Goal: Information Seeking & Learning: Learn about a topic

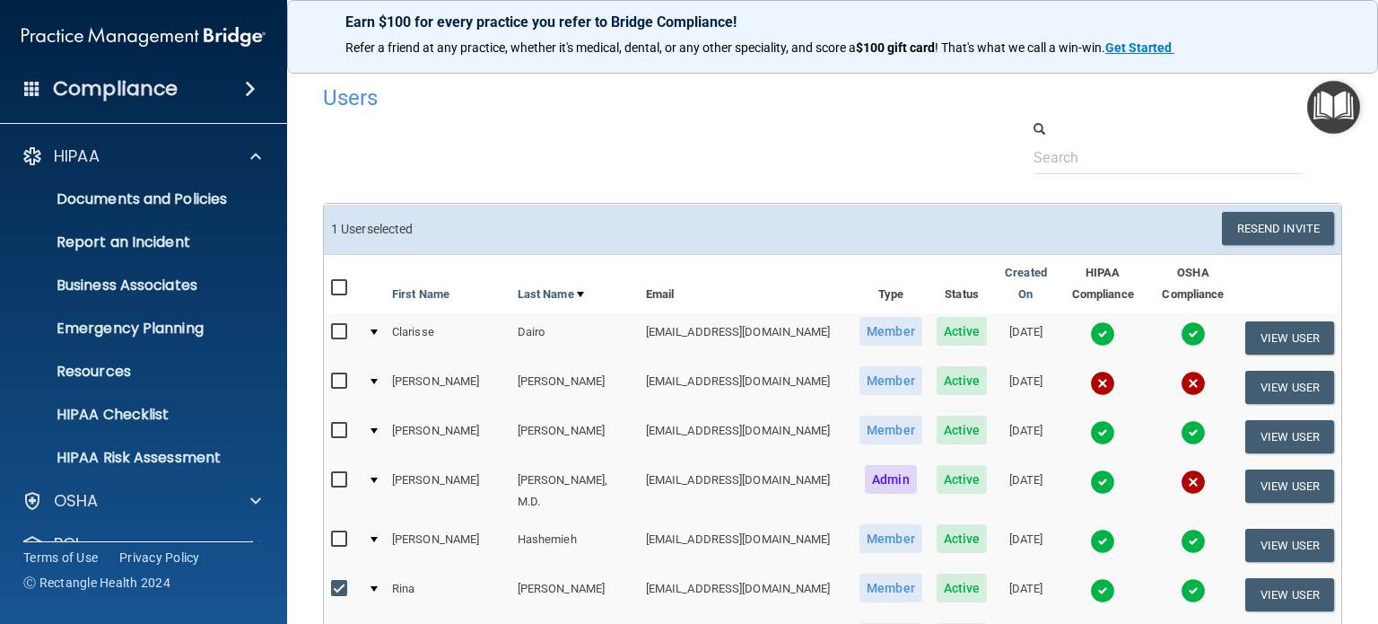
select select "20"
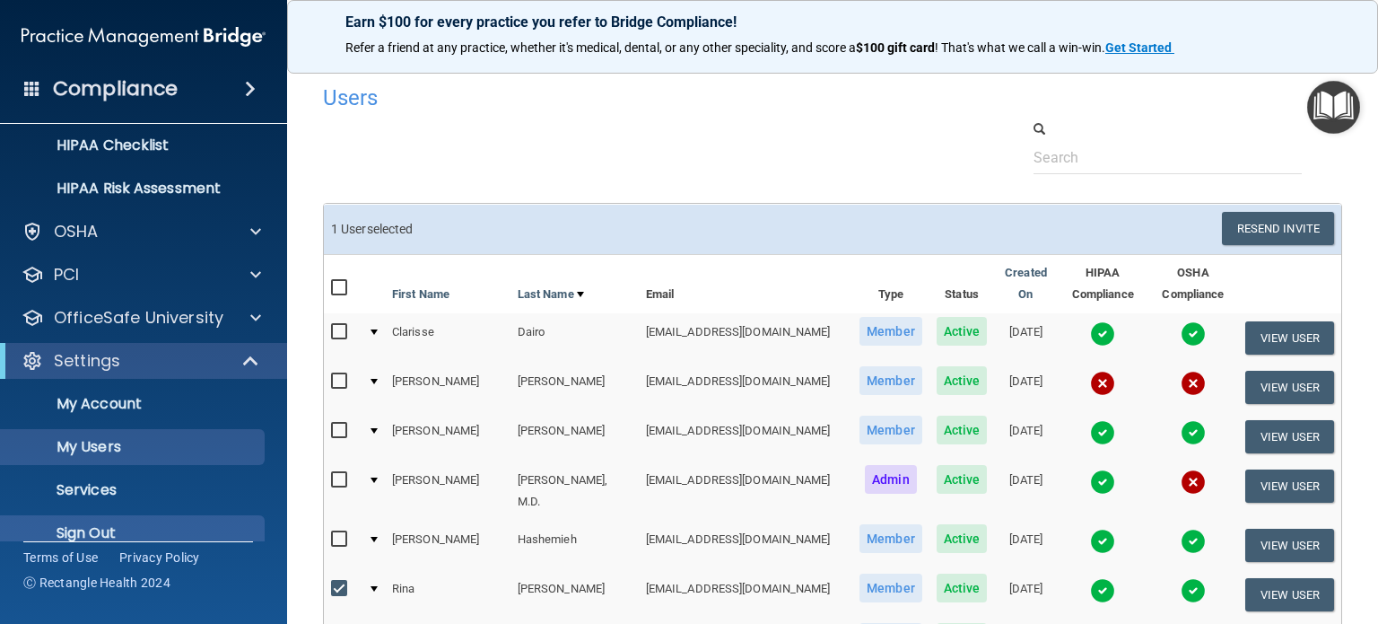
scroll to position [292, 0]
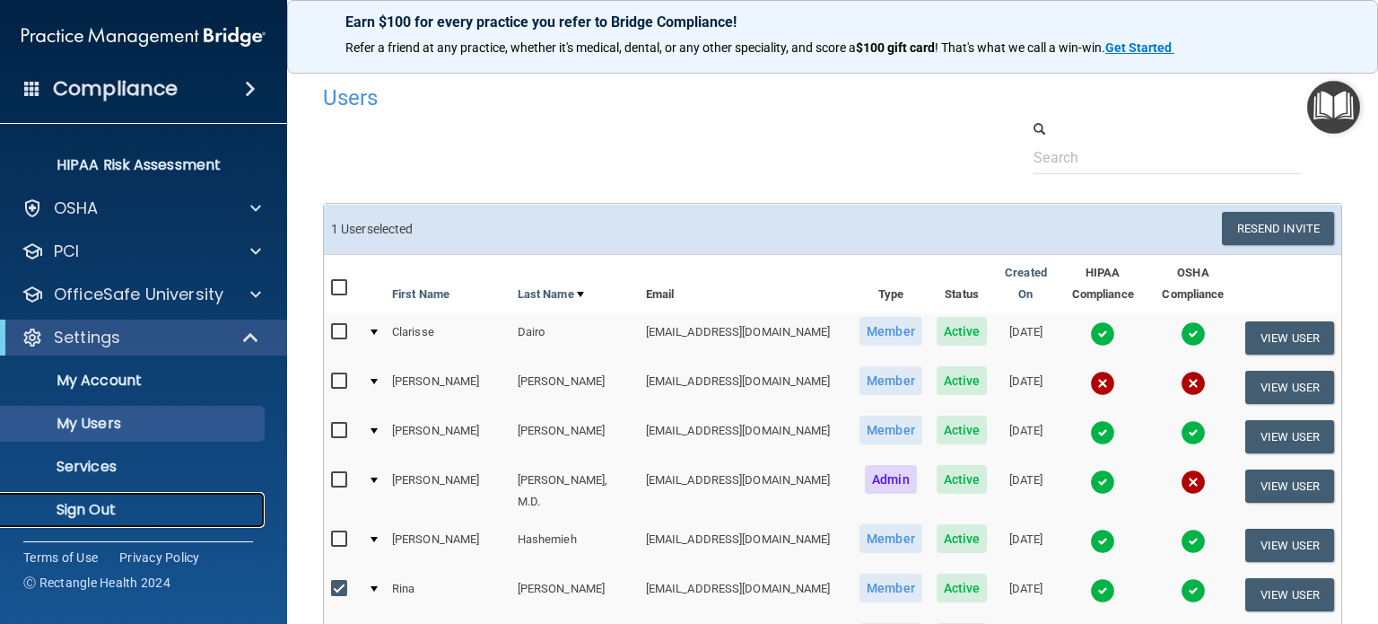
click at [93, 512] on p "Sign Out" at bounding box center [134, 510] width 245 height 18
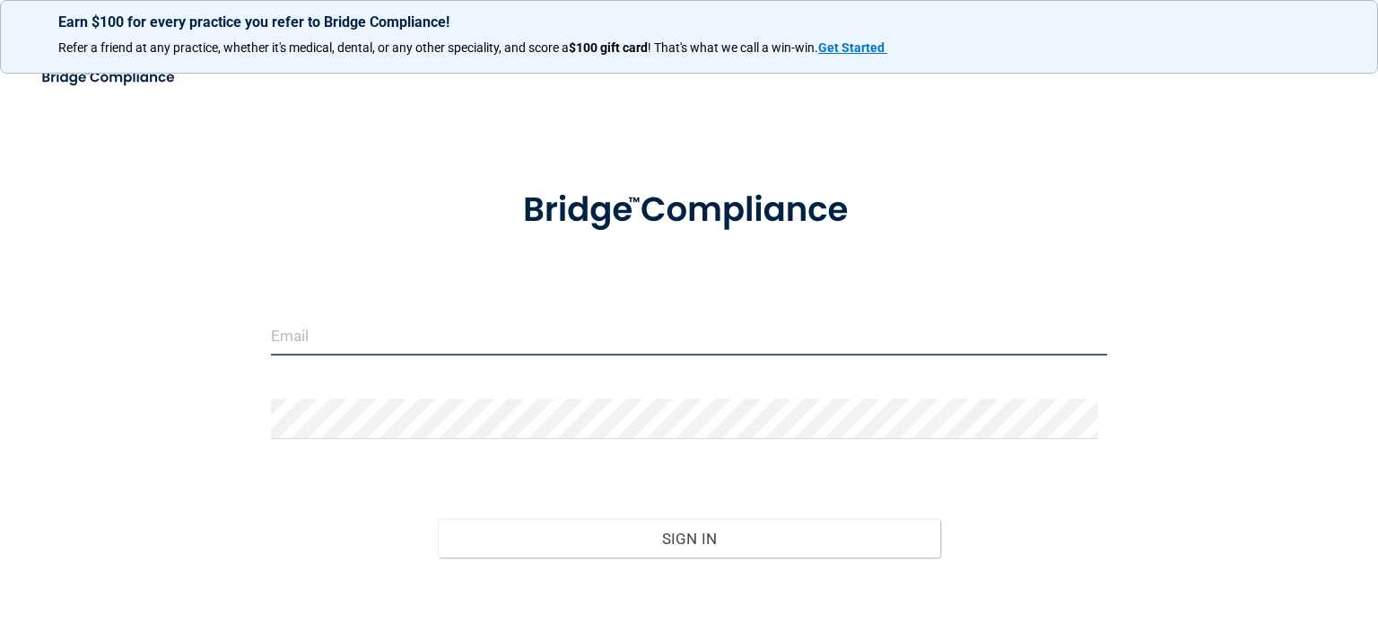
click at [459, 335] on input "email" at bounding box center [689, 335] width 836 height 40
type input "[EMAIL_ADDRESS][DOMAIN_NAME]"
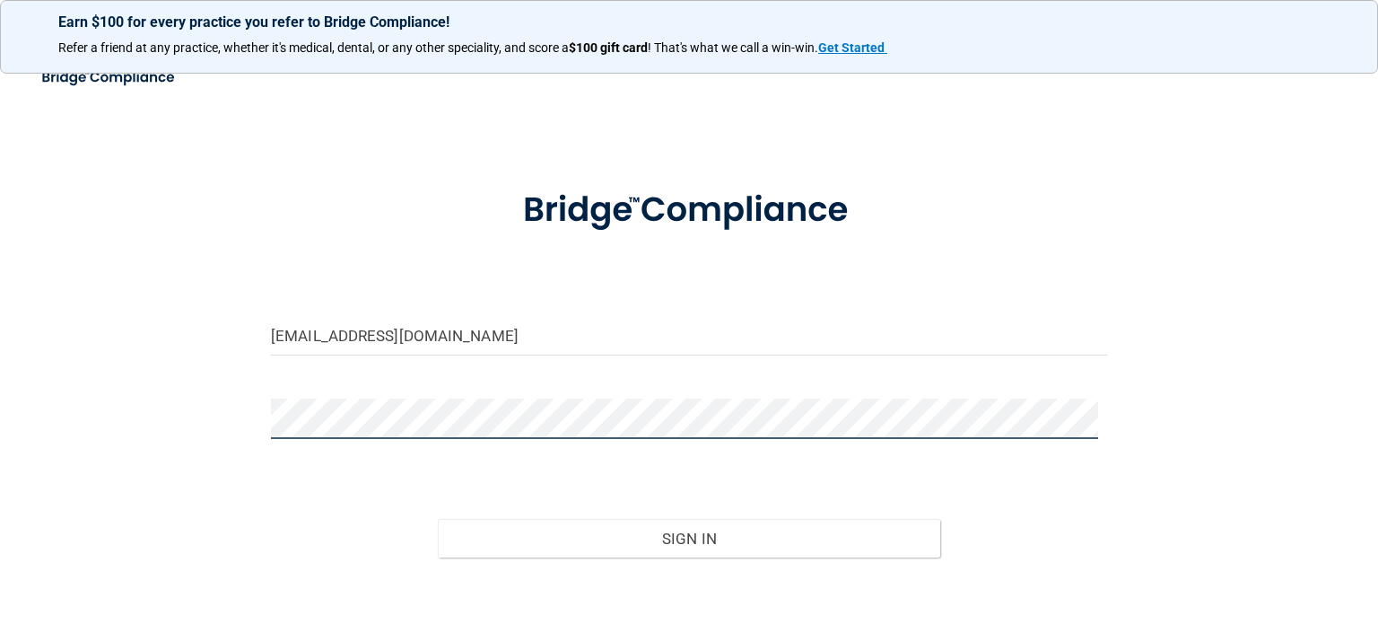
click at [438, 519] on button "Sign In" at bounding box center [689, 538] width 502 height 39
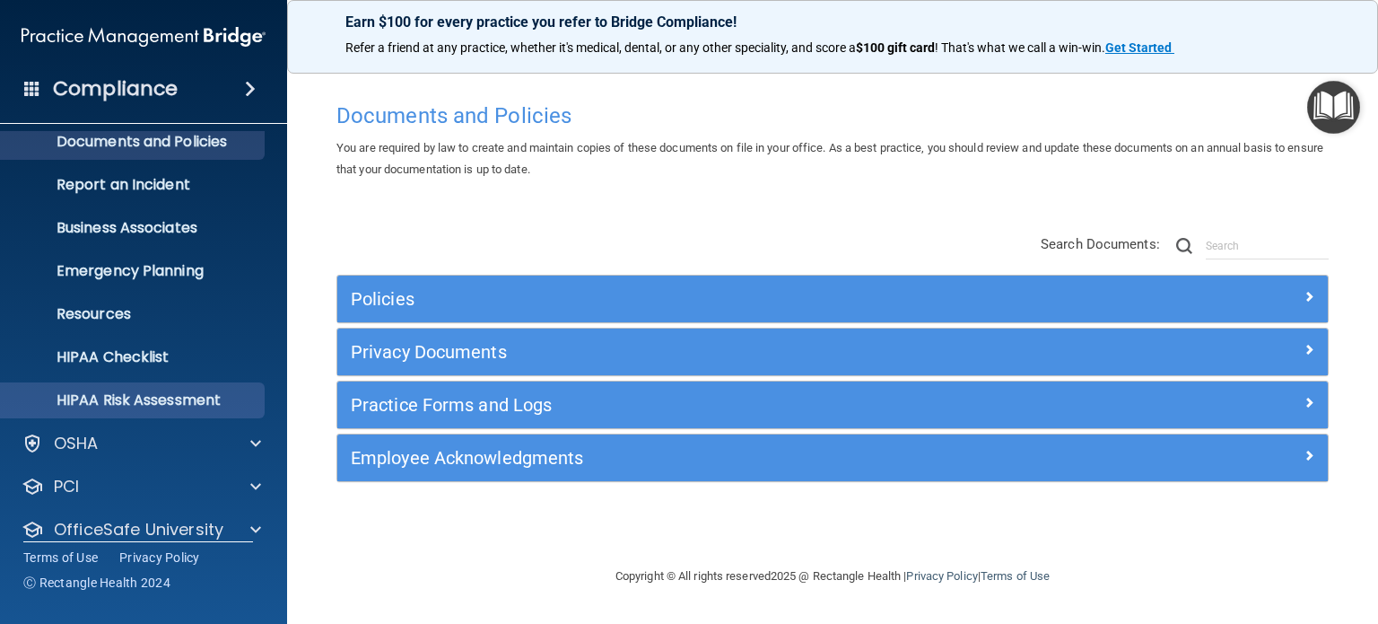
scroll to position [120, 0]
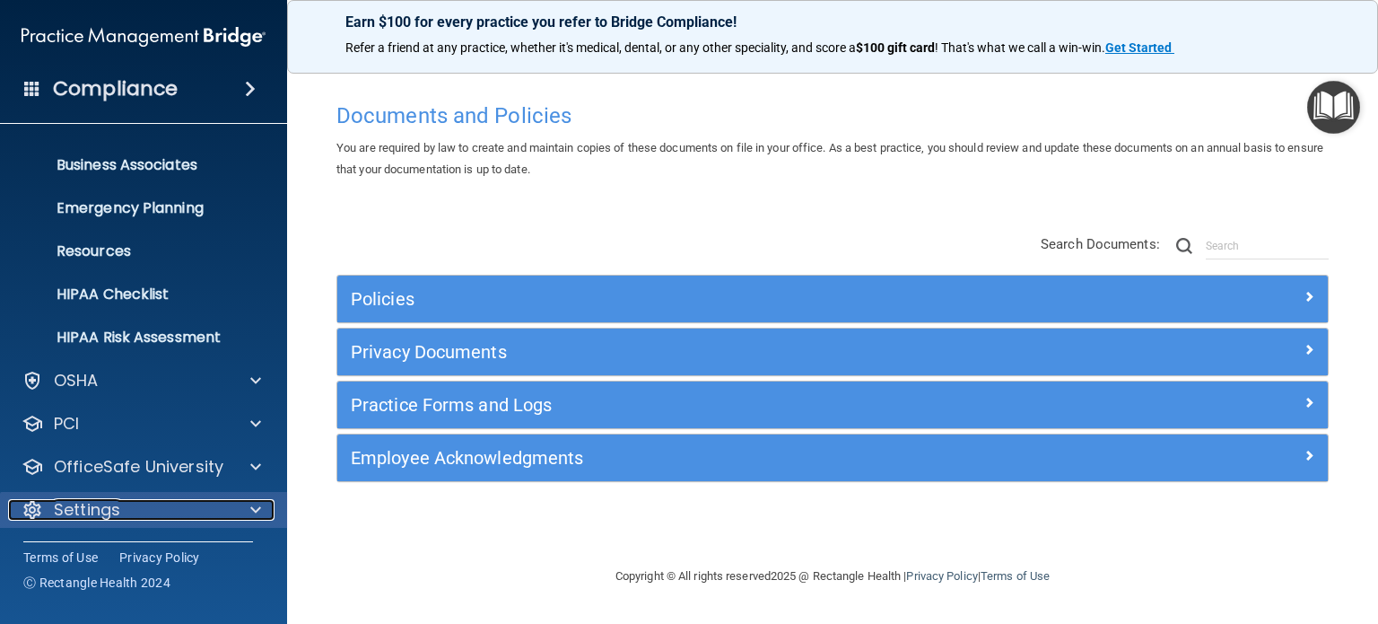
click at [126, 515] on div "Settings" at bounding box center [119, 510] width 222 height 22
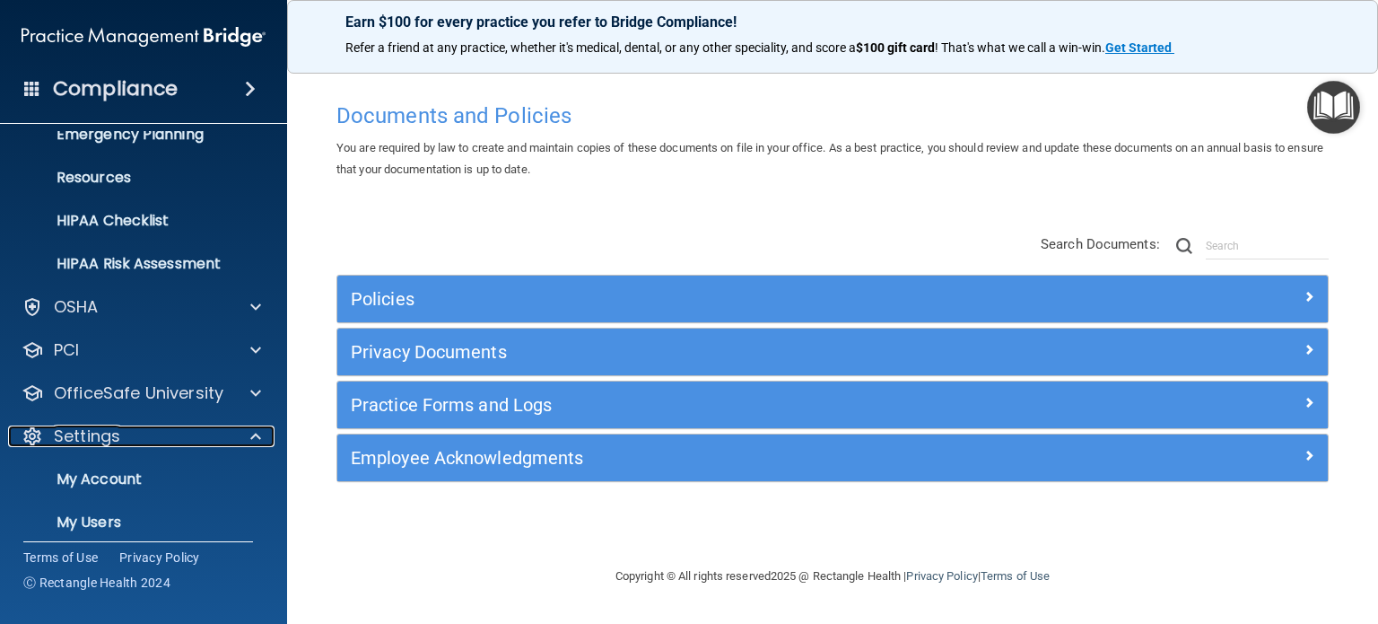
scroll to position [292, 0]
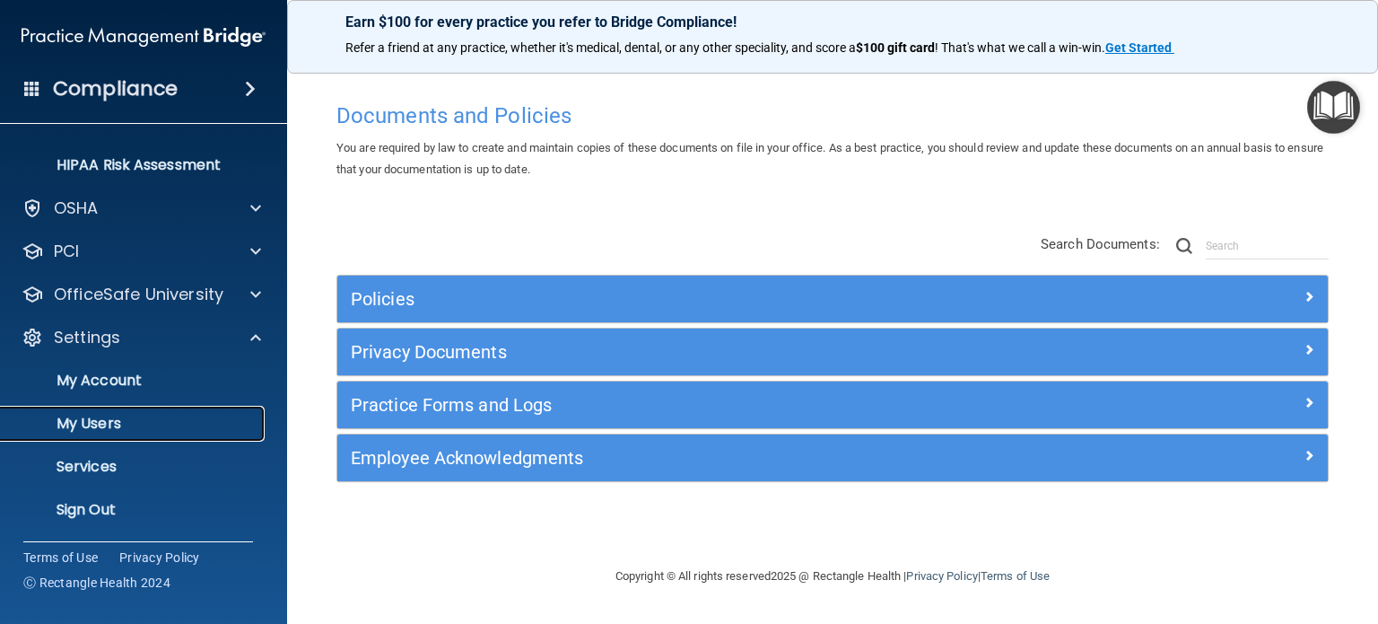
click at [108, 421] on p "My Users" at bounding box center [134, 423] width 245 height 18
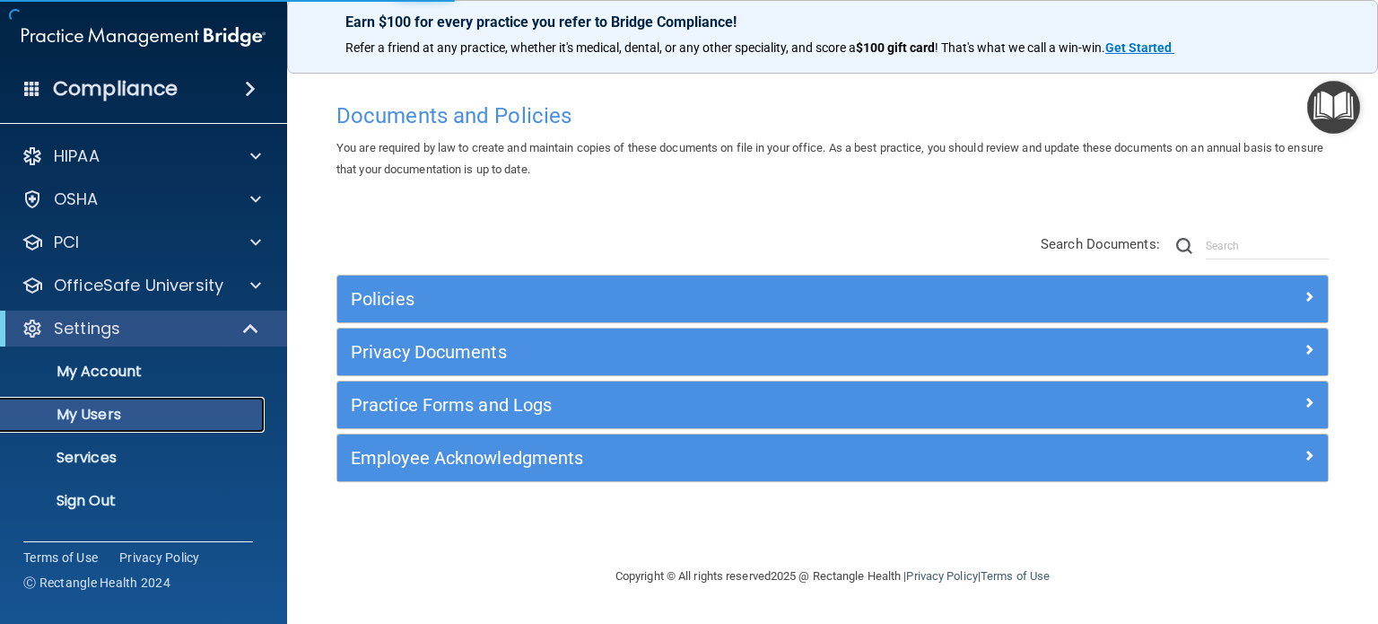
select select "20"
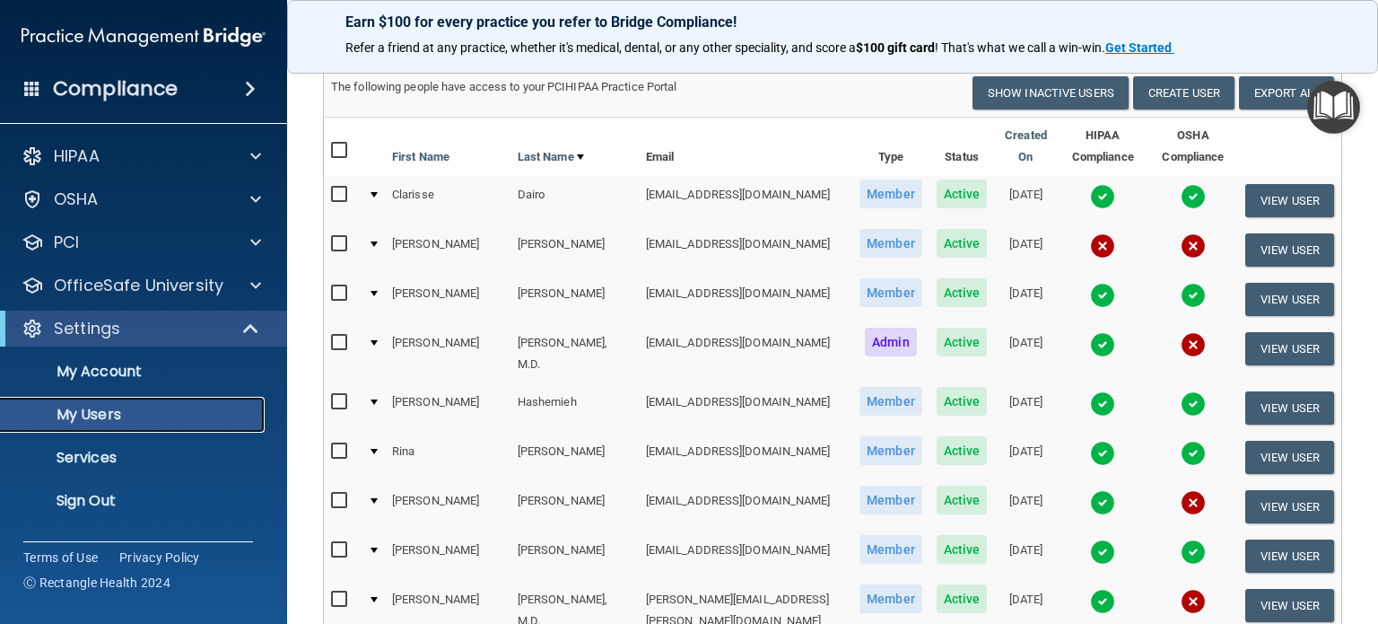
scroll to position [179, 0]
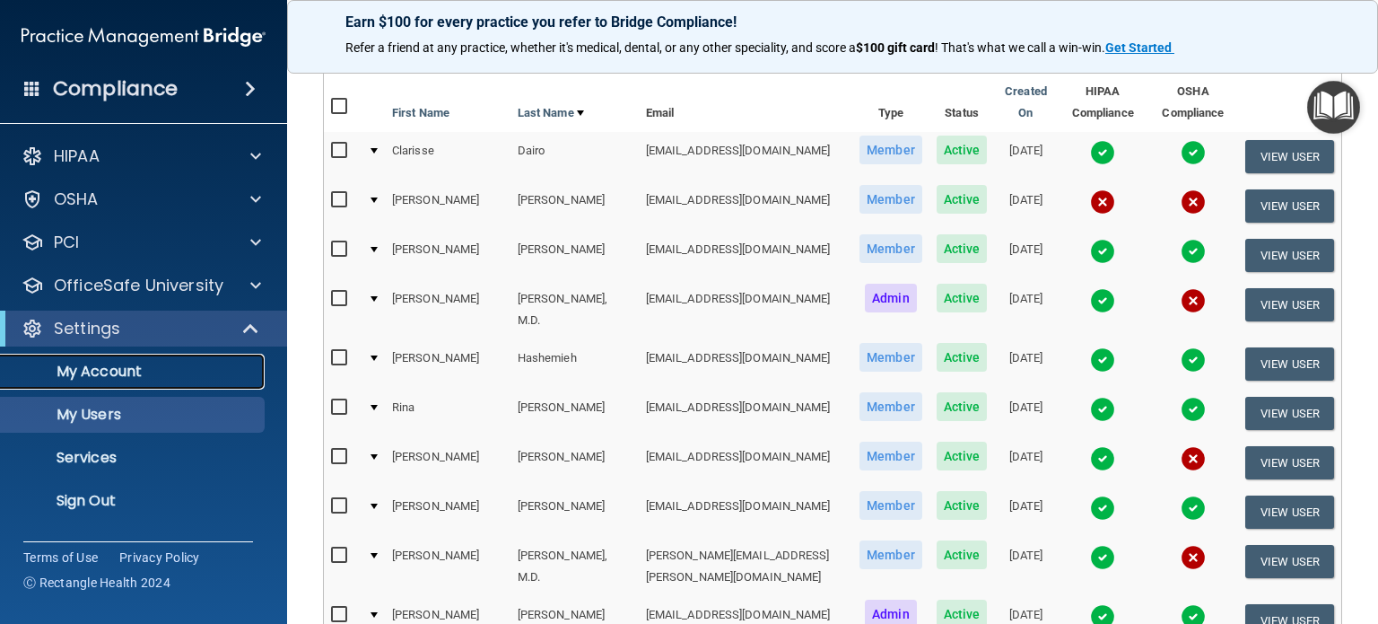
click at [94, 367] on p "My Account" at bounding box center [134, 371] width 245 height 18
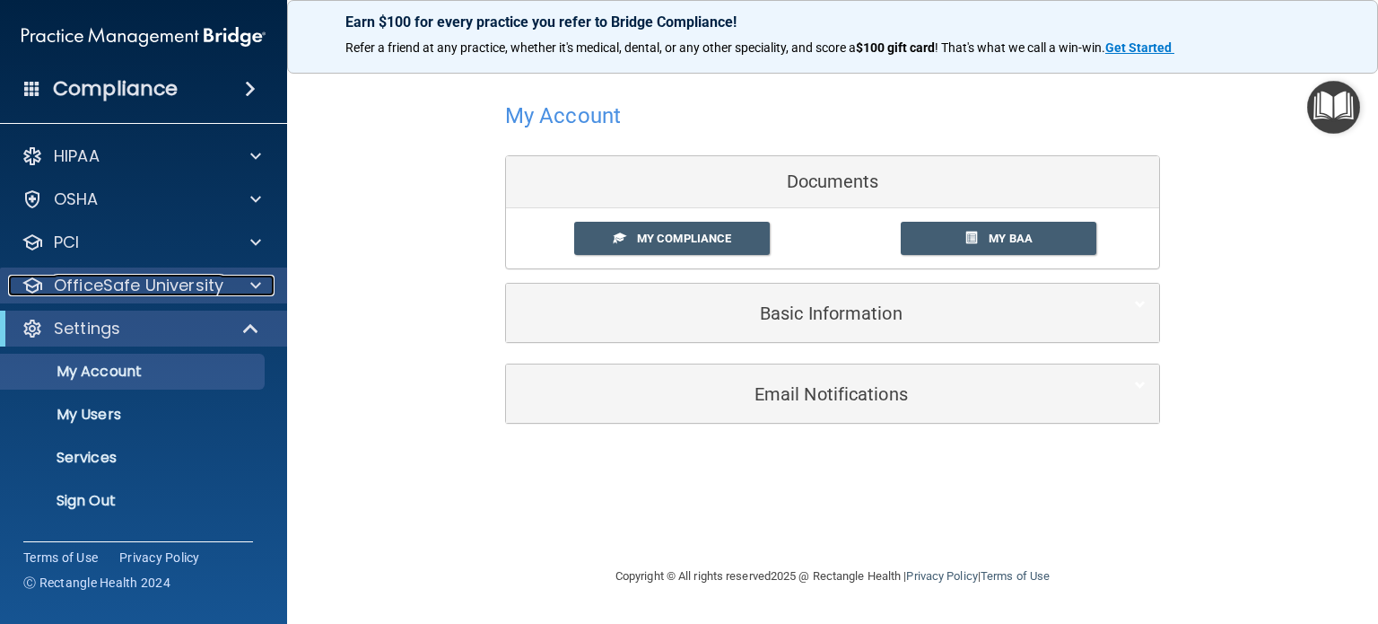
click at [156, 284] on p "OfficeSafe University" at bounding box center [139, 286] width 170 height 22
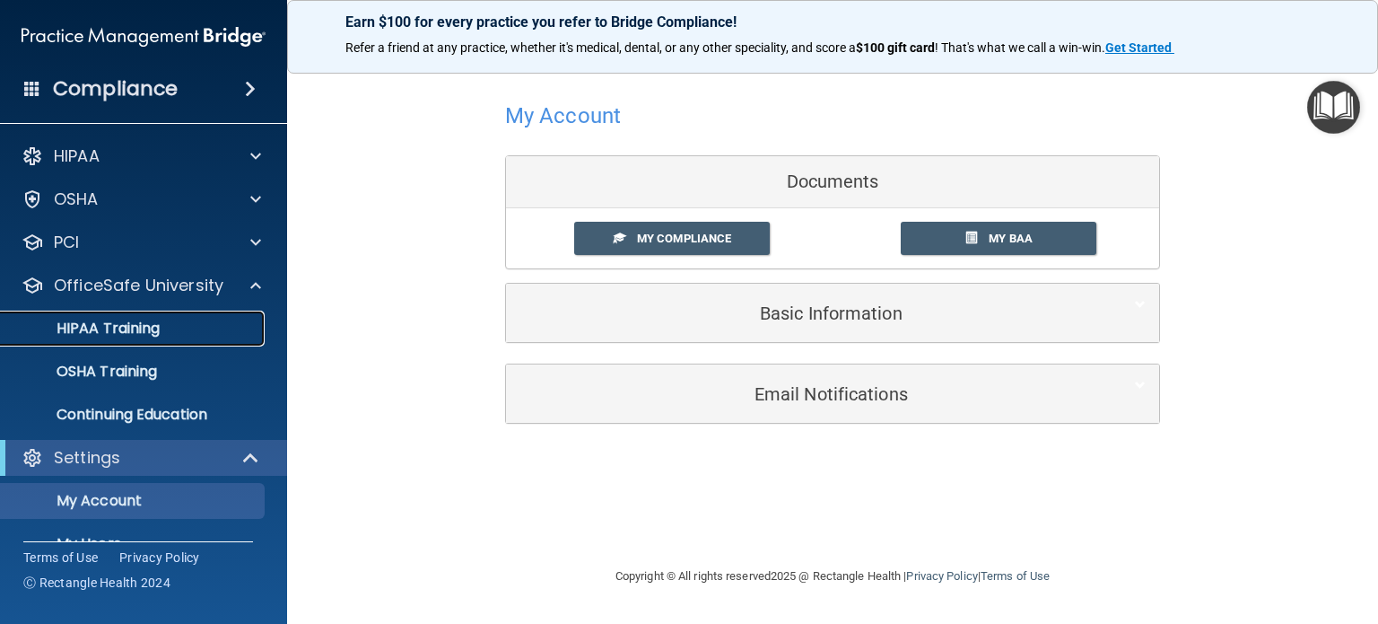
click at [146, 330] on p "HIPAA Training" at bounding box center [86, 328] width 148 height 18
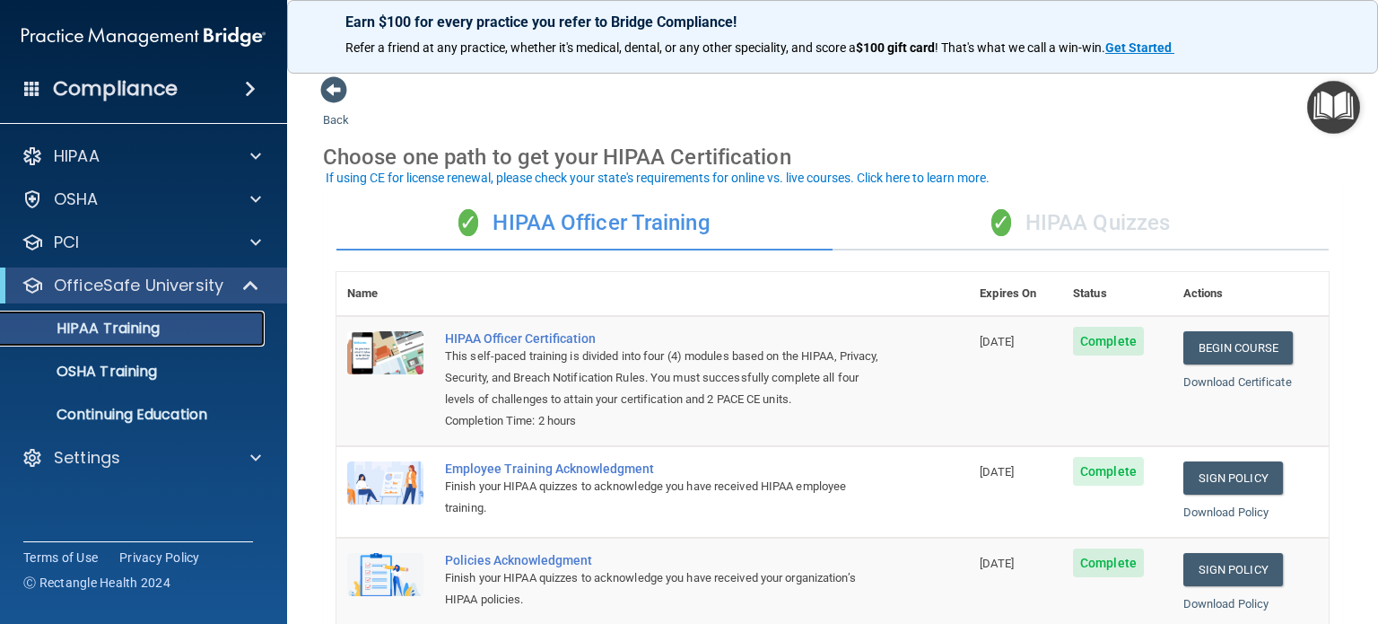
scroll to position [90, 0]
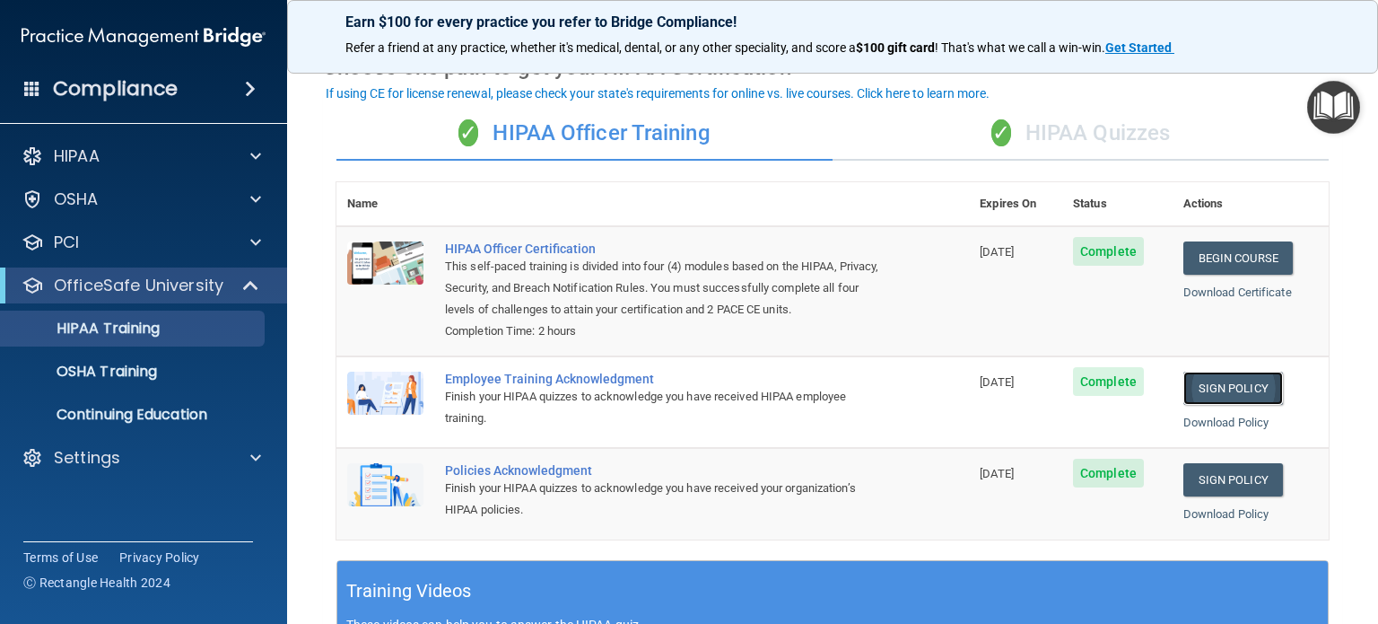
click at [1237, 405] on link "Sign Policy" at bounding box center [1233, 387] width 100 height 33
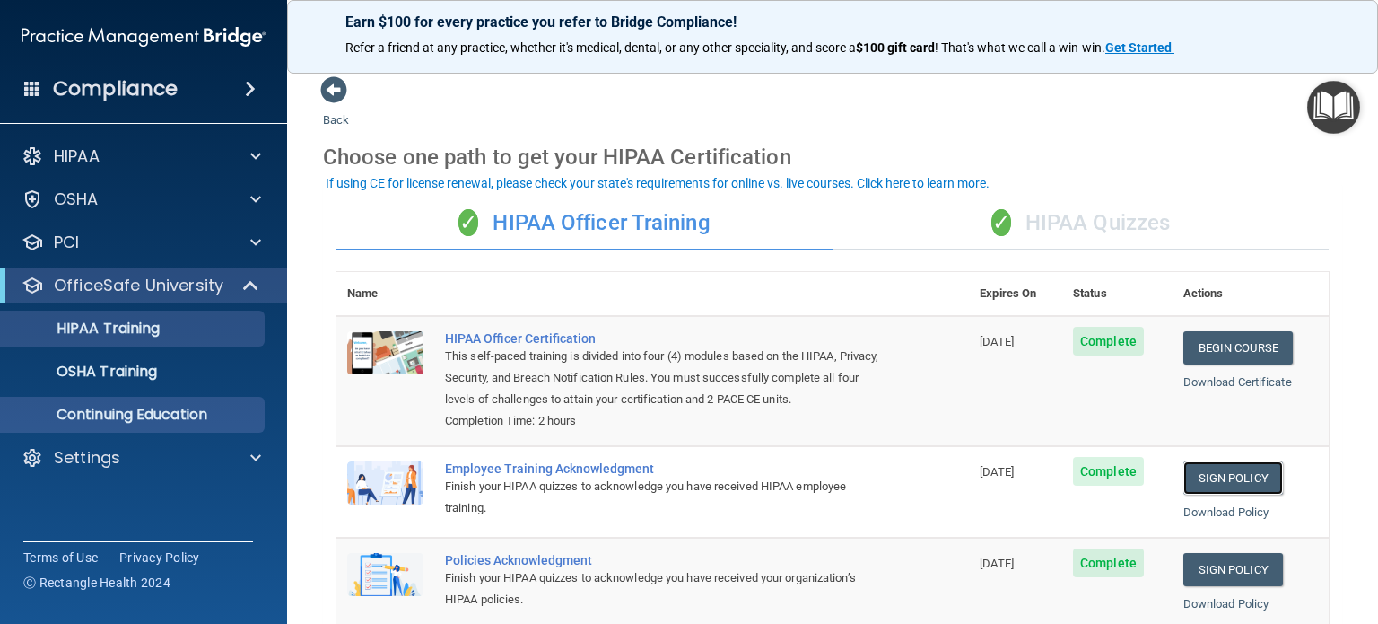
scroll to position [0, 0]
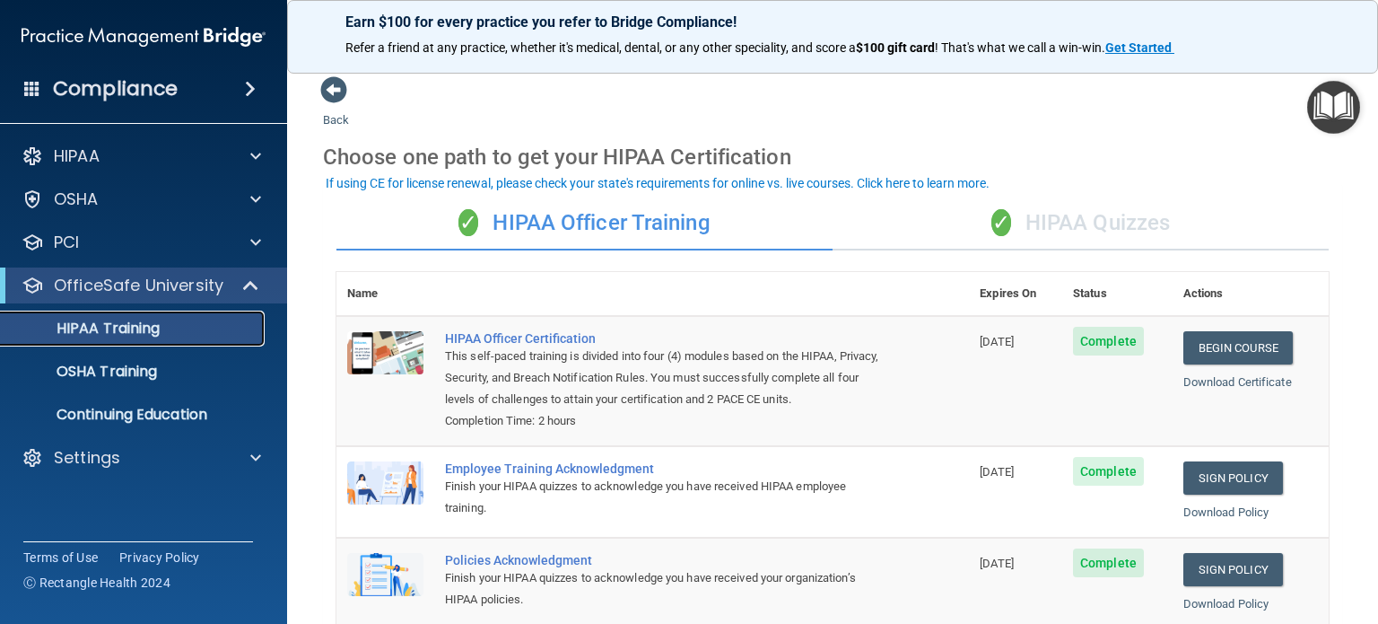
click at [136, 328] on p "HIPAA Training" at bounding box center [86, 328] width 148 height 18
click at [133, 372] on p "OSHA Training" at bounding box center [84, 371] width 145 height 18
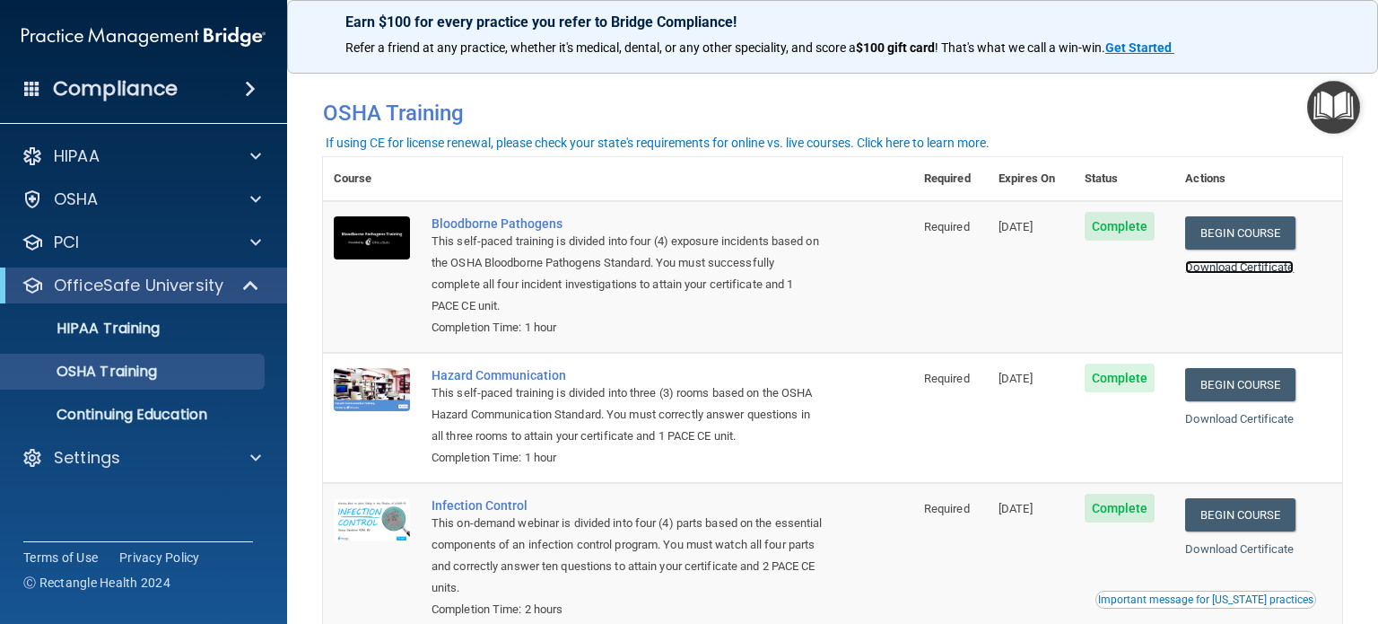
click at [1246, 267] on link "Download Certificate" at bounding box center [1239, 266] width 109 height 13
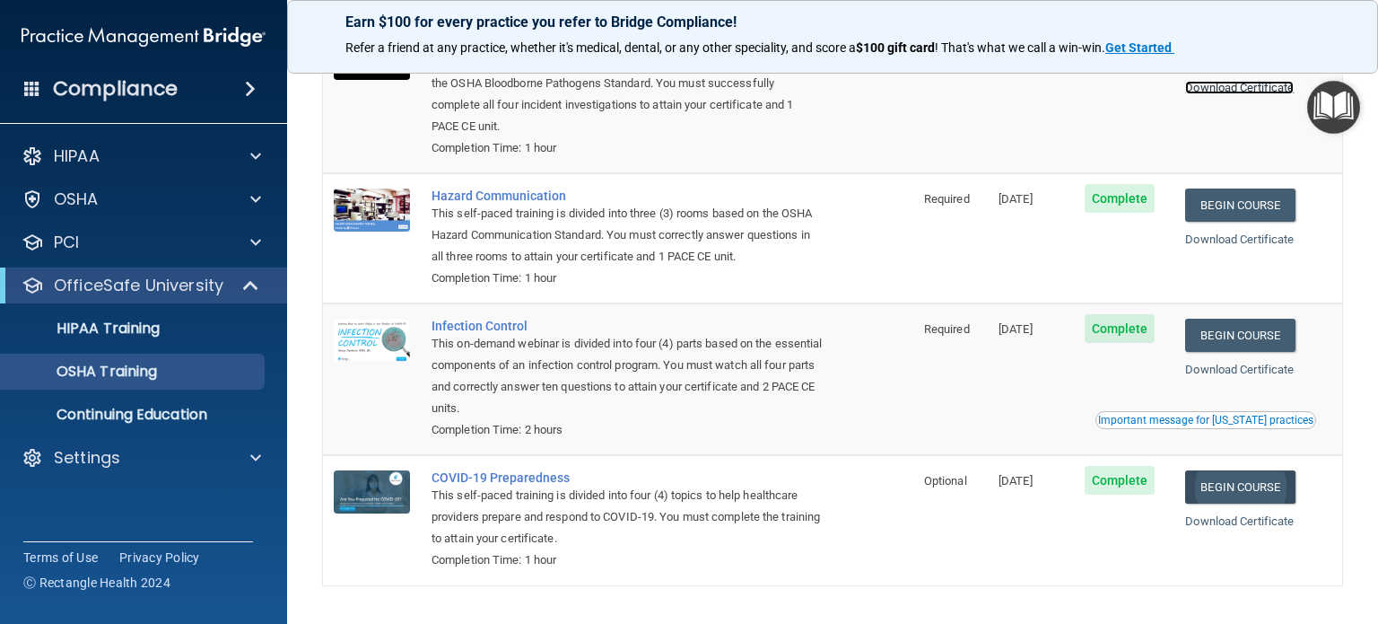
scroll to position [236, 0]
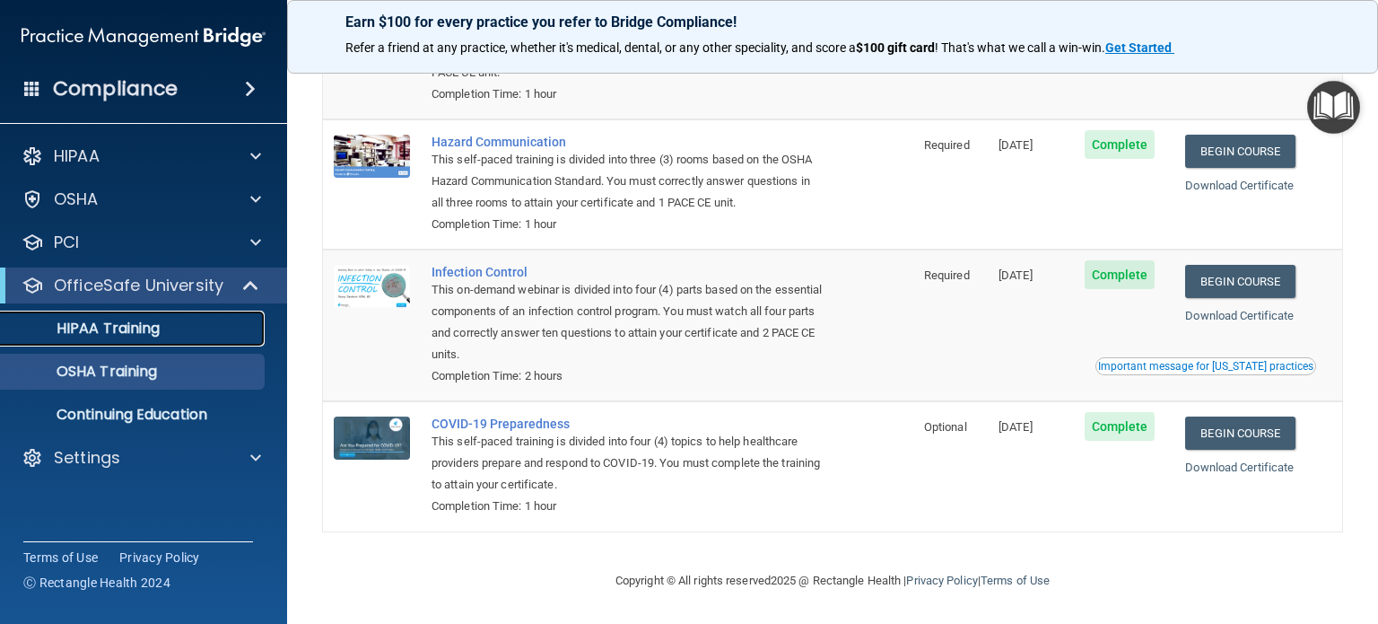
click at [127, 330] on p "HIPAA Training" at bounding box center [86, 328] width 148 height 18
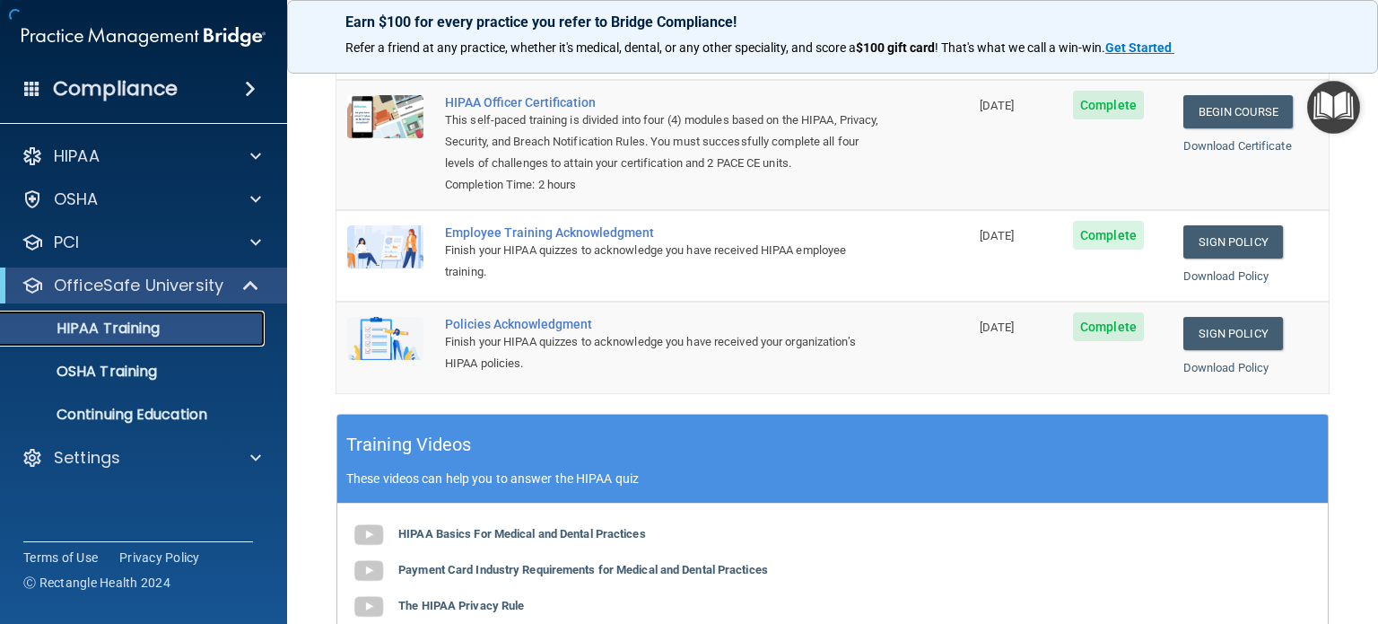
scroll to position [602, 0]
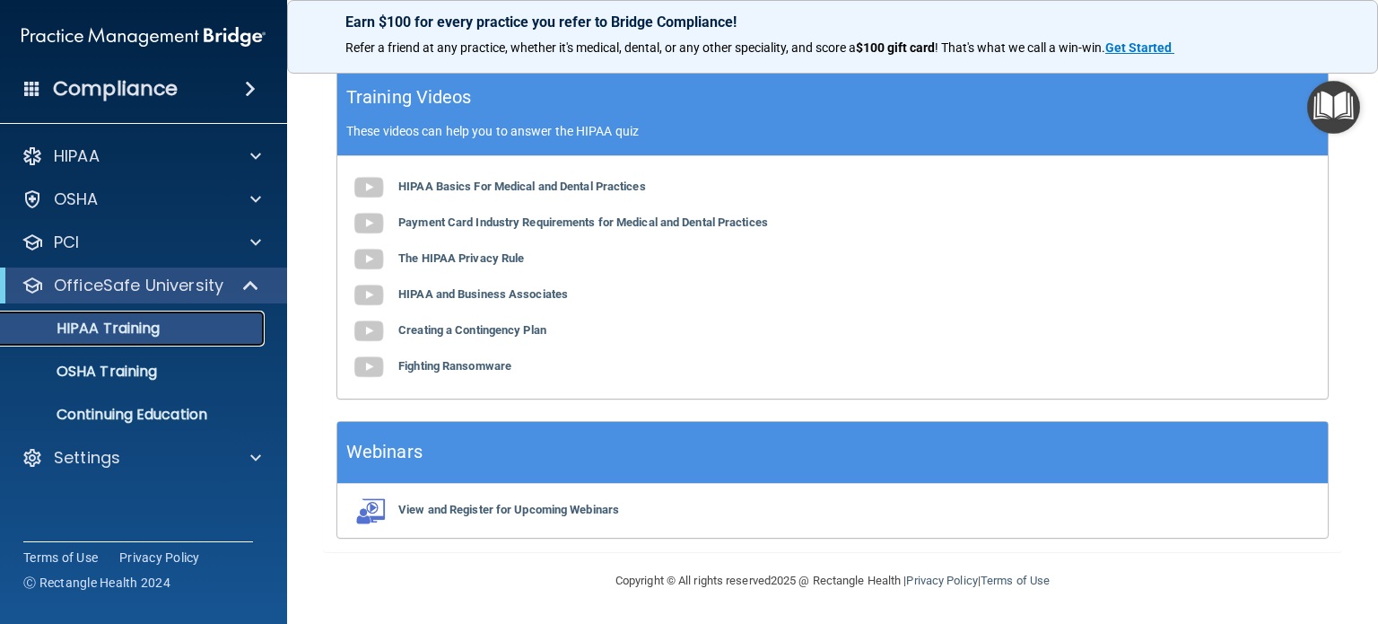
click at [127, 322] on p "HIPAA Training" at bounding box center [86, 328] width 148 height 18
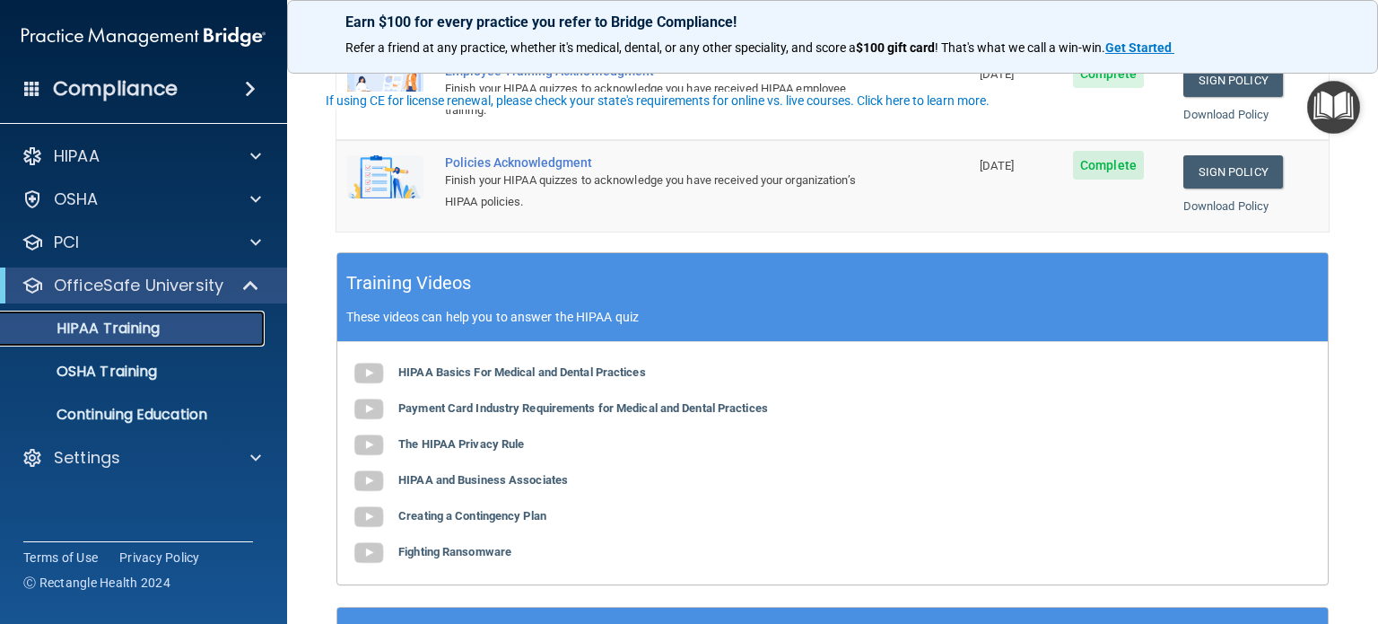
scroll to position [64, 0]
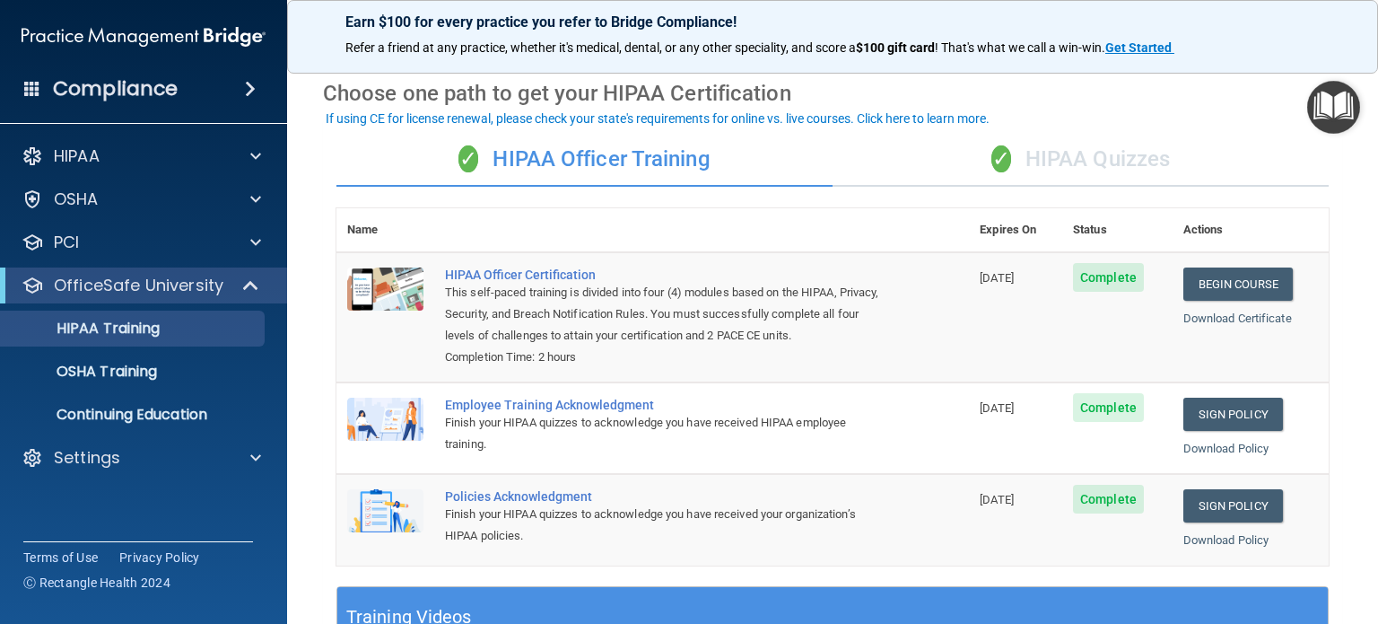
click at [1105, 157] on div "✓ HIPAA Quizzes" at bounding box center [1081, 160] width 496 height 54
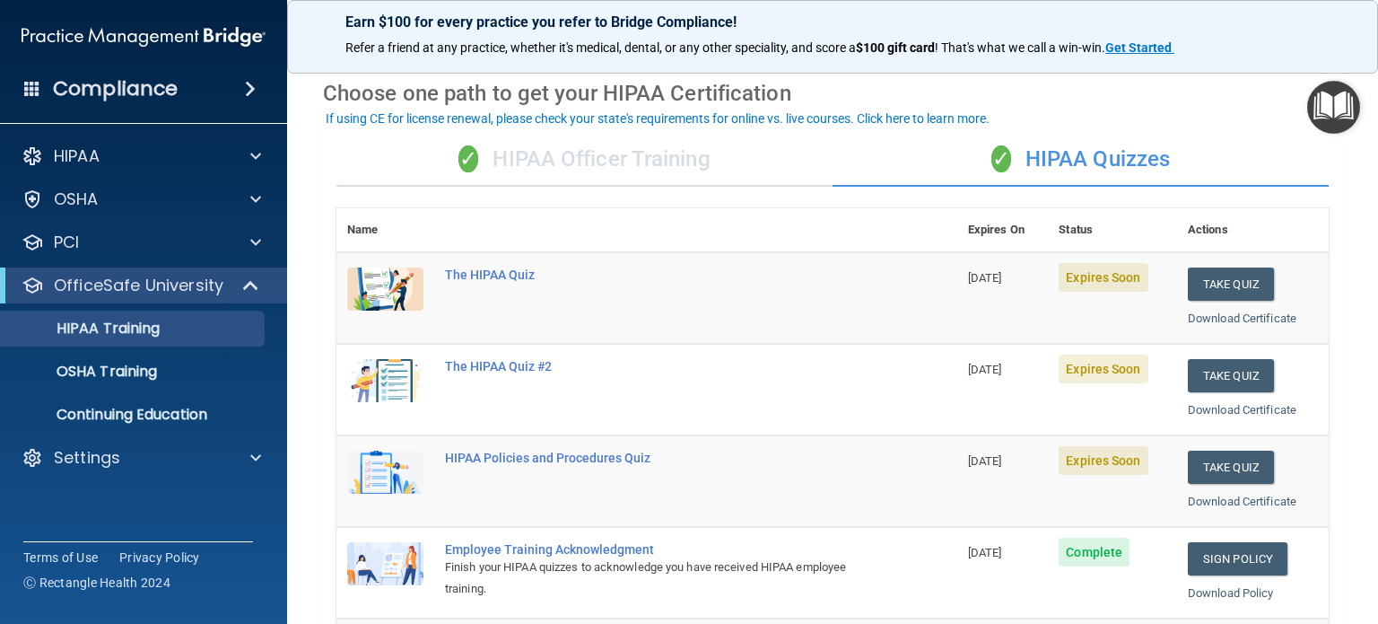
click at [596, 165] on div "✓ HIPAA Officer Training" at bounding box center [584, 160] width 496 height 54
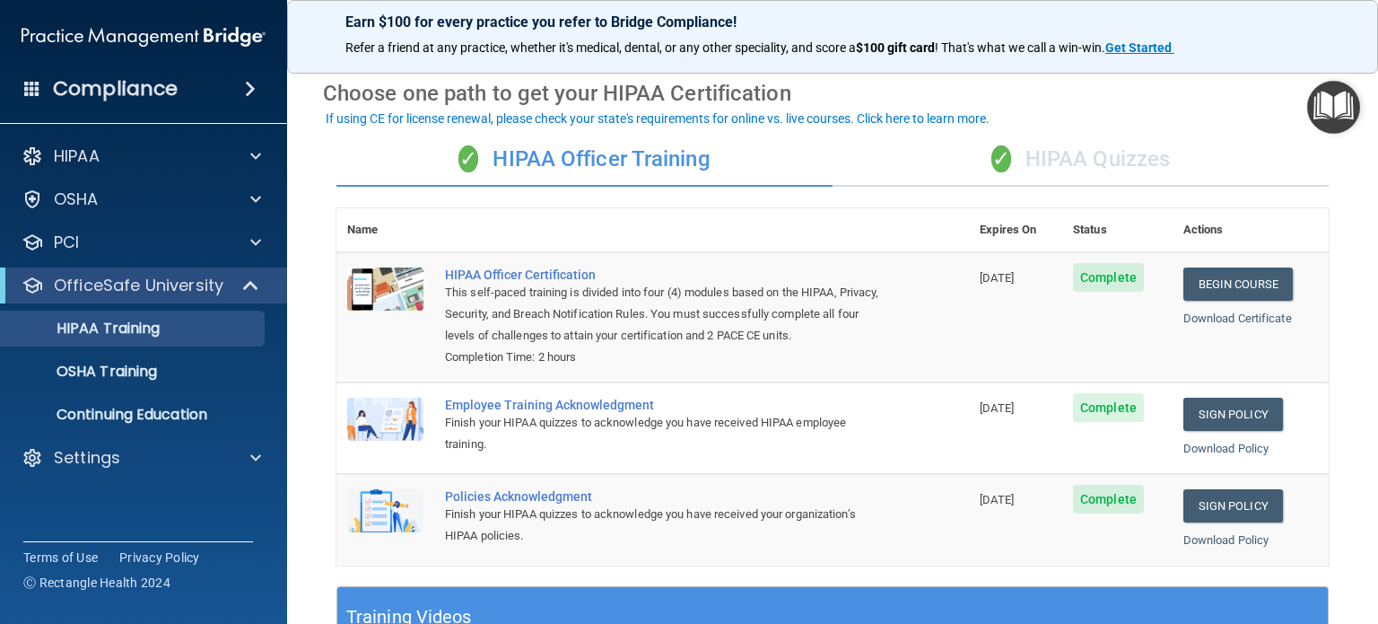
click at [1089, 153] on div "✓ HIPAA Quizzes" at bounding box center [1081, 160] width 496 height 54
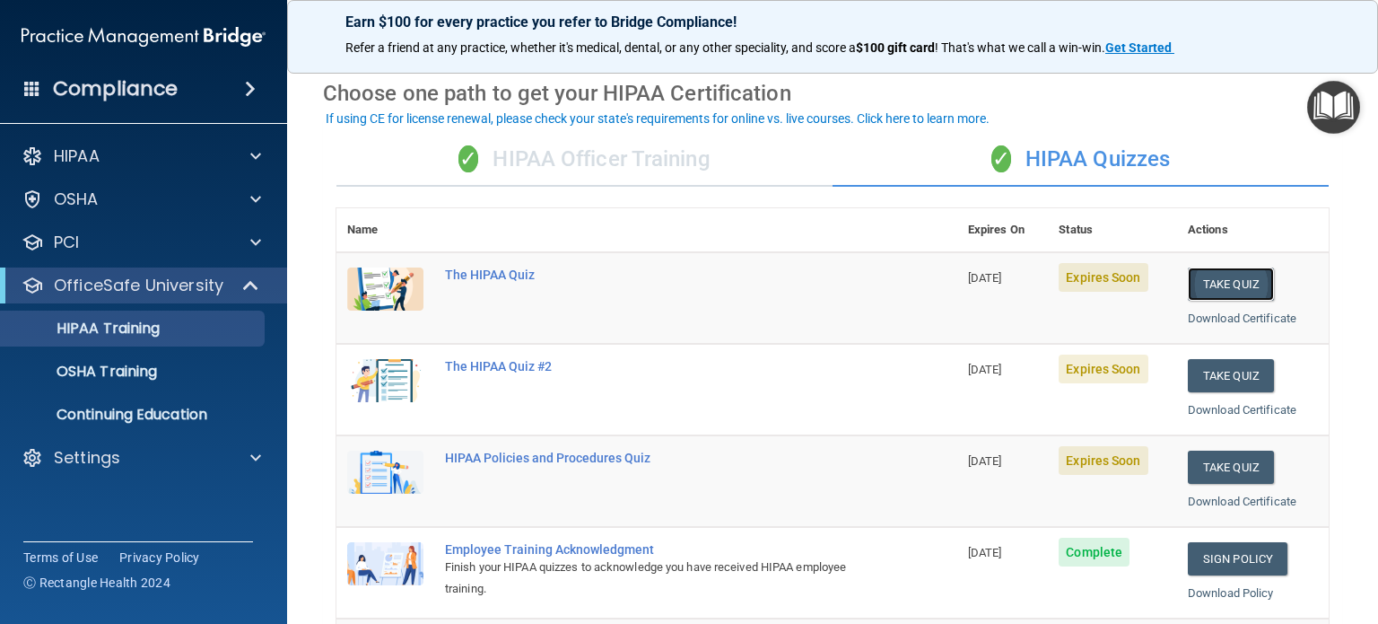
click at [1228, 278] on button "Take Quiz" at bounding box center [1231, 283] width 86 height 33
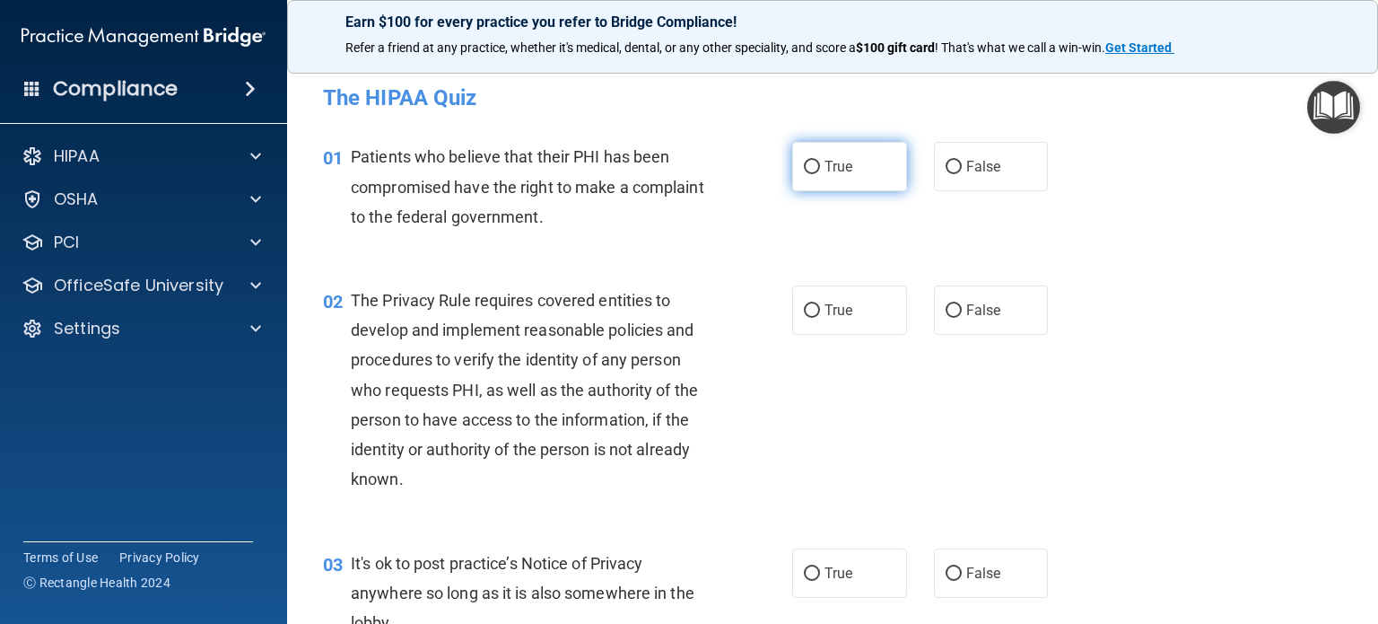
click at [825, 163] on span "True" at bounding box center [839, 166] width 28 height 17
click at [820, 163] on input "True" at bounding box center [812, 167] width 16 height 13
radio input "true"
click at [825, 313] on span "True" at bounding box center [839, 309] width 28 height 17
click at [817, 313] on input "True" at bounding box center [812, 310] width 16 height 13
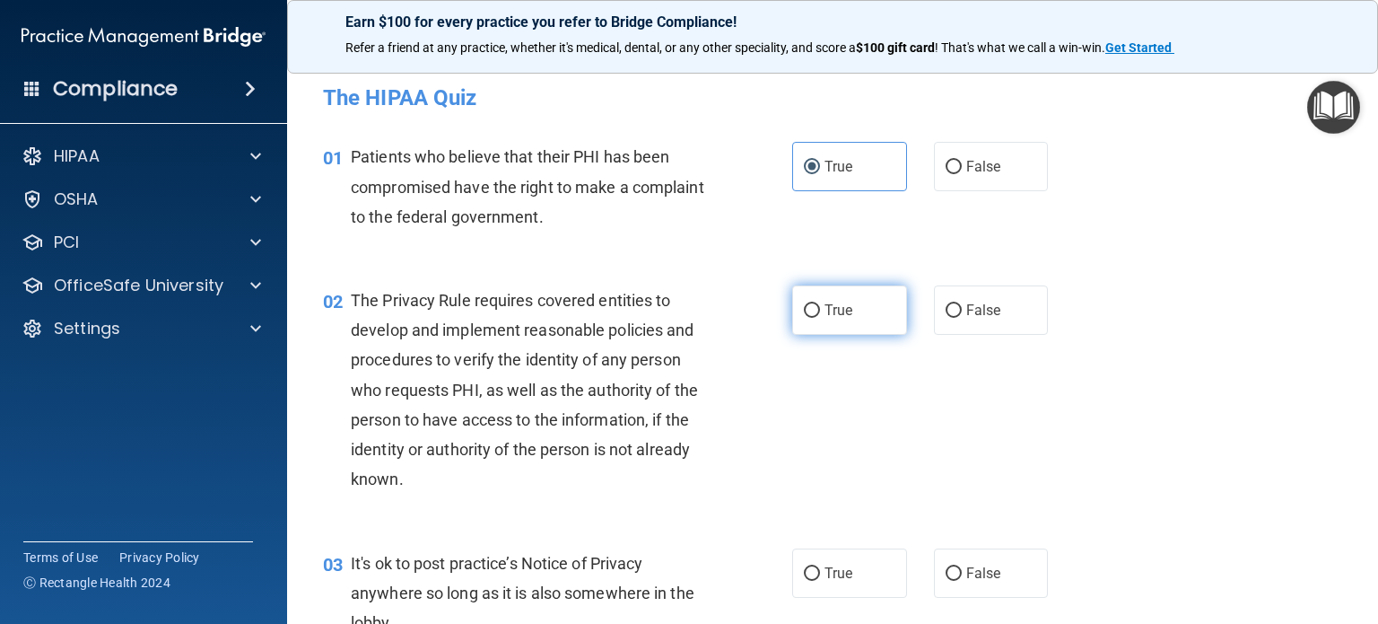
radio input "true"
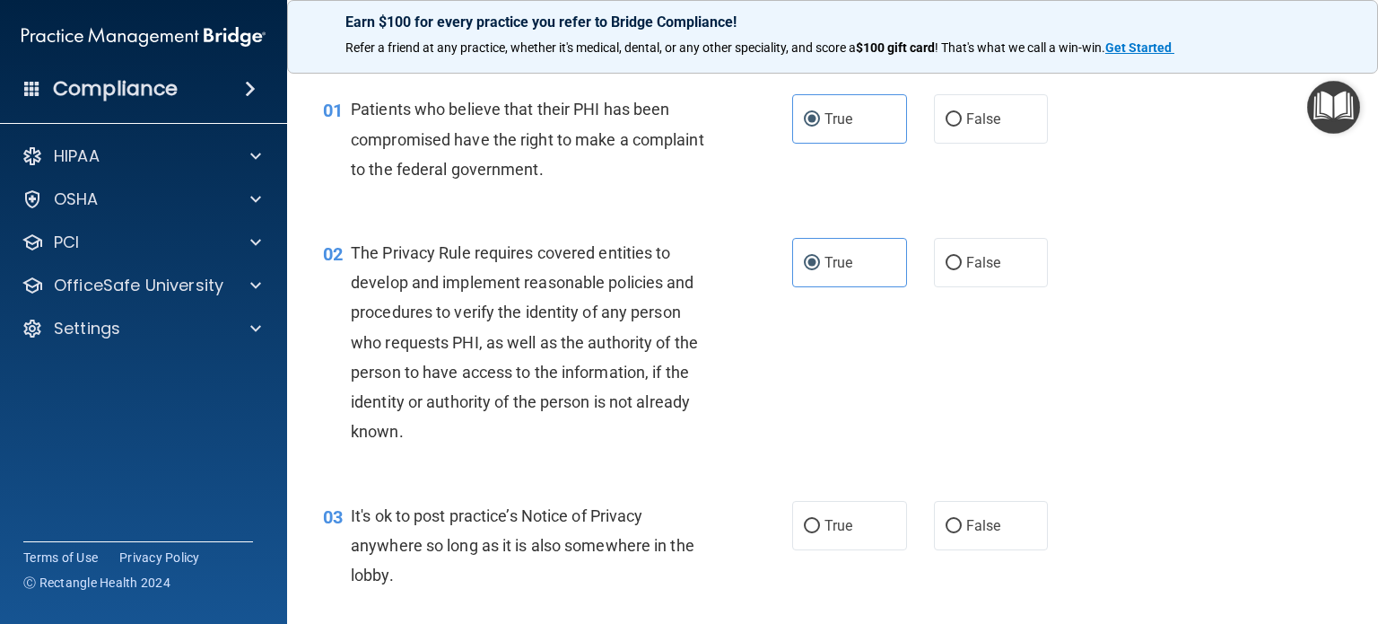
scroll to position [90, 0]
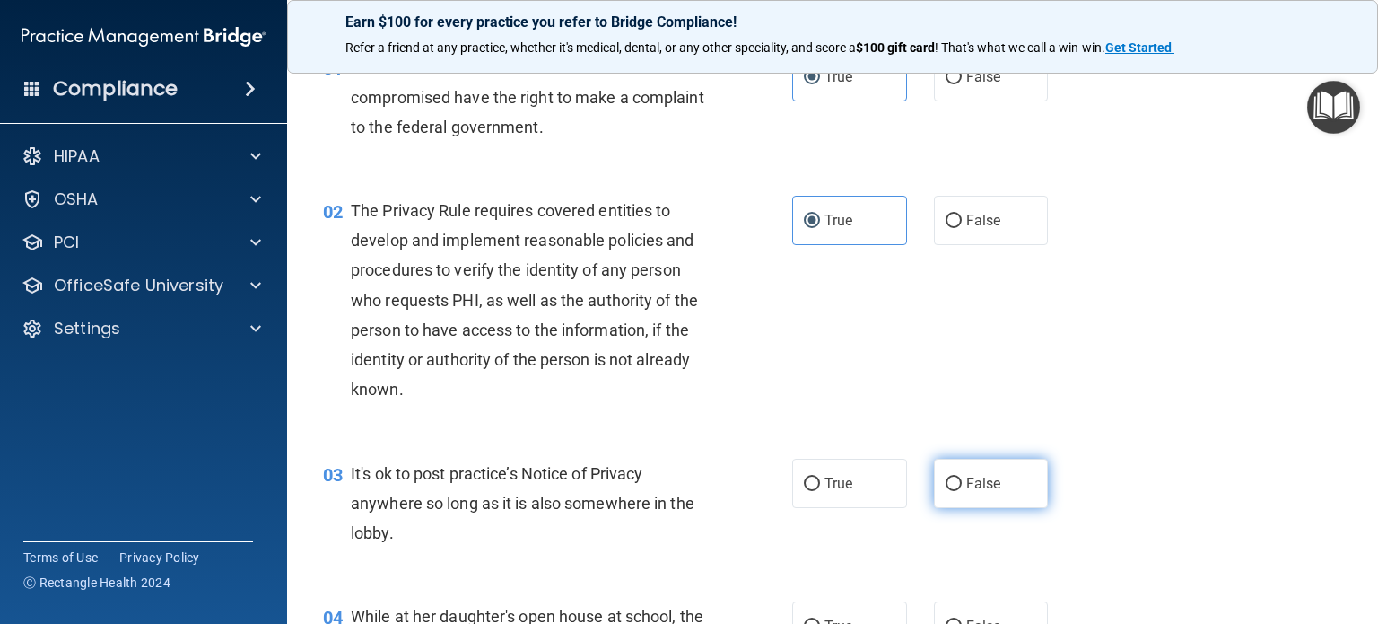
click at [973, 485] on span "False" at bounding box center [983, 483] width 35 height 17
click at [962, 485] on input "False" at bounding box center [954, 483] width 16 height 13
radio input "true"
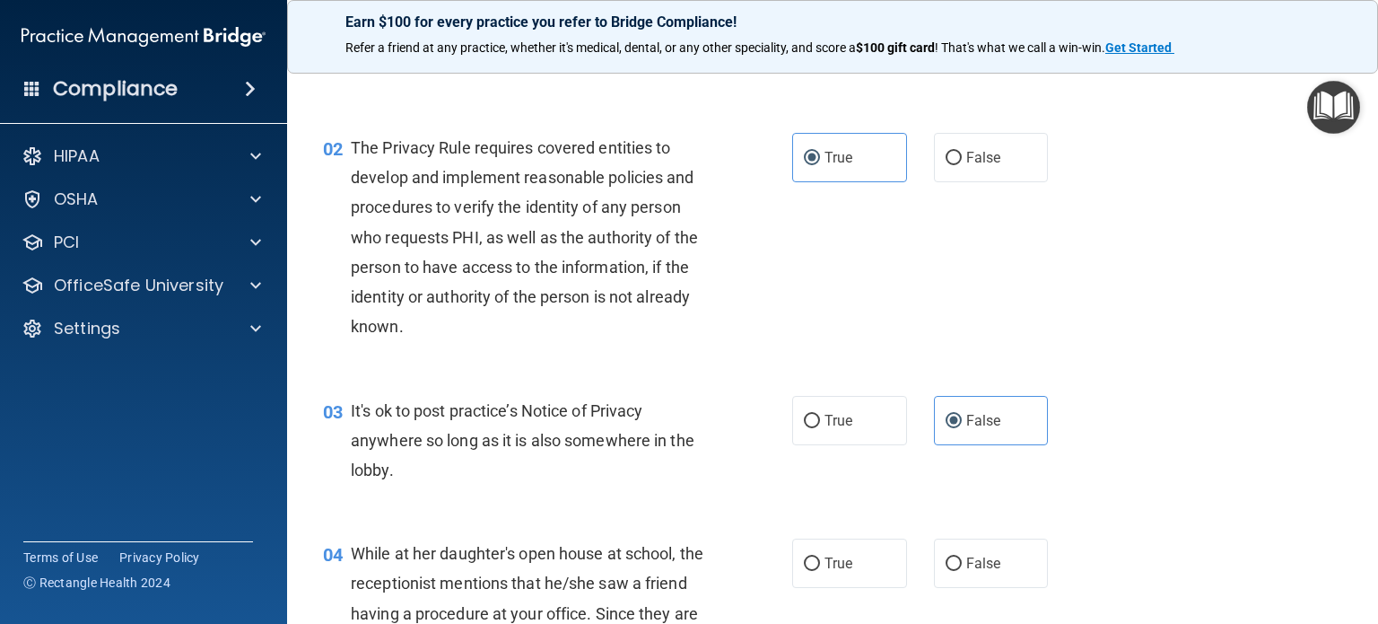
scroll to position [269, 0]
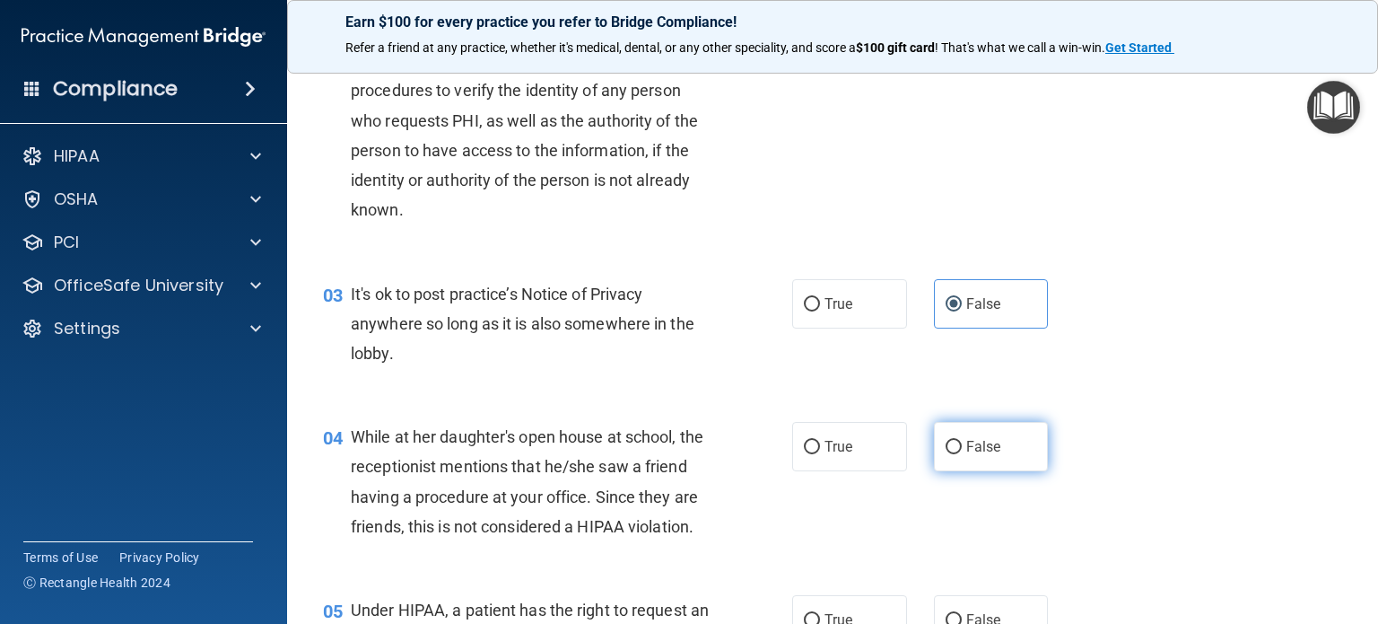
click at [966, 449] on span "False" at bounding box center [983, 446] width 35 height 17
click at [962, 449] on input "False" at bounding box center [954, 447] width 16 height 13
radio input "true"
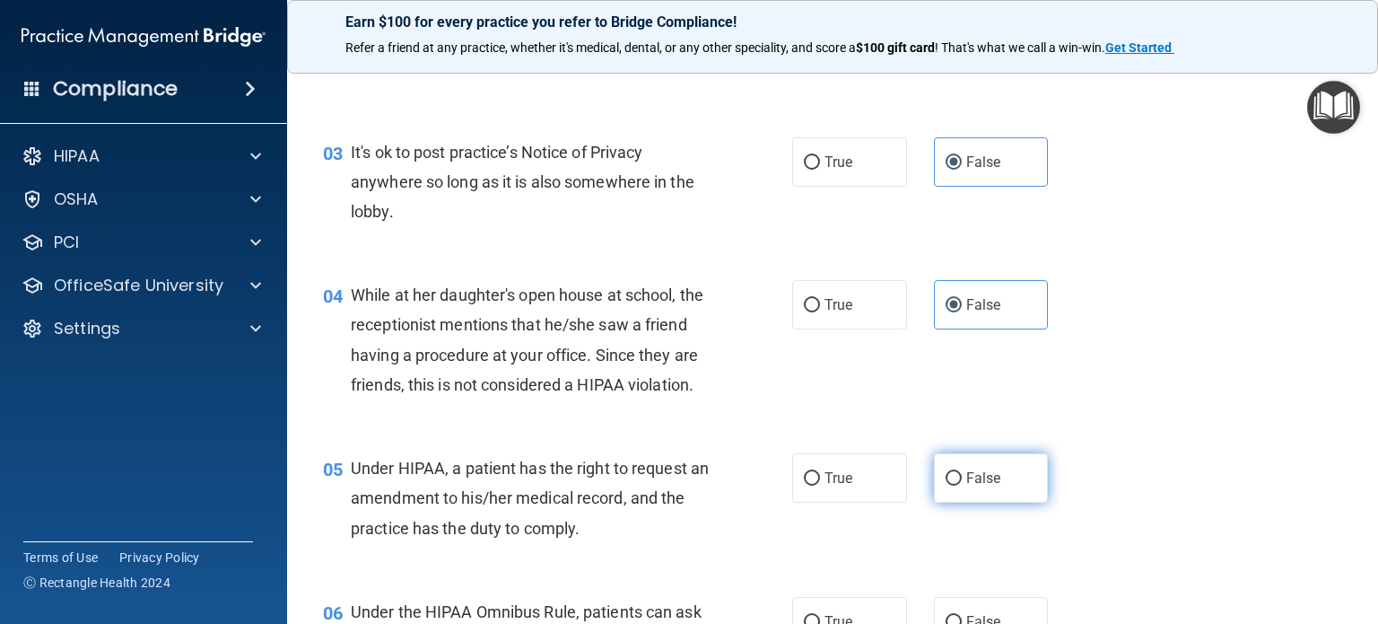
scroll to position [449, 0]
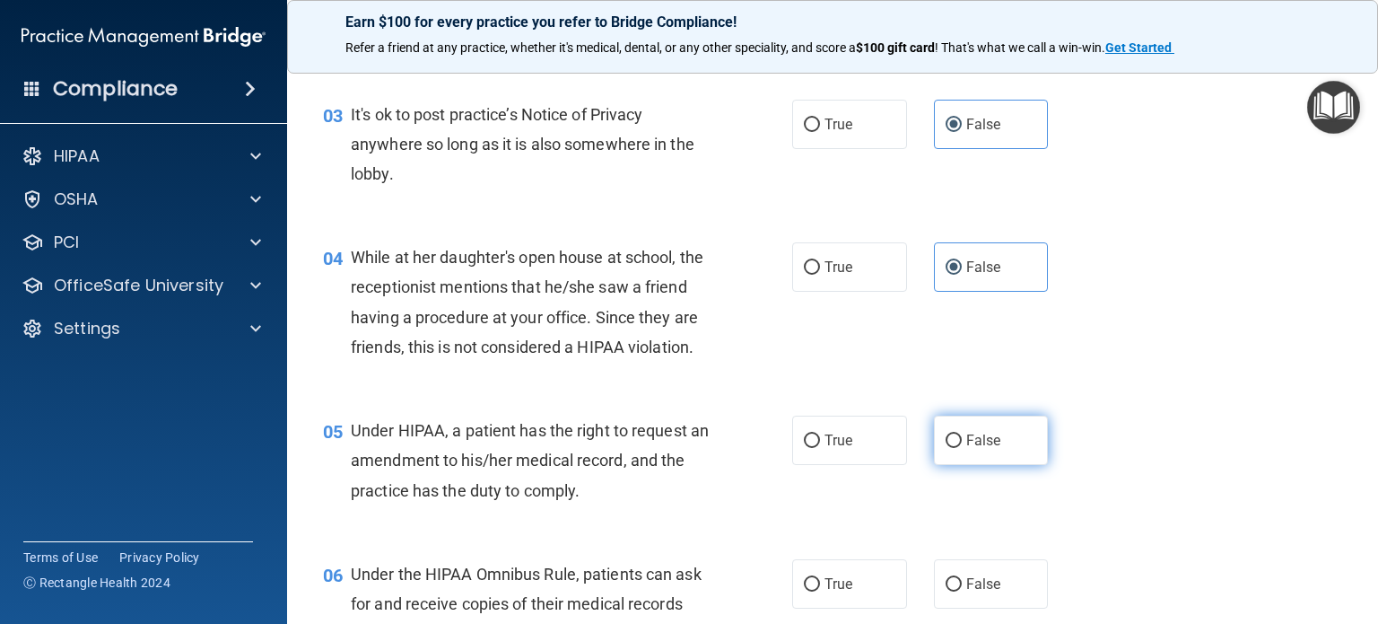
click at [971, 465] on label "False" at bounding box center [991, 439] width 115 height 49
click at [962, 448] on input "False" at bounding box center [954, 440] width 16 height 13
radio input "true"
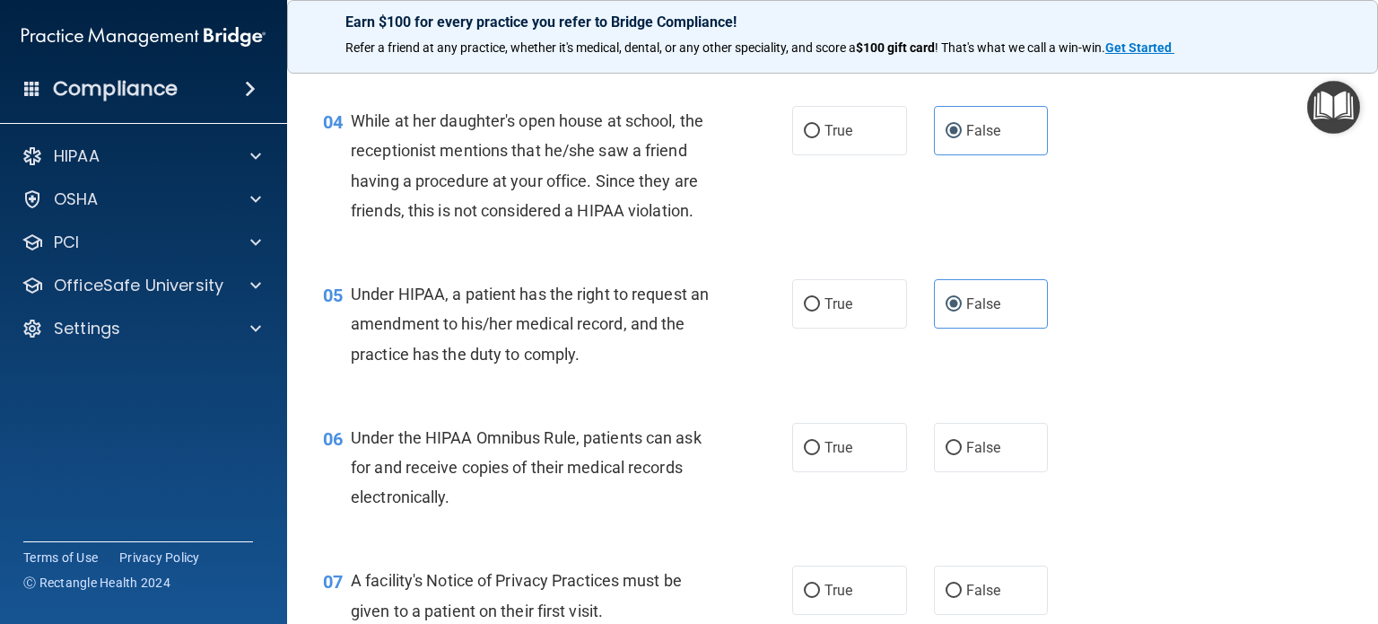
scroll to position [628, 0]
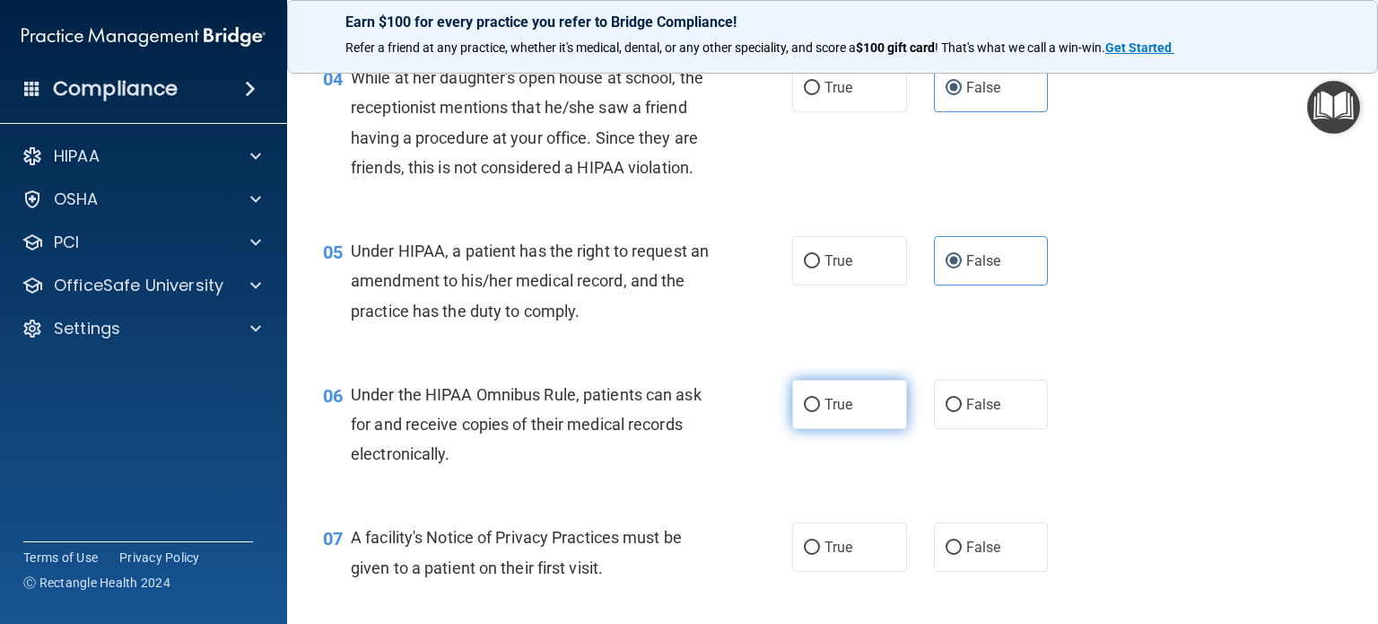
click at [843, 413] on span "True" at bounding box center [839, 404] width 28 height 17
click at [820, 412] on input "True" at bounding box center [812, 404] width 16 height 13
radio input "true"
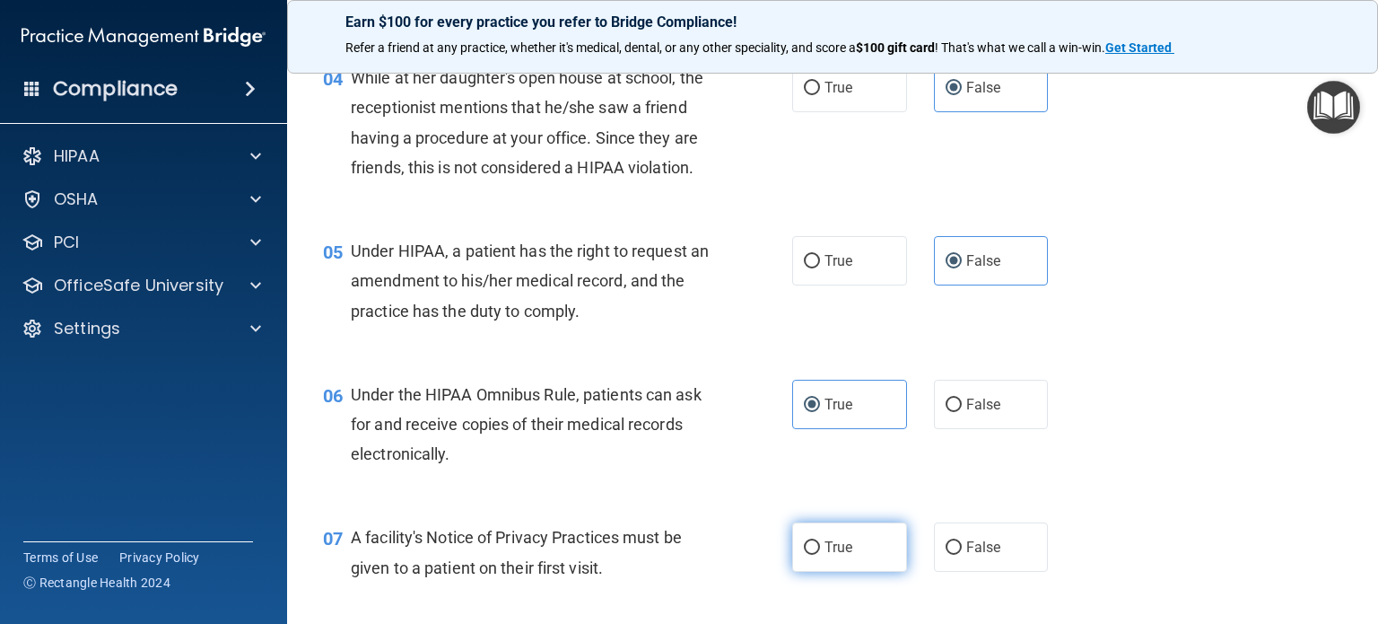
click at [839, 555] on span "True" at bounding box center [839, 546] width 28 height 17
click at [820, 554] on input "True" at bounding box center [812, 547] width 16 height 13
radio input "true"
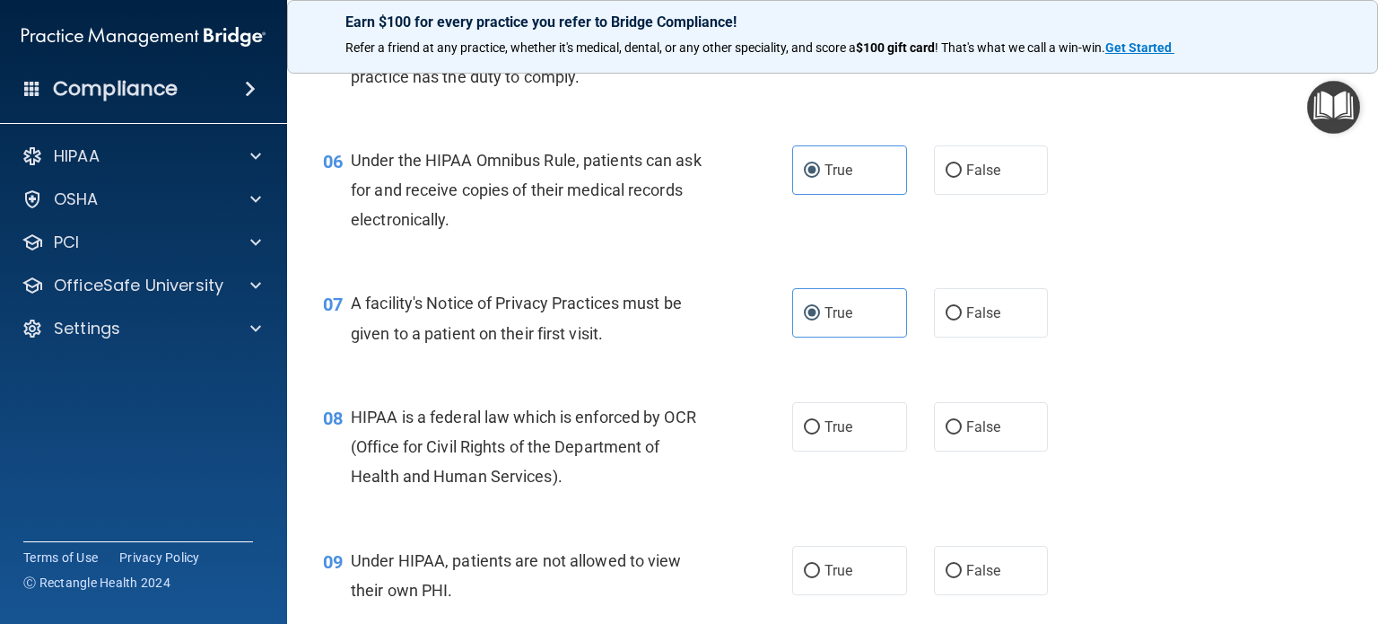
scroll to position [897, 0]
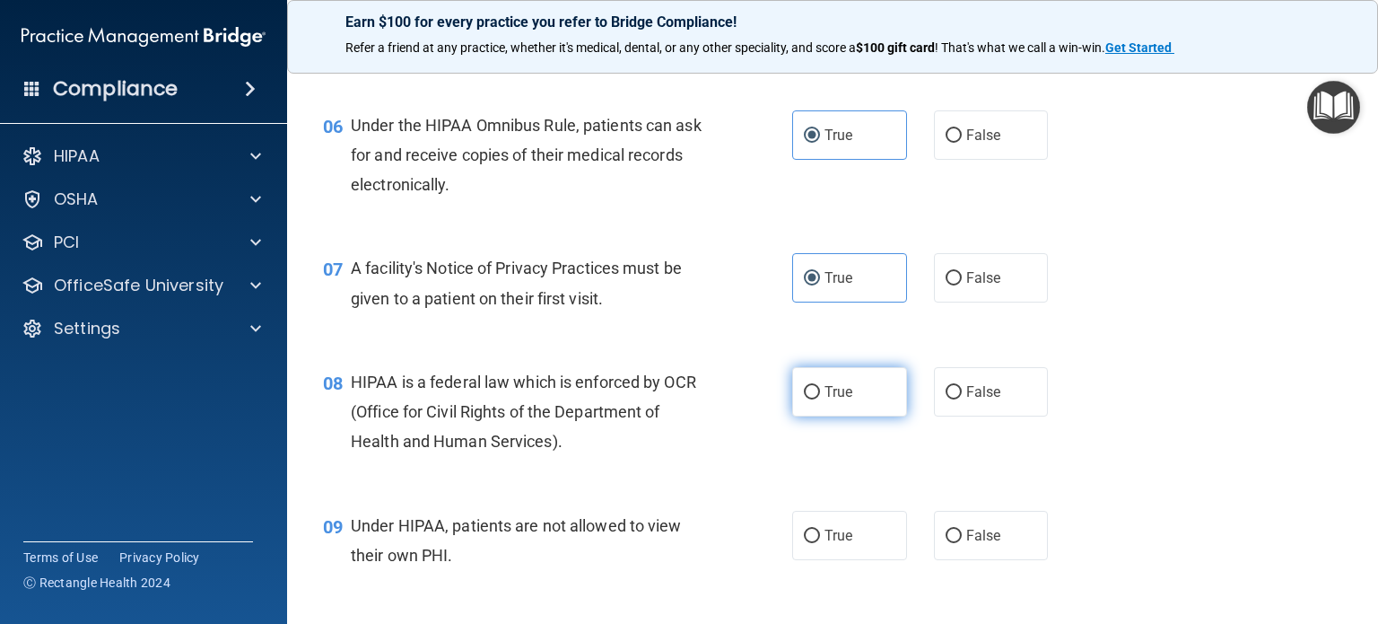
click at [825, 400] on span "True" at bounding box center [839, 391] width 28 height 17
click at [820, 399] on input "True" at bounding box center [812, 392] width 16 height 13
radio input "true"
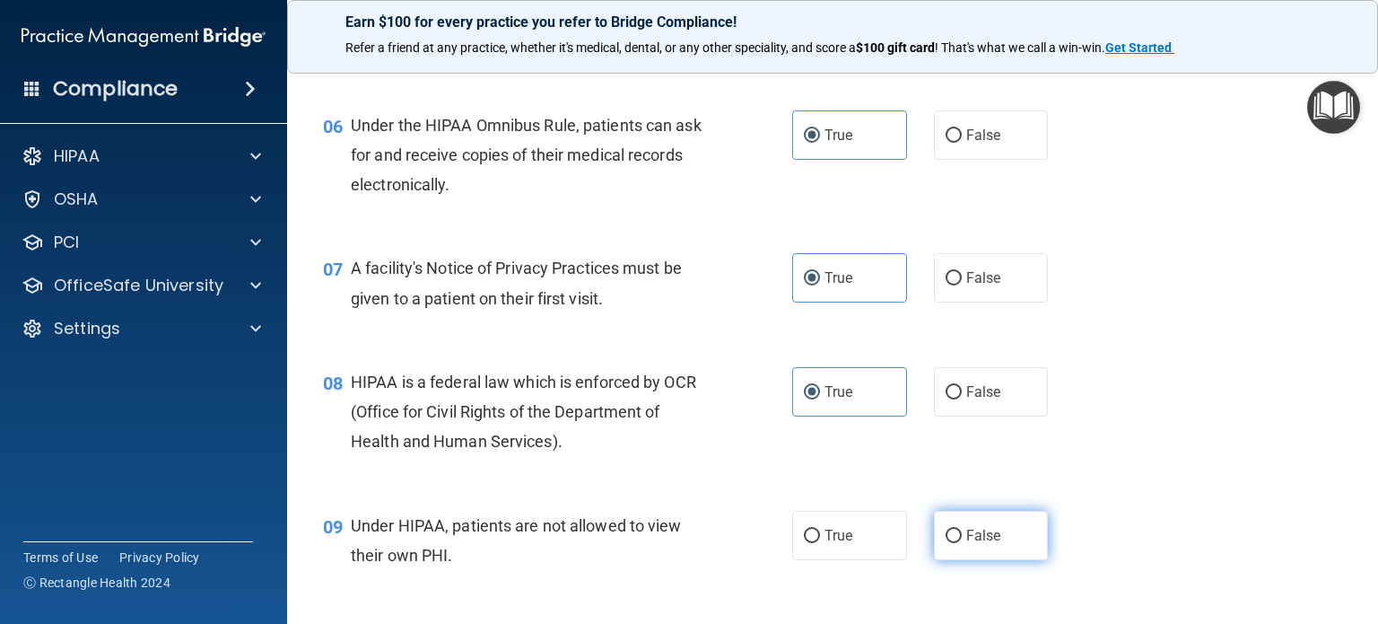
click at [990, 560] on label "False" at bounding box center [991, 534] width 115 height 49
click at [962, 543] on input "False" at bounding box center [954, 535] width 16 height 13
radio input "true"
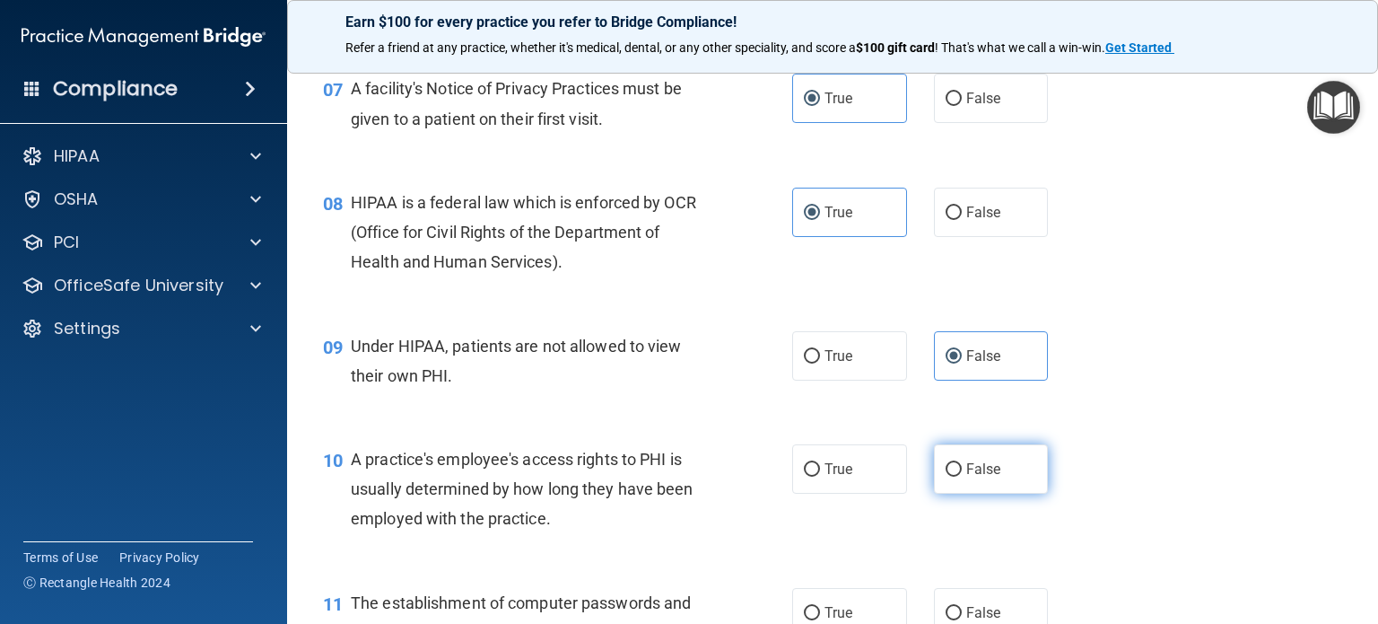
click at [976, 477] on span "False" at bounding box center [983, 468] width 35 height 17
click at [962, 476] on input "False" at bounding box center [954, 469] width 16 height 13
radio input "true"
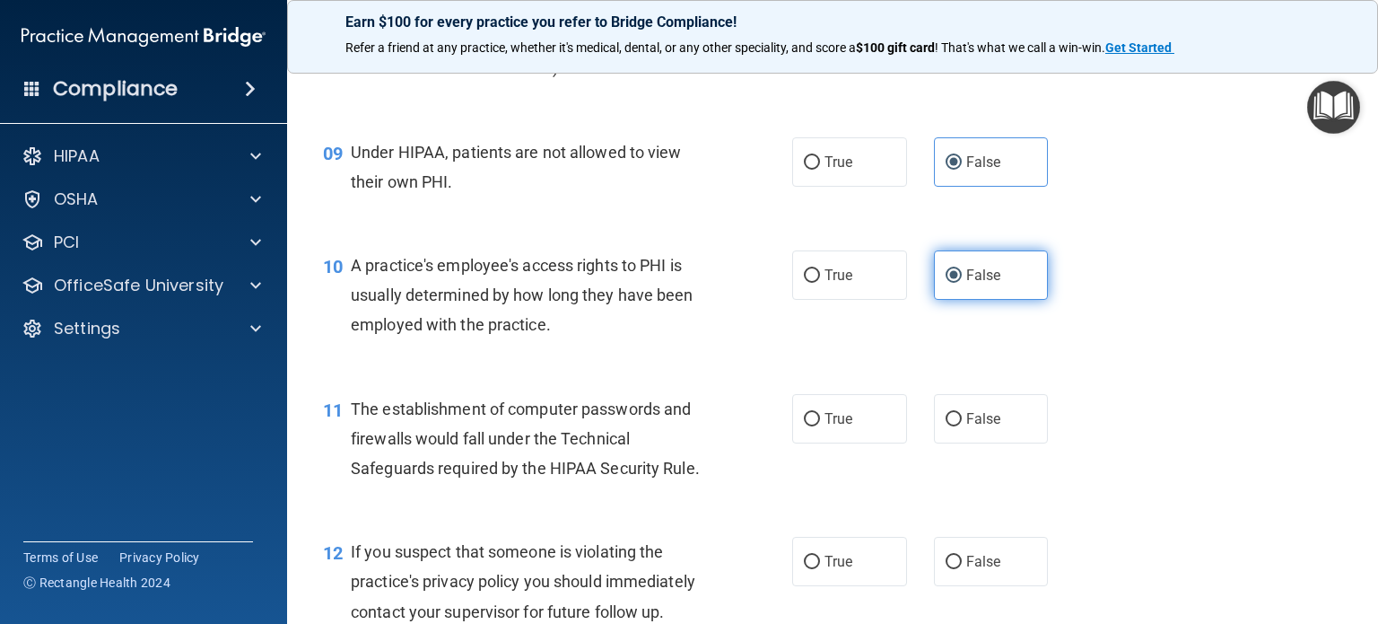
scroll to position [1346, 0]
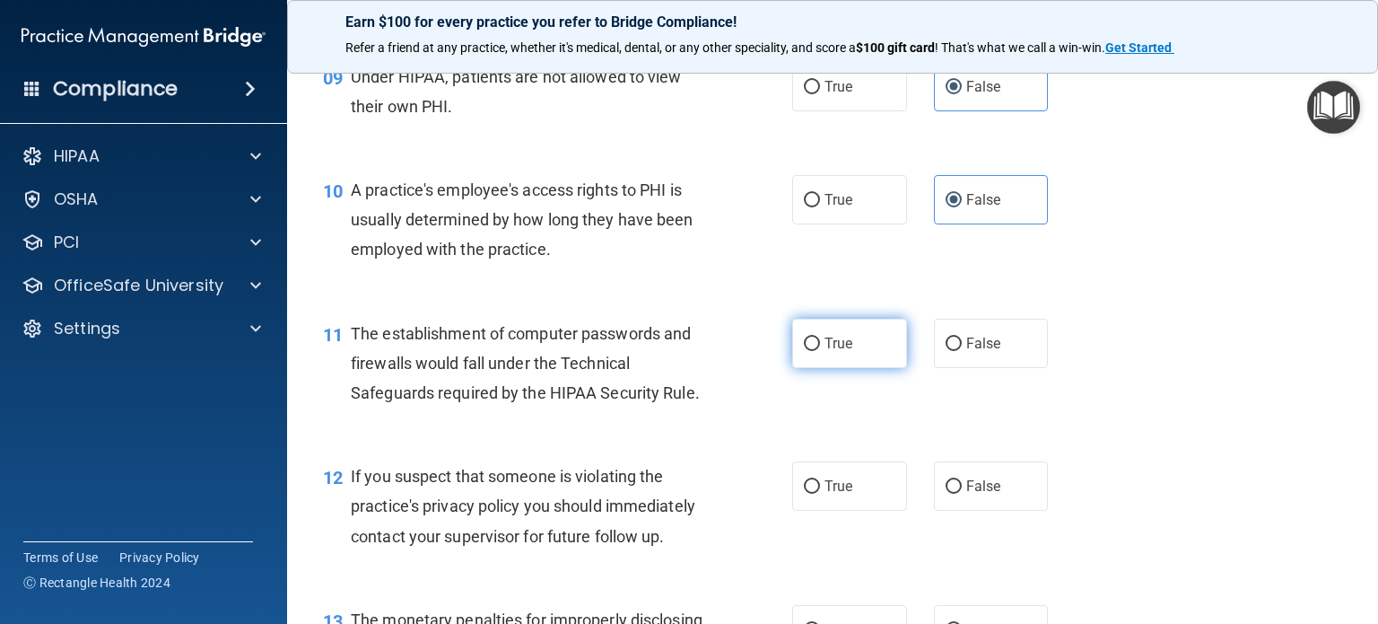
click at [825, 352] on span "True" at bounding box center [839, 343] width 28 height 17
click at [820, 351] on input "True" at bounding box center [812, 343] width 16 height 13
radio input "true"
click at [816, 510] on label "True" at bounding box center [849, 485] width 115 height 49
click at [816, 493] on input "True" at bounding box center [812, 486] width 16 height 13
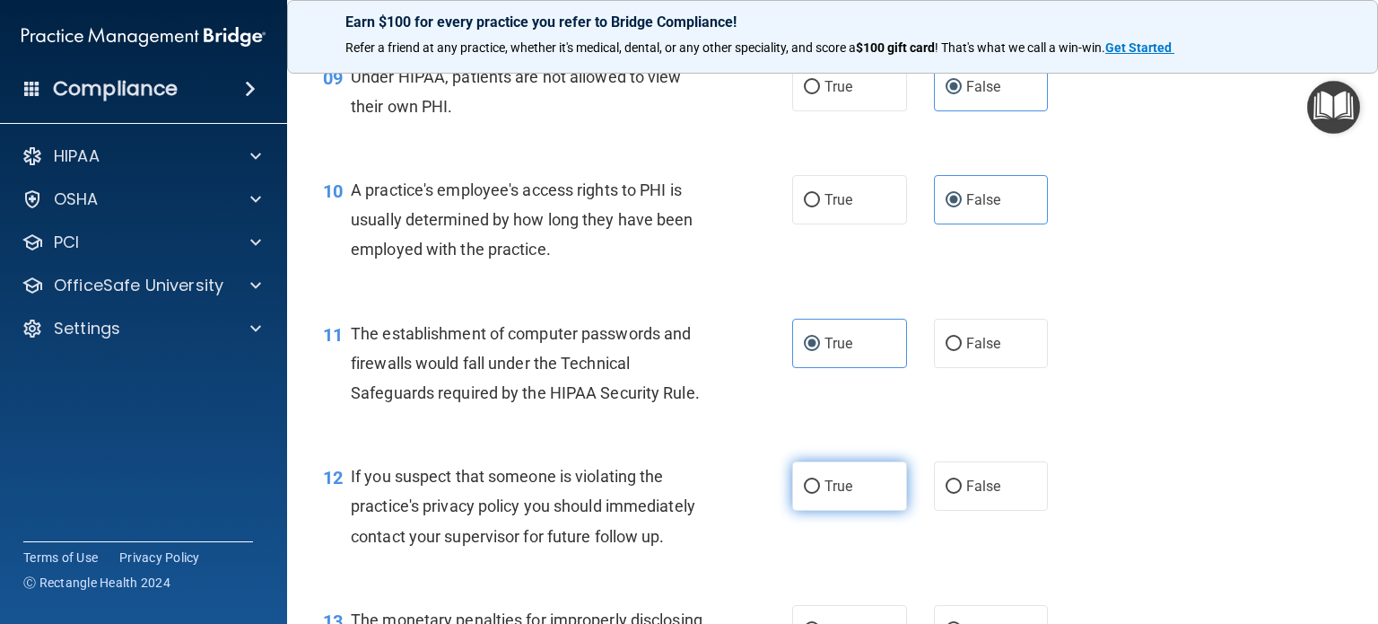
radio input "true"
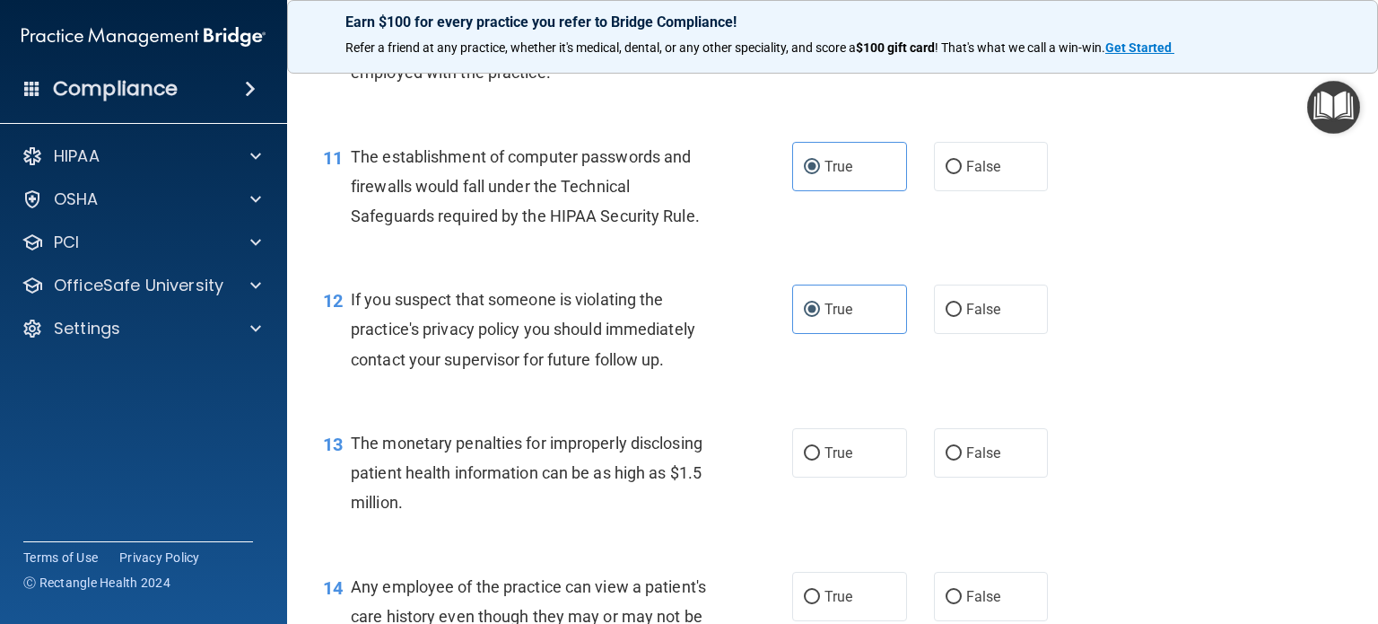
scroll to position [1525, 0]
click at [808, 458] on input "True" at bounding box center [812, 450] width 16 height 13
radio input "true"
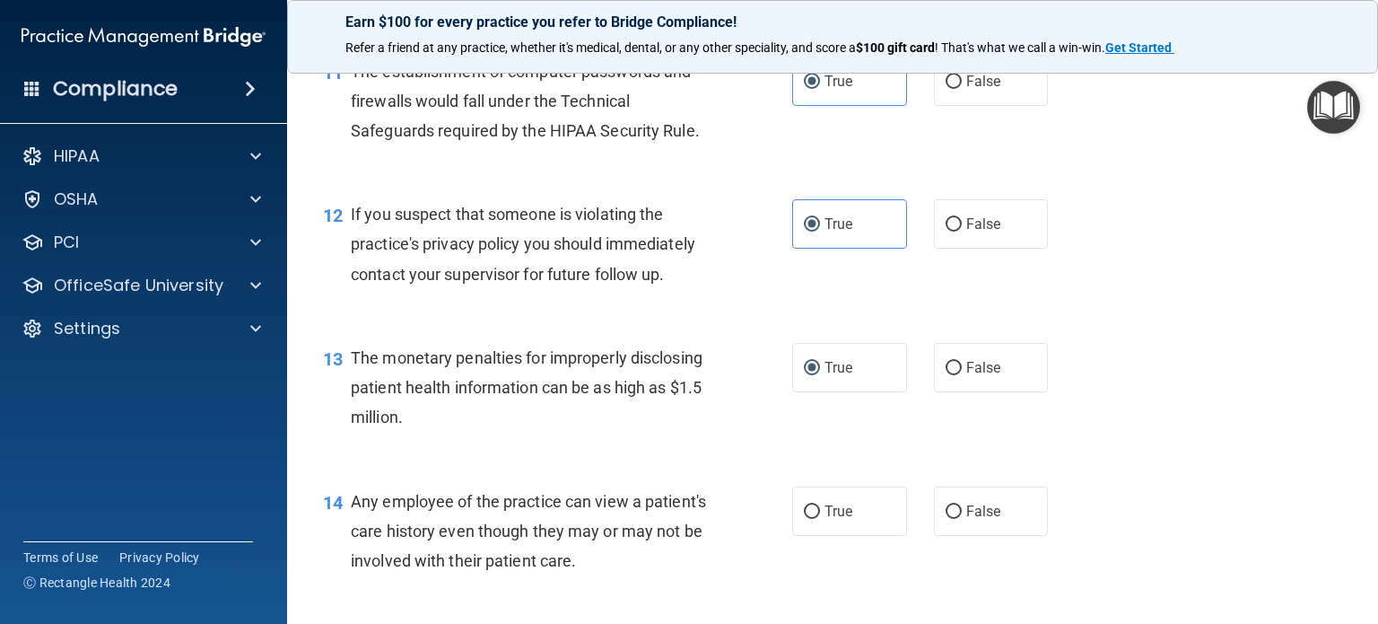
scroll to position [1705, 0]
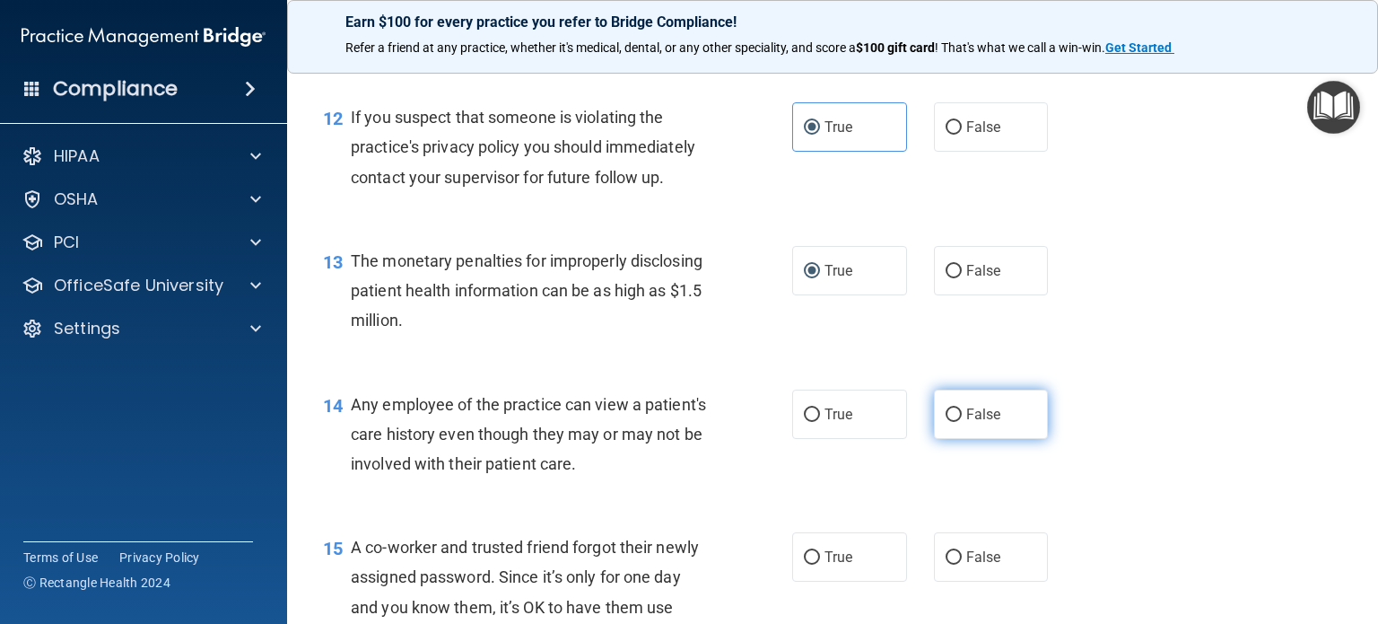
click at [969, 423] on span "False" at bounding box center [983, 414] width 35 height 17
click at [962, 422] on input "False" at bounding box center [954, 414] width 16 height 13
radio input "true"
click at [991, 577] on label "False" at bounding box center [991, 556] width 115 height 49
click at [962, 564] on input "False" at bounding box center [954, 557] width 16 height 13
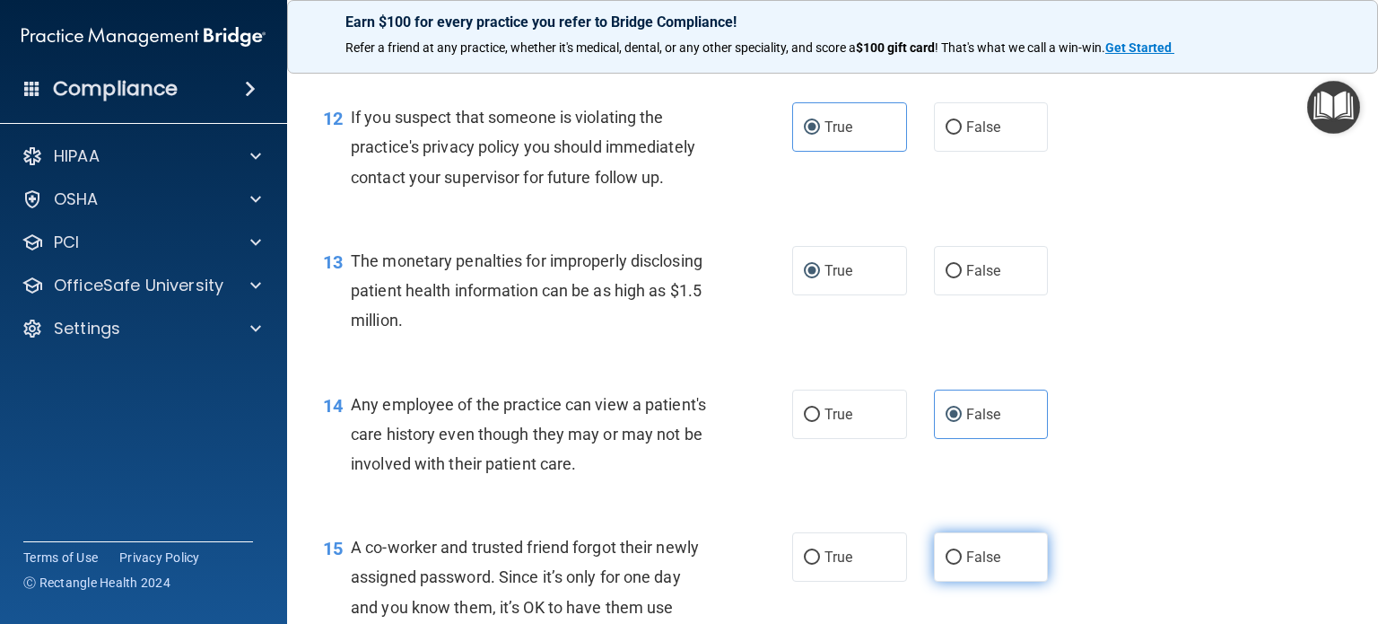
radio input "true"
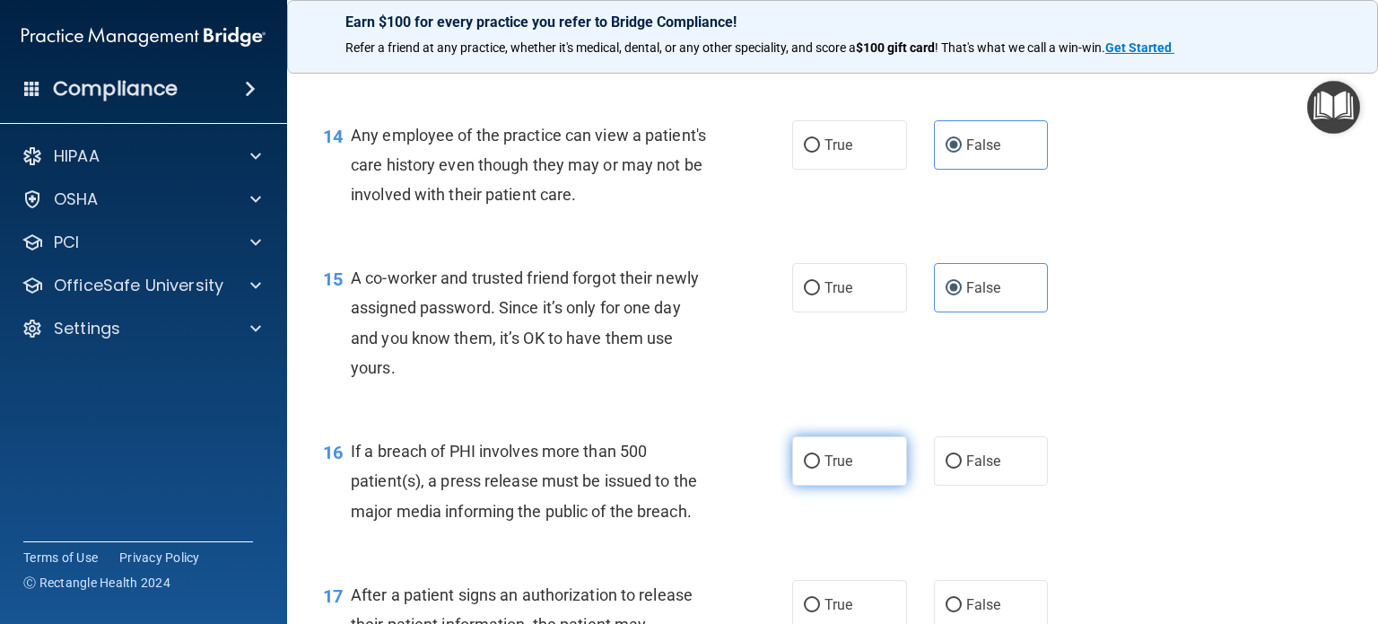
click at [865, 485] on label "True" at bounding box center [849, 460] width 115 height 49
click at [820, 468] on input "True" at bounding box center [812, 461] width 16 height 13
radio input "true"
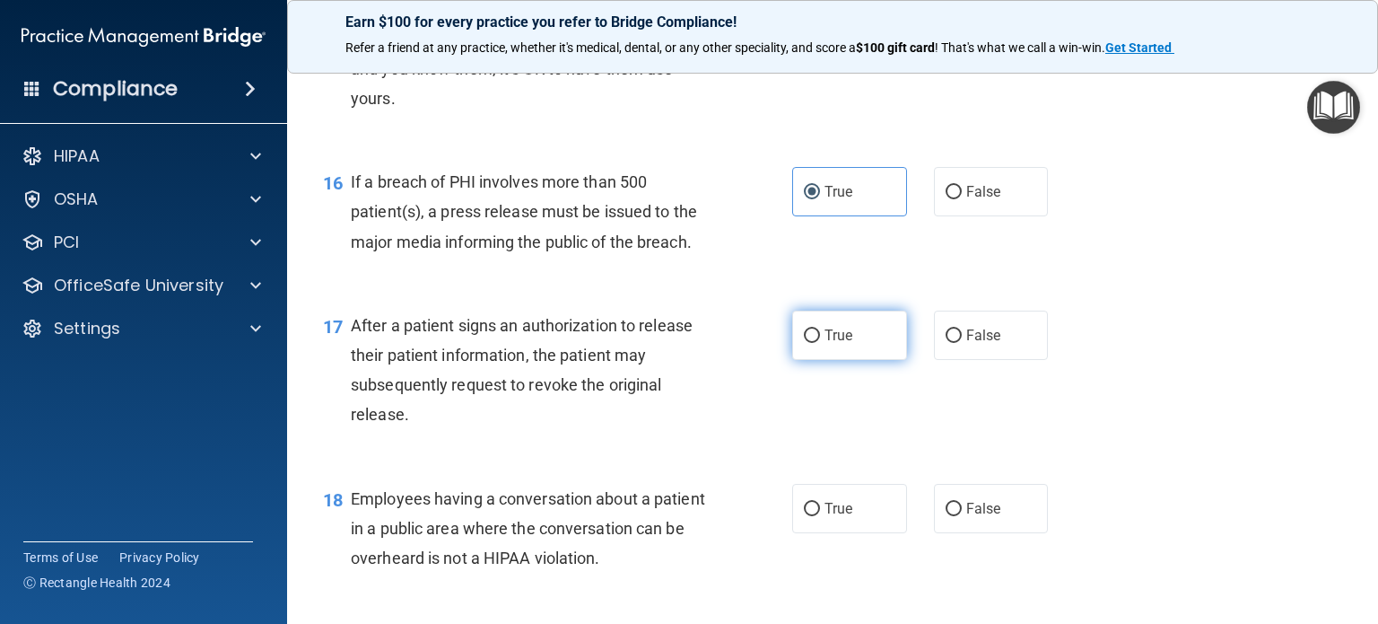
click at [840, 344] on span "True" at bounding box center [839, 335] width 28 height 17
click at [820, 343] on input "True" at bounding box center [812, 335] width 16 height 13
radio input "true"
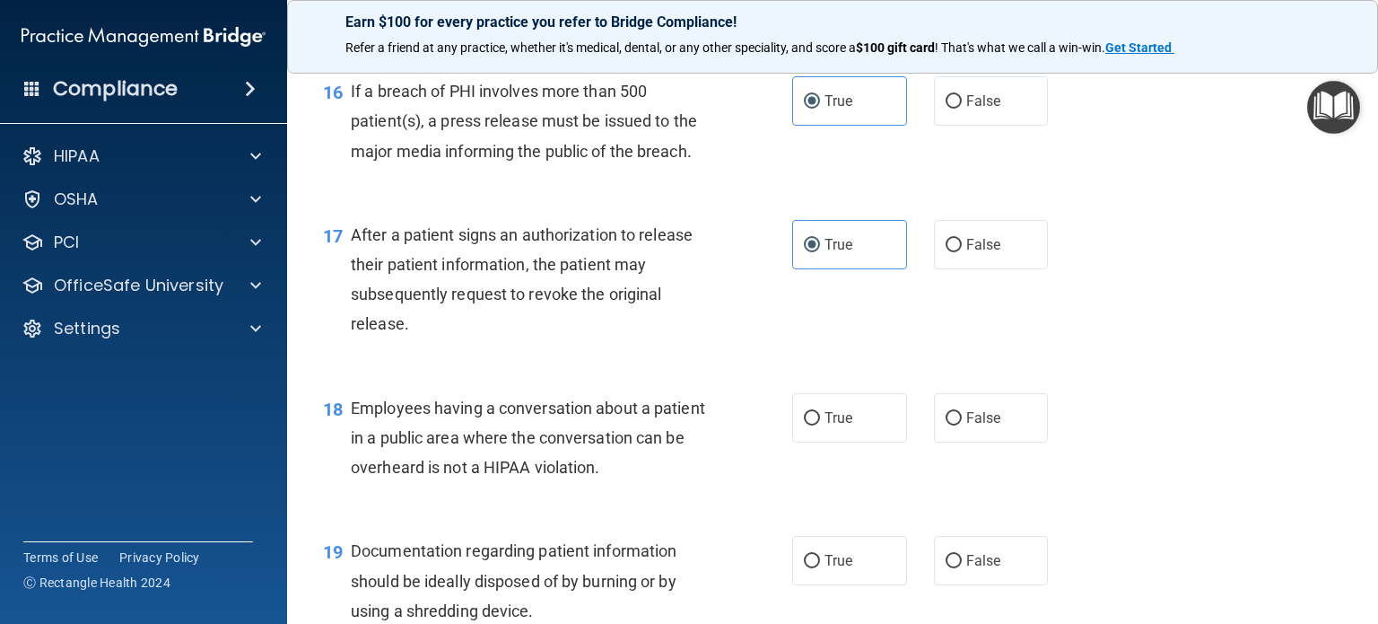
scroll to position [2422, 0]
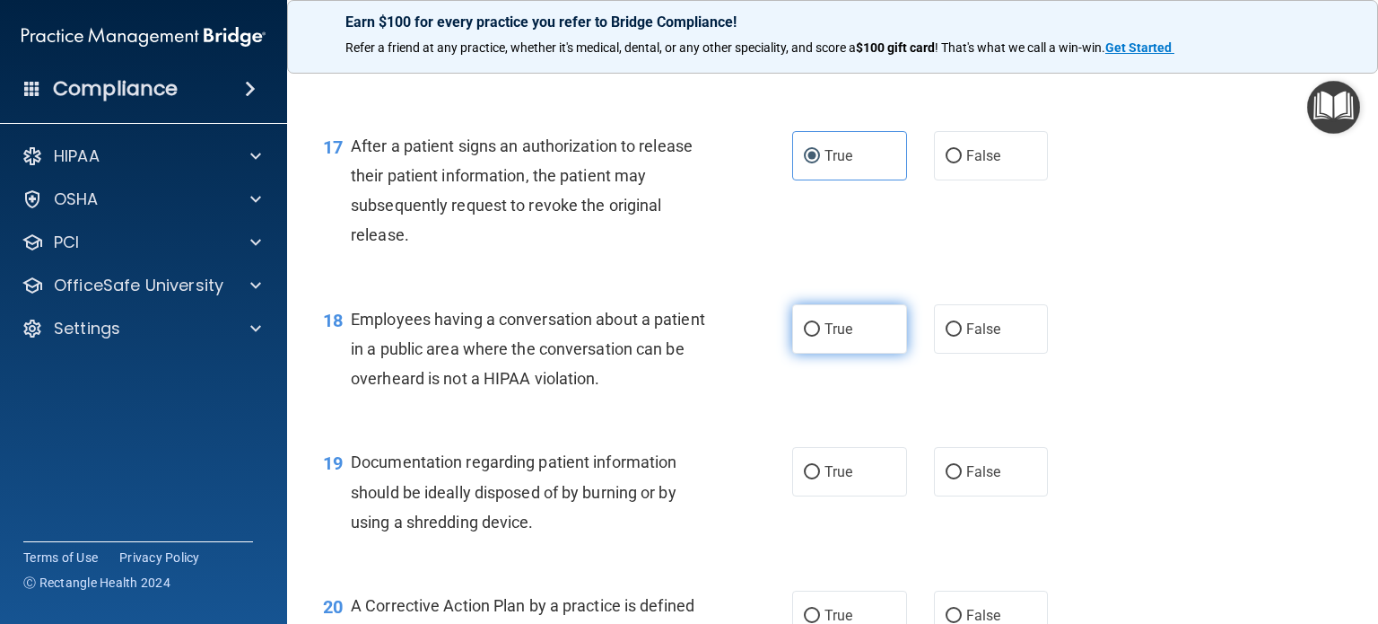
click at [840, 353] on label "True" at bounding box center [849, 328] width 115 height 49
click at [820, 336] on input "True" at bounding box center [812, 329] width 16 height 13
radio input "true"
click at [836, 480] on span "True" at bounding box center [839, 471] width 28 height 17
click at [820, 479] on input "True" at bounding box center [812, 472] width 16 height 13
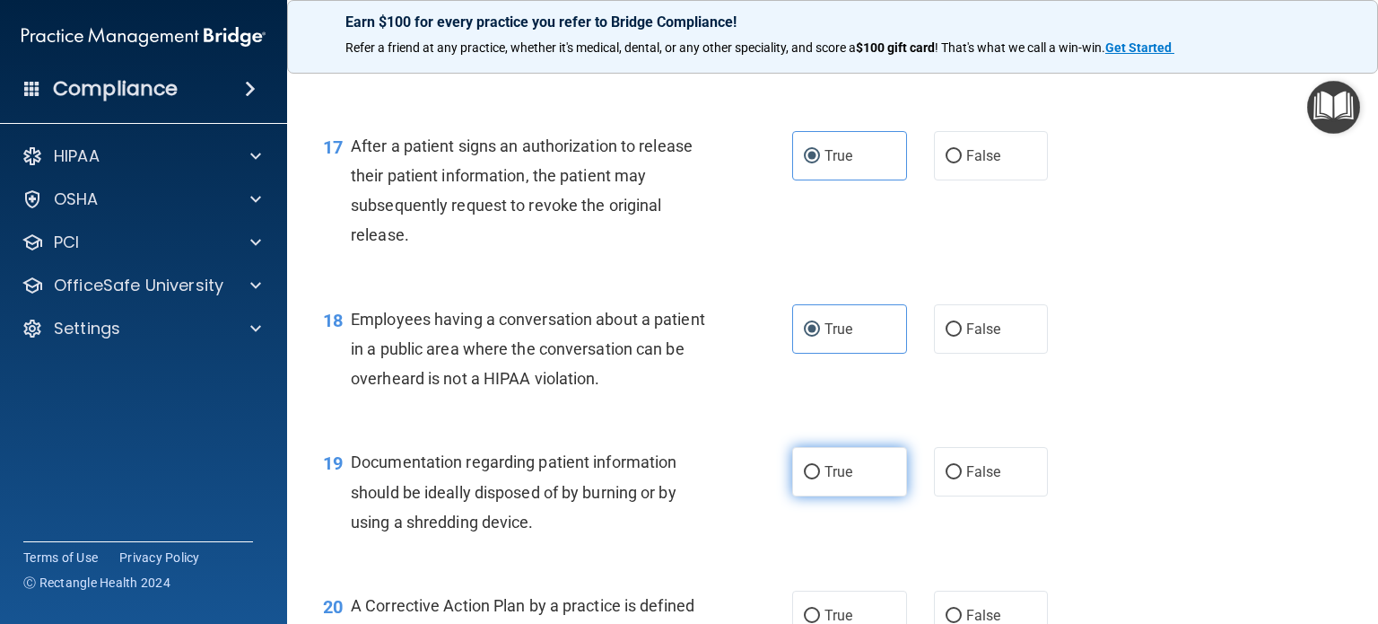
radio input "true"
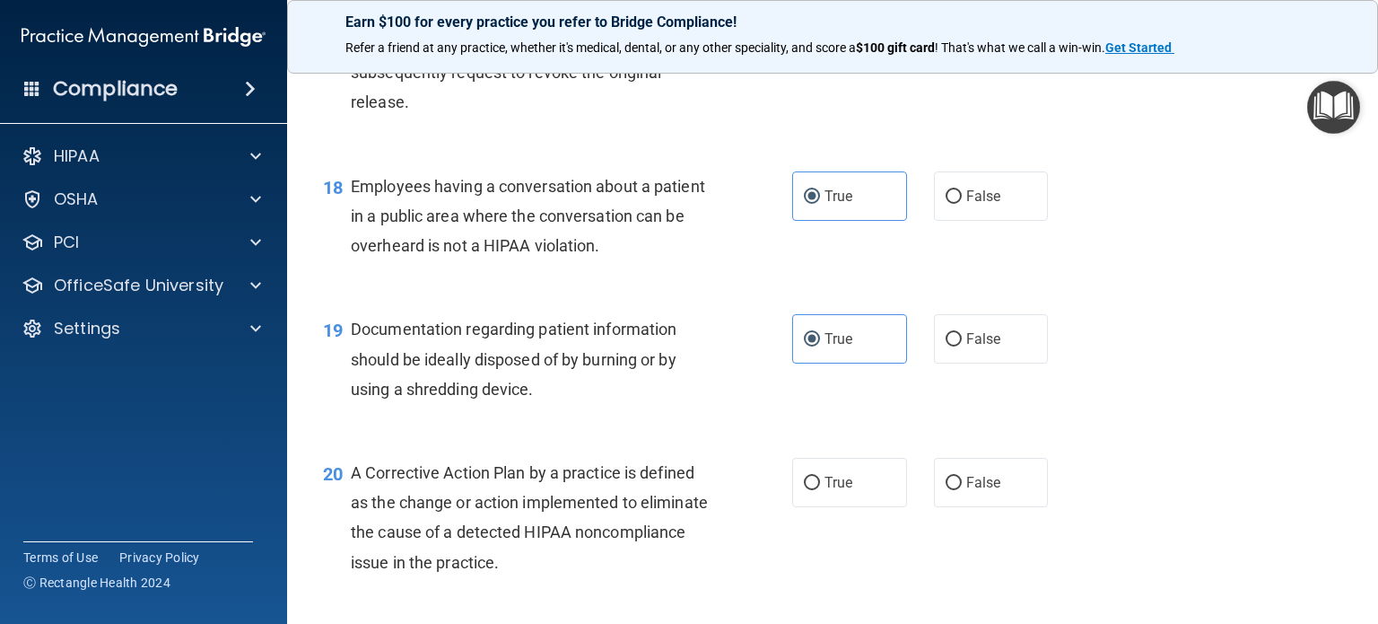
scroll to position [2692, 0]
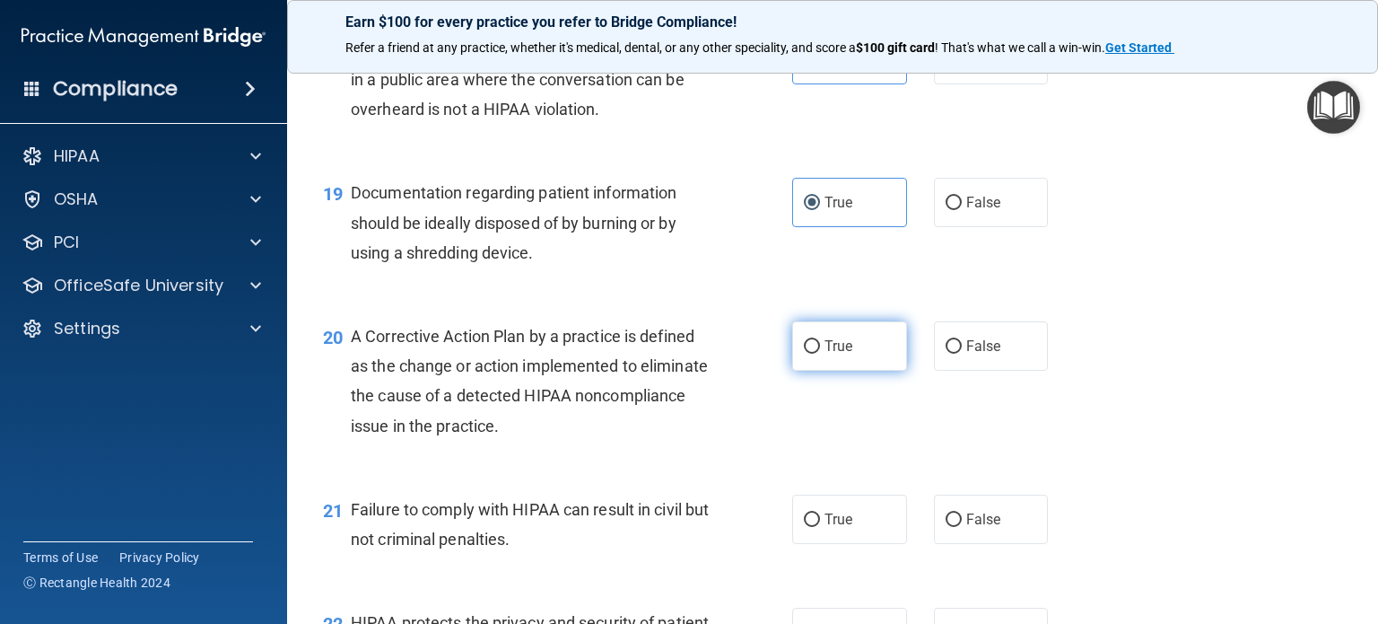
click at [840, 365] on label "True" at bounding box center [849, 345] width 115 height 49
click at [820, 353] on input "True" at bounding box center [812, 346] width 16 height 13
radio input "true"
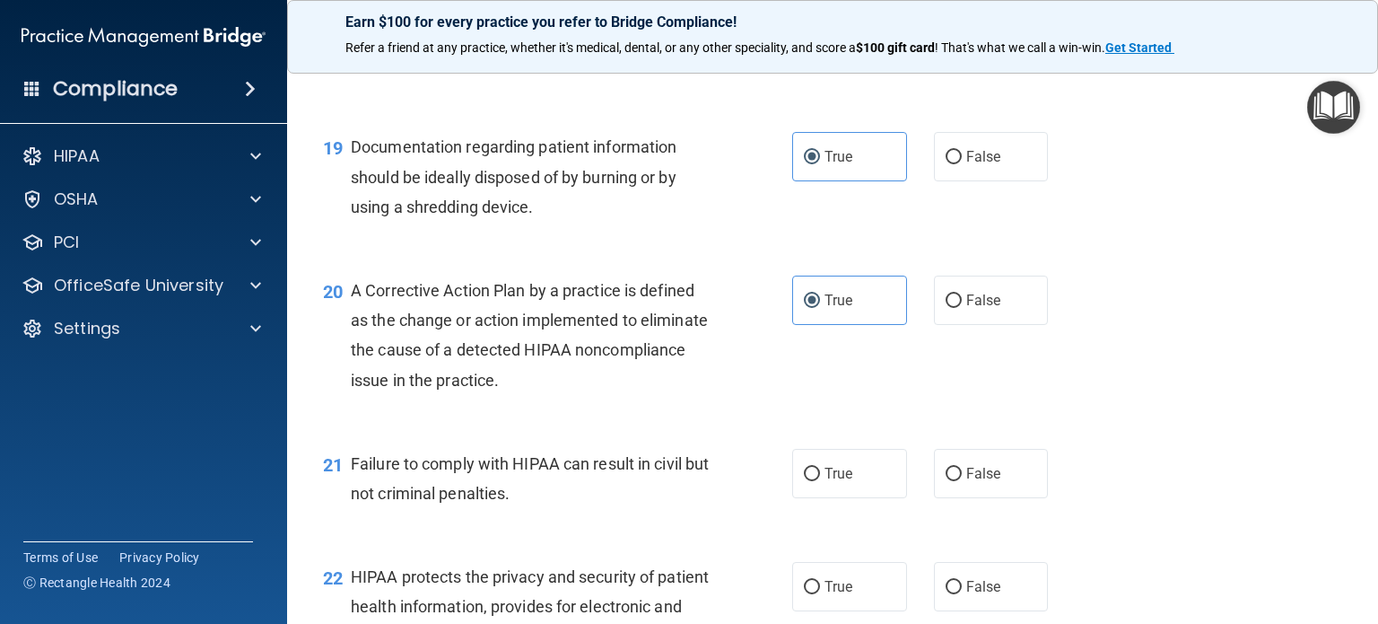
scroll to position [2871, 0]
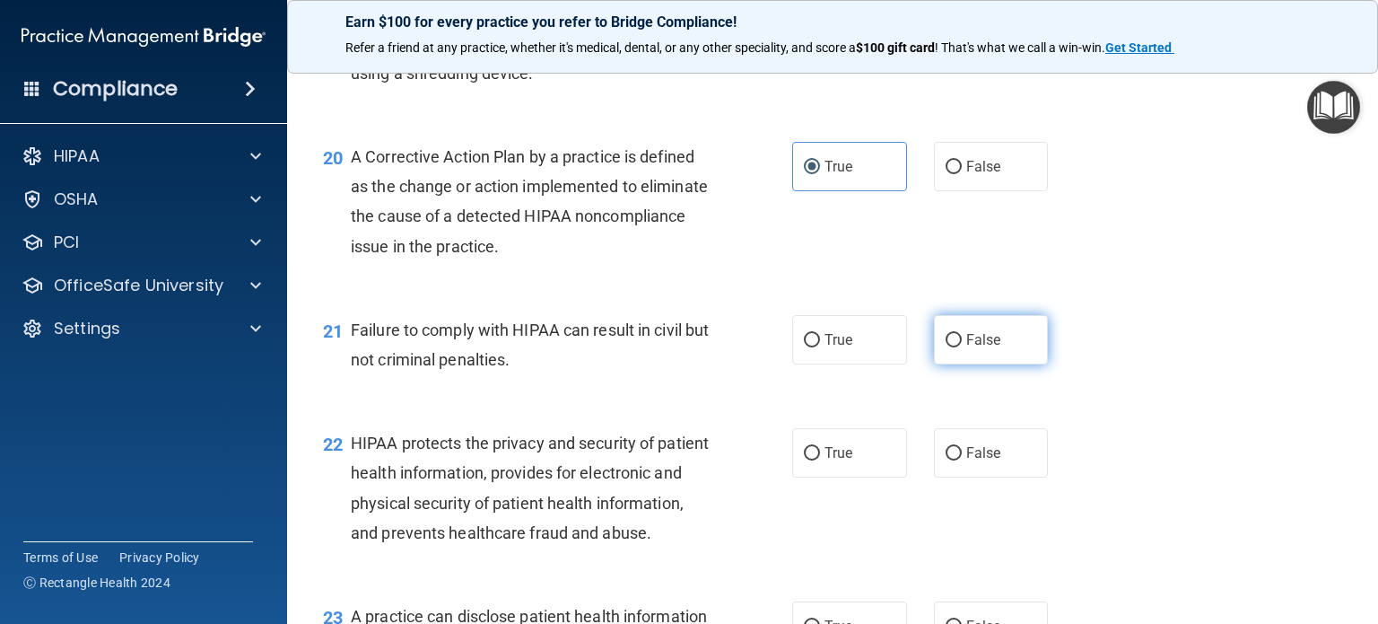
click at [972, 364] on label "False" at bounding box center [991, 339] width 115 height 49
click at [962, 347] on input "False" at bounding box center [954, 340] width 16 height 13
radio input "true"
click at [837, 461] on span "True" at bounding box center [839, 452] width 28 height 17
click at [820, 460] on input "True" at bounding box center [812, 453] width 16 height 13
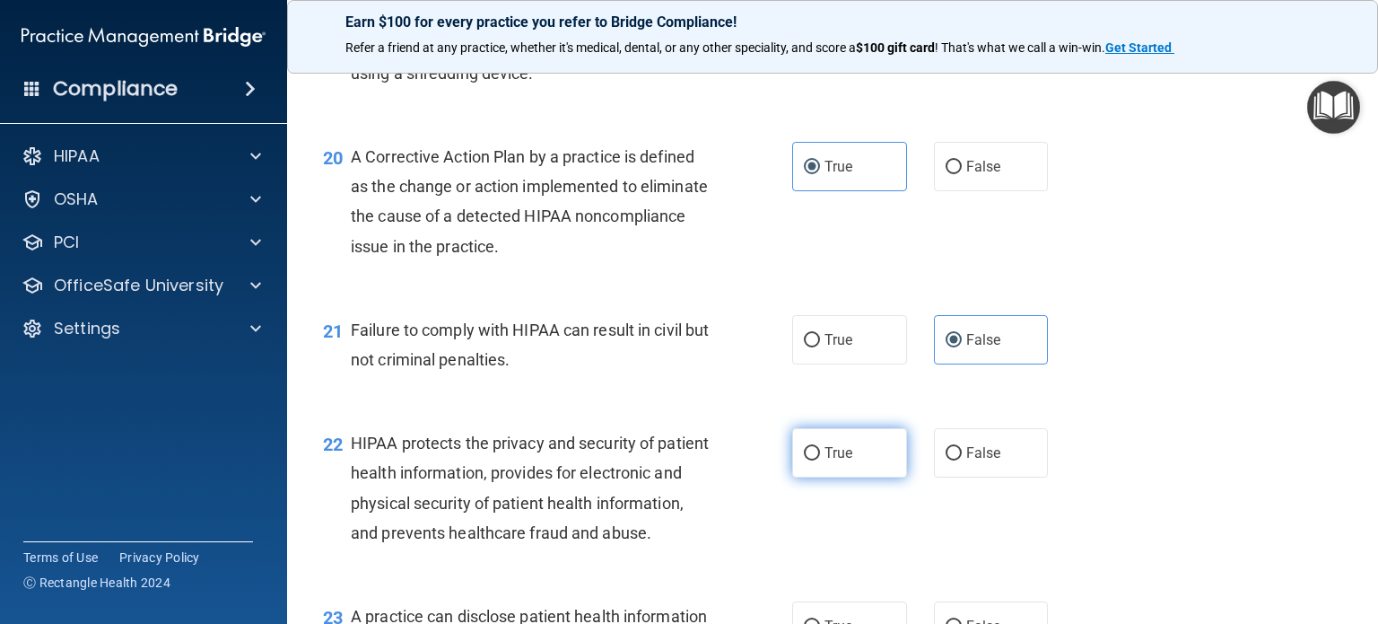
radio input "true"
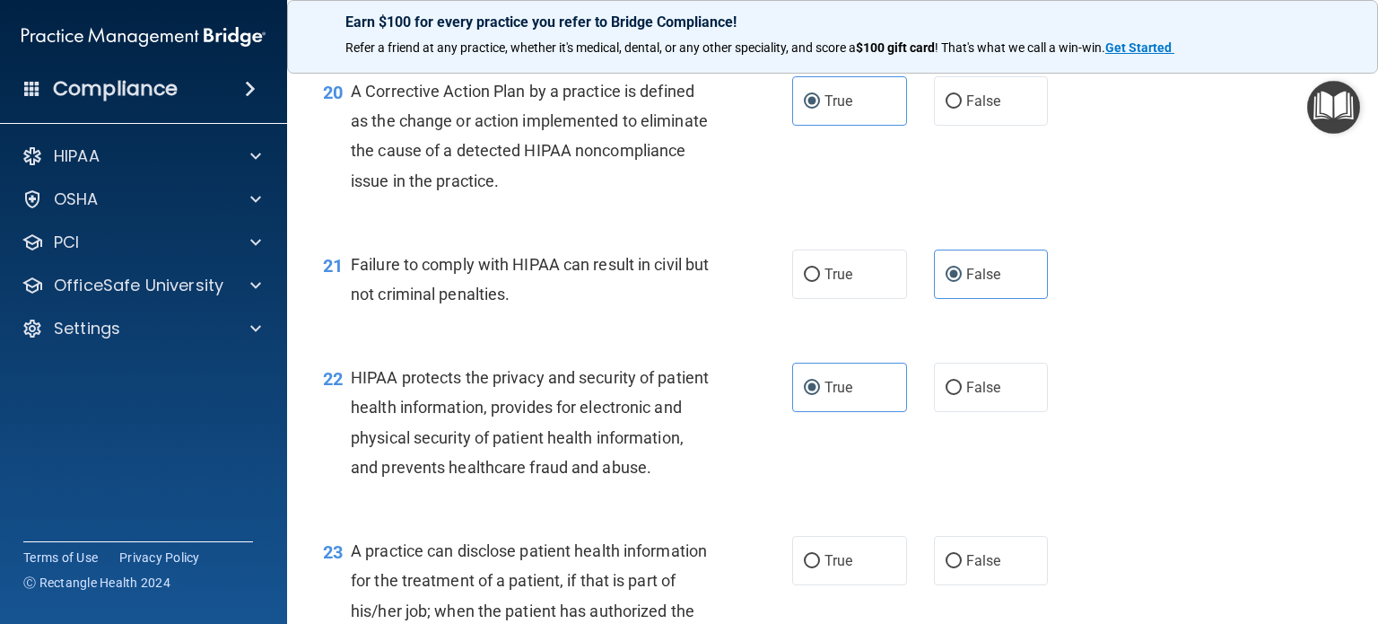
scroll to position [3050, 0]
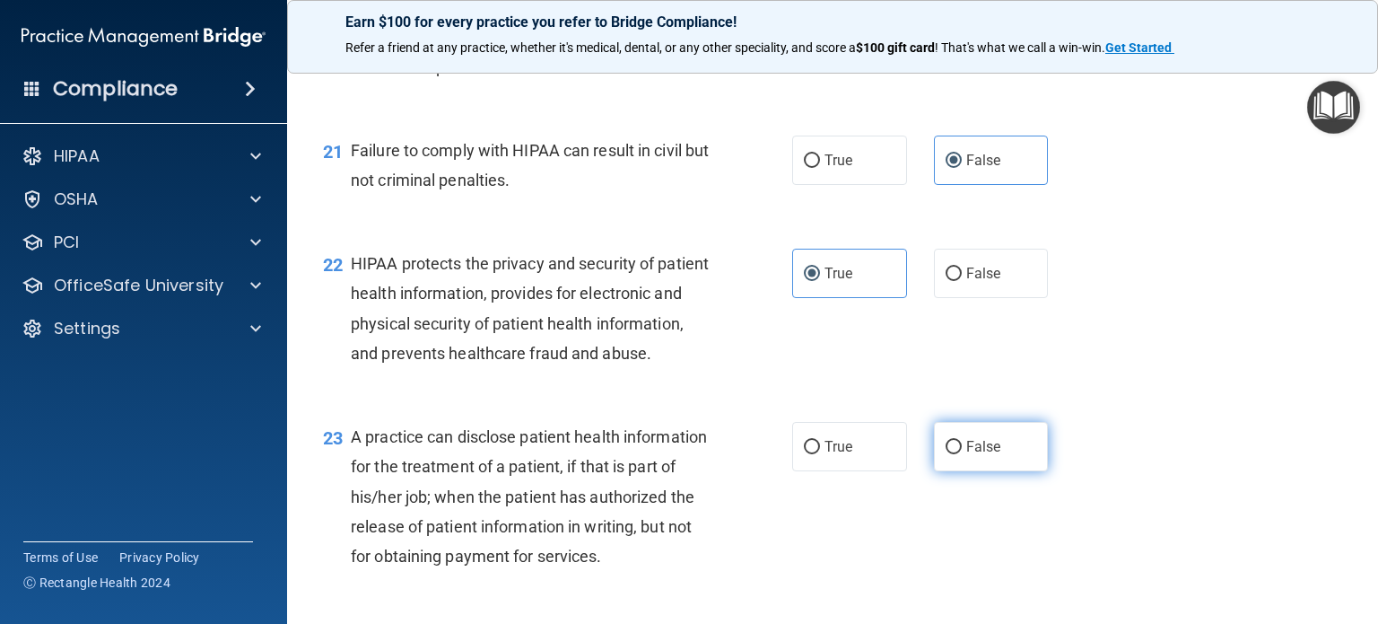
click at [1017, 471] on label "False" at bounding box center [991, 446] width 115 height 49
click at [962, 454] on input "False" at bounding box center [954, 447] width 16 height 13
radio input "true"
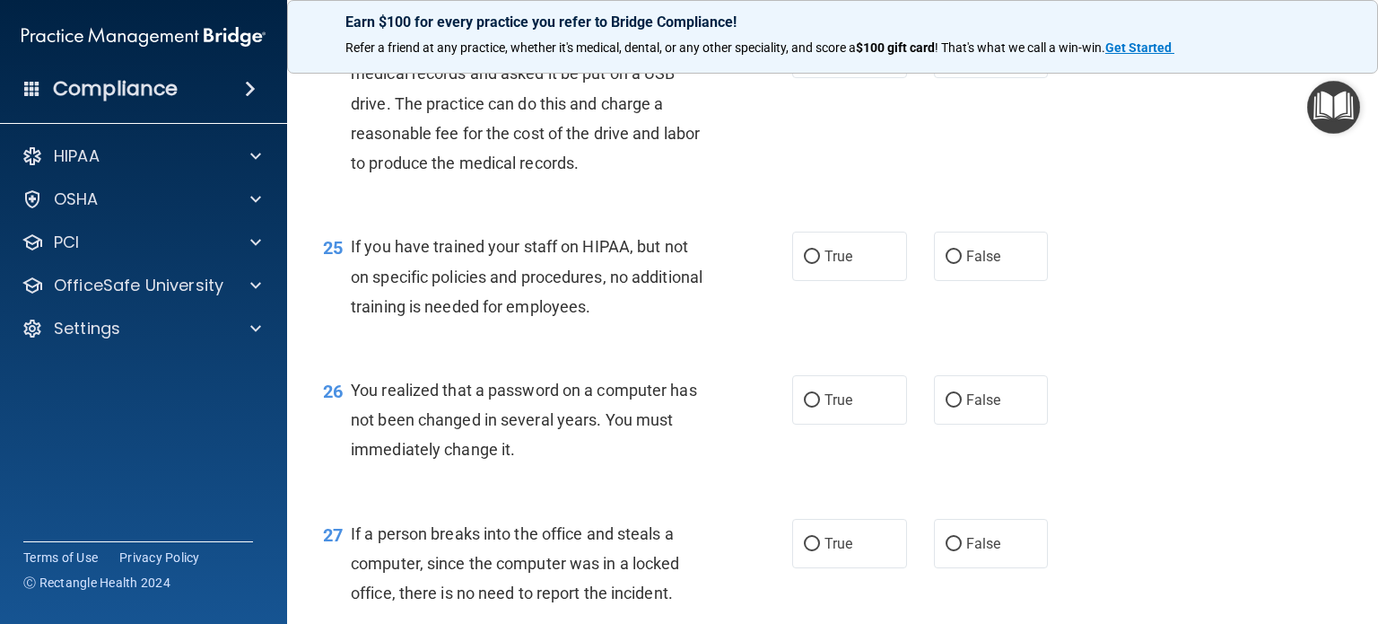
scroll to position [3678, 0]
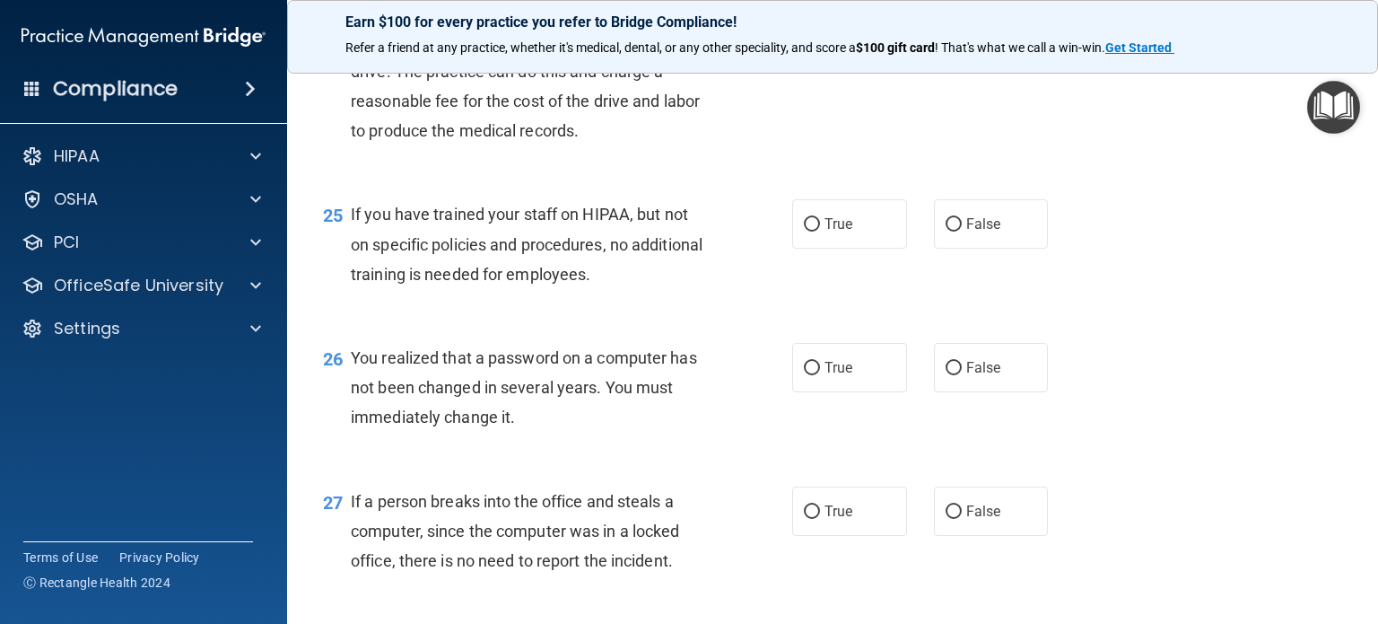
click at [827, 46] on label "True" at bounding box center [849, 20] width 115 height 49
click at [820, 29] on input "True" at bounding box center [812, 21] width 16 height 13
radio input "true"
click at [995, 249] on label "False" at bounding box center [991, 223] width 115 height 49
click at [962, 231] on input "False" at bounding box center [954, 224] width 16 height 13
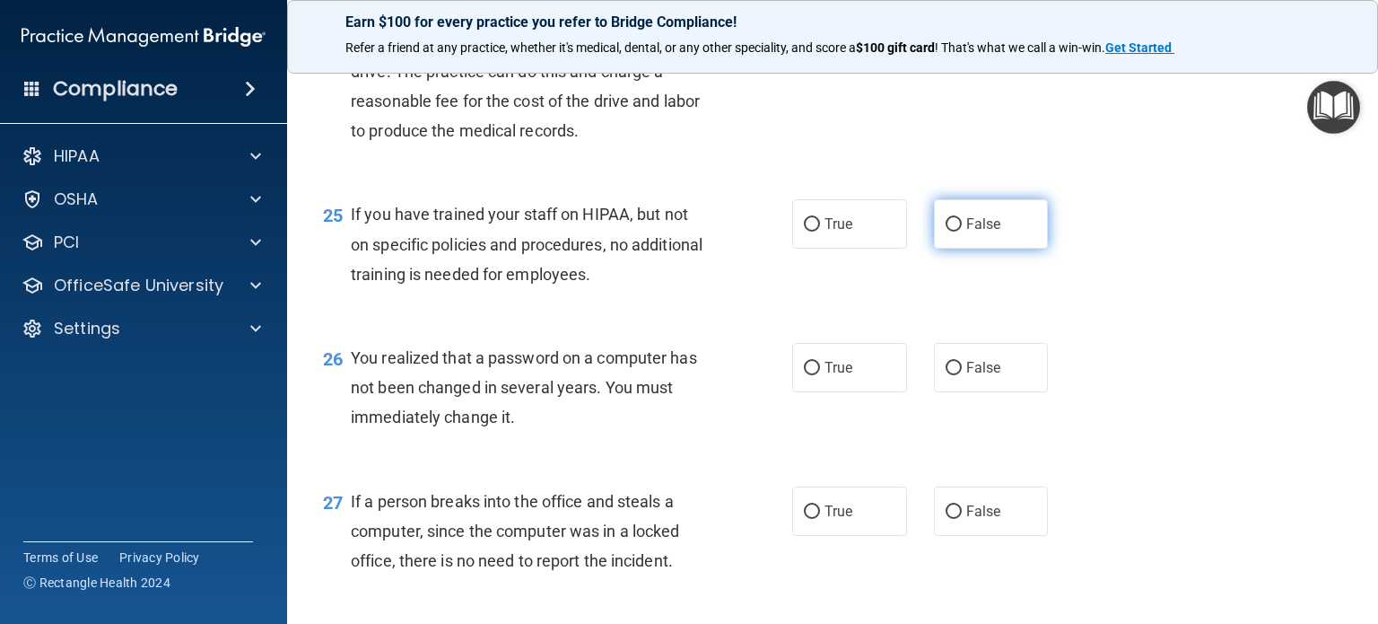
radio input "true"
click at [812, 392] on label "True" at bounding box center [849, 367] width 115 height 49
click at [812, 375] on input "True" at bounding box center [812, 368] width 16 height 13
radio input "true"
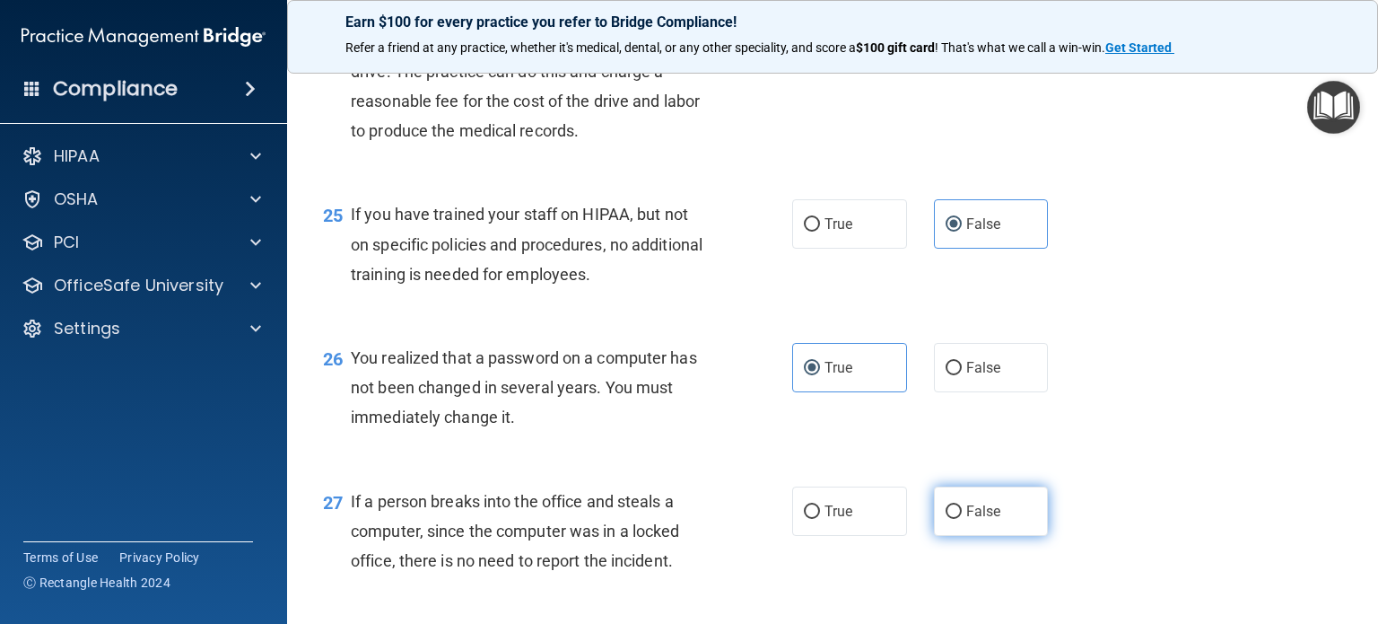
click at [951, 519] on input "False" at bounding box center [954, 511] width 16 height 13
radio input "true"
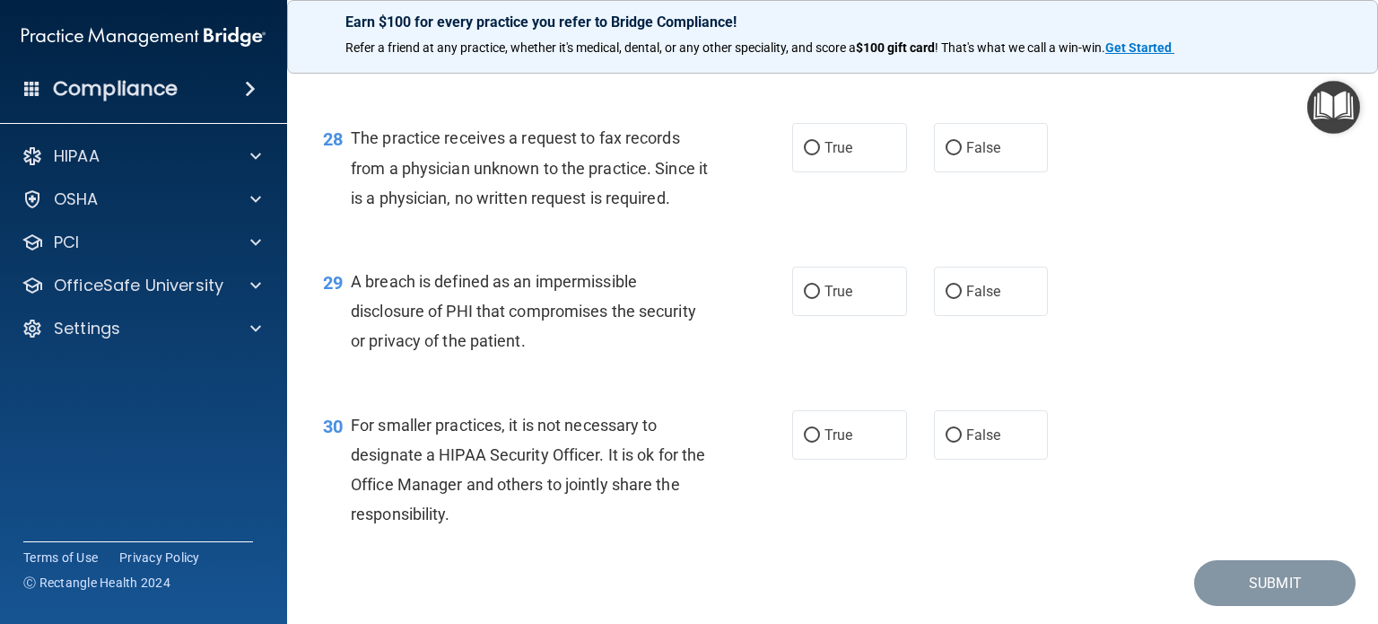
scroll to position [4217, 0]
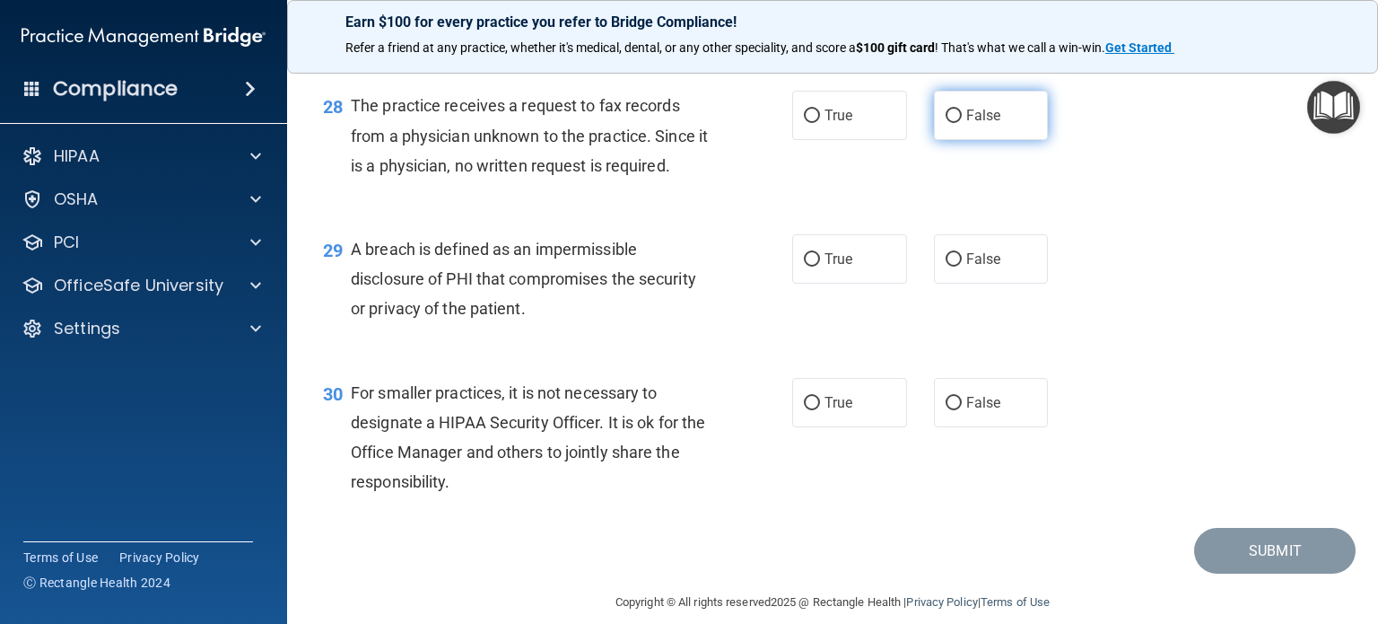
drag, startPoint x: 942, startPoint y: 212, endPoint x: 926, endPoint y: 222, distance: 19.4
click at [946, 123] on input "False" at bounding box center [954, 115] width 16 height 13
radio input "true"
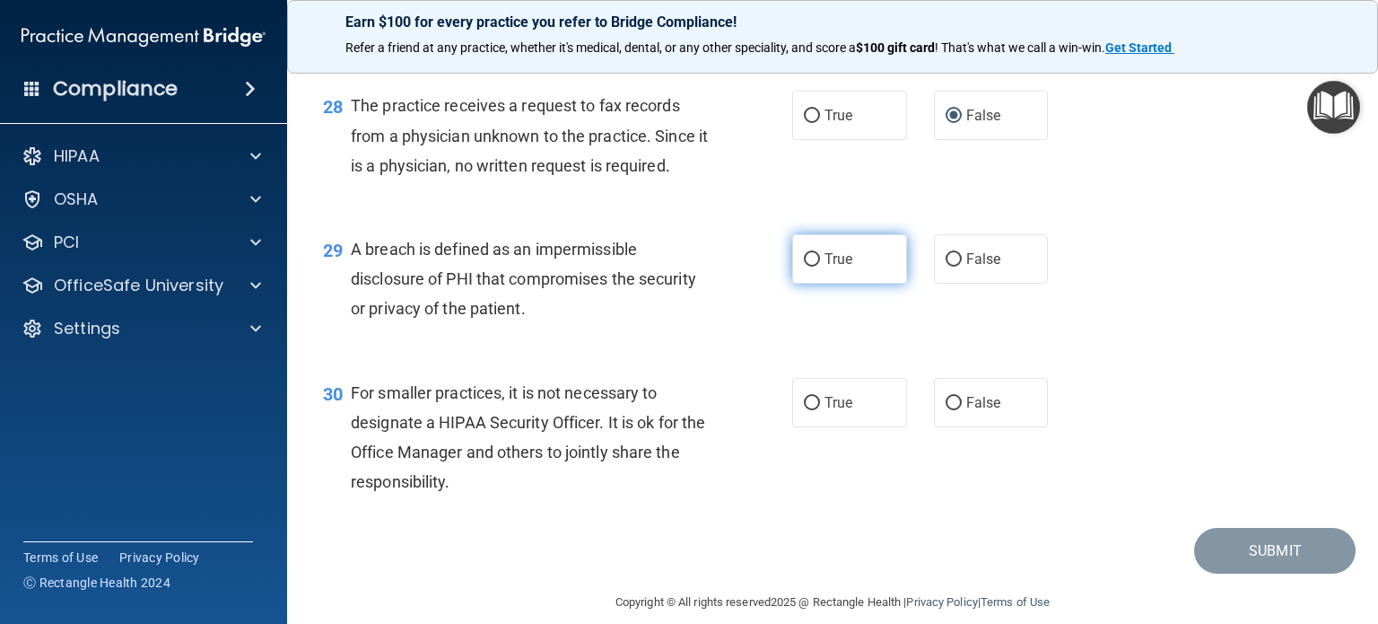
click at [833, 267] on span "True" at bounding box center [839, 258] width 28 height 17
click at [820, 266] on input "True" at bounding box center [812, 259] width 16 height 13
radio input "true"
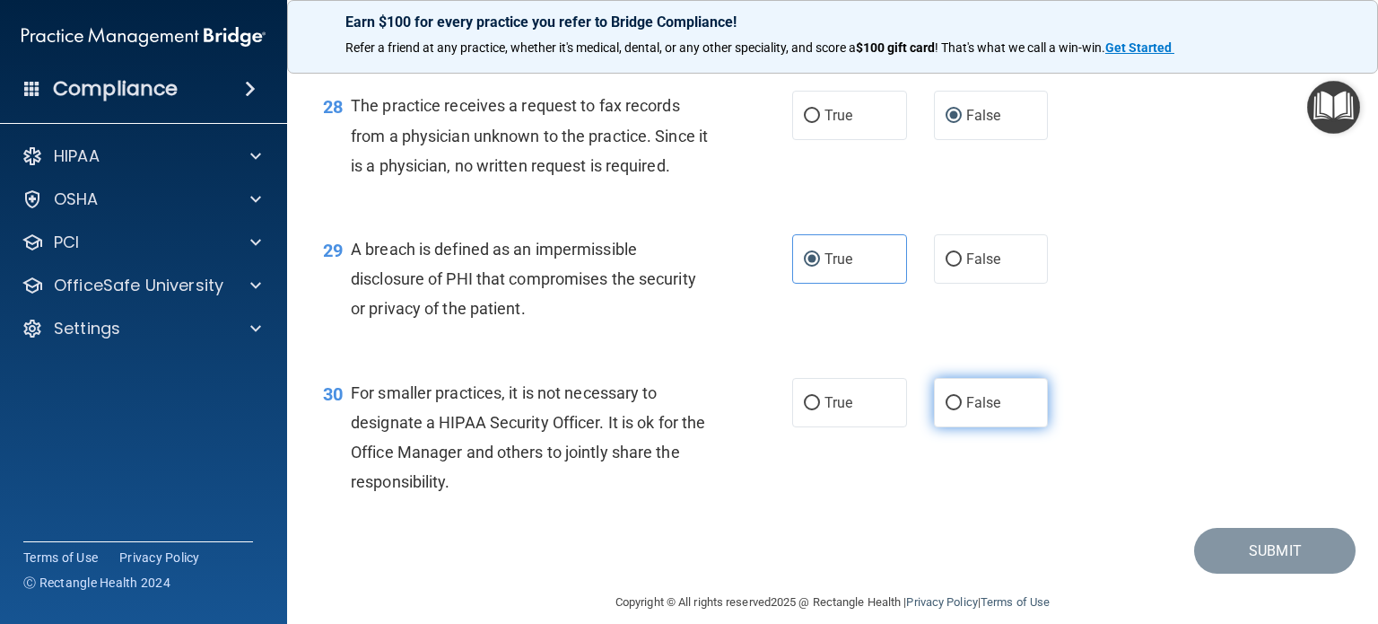
click at [953, 427] on label "False" at bounding box center [991, 402] width 115 height 49
click at [953, 410] on input "False" at bounding box center [954, 403] width 16 height 13
radio input "true"
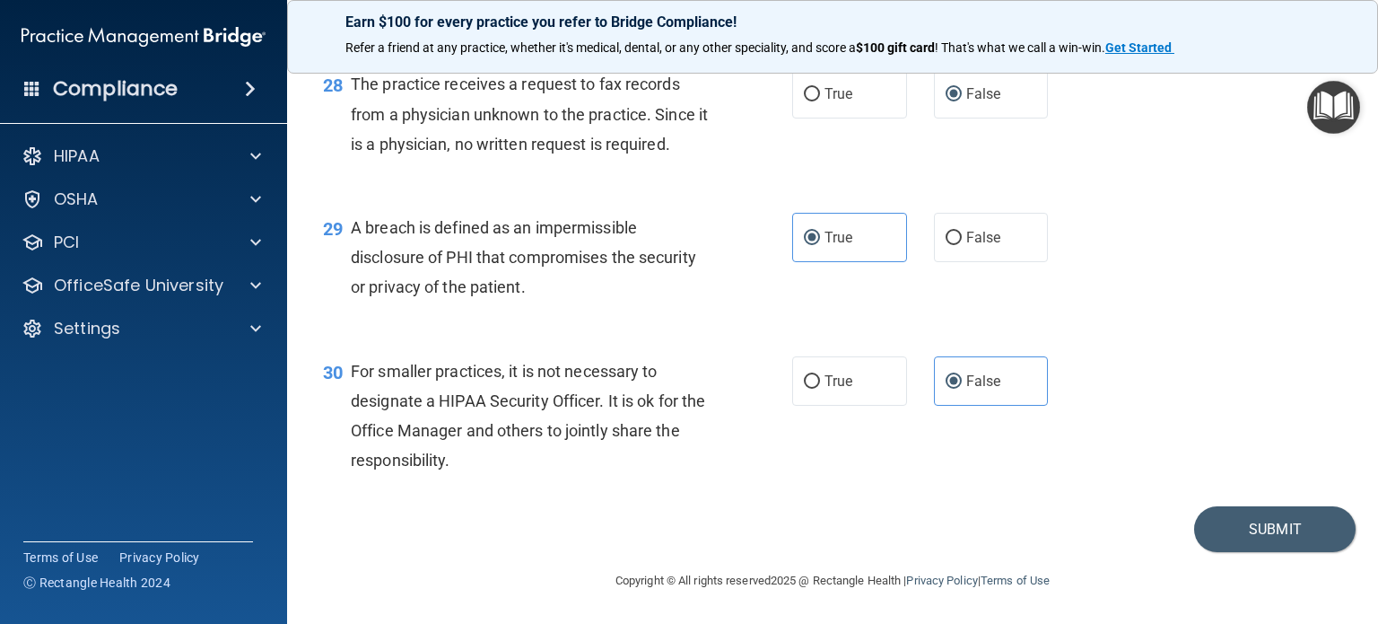
scroll to position [4328, 0]
click at [1296, 516] on button "Submit" at bounding box center [1274, 529] width 161 height 46
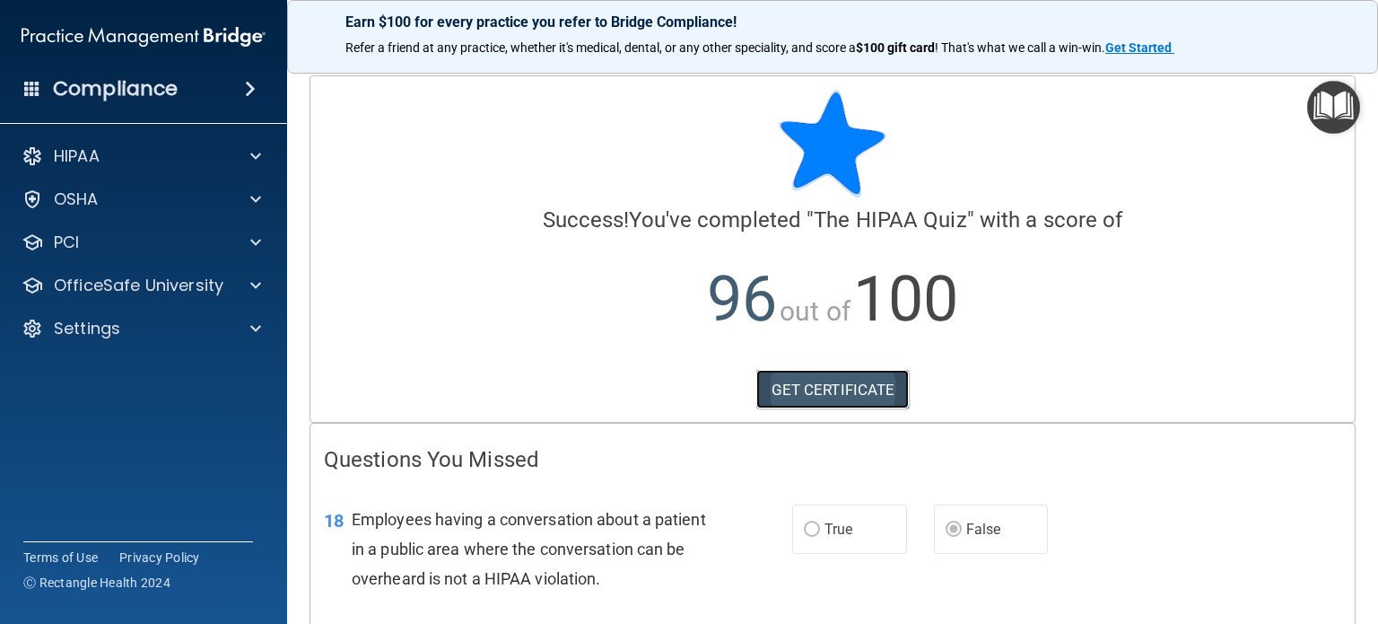
click at [822, 387] on link "GET CERTIFICATE" at bounding box center [832, 389] width 153 height 39
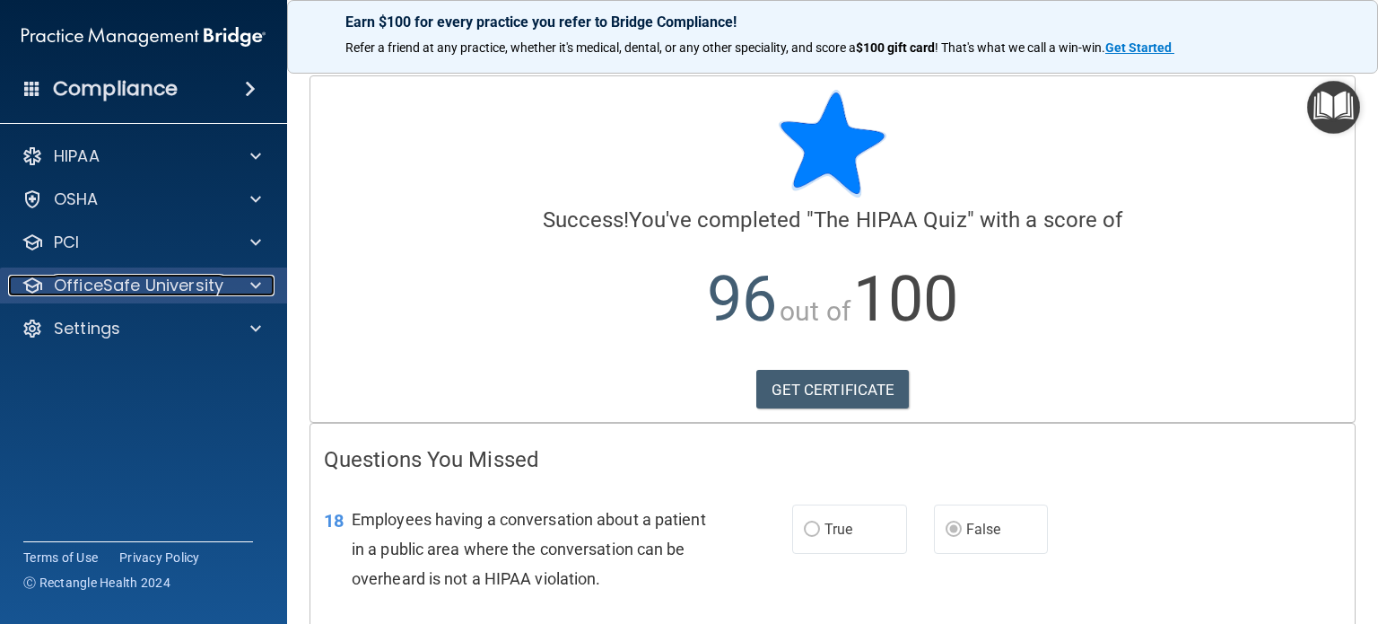
click at [130, 293] on p "OfficeSafe University" at bounding box center [139, 286] width 170 height 22
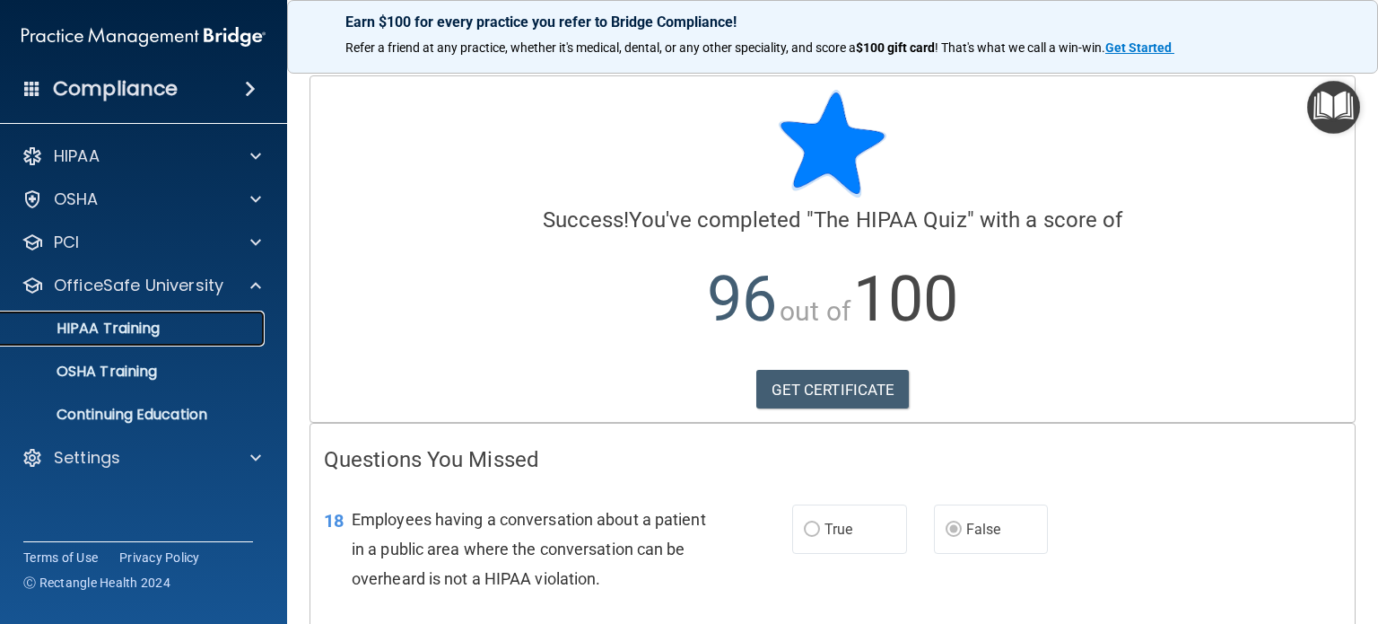
click at [140, 332] on p "HIPAA Training" at bounding box center [86, 328] width 148 height 18
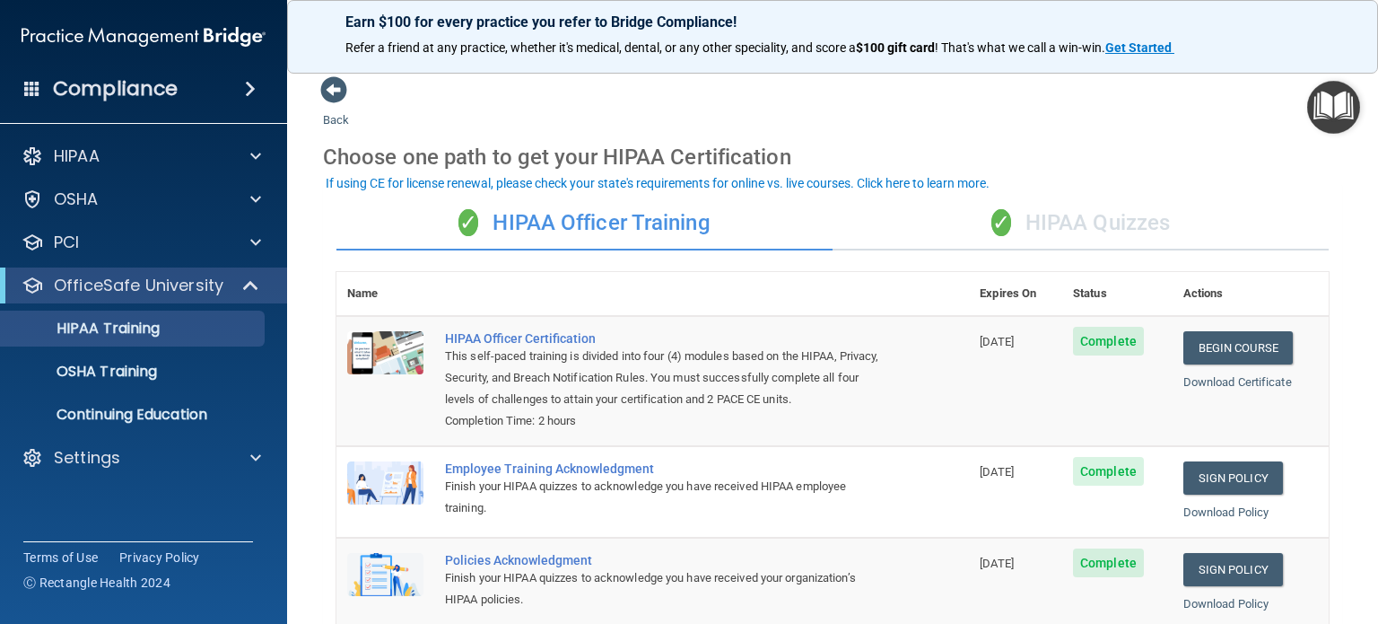
click at [1116, 228] on div "✓ HIPAA Quizzes" at bounding box center [1081, 223] width 496 height 54
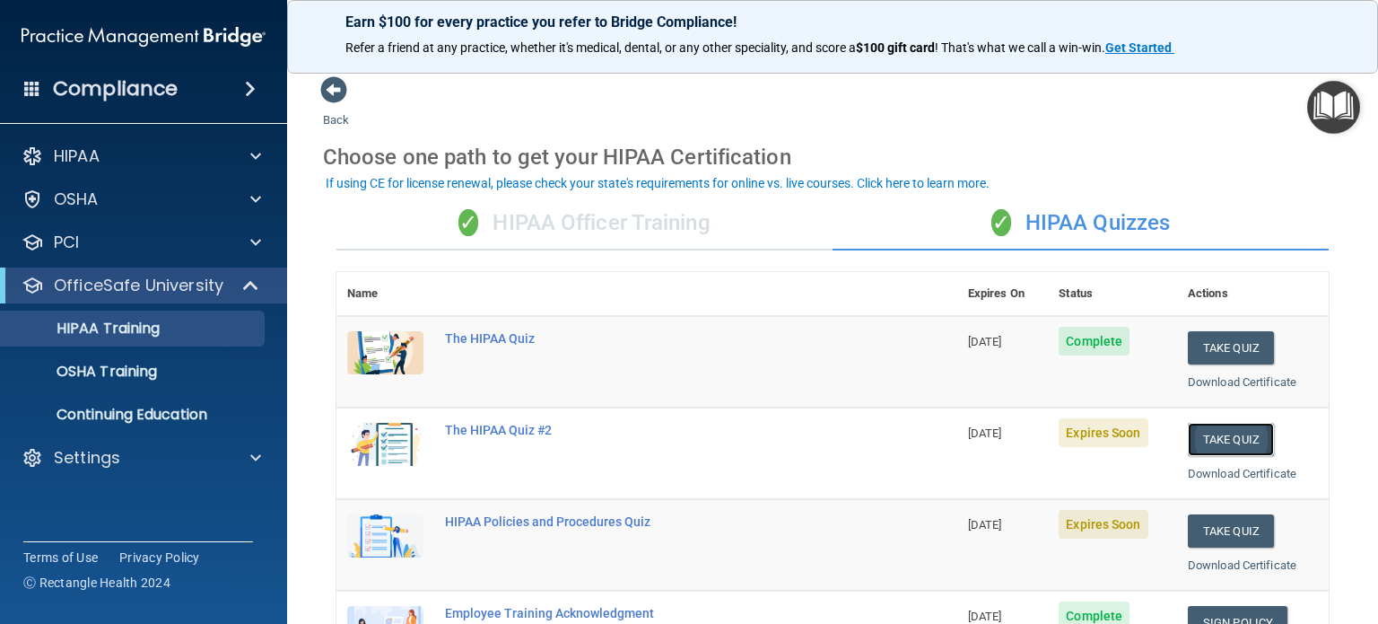
click at [1215, 436] on button "Take Quiz" at bounding box center [1231, 439] width 86 height 33
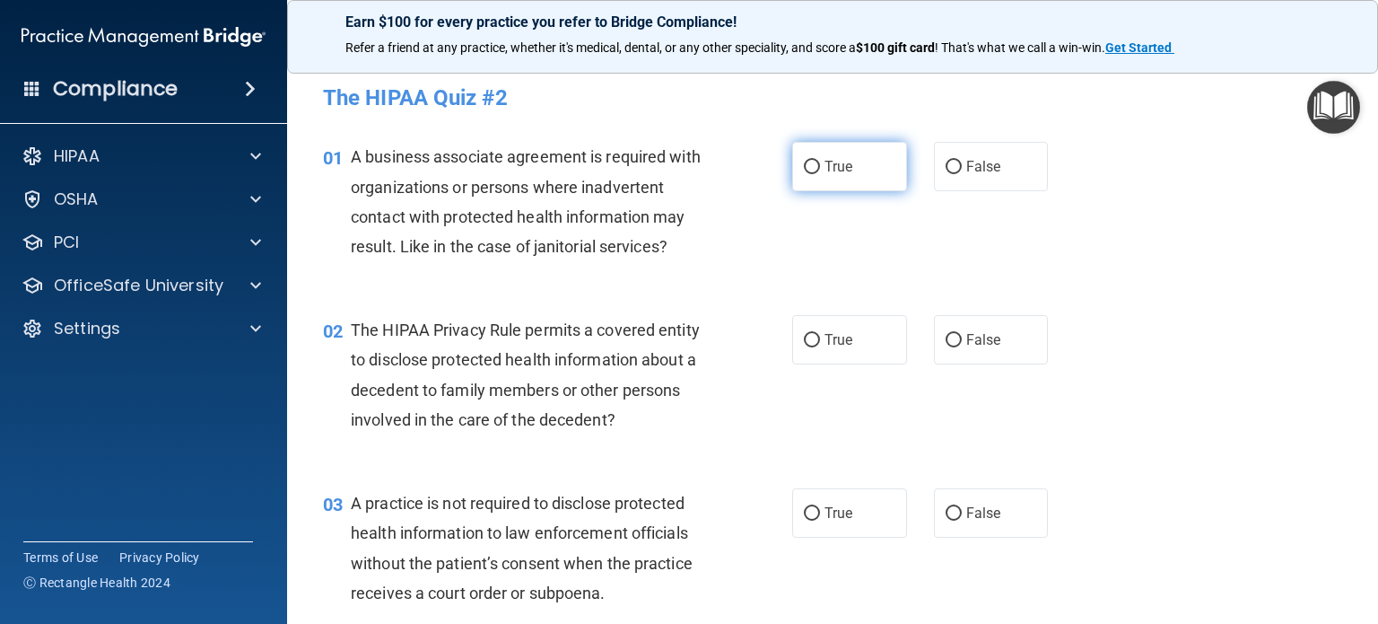
click at [816, 167] on label "True" at bounding box center [849, 166] width 115 height 49
click at [816, 167] on input "True" at bounding box center [812, 167] width 16 height 13
radio input "true"
click at [966, 160] on span "False" at bounding box center [983, 166] width 35 height 17
click at [961, 161] on input "False" at bounding box center [954, 167] width 16 height 13
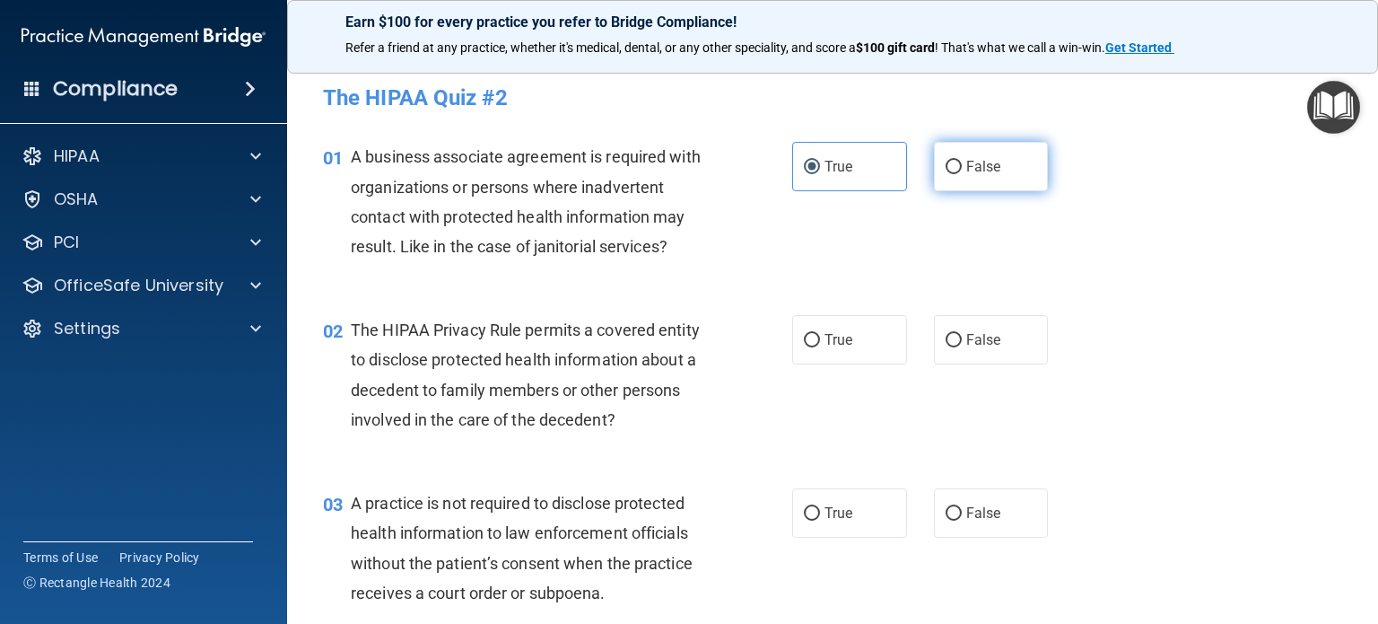
radio input "true"
radio input "false"
click at [811, 344] on input "True" at bounding box center [812, 340] width 16 height 13
radio input "true"
click at [955, 507] on label "False" at bounding box center [991, 512] width 115 height 49
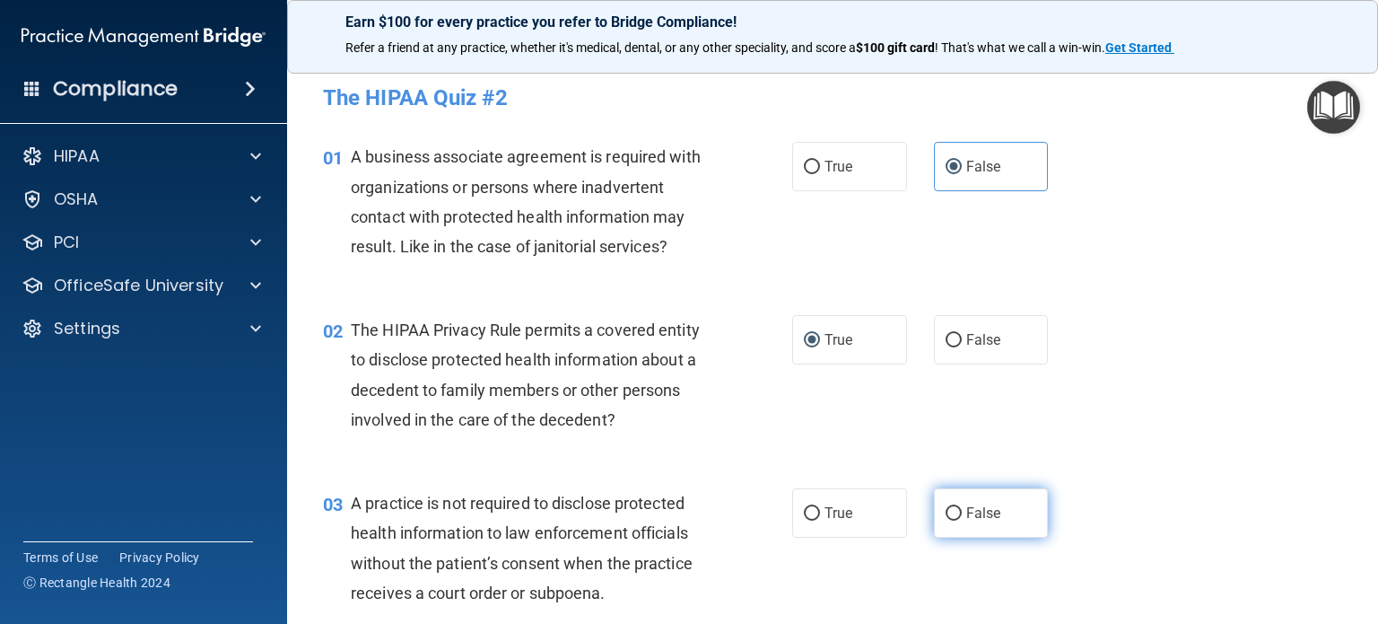
click at [955, 507] on input "False" at bounding box center [954, 513] width 16 height 13
radio input "true"
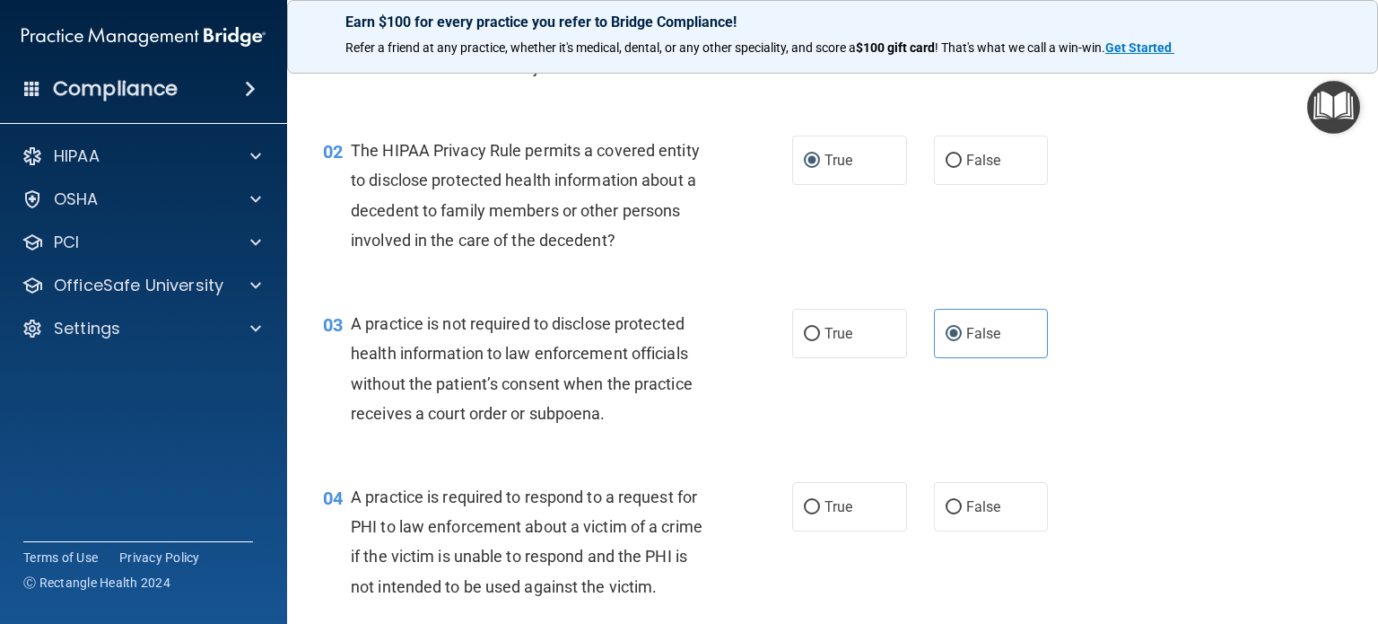
scroll to position [269, 0]
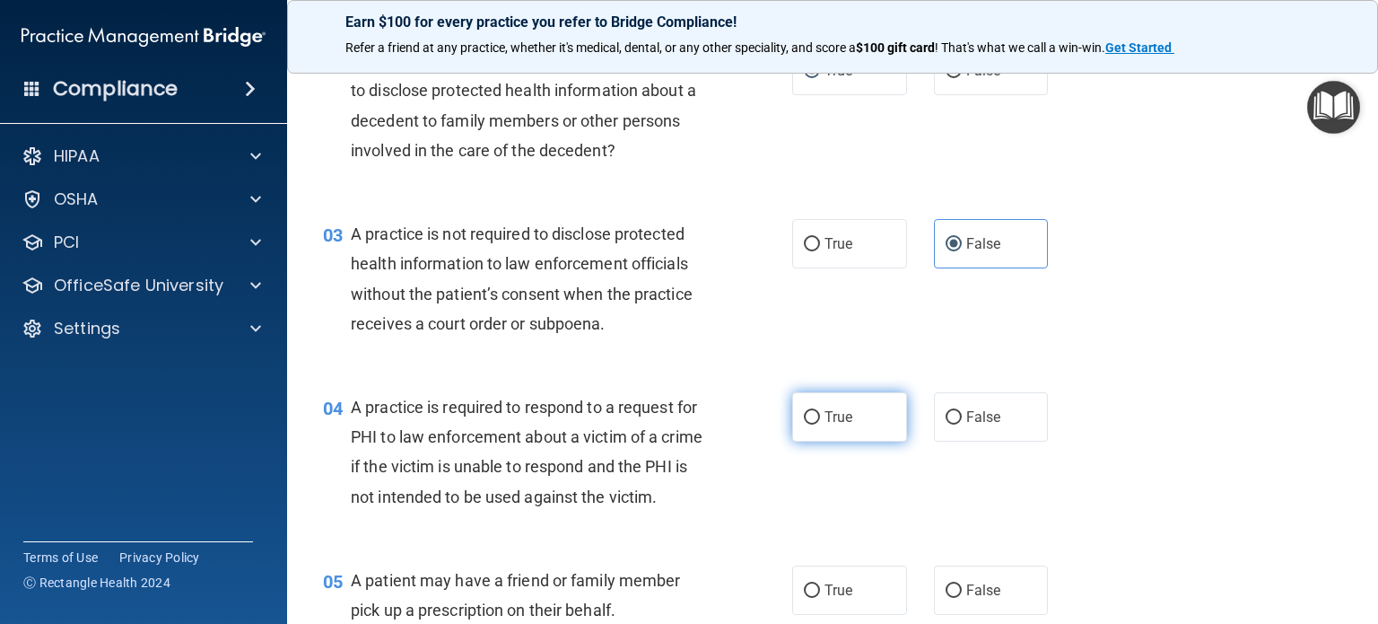
click at [825, 423] on span "True" at bounding box center [839, 416] width 28 height 17
click at [820, 423] on input "True" at bounding box center [812, 417] width 16 height 13
radio input "true"
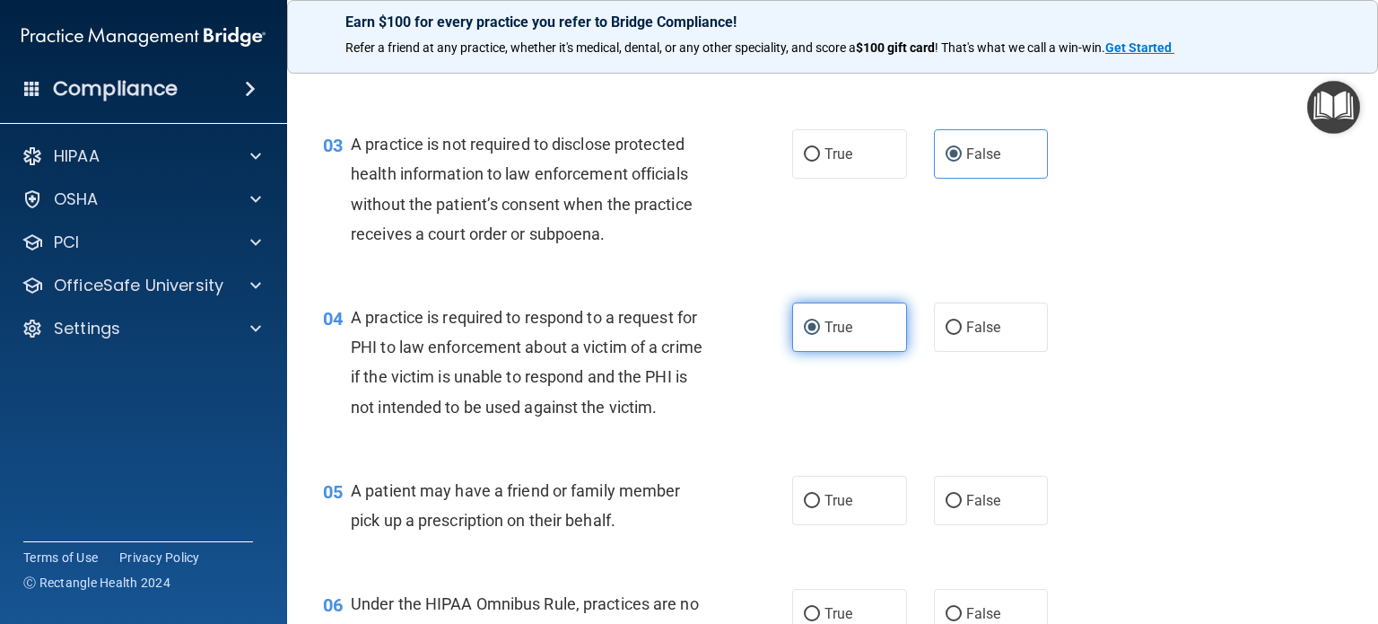
scroll to position [449, 0]
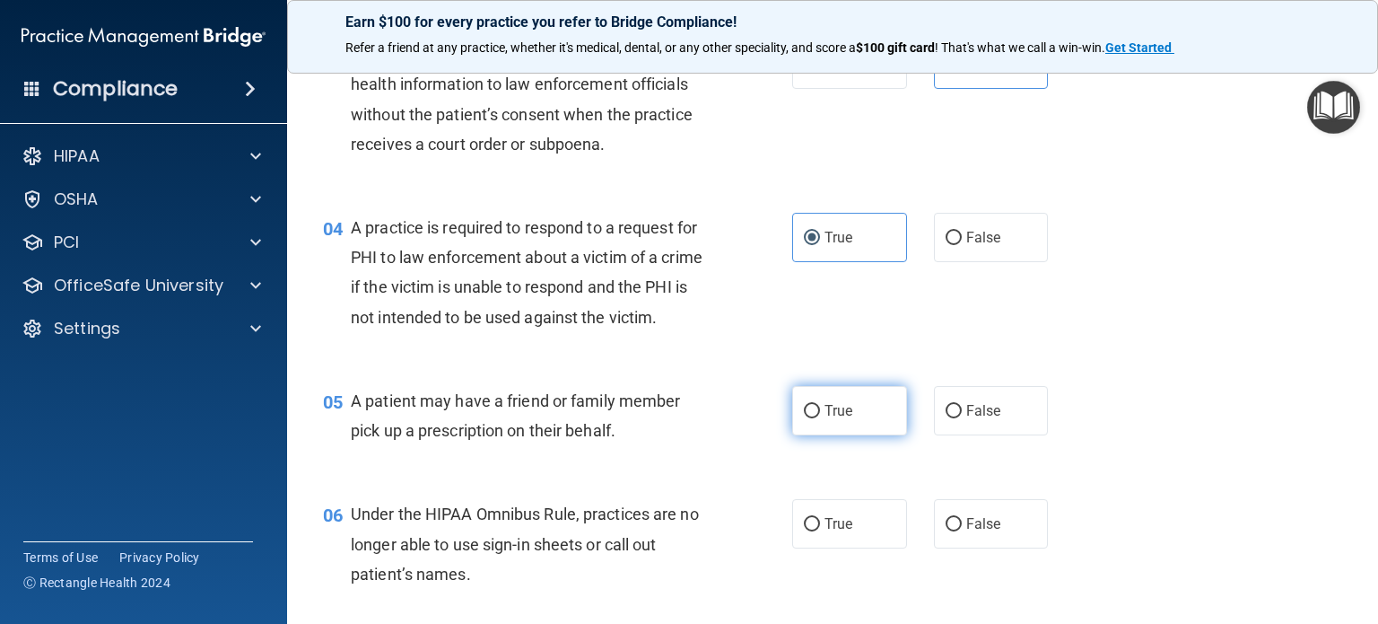
click at [877, 435] on label "True" at bounding box center [849, 410] width 115 height 49
click at [820, 418] on input "True" at bounding box center [812, 411] width 16 height 13
radio input "true"
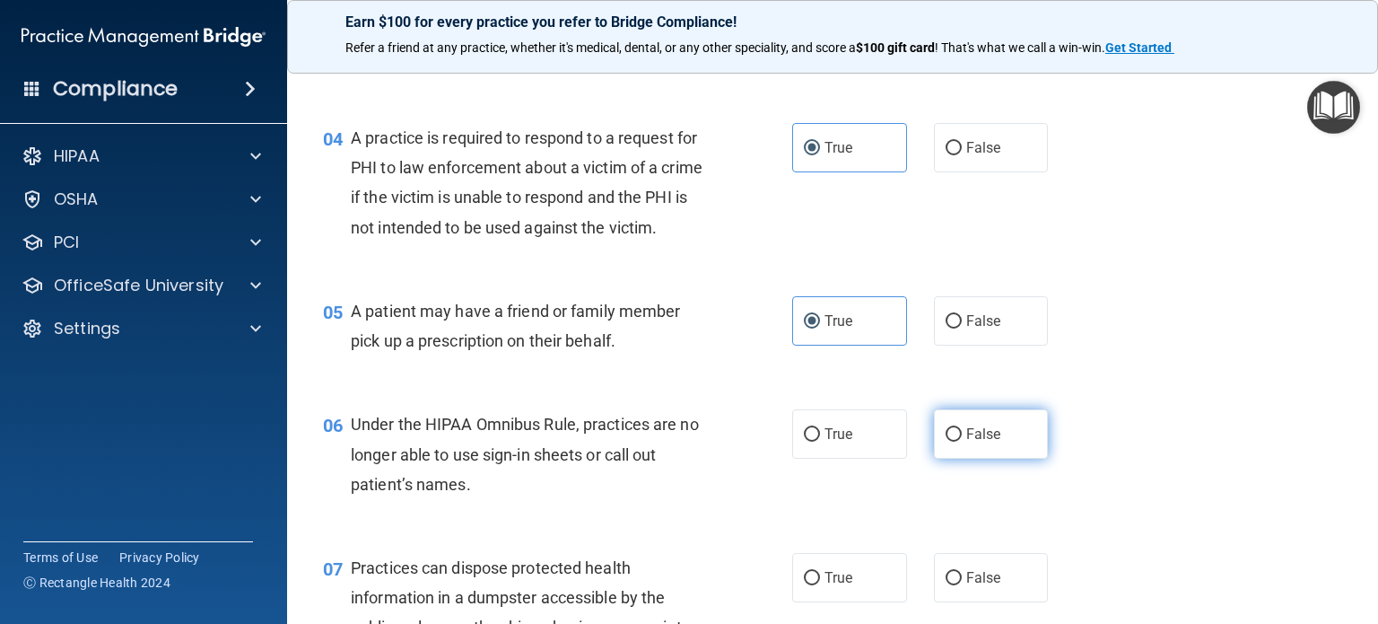
click at [985, 458] on label "False" at bounding box center [991, 433] width 115 height 49
click at [962, 441] on input "False" at bounding box center [954, 434] width 16 height 13
radio input "true"
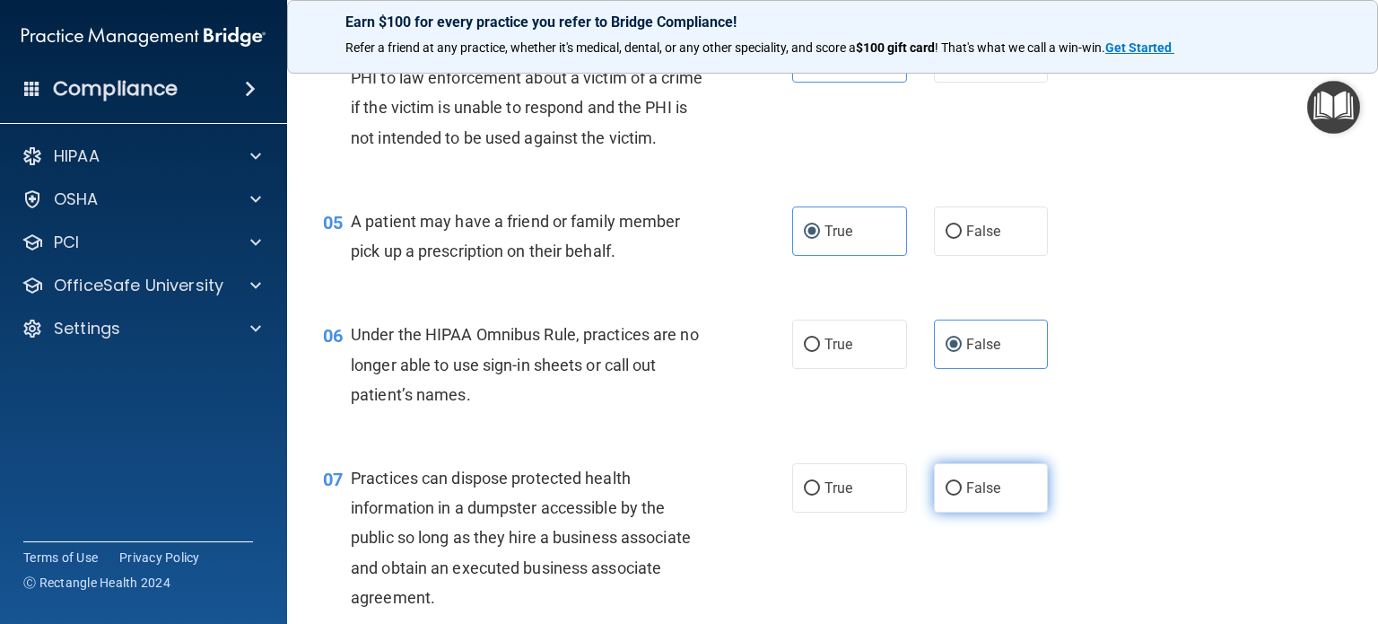
click at [965, 501] on label "False" at bounding box center [991, 487] width 115 height 49
click at [962, 495] on input "False" at bounding box center [954, 488] width 16 height 13
radio input "true"
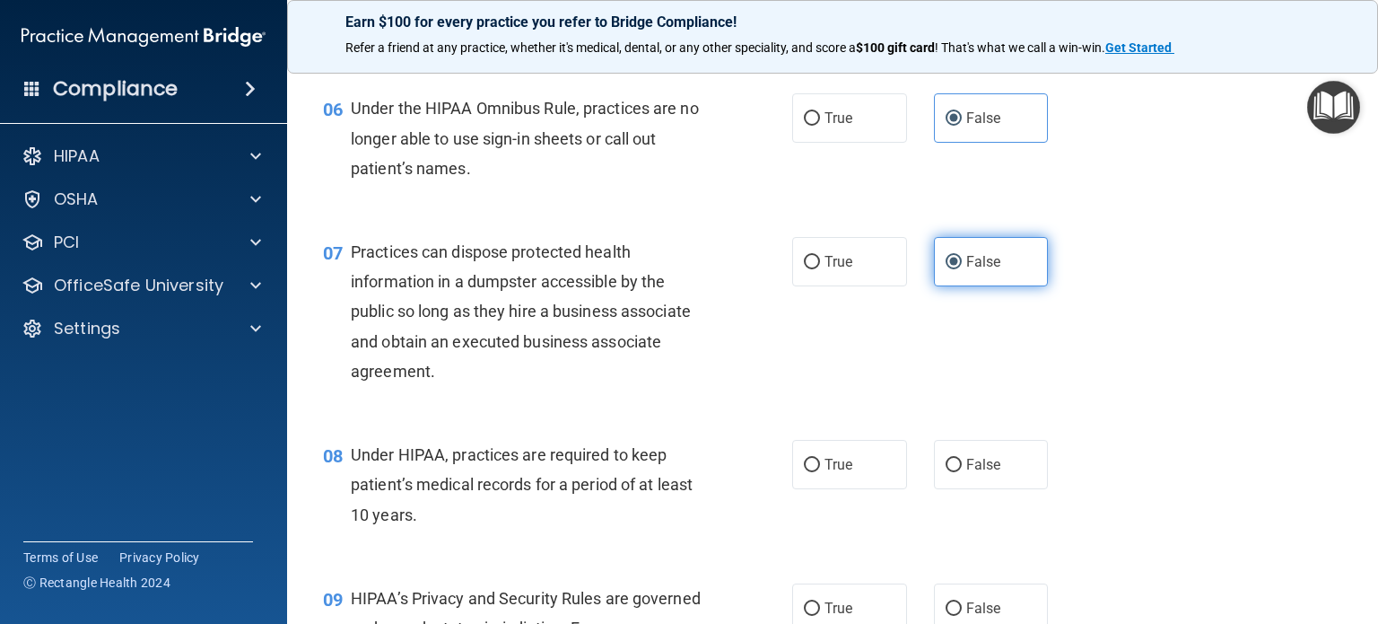
scroll to position [897, 0]
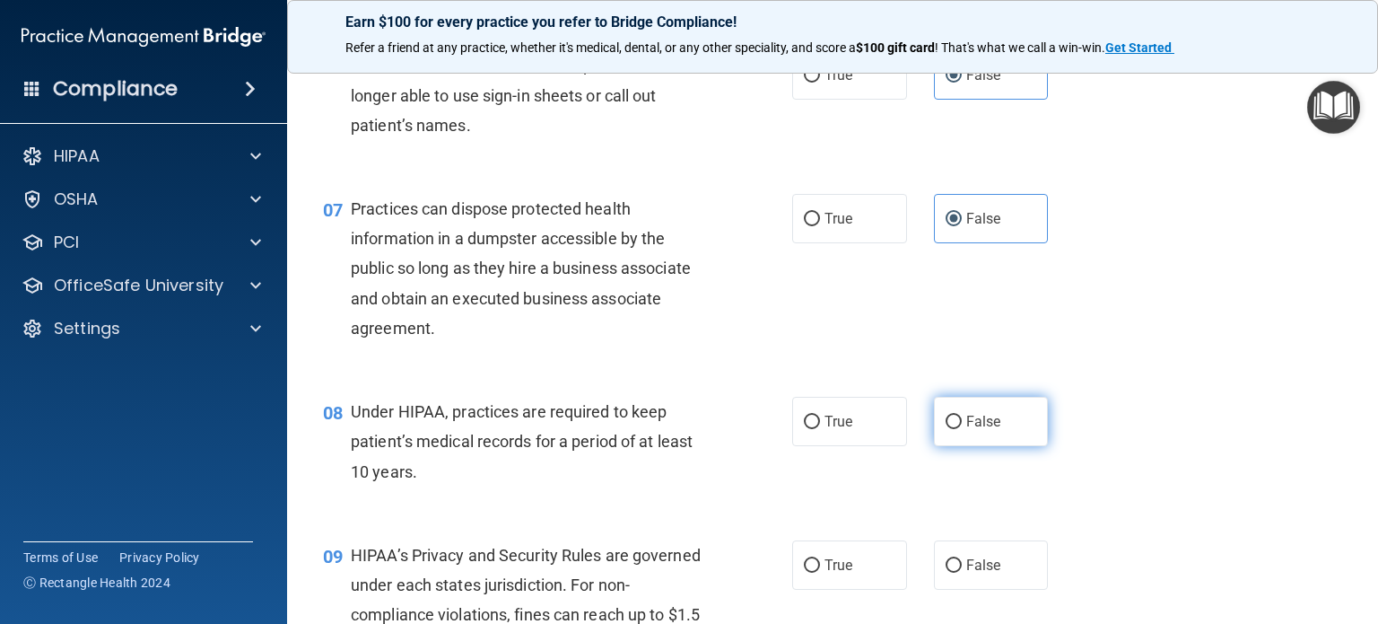
click at [966, 446] on label "False" at bounding box center [991, 421] width 115 height 49
click at [962, 429] on input "False" at bounding box center [954, 421] width 16 height 13
radio input "true"
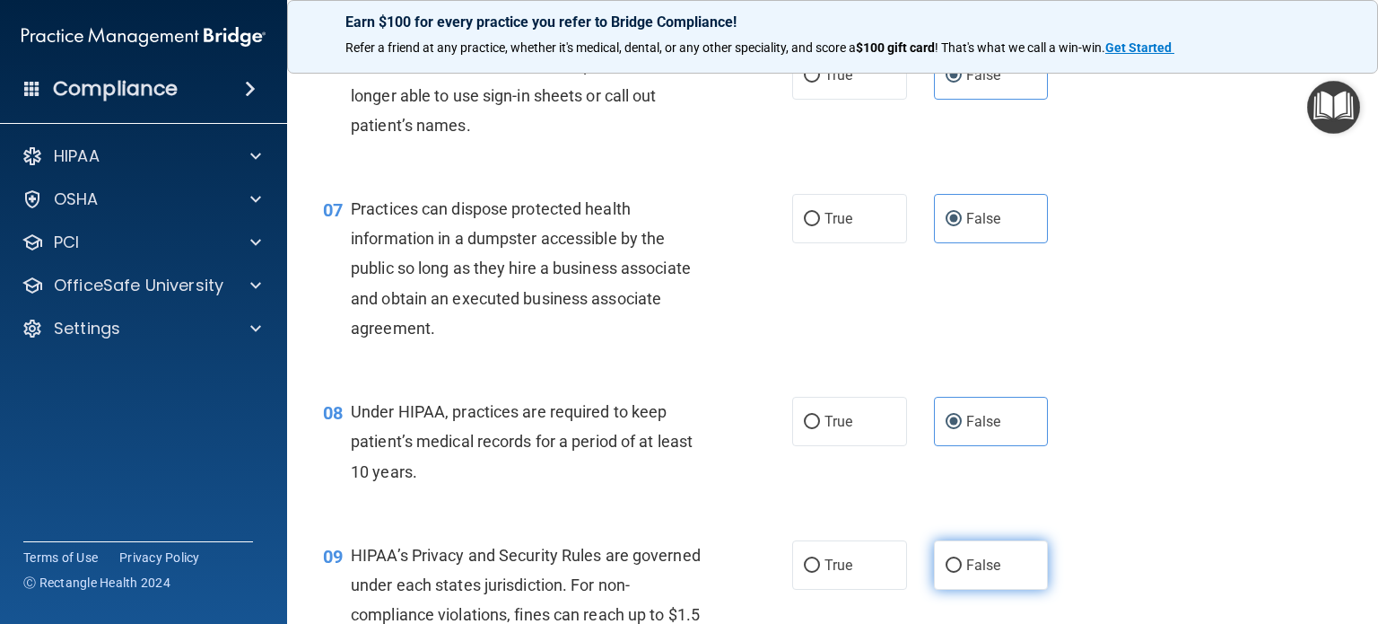
click at [966, 578] on label "False" at bounding box center [991, 564] width 115 height 49
click at [962, 572] on input "False" at bounding box center [954, 565] width 16 height 13
radio input "true"
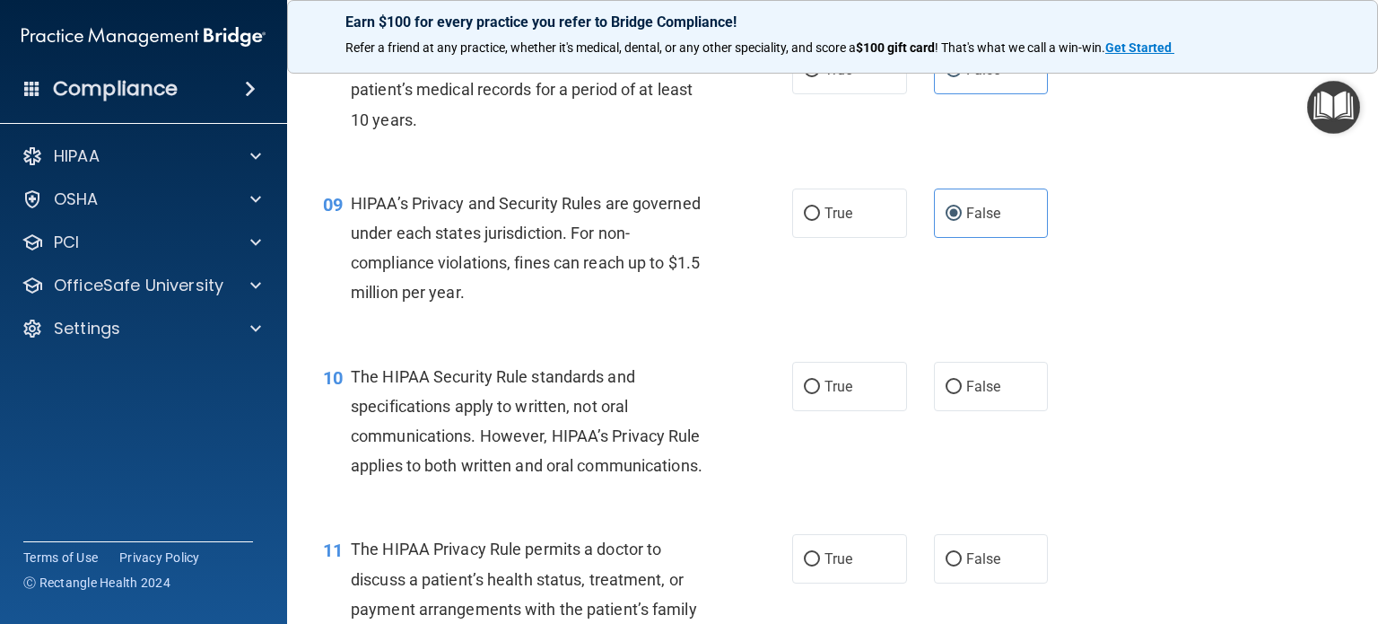
scroll to position [1256, 0]
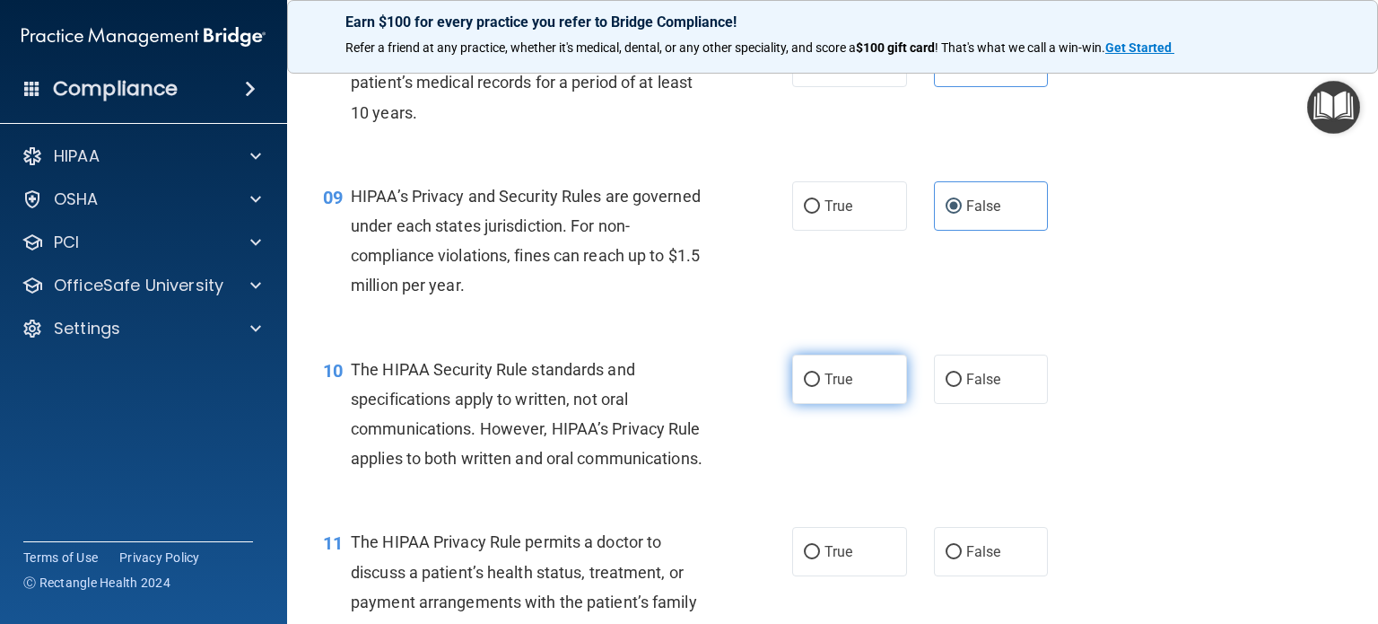
click at [847, 404] on label "True" at bounding box center [849, 378] width 115 height 49
click at [820, 387] on input "True" at bounding box center [812, 379] width 16 height 13
radio input "true"
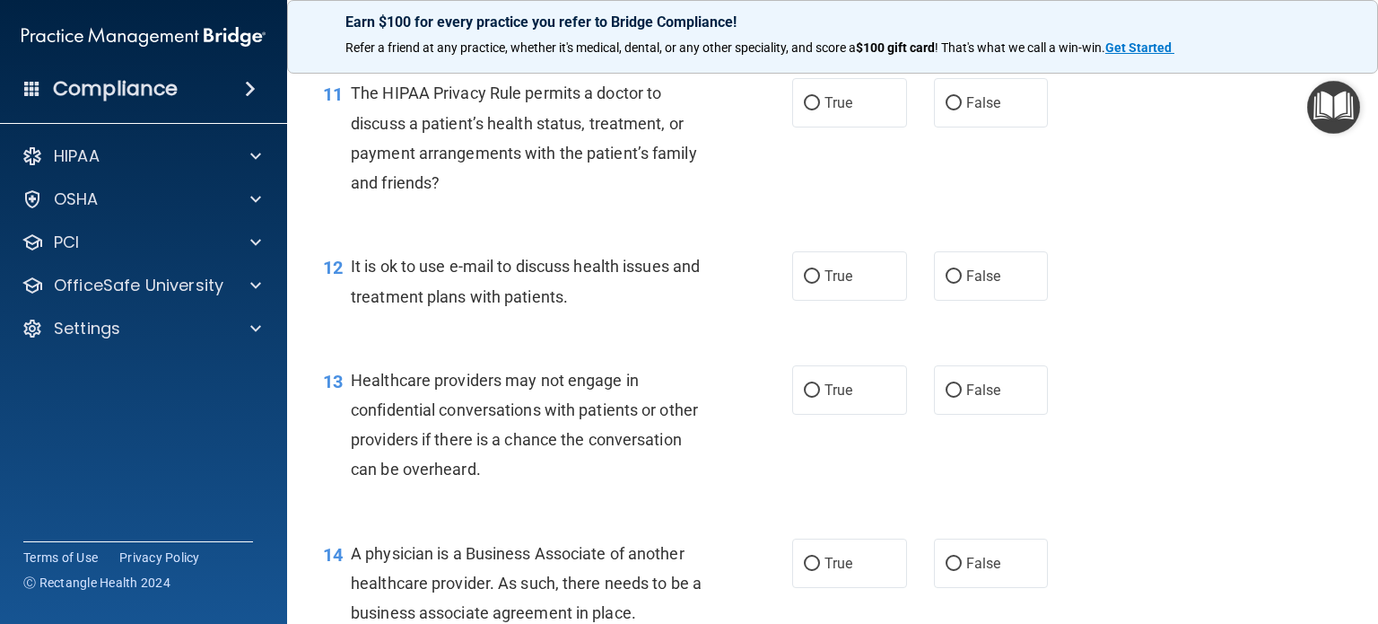
scroll to position [1794, 0]
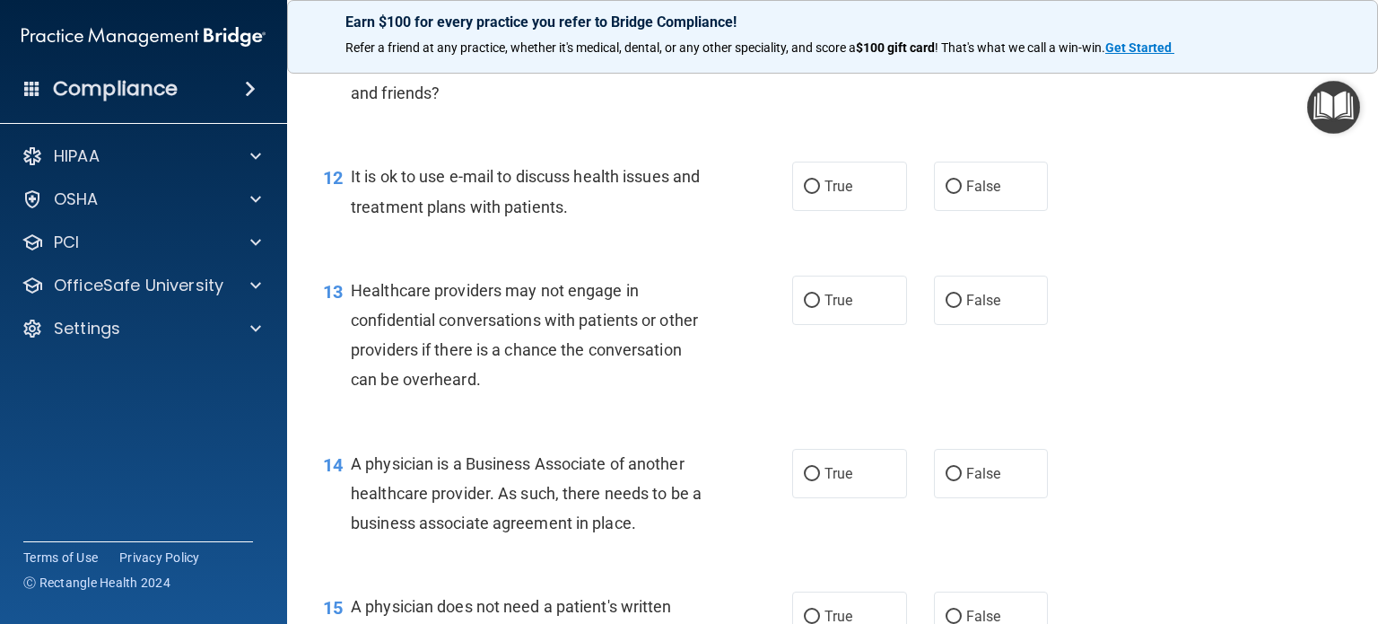
click at [872, 38] on label "True" at bounding box center [849, 12] width 115 height 49
click at [820, 21] on input "True" at bounding box center [812, 13] width 16 height 13
radio input "true"
click at [824, 252] on div "12 It is ok to use e-mail to discuss health issues and treatment plans with pat…" at bounding box center [833, 195] width 1046 height 113
click at [825, 195] on span "True" at bounding box center [839, 186] width 28 height 17
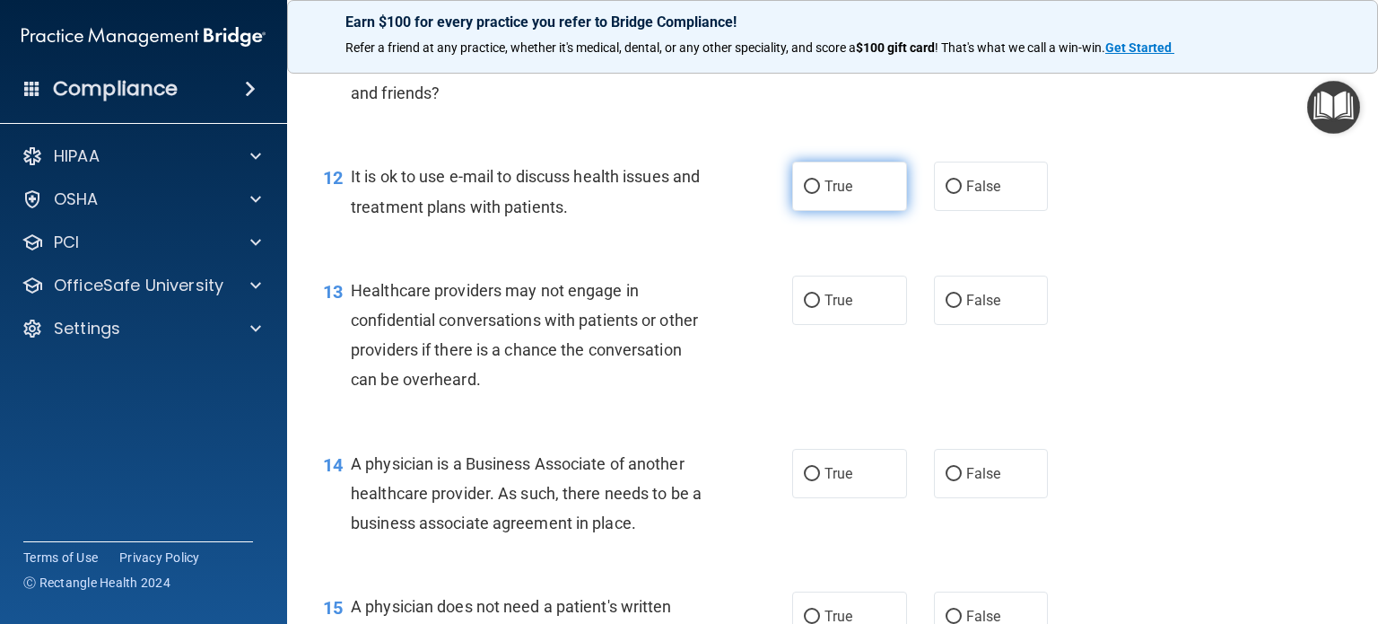
click at [820, 194] on input "True" at bounding box center [812, 186] width 16 height 13
radio input "true"
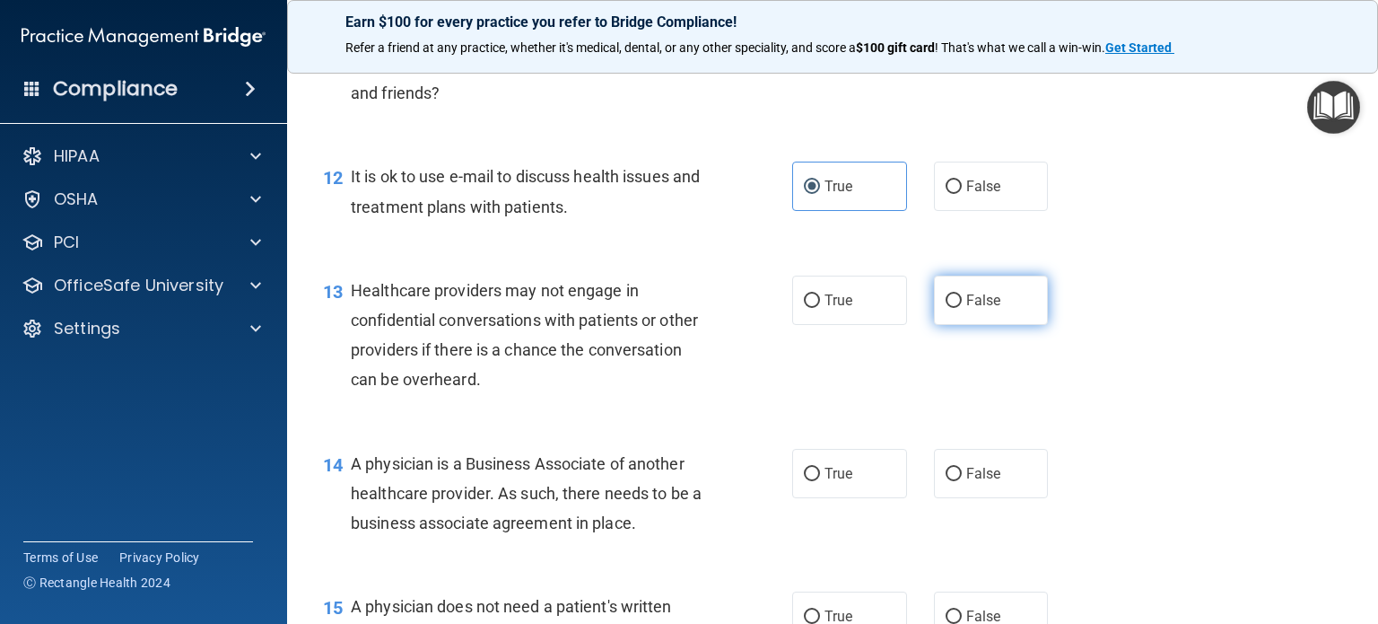
click at [970, 309] on span "False" at bounding box center [983, 300] width 35 height 17
click at [962, 308] on input "False" at bounding box center [954, 300] width 16 height 13
radio input "true"
click at [972, 498] on label "False" at bounding box center [991, 473] width 115 height 49
click at [962, 481] on input "False" at bounding box center [954, 473] width 16 height 13
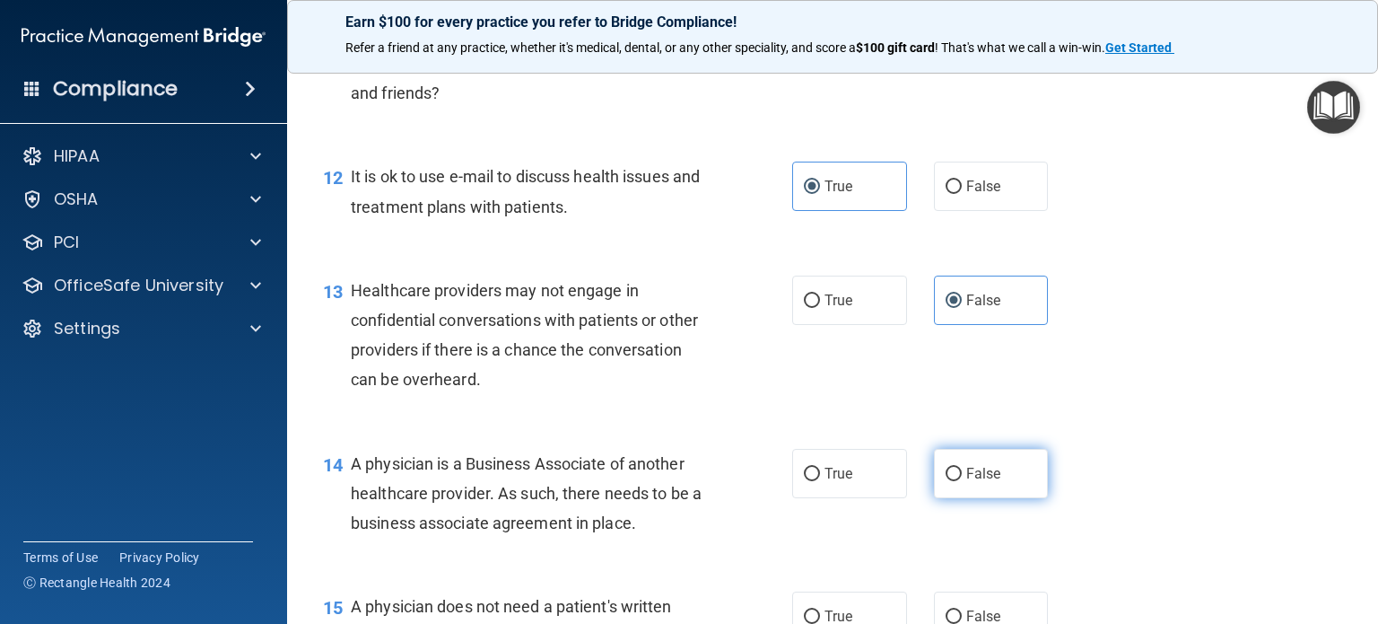
radio input "true"
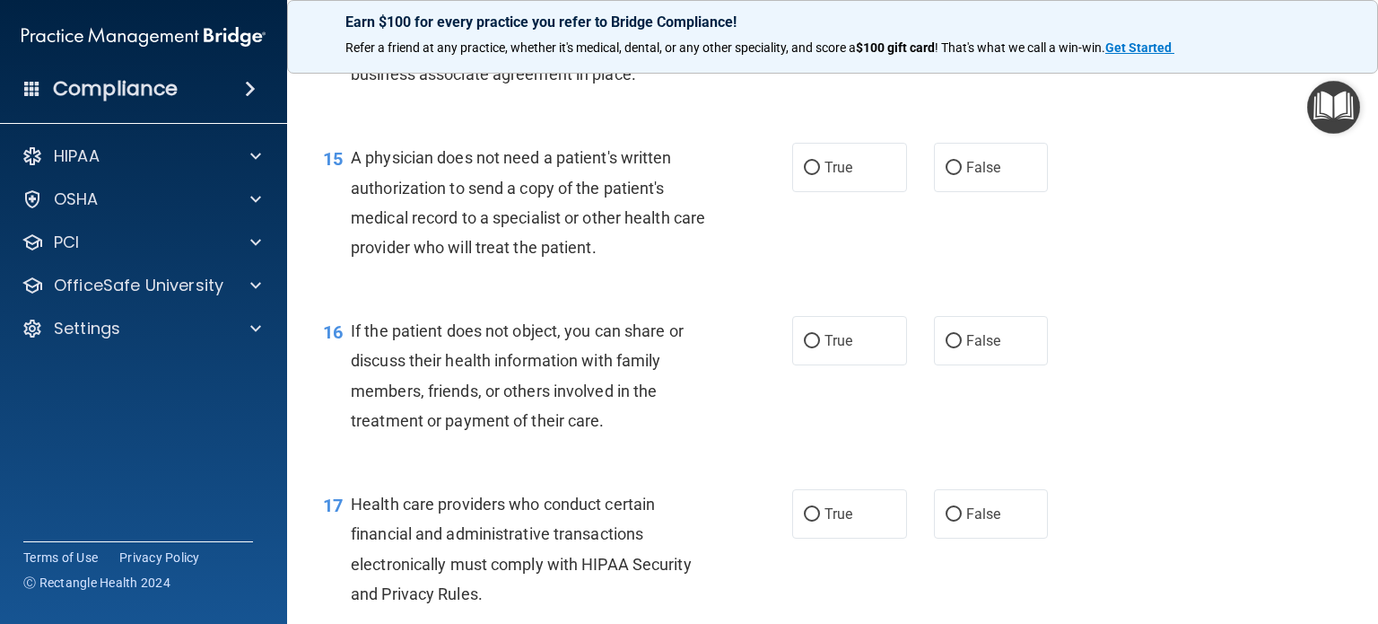
scroll to position [2333, 0]
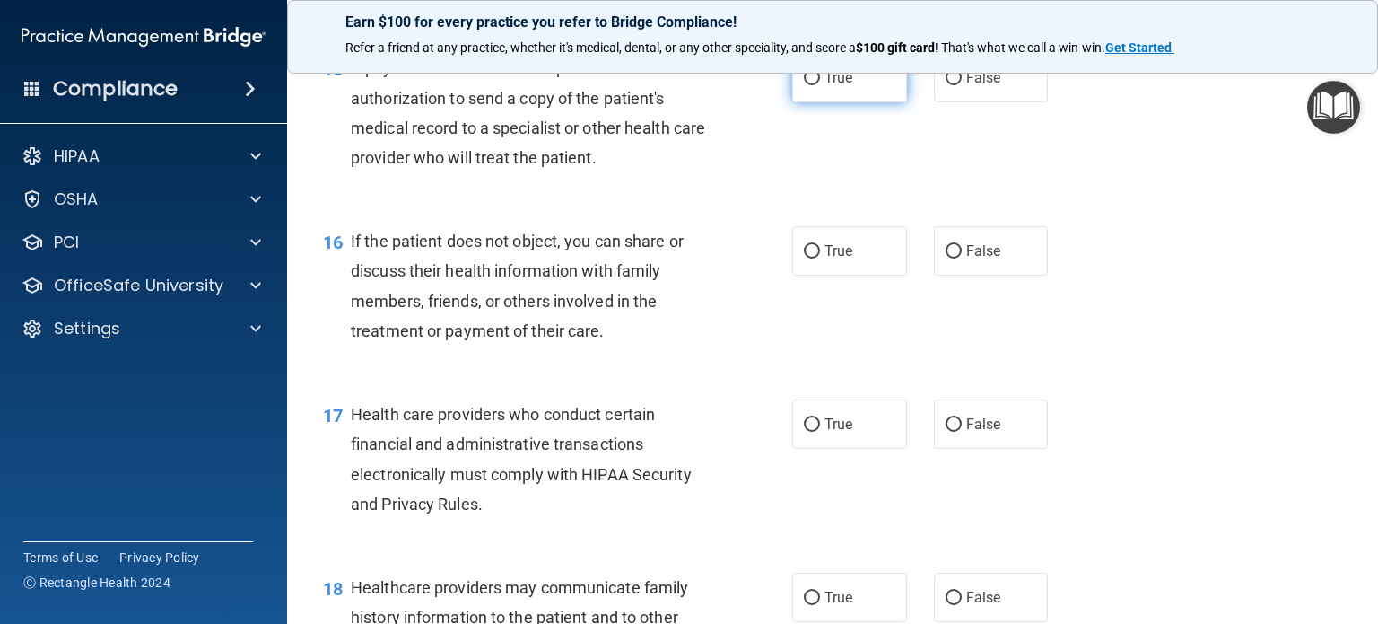
click at [825, 86] on span "True" at bounding box center [839, 77] width 28 height 17
click at [818, 85] on input "True" at bounding box center [812, 78] width 16 height 13
radio input "true"
drag, startPoint x: 807, startPoint y: 306, endPoint x: 815, endPoint y: 338, distance: 33.1
click at [808, 258] on input "True" at bounding box center [812, 251] width 16 height 13
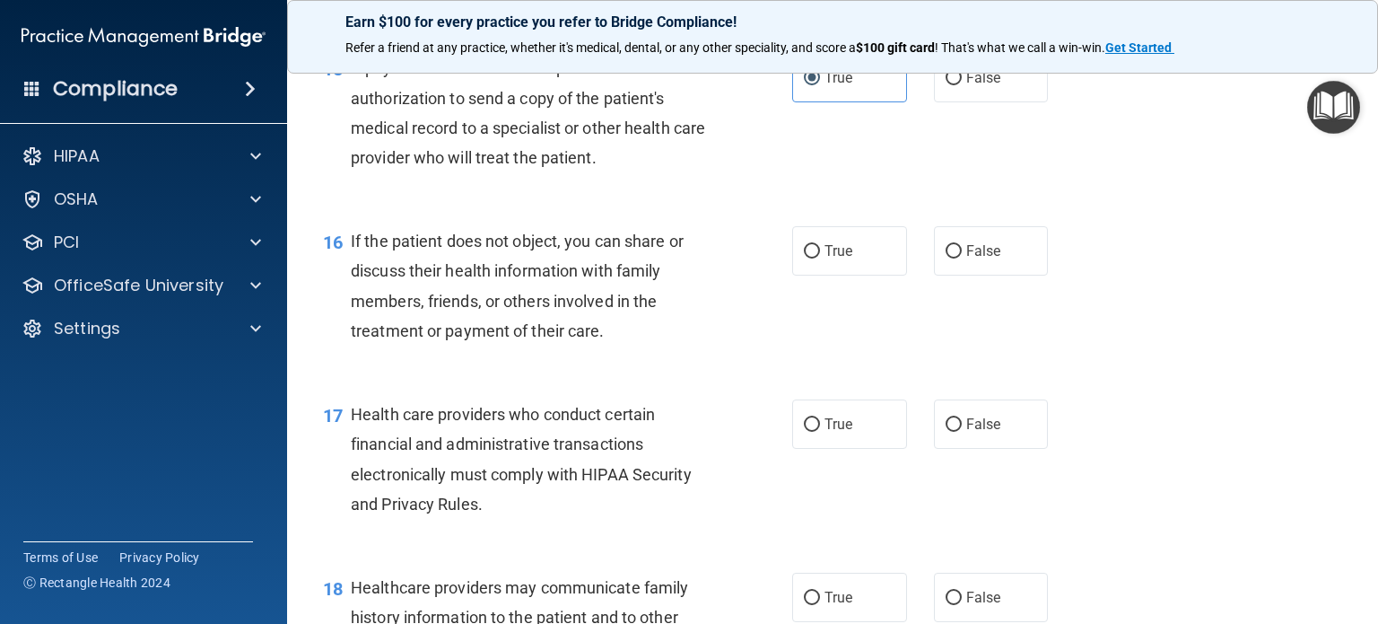
radio input "true"
click at [805, 432] on input "True" at bounding box center [812, 424] width 16 height 13
radio input "true"
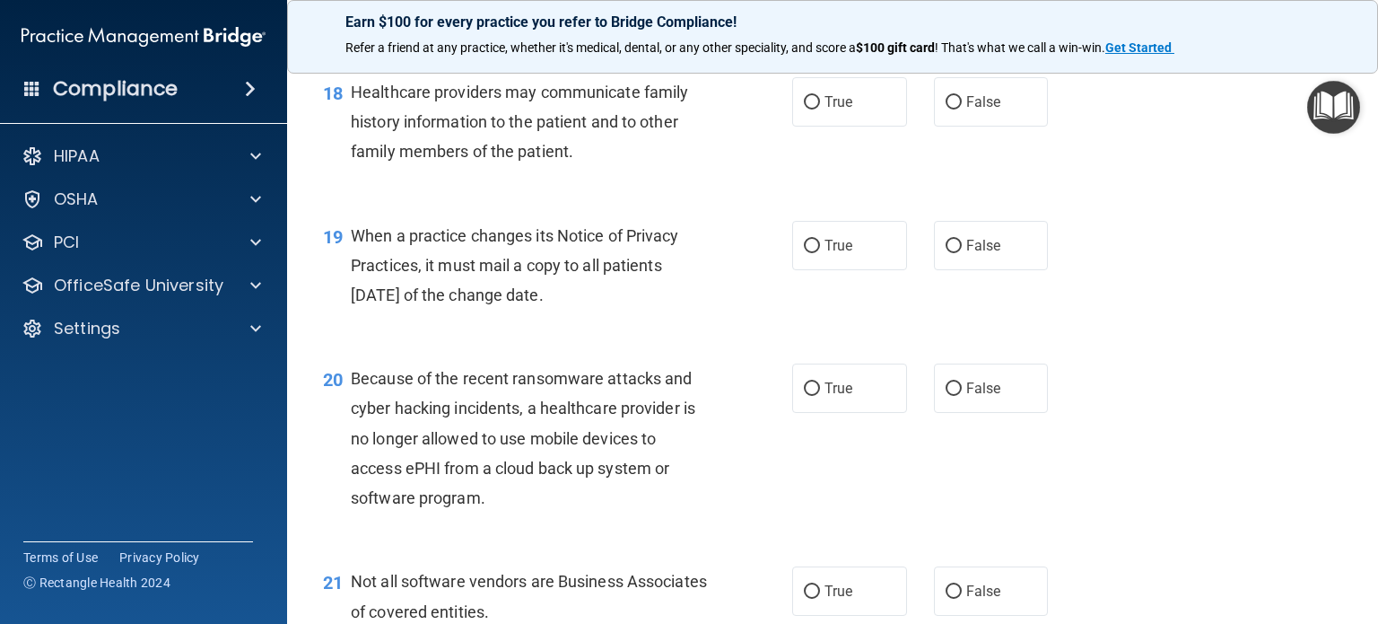
scroll to position [2871, 0]
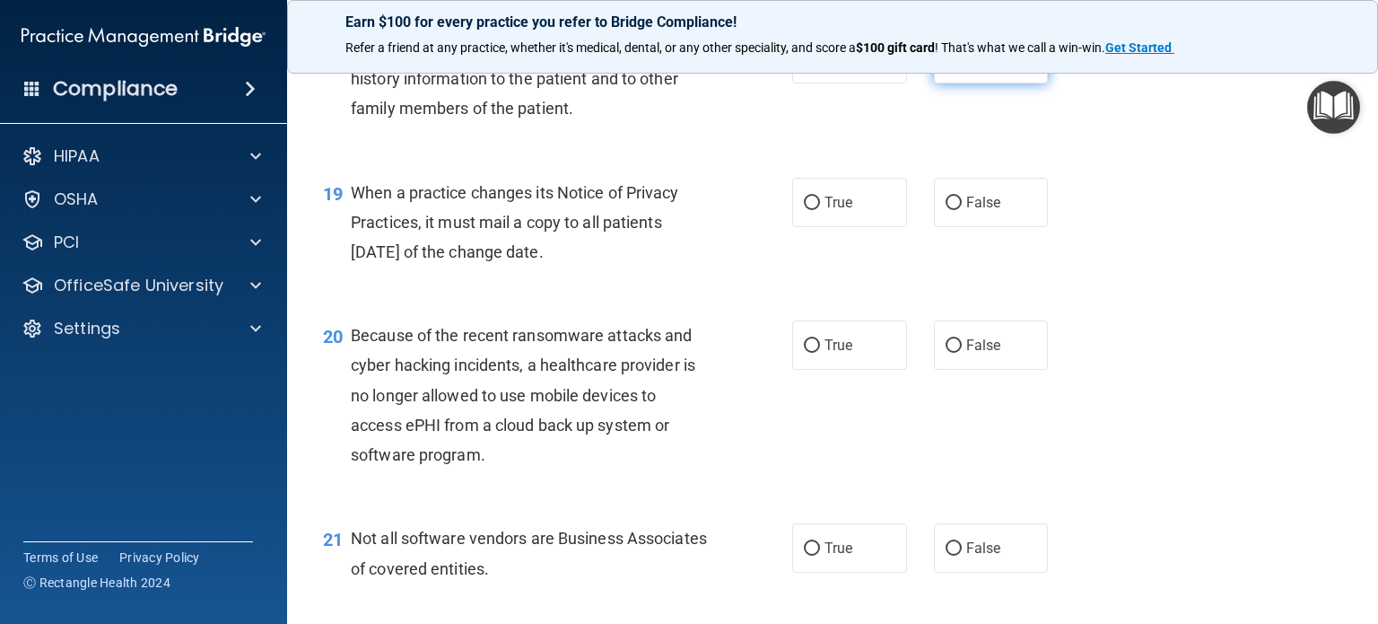
click at [981, 83] on label "False" at bounding box center [991, 58] width 115 height 49
click at [962, 66] on input "False" at bounding box center [954, 59] width 16 height 13
radio input "true"
click at [966, 211] on span "False" at bounding box center [983, 202] width 35 height 17
click at [961, 210] on input "False" at bounding box center [954, 202] width 16 height 13
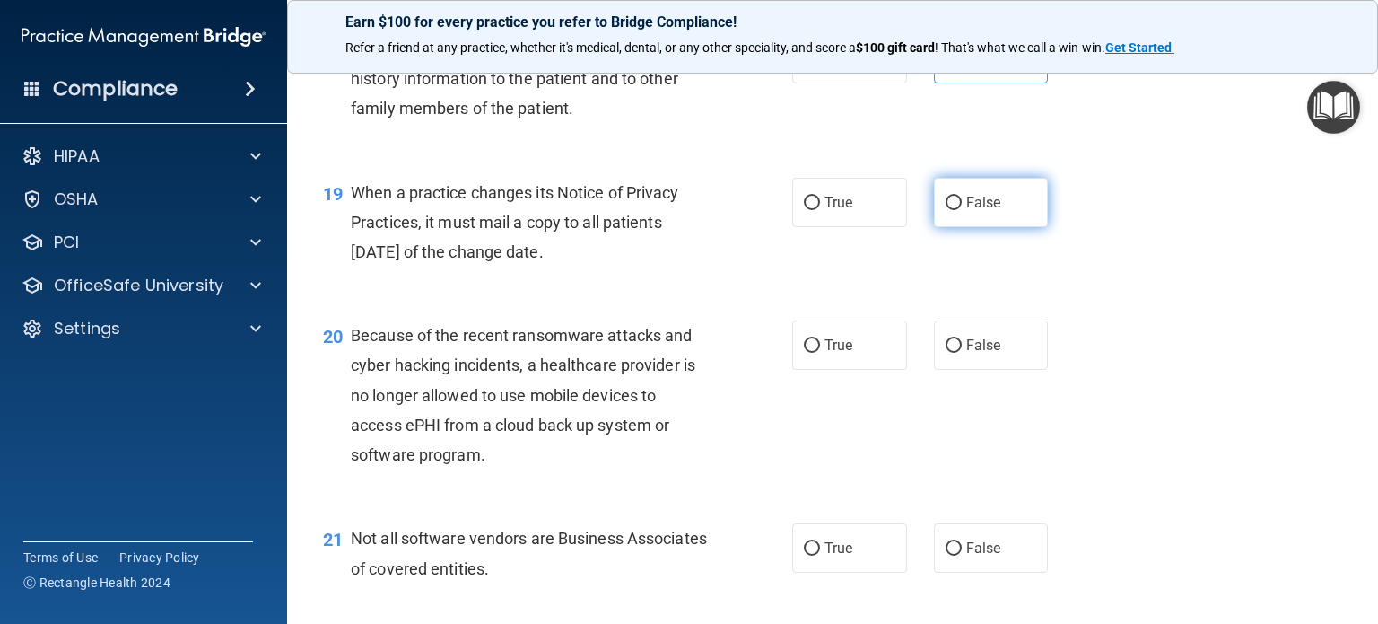
radio input "true"
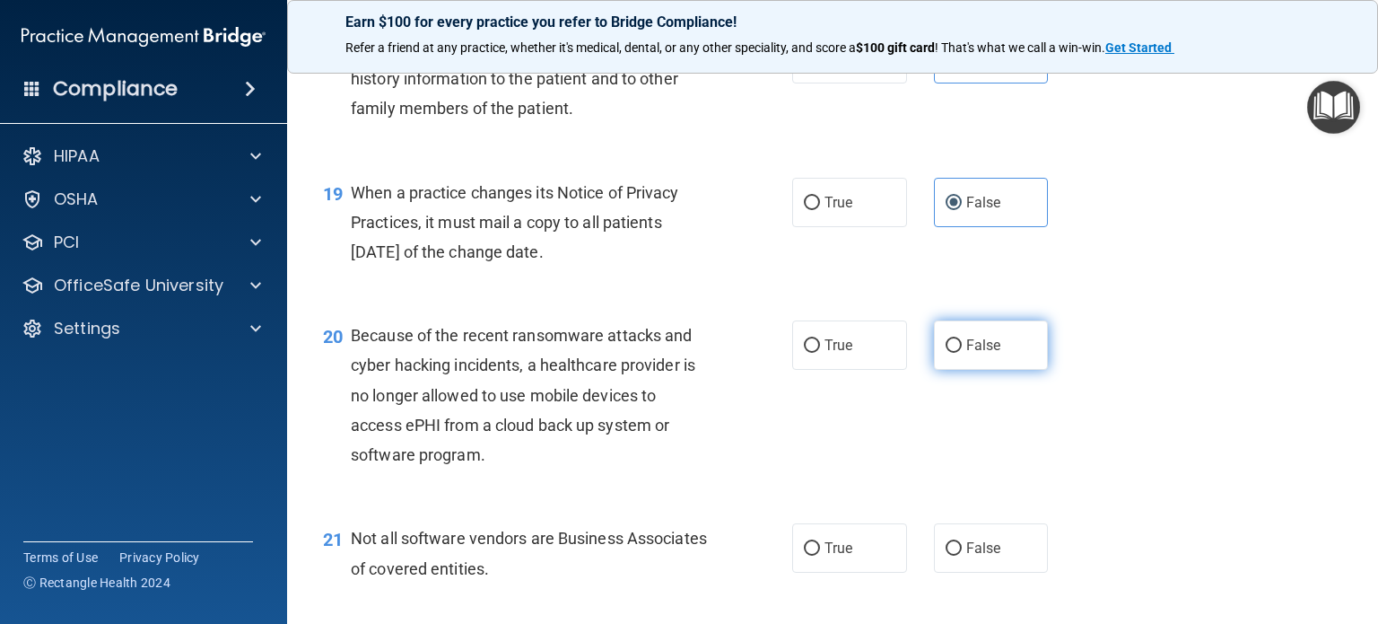
click at [966, 353] on span "False" at bounding box center [983, 344] width 35 height 17
click at [958, 353] on input "False" at bounding box center [954, 345] width 16 height 13
radio input "true"
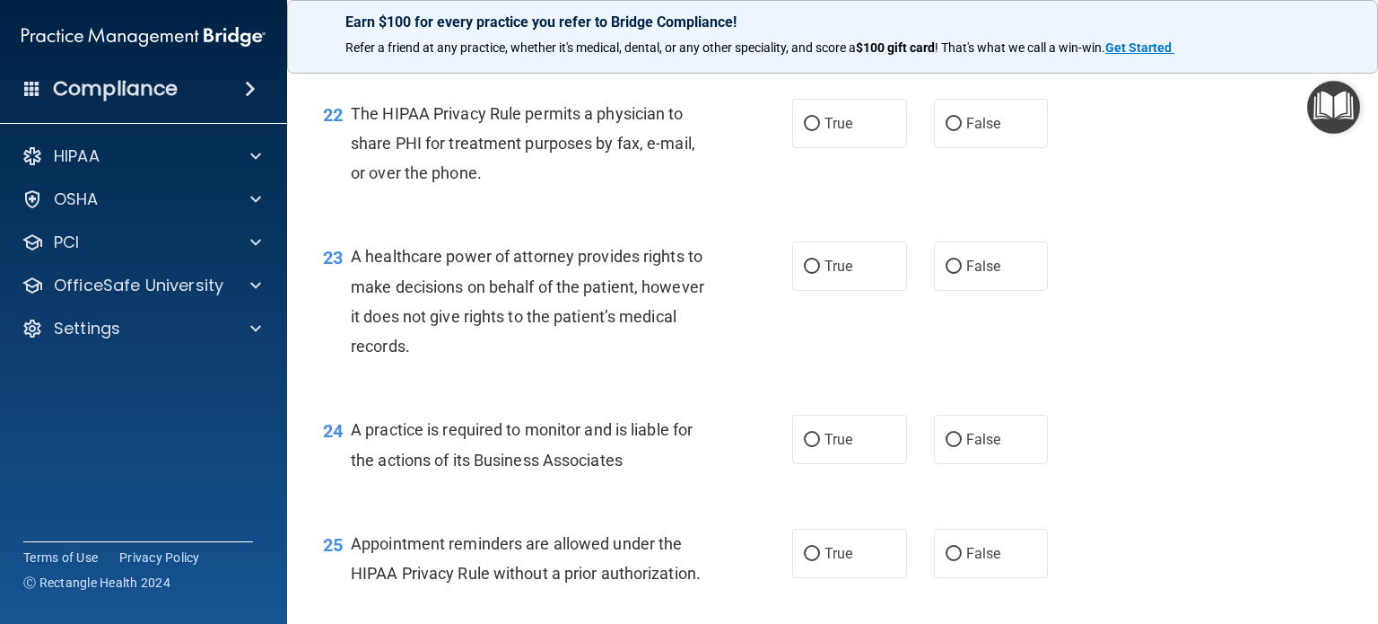
scroll to position [3320, 0]
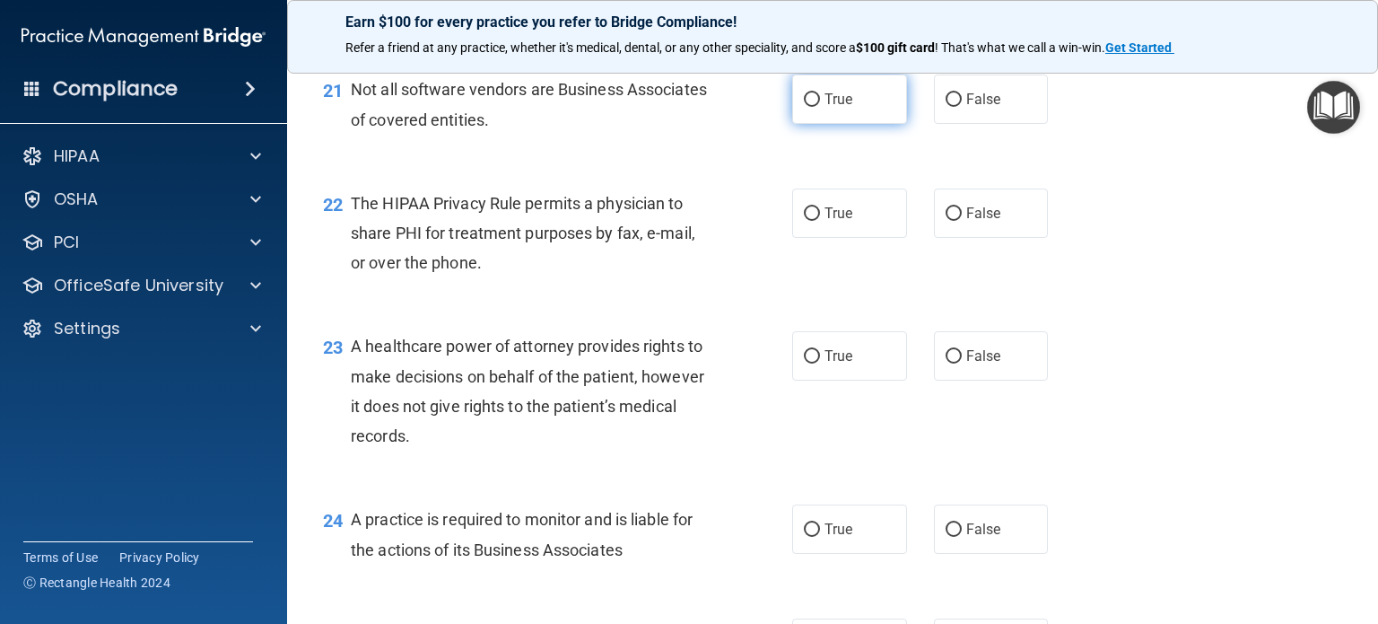
click at [836, 108] on span "True" at bounding box center [839, 99] width 28 height 17
click at [820, 107] on input "True" at bounding box center [812, 99] width 16 height 13
radio input "true"
click at [837, 238] on label "True" at bounding box center [849, 212] width 115 height 49
click at [820, 221] on input "True" at bounding box center [812, 213] width 16 height 13
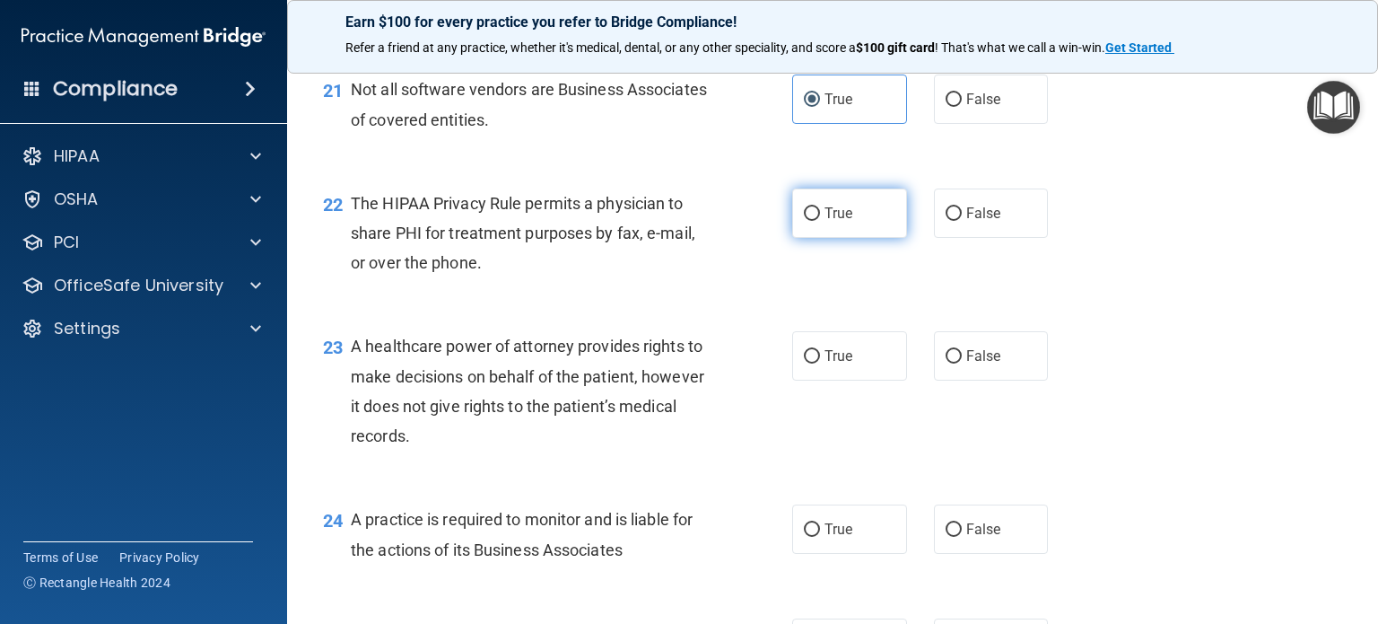
radio input "true"
click at [966, 364] on span "False" at bounding box center [983, 355] width 35 height 17
click at [962, 363] on input "False" at bounding box center [954, 356] width 16 height 13
radio input "true"
click at [994, 554] on label "False" at bounding box center [991, 528] width 115 height 49
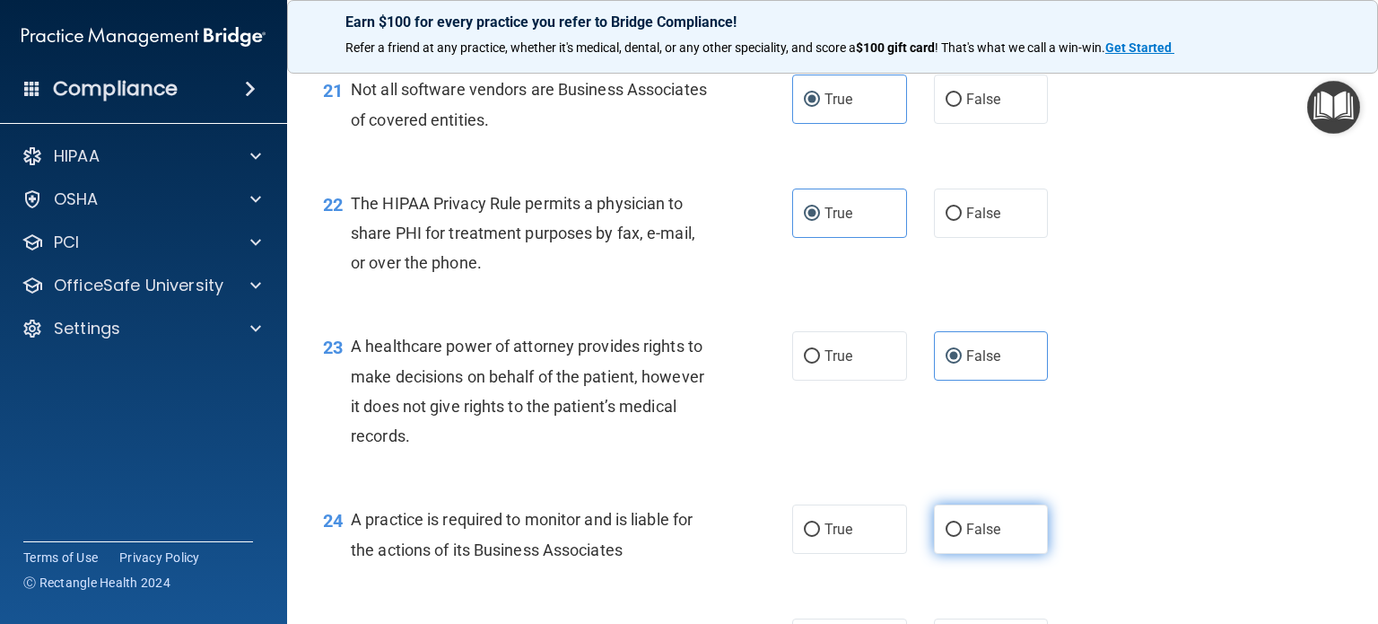
click at [962, 537] on input "False" at bounding box center [954, 529] width 16 height 13
radio input "true"
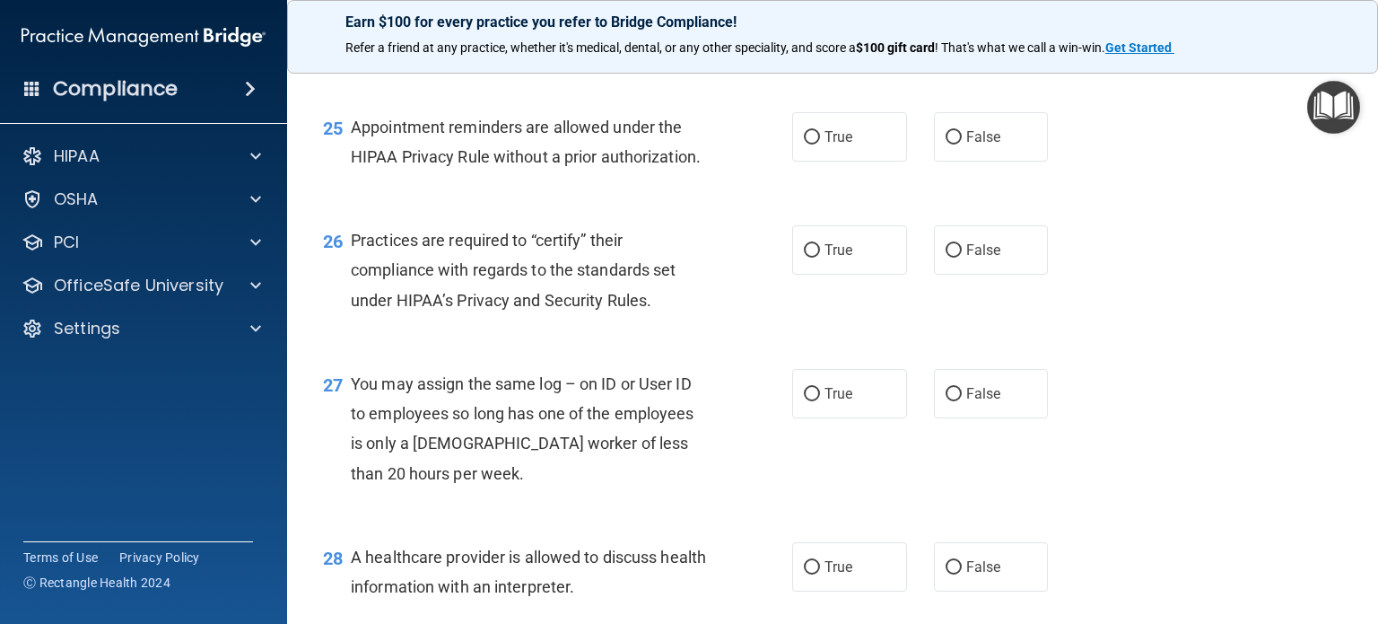
scroll to position [3858, 0]
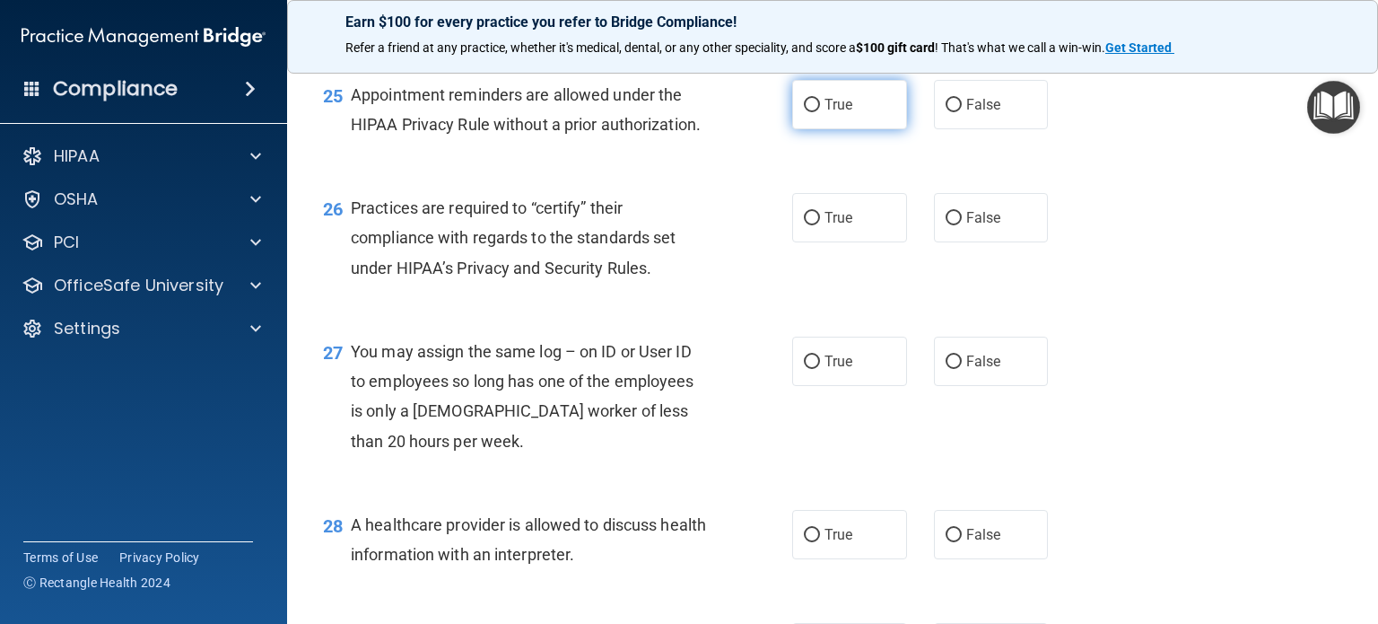
click at [810, 129] on label "True" at bounding box center [849, 104] width 115 height 49
click at [810, 112] on input "True" at bounding box center [812, 105] width 16 height 13
radio input "true"
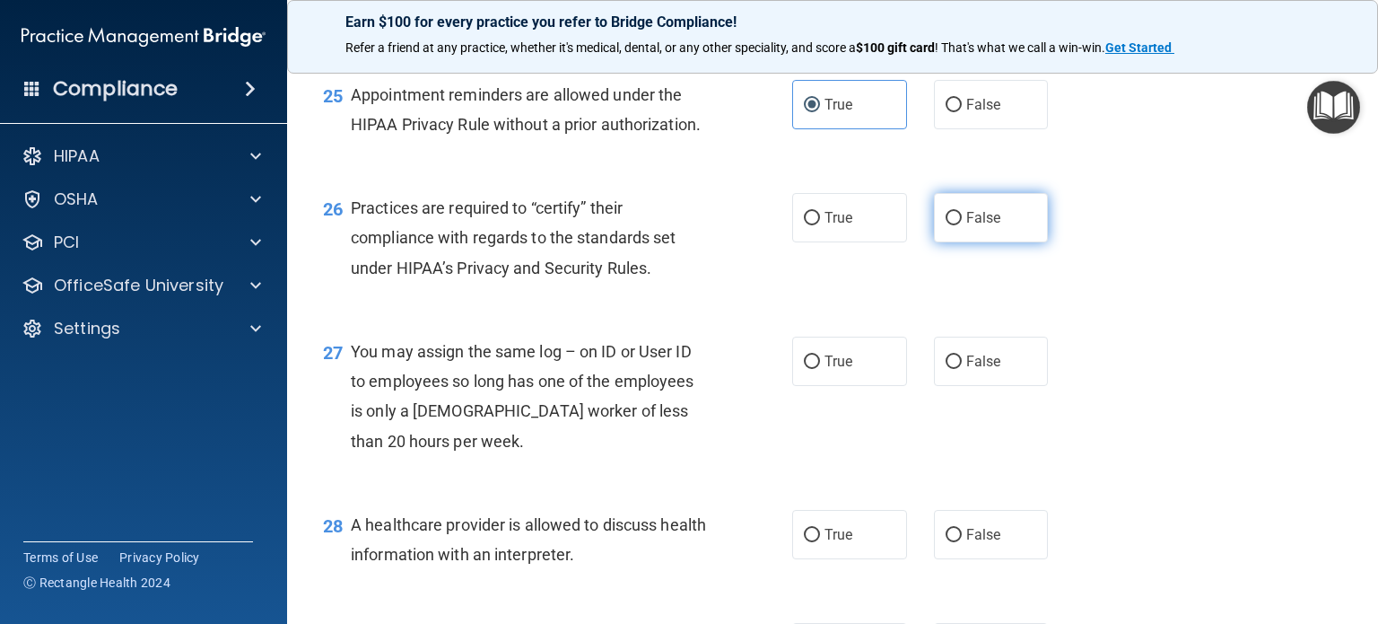
click at [982, 242] on label "False" at bounding box center [991, 217] width 115 height 49
click at [962, 225] on input "False" at bounding box center [954, 218] width 16 height 13
radio input "true"
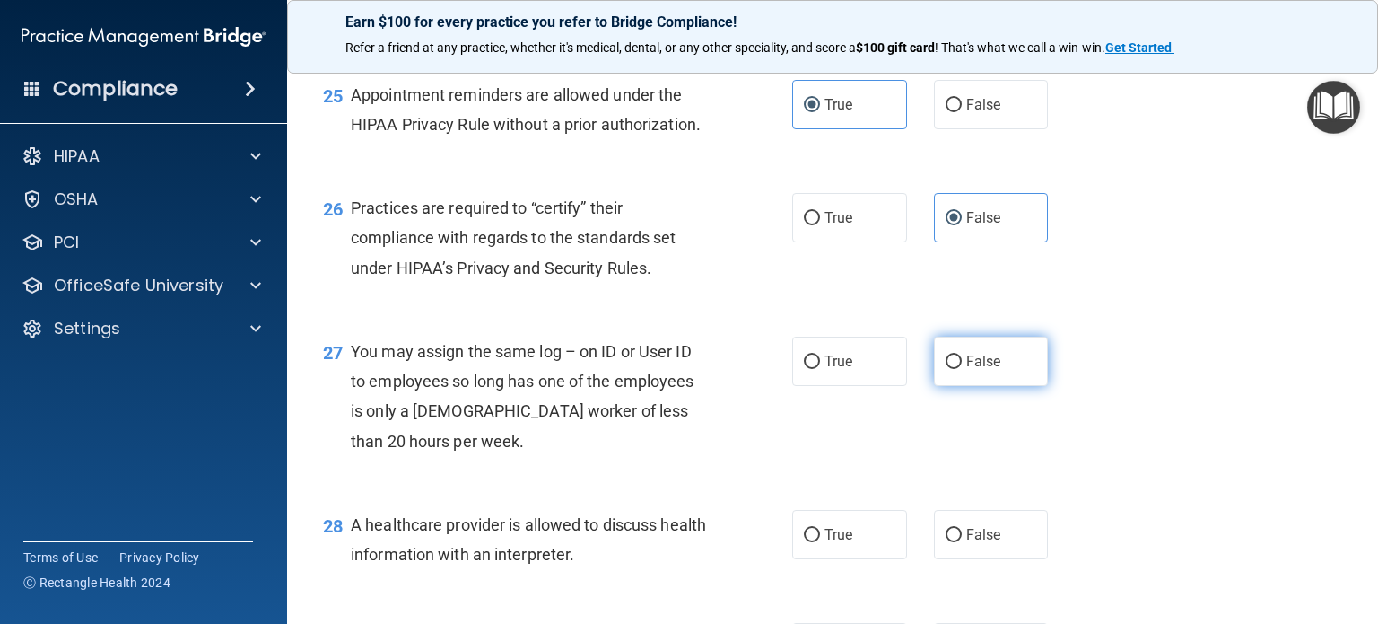
click at [971, 370] on span "False" at bounding box center [983, 361] width 35 height 17
click at [962, 369] on input "False" at bounding box center [954, 361] width 16 height 13
radio input "true"
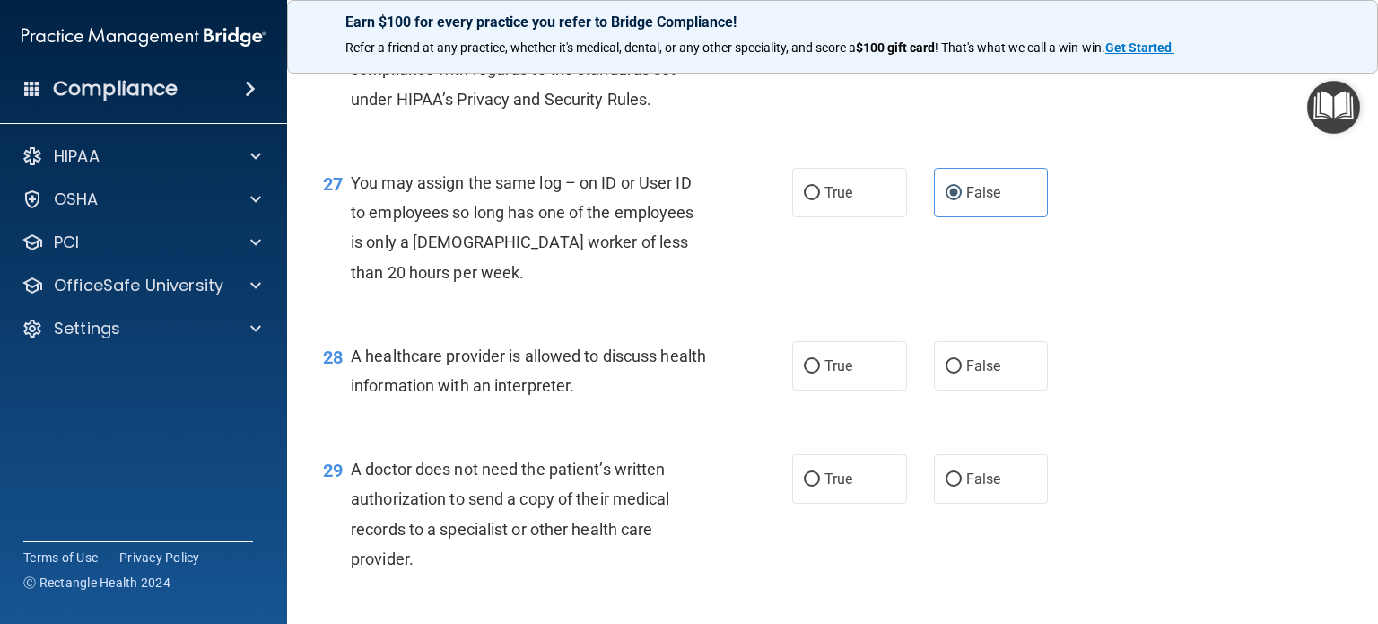
scroll to position [4306, 0]
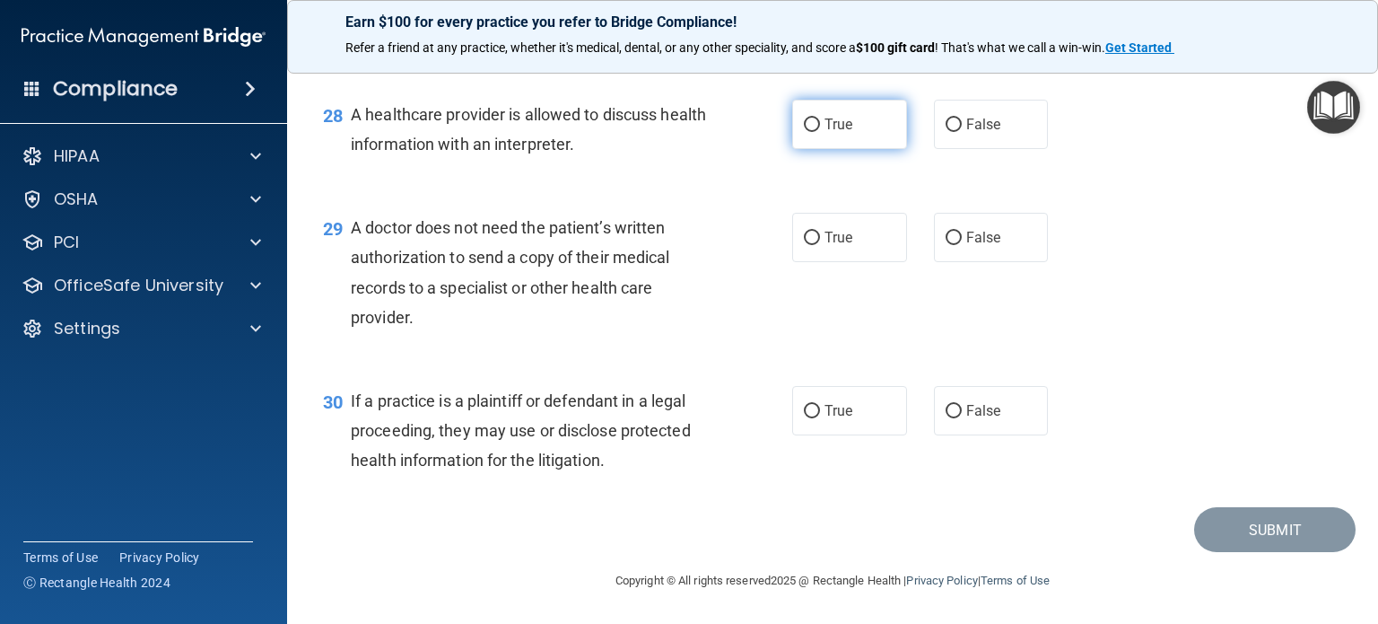
click at [861, 149] on label "True" at bounding box center [849, 124] width 115 height 49
click at [820, 132] on input "True" at bounding box center [812, 124] width 16 height 13
radio input "true"
click at [823, 262] on label "True" at bounding box center [849, 237] width 115 height 49
click at [820, 245] on input "True" at bounding box center [812, 237] width 16 height 13
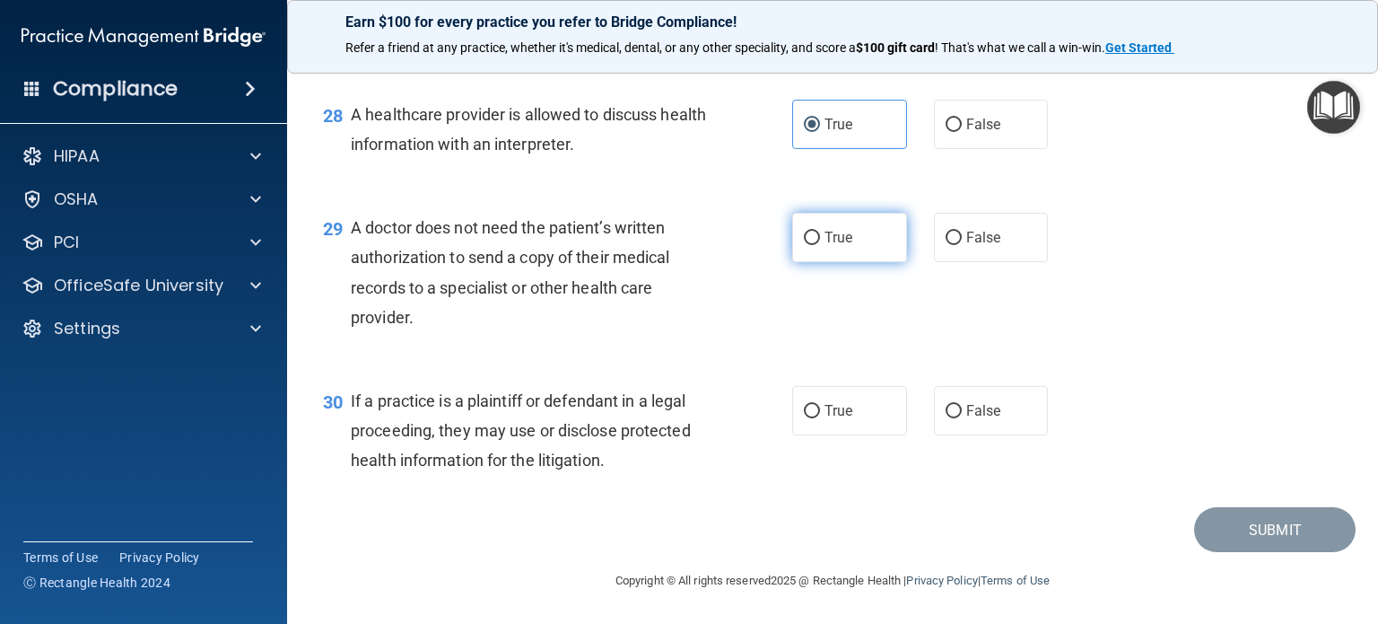
radio input "true"
click at [815, 427] on label "True" at bounding box center [849, 410] width 115 height 49
click at [815, 418] on input "True" at bounding box center [812, 411] width 16 height 13
radio input "true"
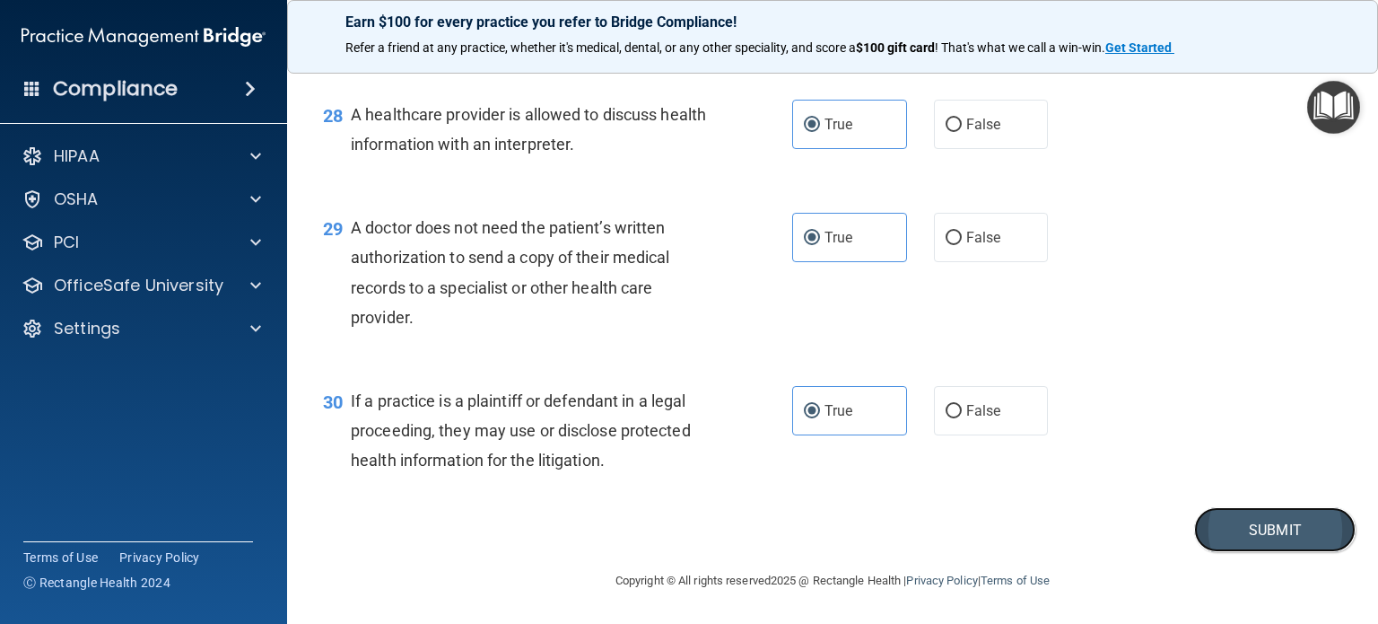
click at [1283, 546] on button "Submit" at bounding box center [1274, 530] width 161 height 46
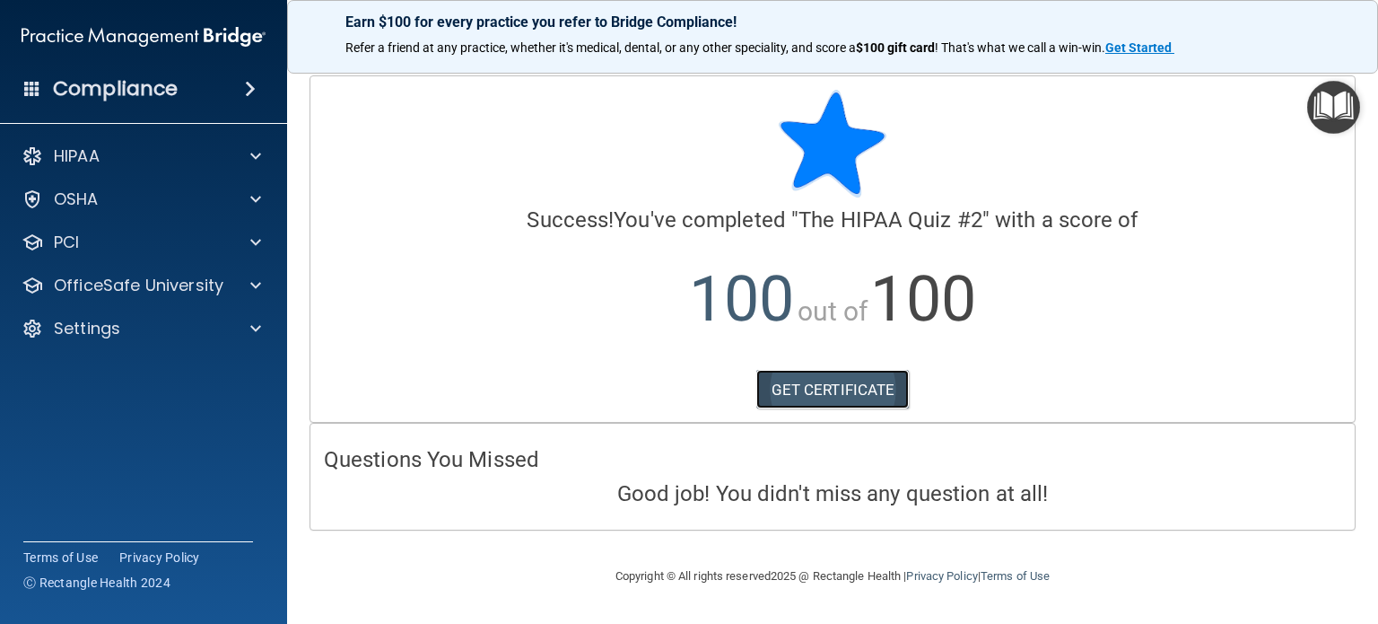
click at [815, 399] on link "GET CERTIFICATE" at bounding box center [832, 389] width 153 height 39
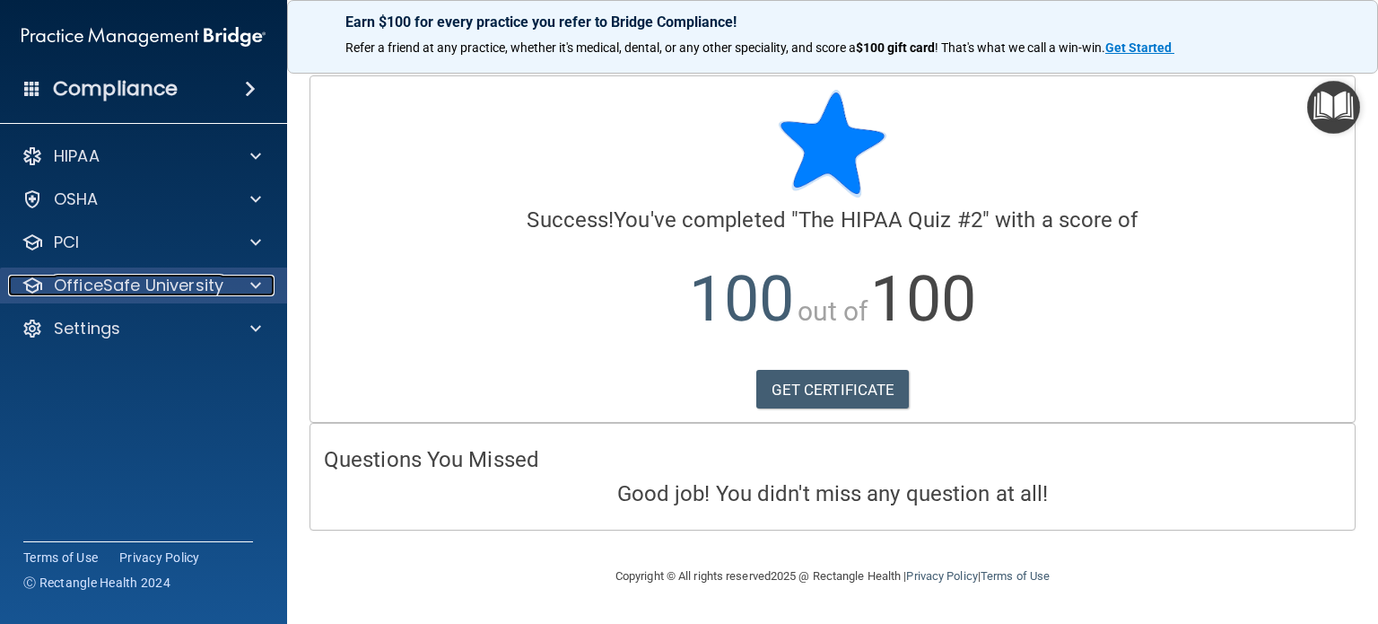
click at [105, 285] on p "OfficeSafe University" at bounding box center [139, 286] width 170 height 22
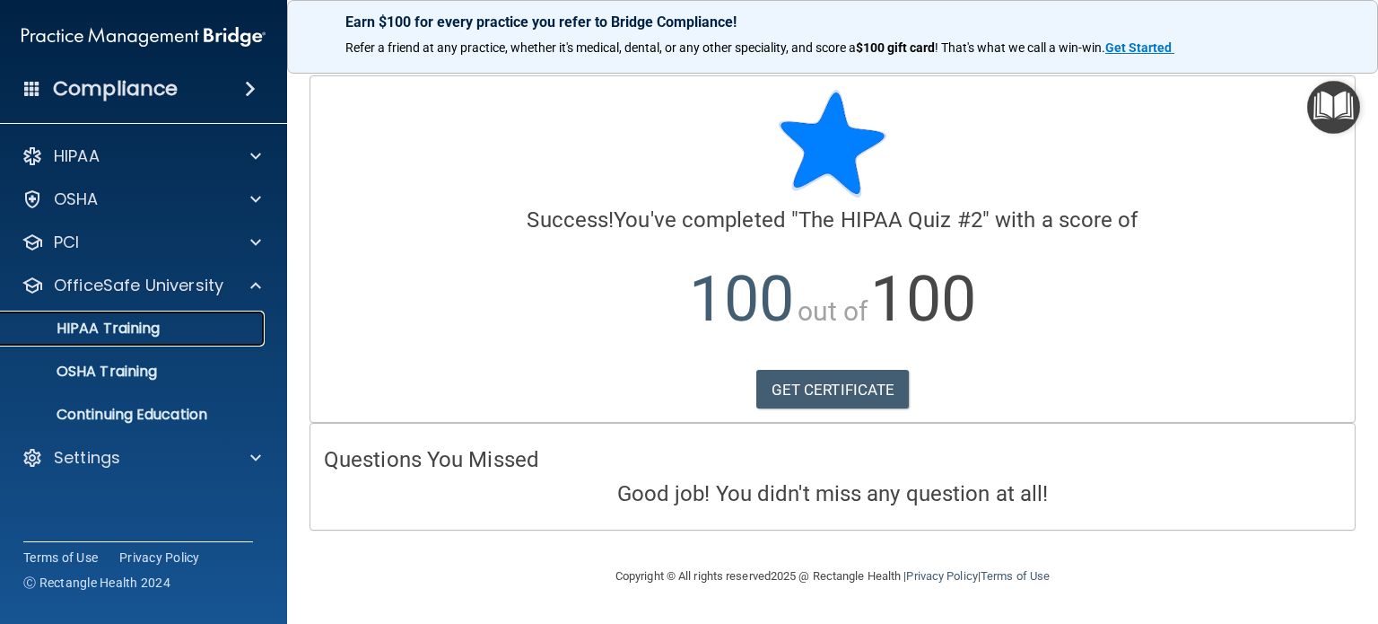
click at [132, 331] on p "HIPAA Training" at bounding box center [86, 328] width 148 height 18
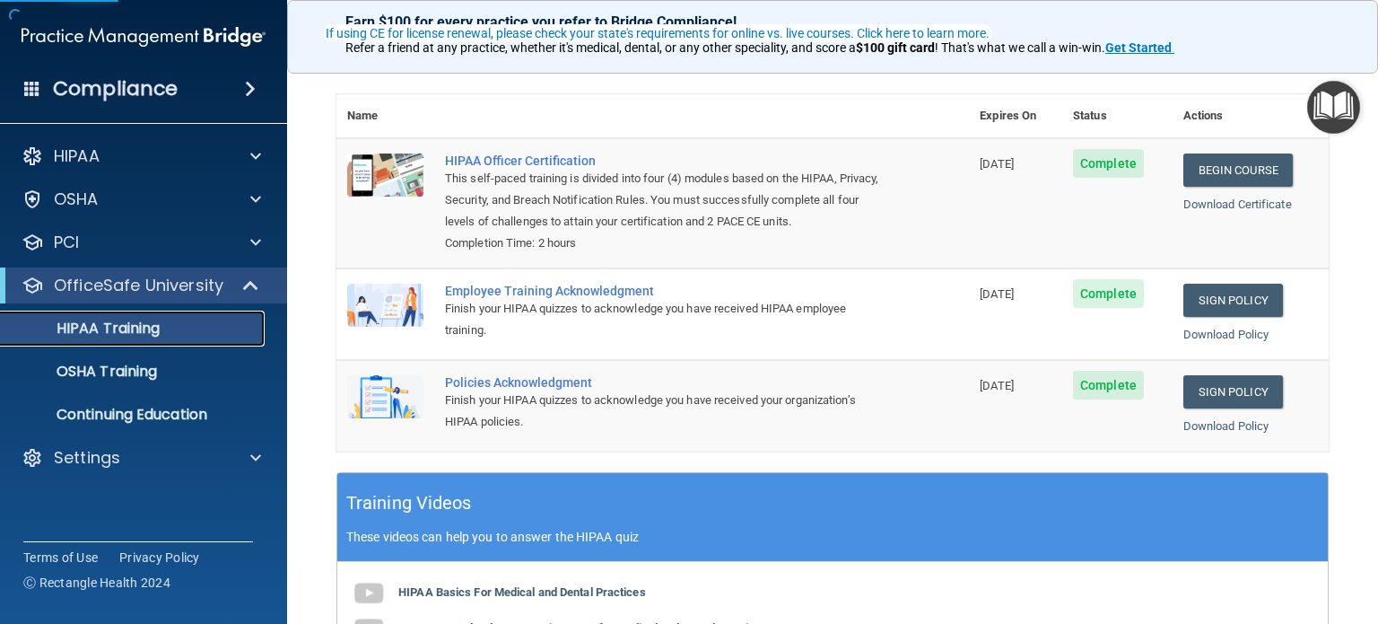
scroll to position [179, 0]
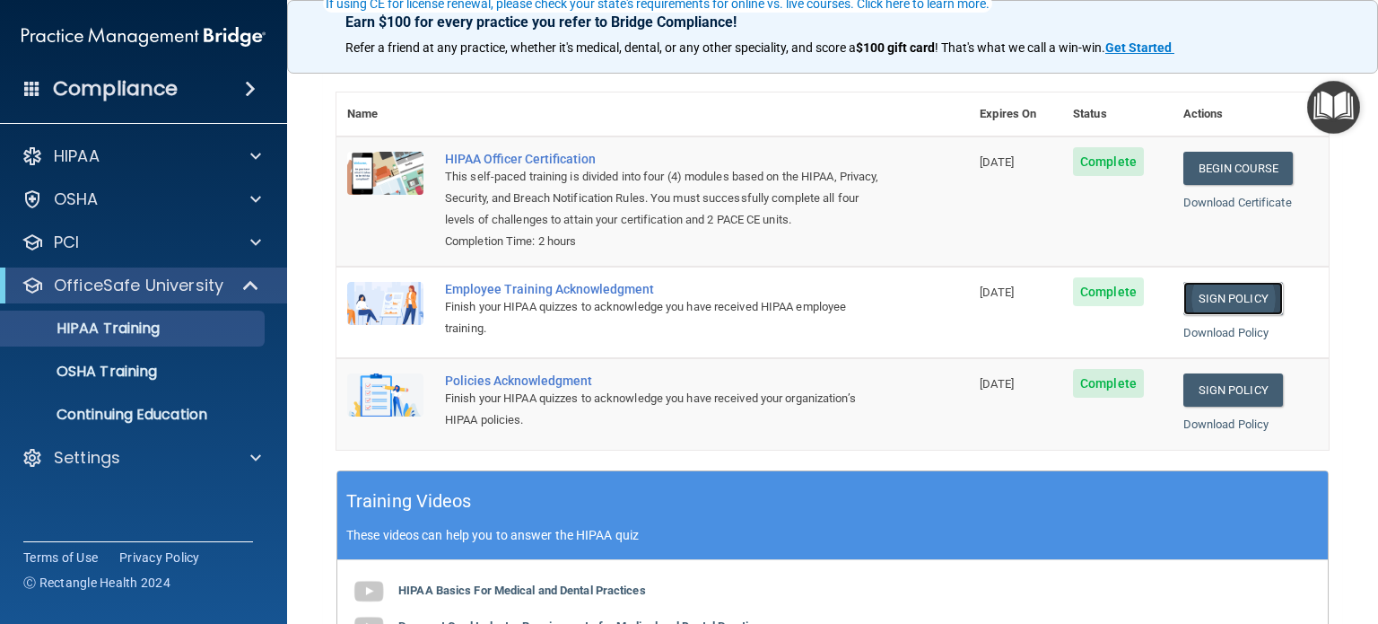
click at [1209, 310] on link "Sign Policy" at bounding box center [1233, 298] width 100 height 33
click at [93, 287] on p "OfficeSafe University" at bounding box center [139, 286] width 170 height 22
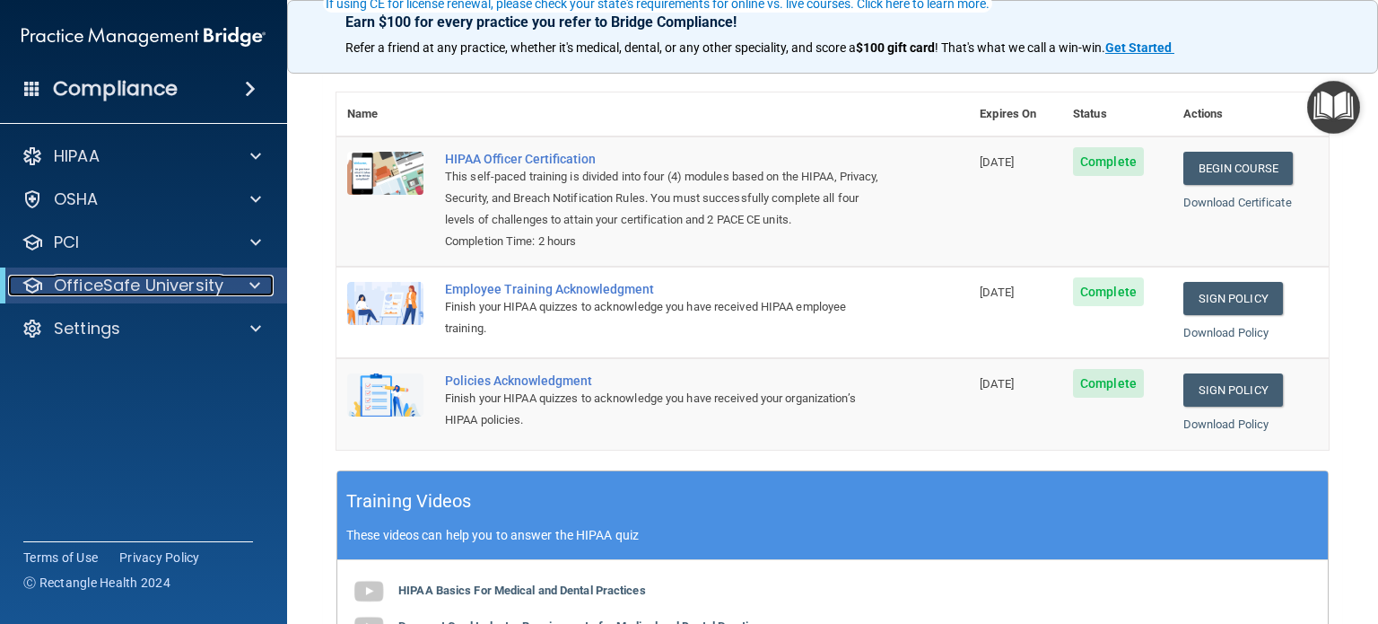
click at [119, 288] on p "OfficeSafe University" at bounding box center [139, 286] width 170 height 22
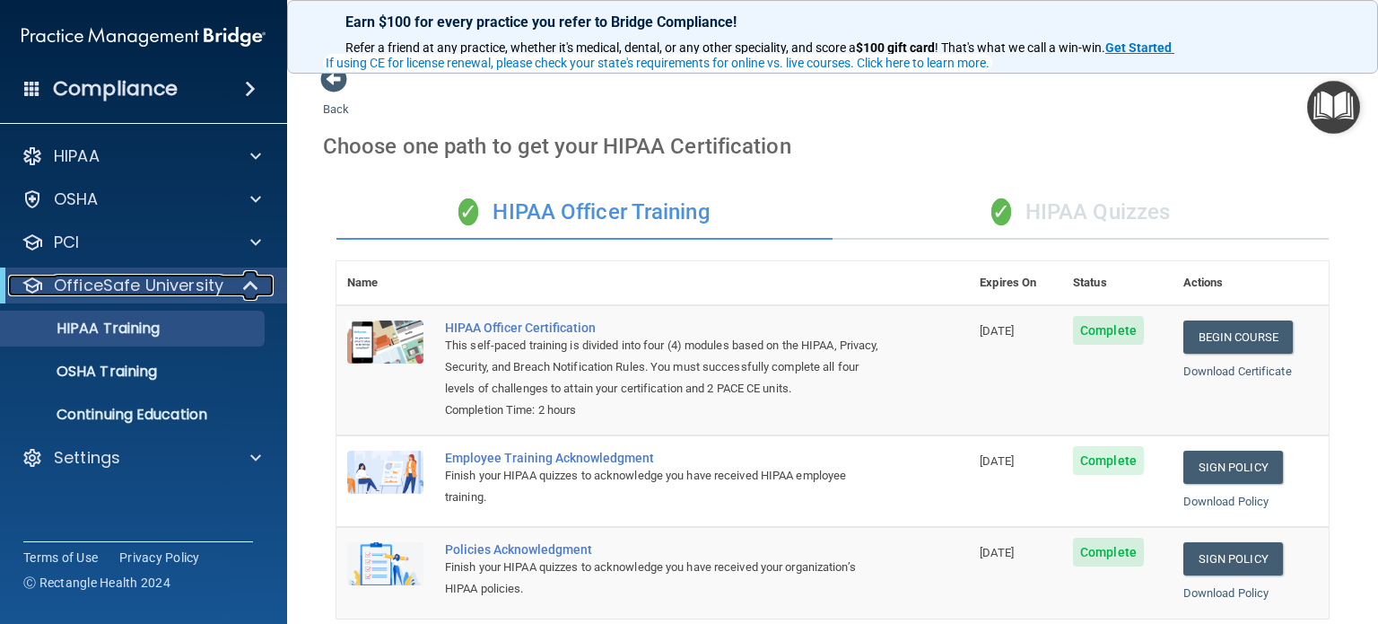
scroll to position [0, 0]
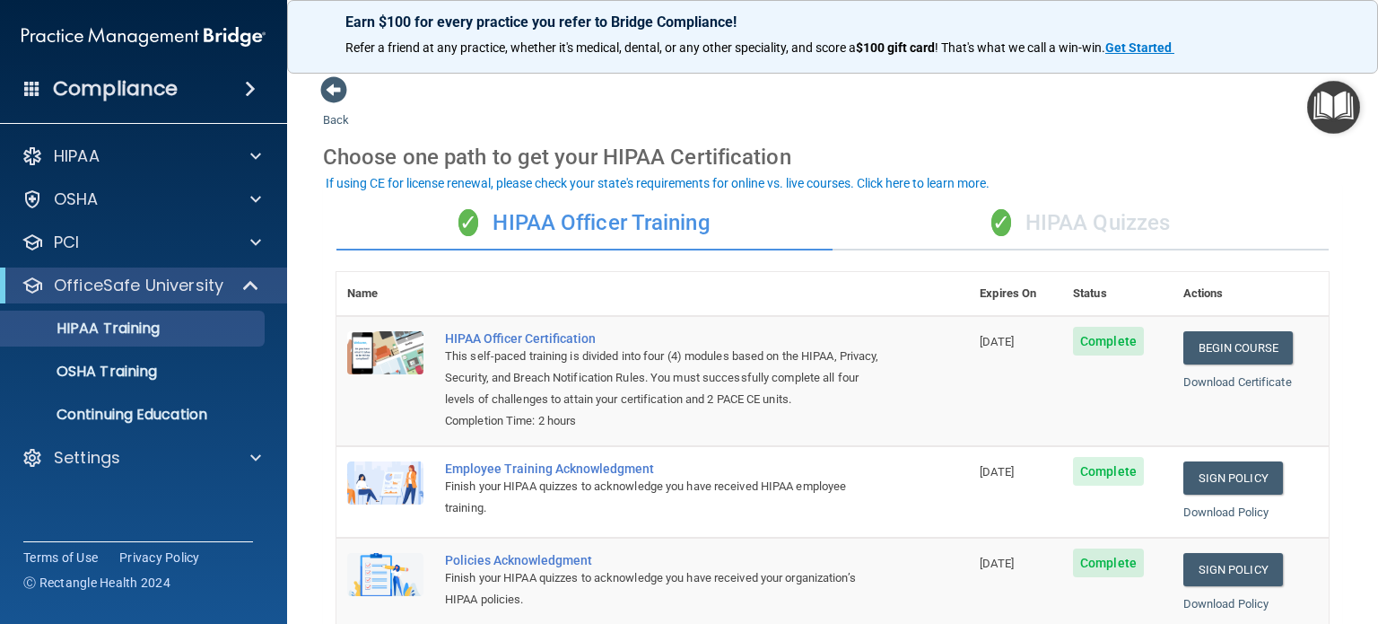
click at [1086, 214] on div "✓ HIPAA Quizzes" at bounding box center [1081, 223] width 496 height 54
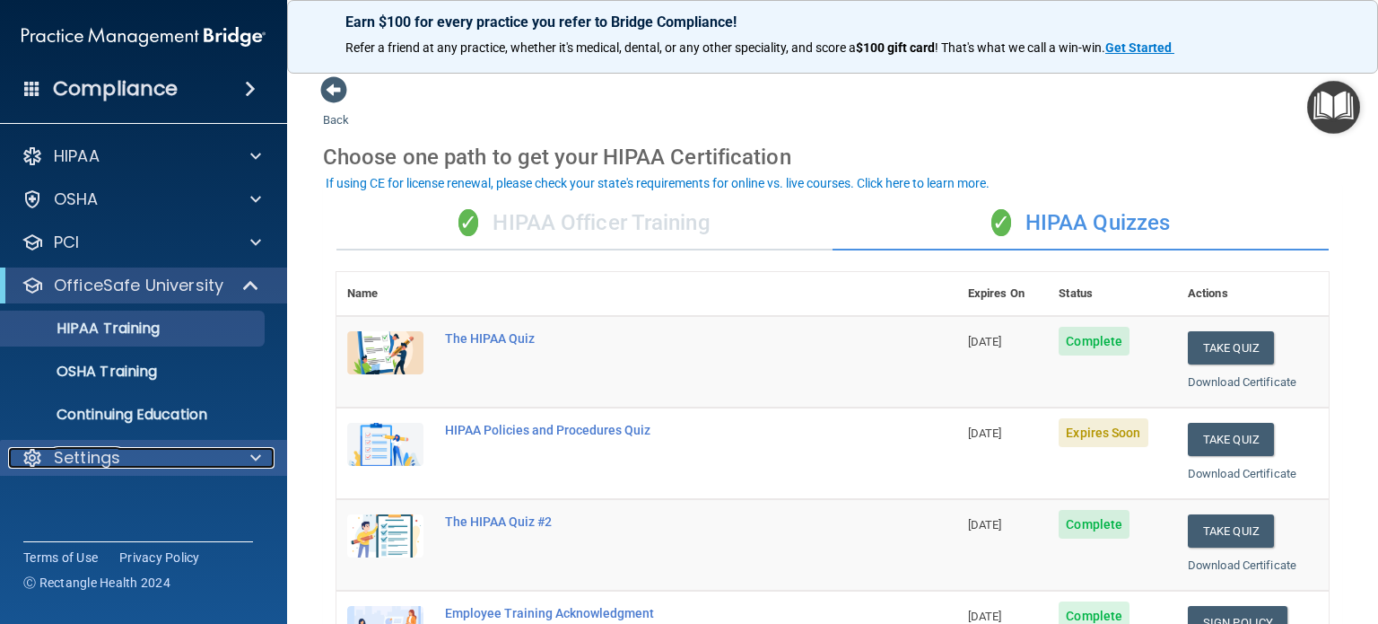
click at [61, 460] on p "Settings" at bounding box center [87, 458] width 66 height 22
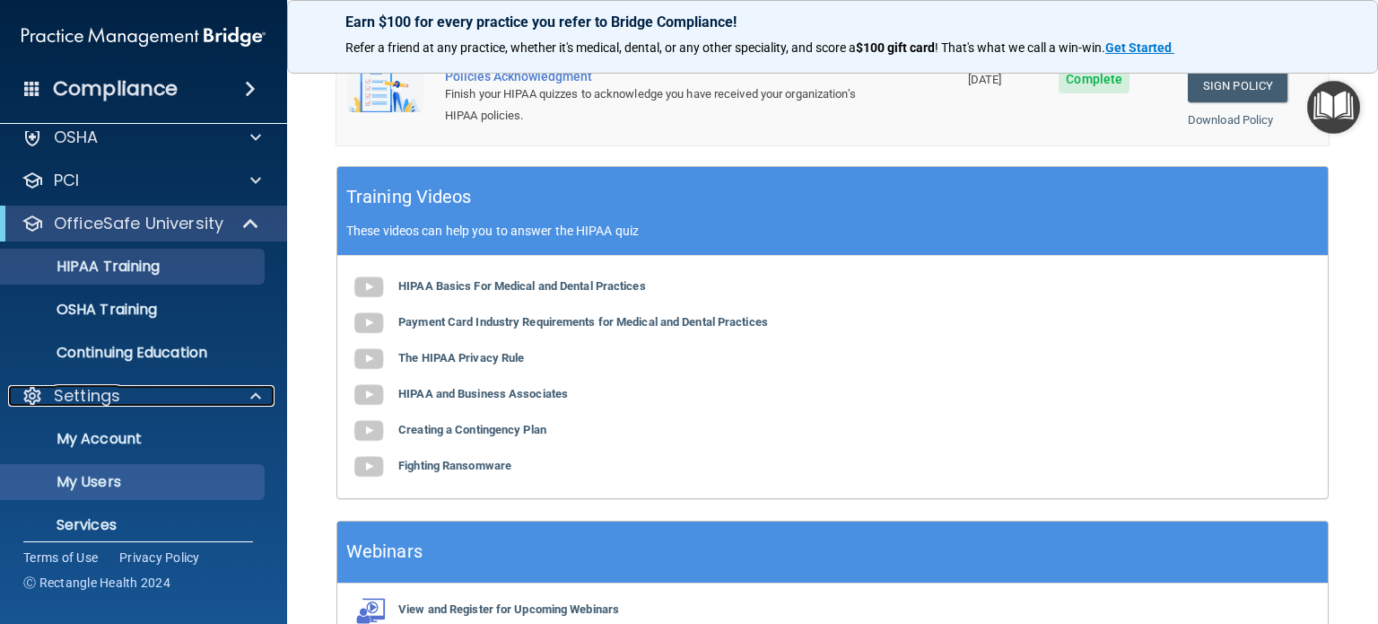
scroll to position [120, 0]
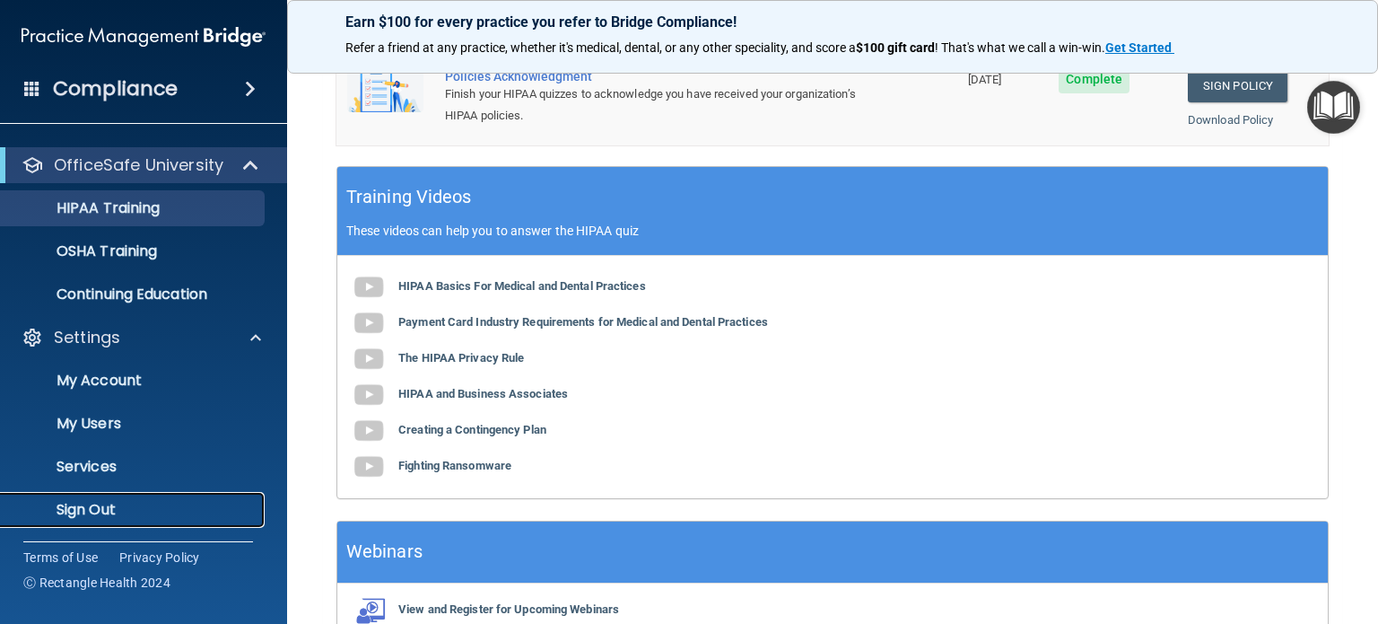
click at [97, 509] on p "Sign Out" at bounding box center [134, 510] width 245 height 18
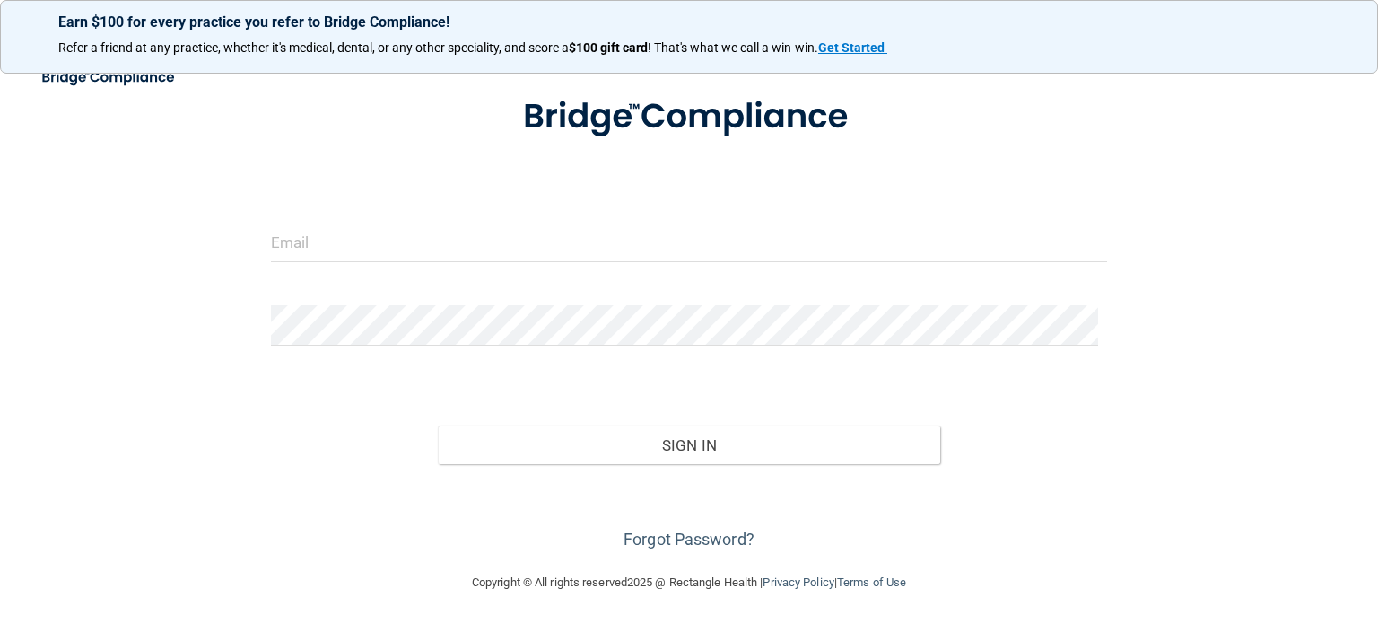
click at [1078, 135] on div at bounding box center [688, 117] width 863 height 91
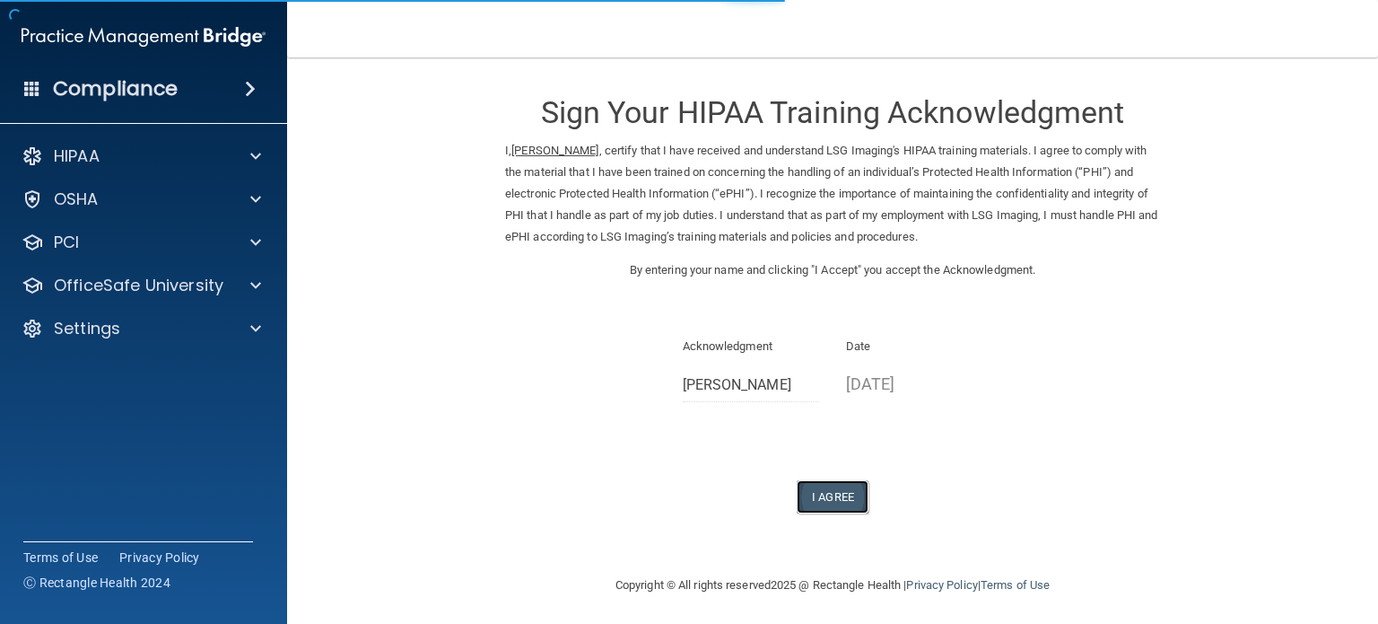
click at [832, 499] on button "I Agree" at bounding box center [833, 496] width 72 height 33
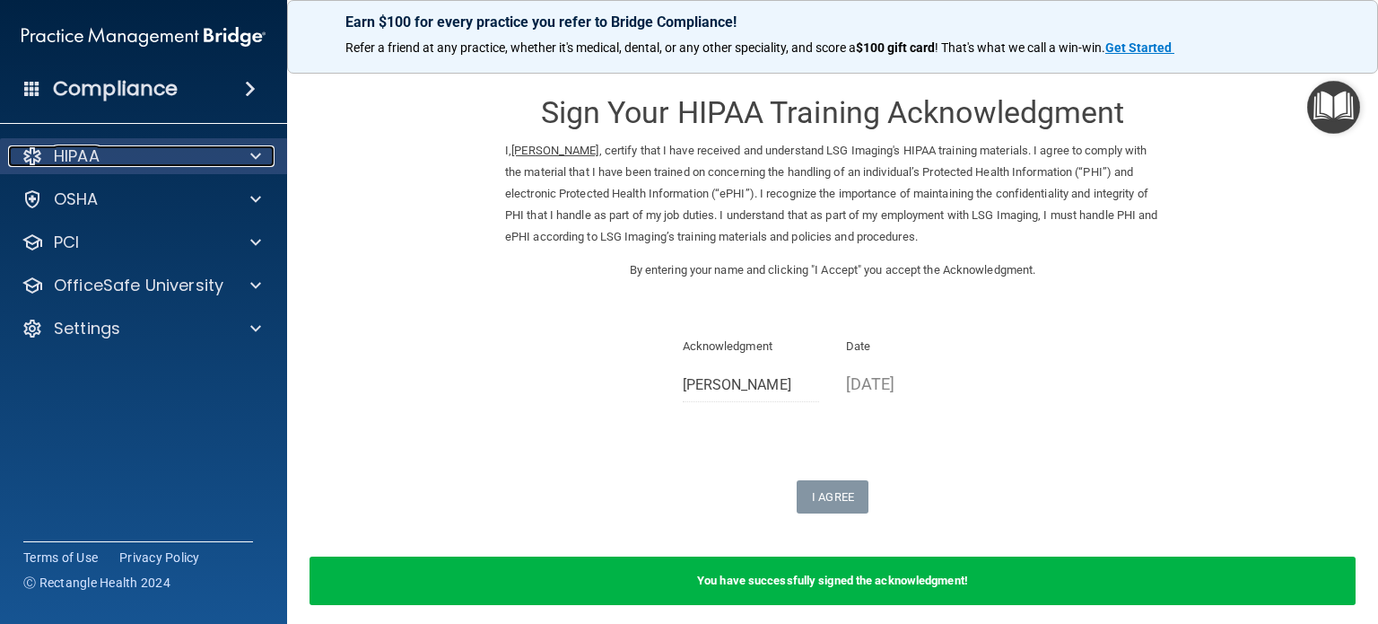
click at [176, 145] on div "HIPAA" at bounding box center [119, 156] width 222 height 22
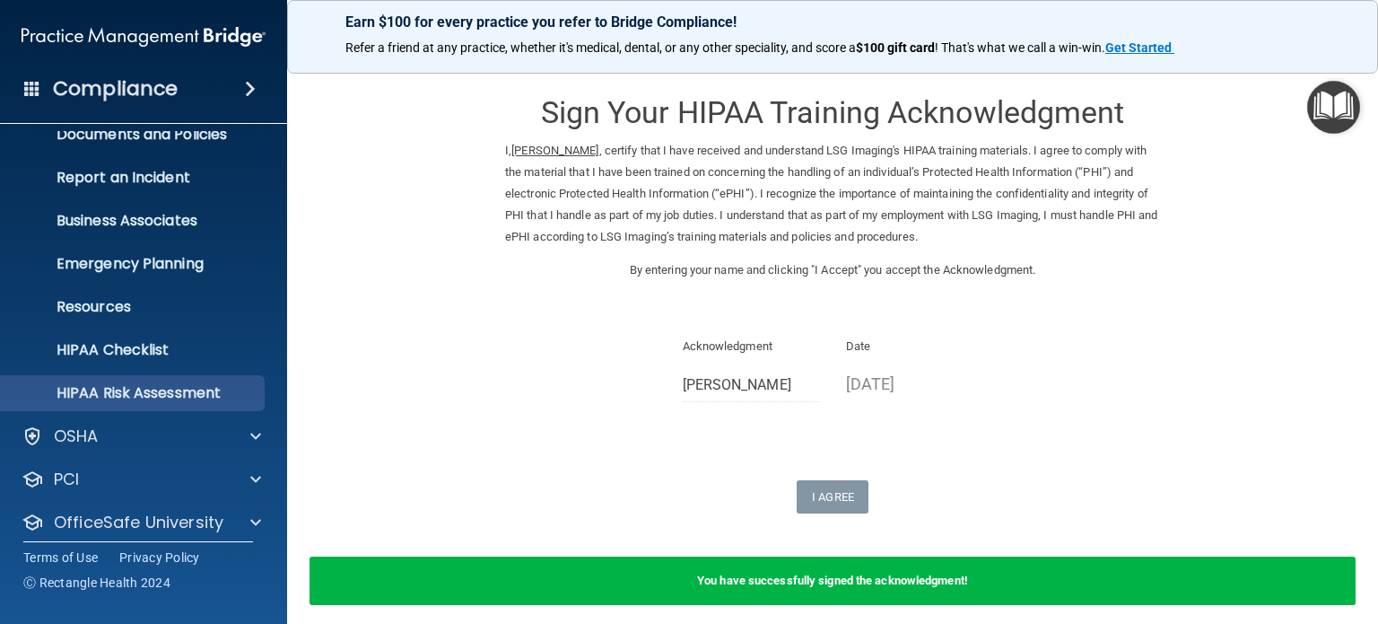
scroll to position [120, 0]
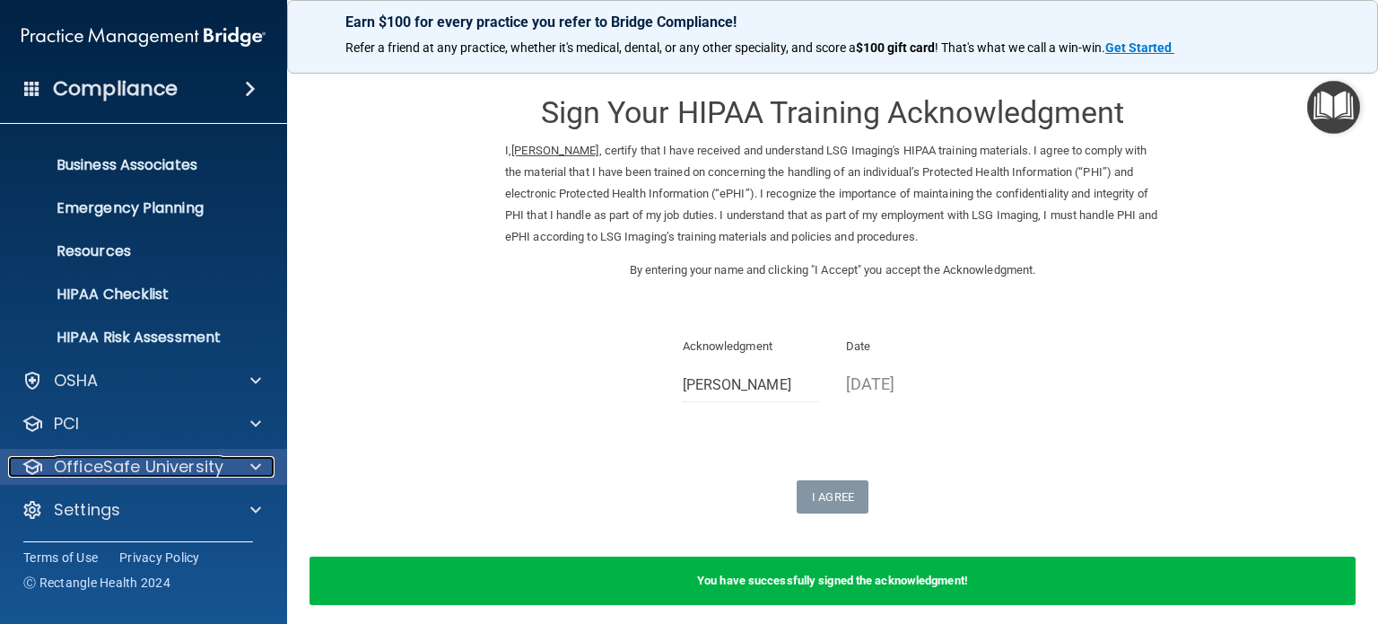
click at [192, 470] on p "OfficeSafe University" at bounding box center [139, 467] width 170 height 22
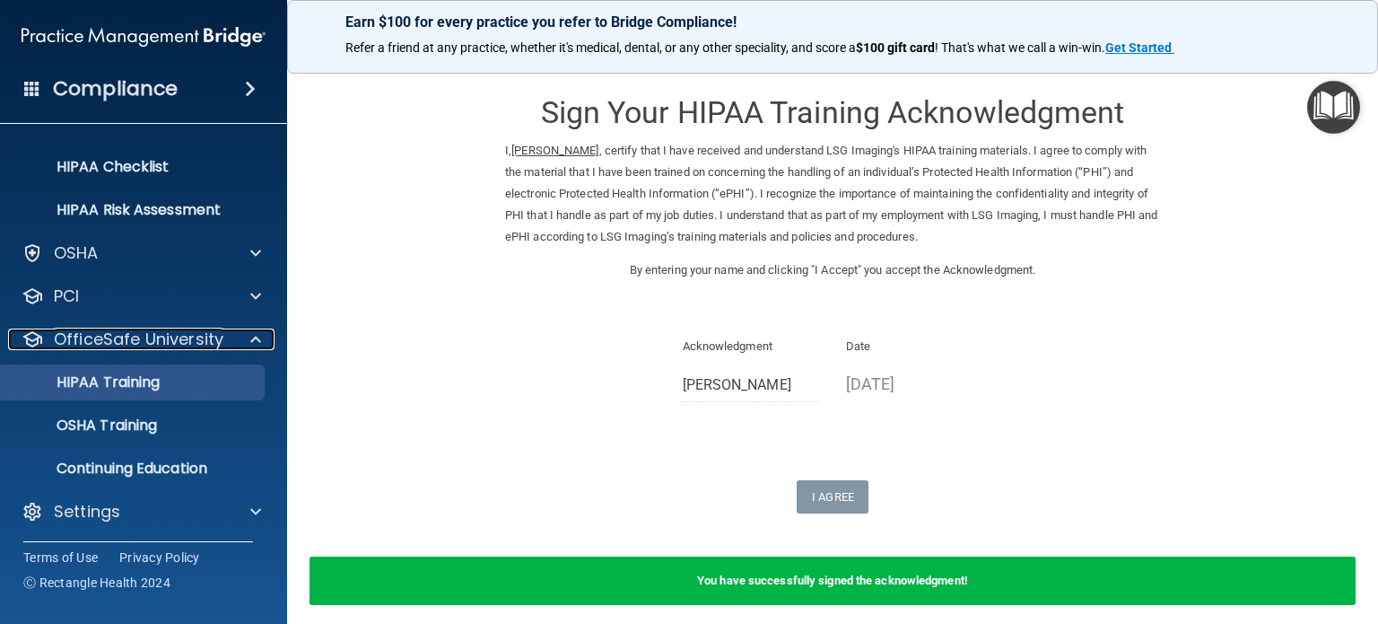
scroll to position [249, 0]
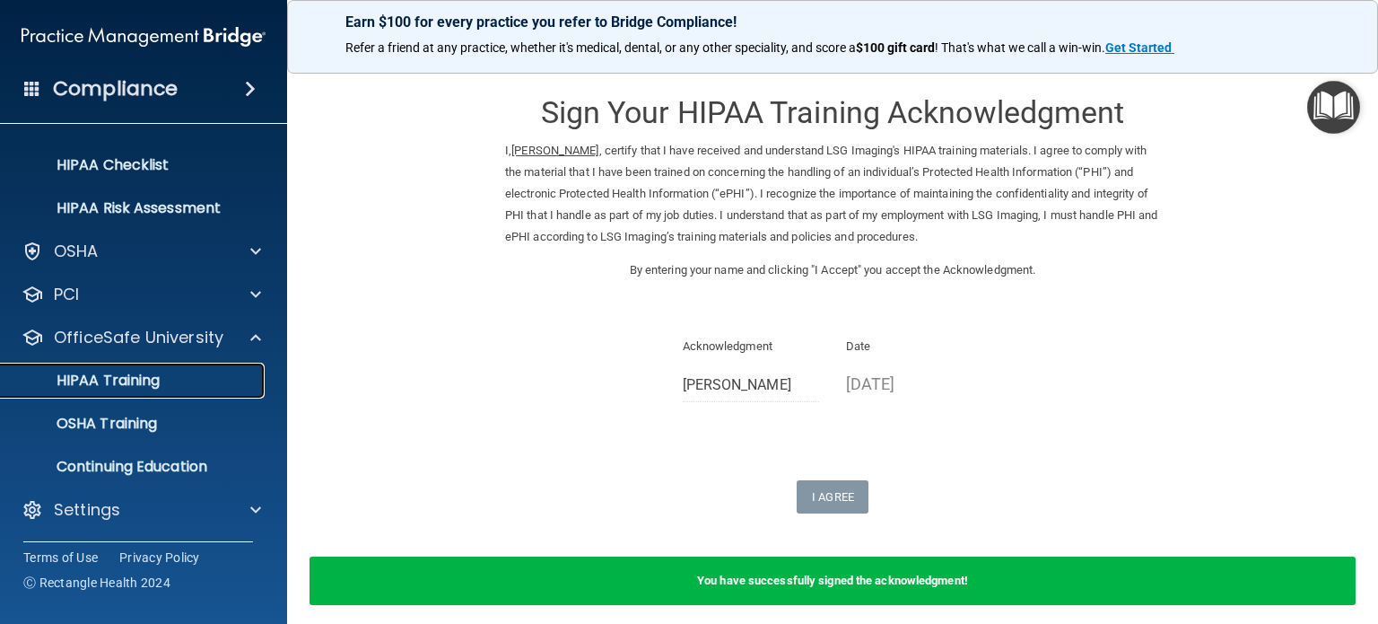
click at [140, 371] on p "HIPAA Training" at bounding box center [86, 380] width 148 height 18
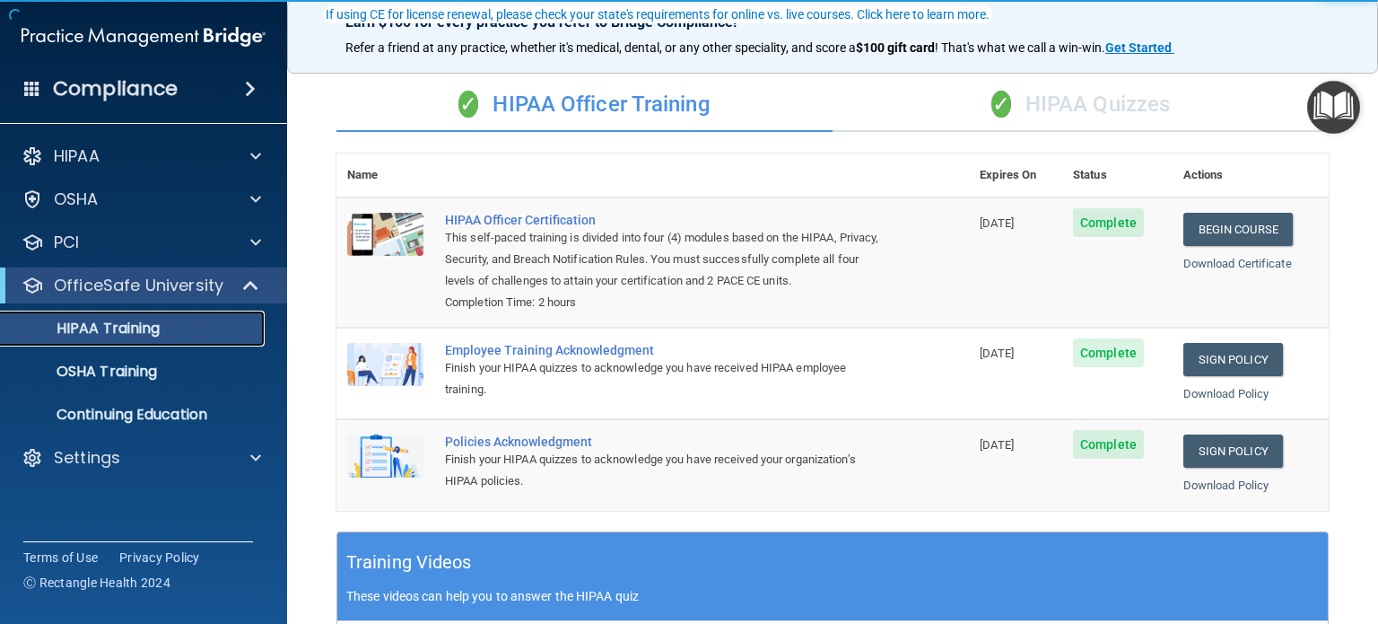
scroll to position [179, 0]
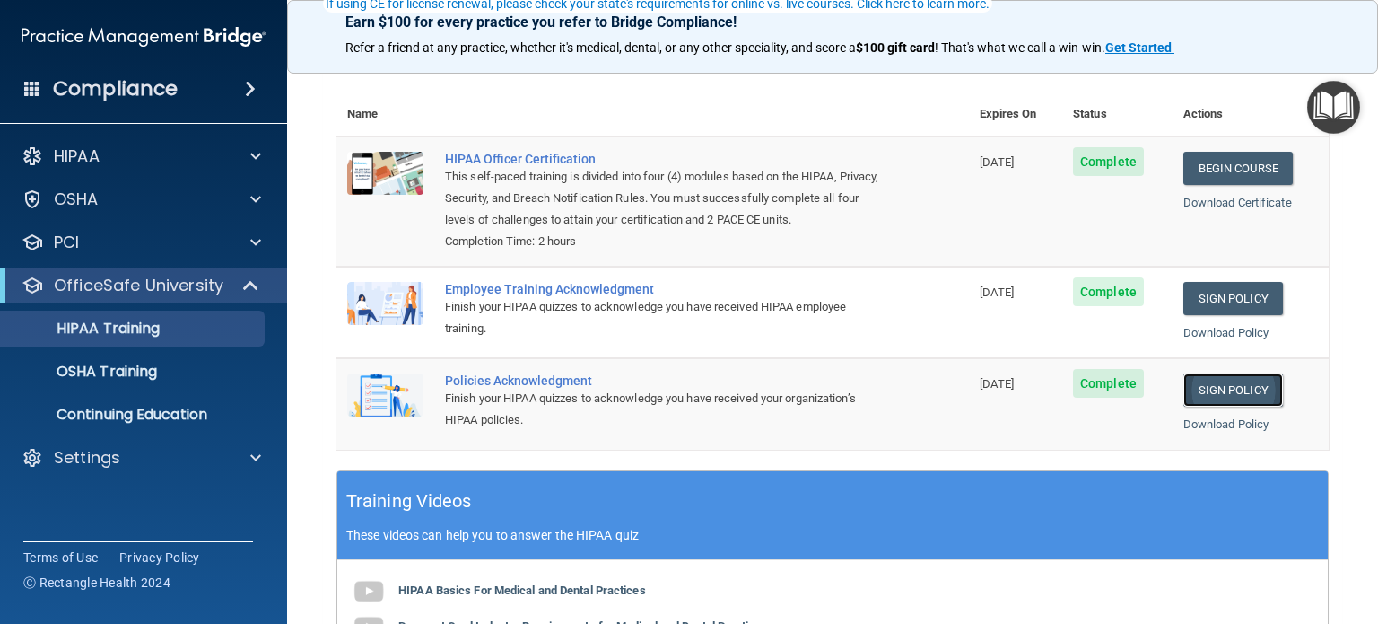
click at [1218, 406] on link "Sign Policy" at bounding box center [1233, 389] width 100 height 33
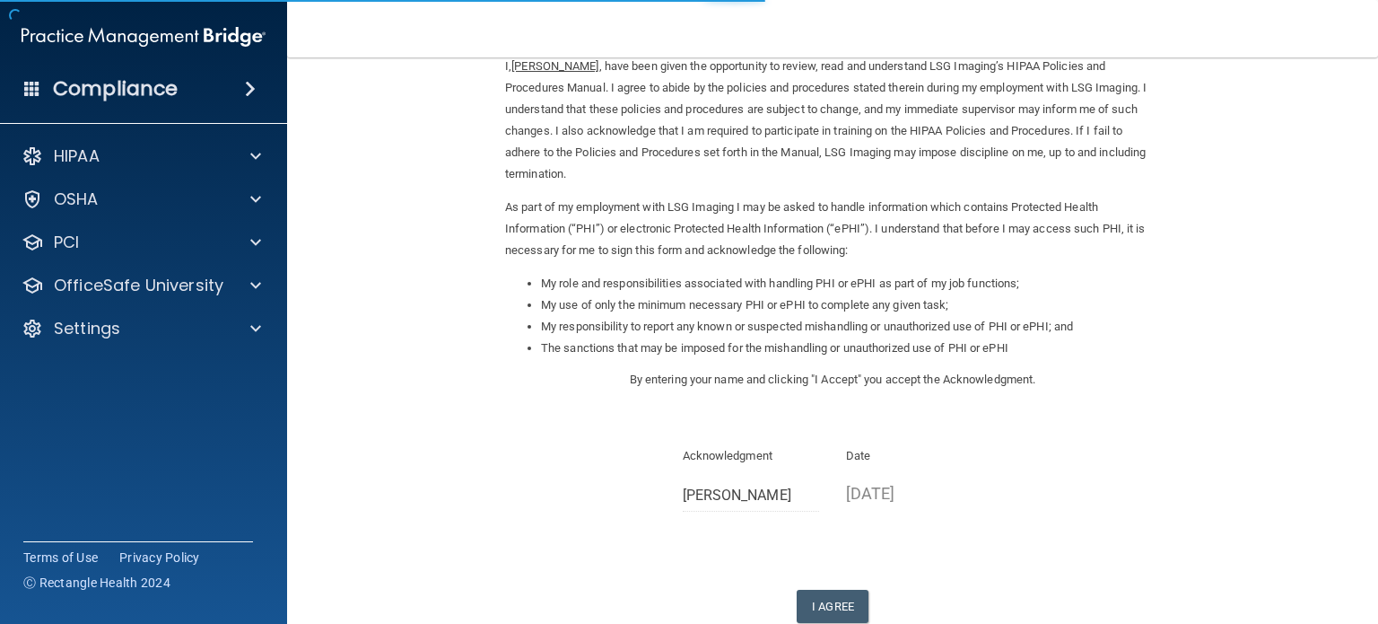
scroll to position [179, 0]
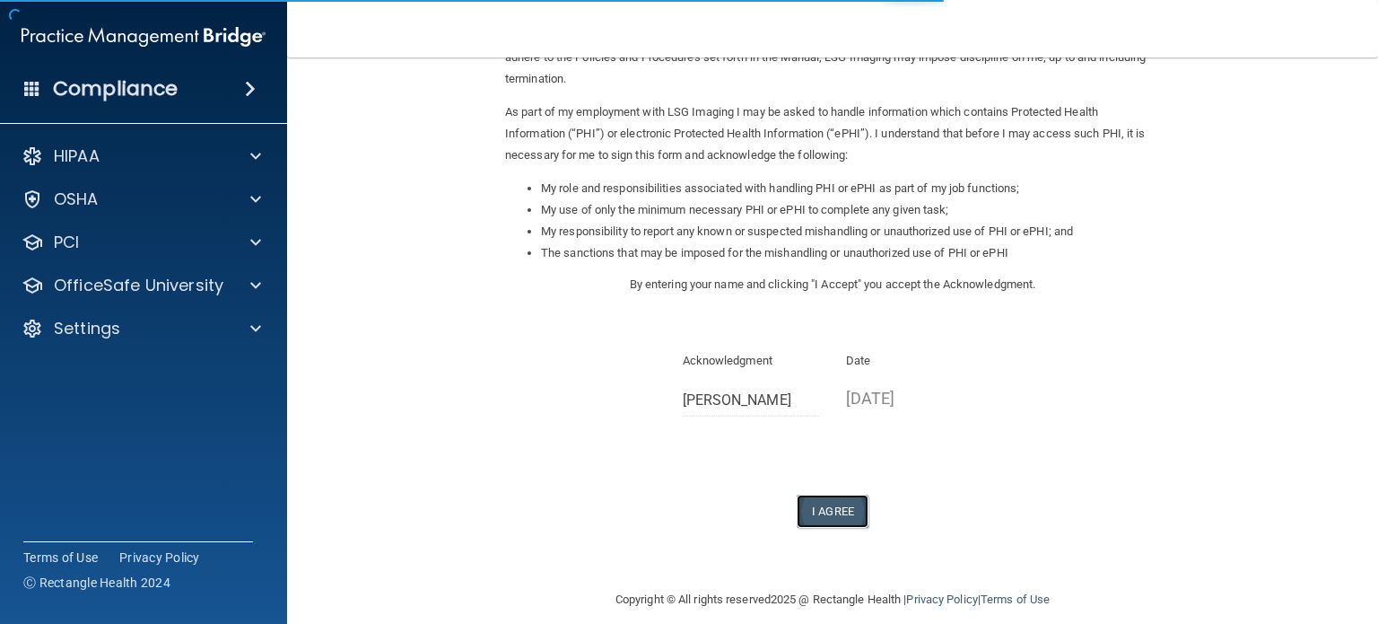
click at [827, 505] on button "I Agree" at bounding box center [833, 510] width 72 height 33
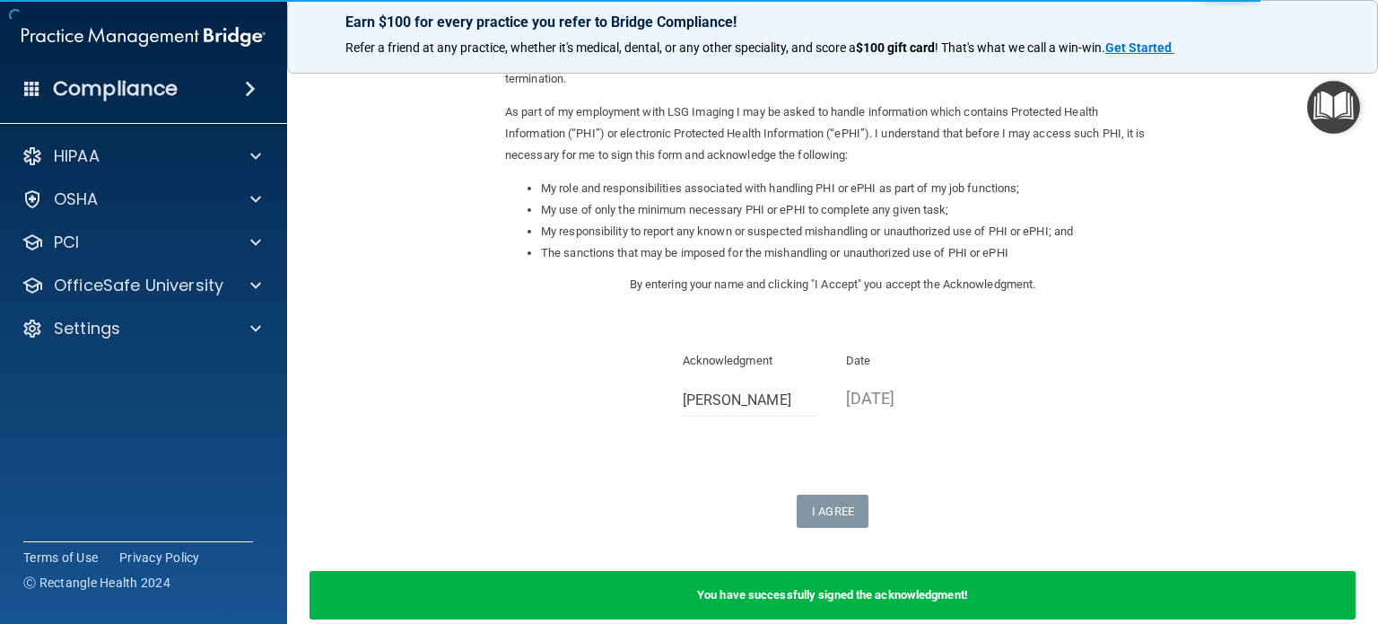
click at [169, 92] on h4 "Compliance" at bounding box center [115, 88] width 125 height 25
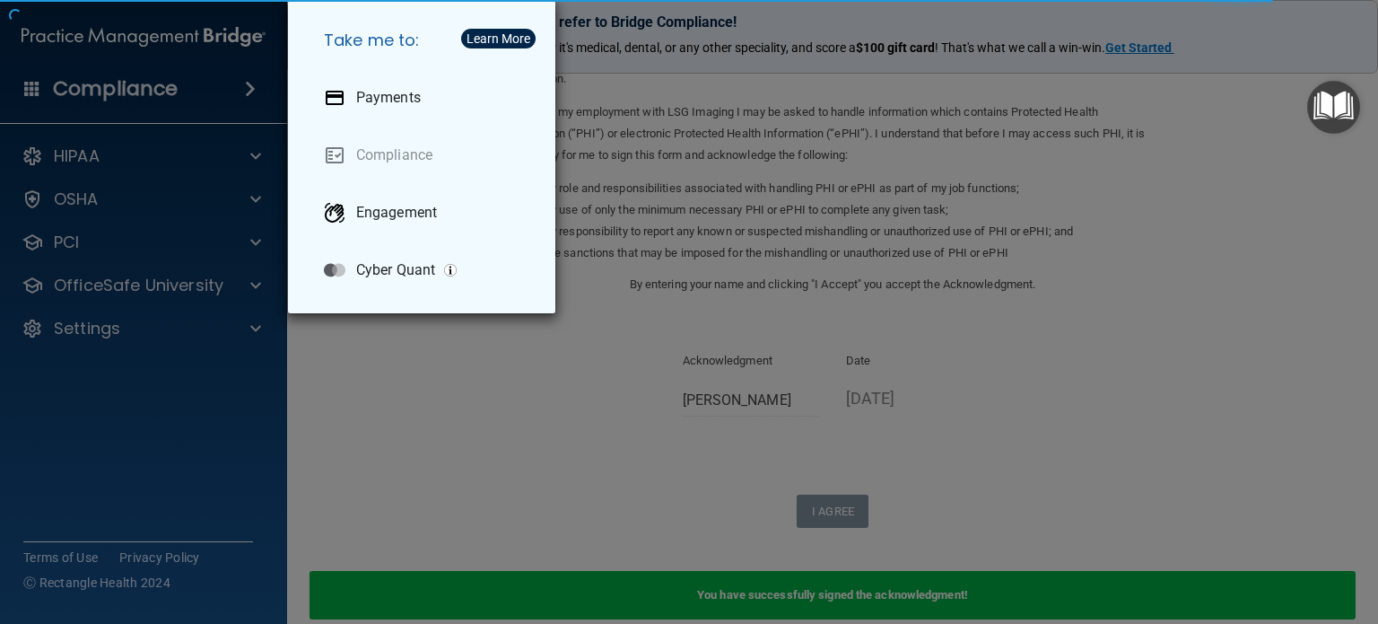
click at [129, 281] on div "Take me to: Payments Compliance Engagement Cyber Quant" at bounding box center [689, 312] width 1378 height 624
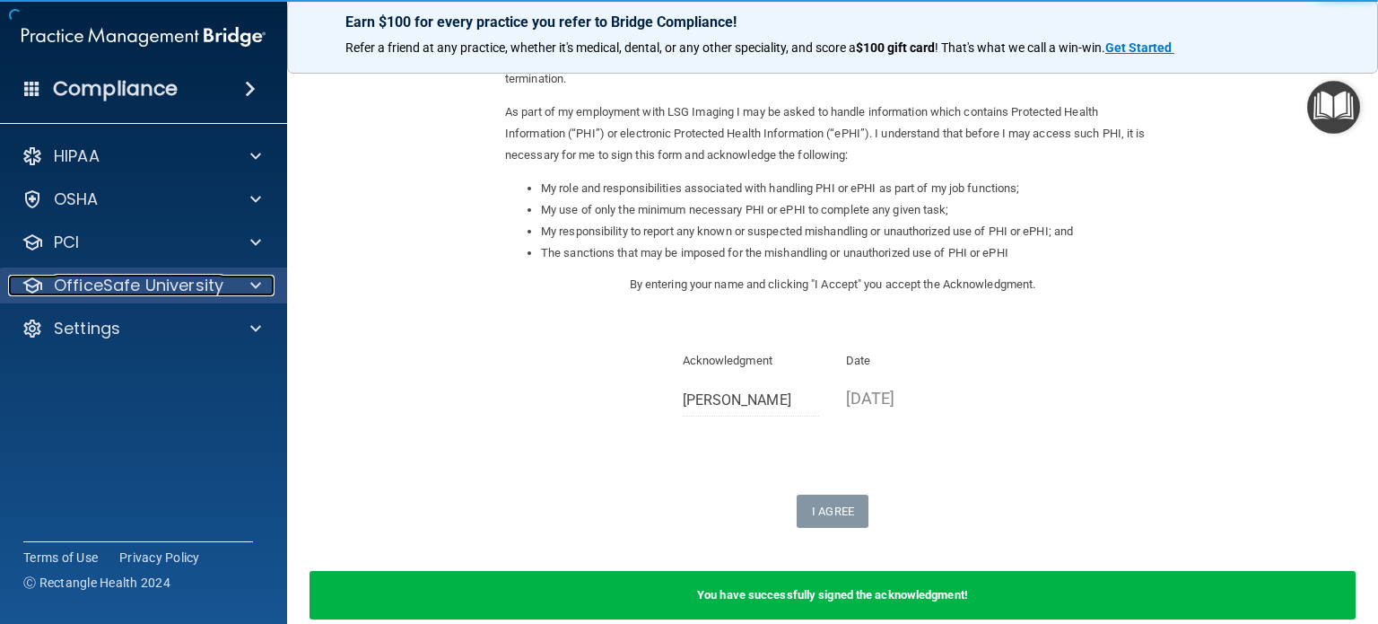
click at [132, 279] on p "OfficeSafe University" at bounding box center [139, 286] width 170 height 22
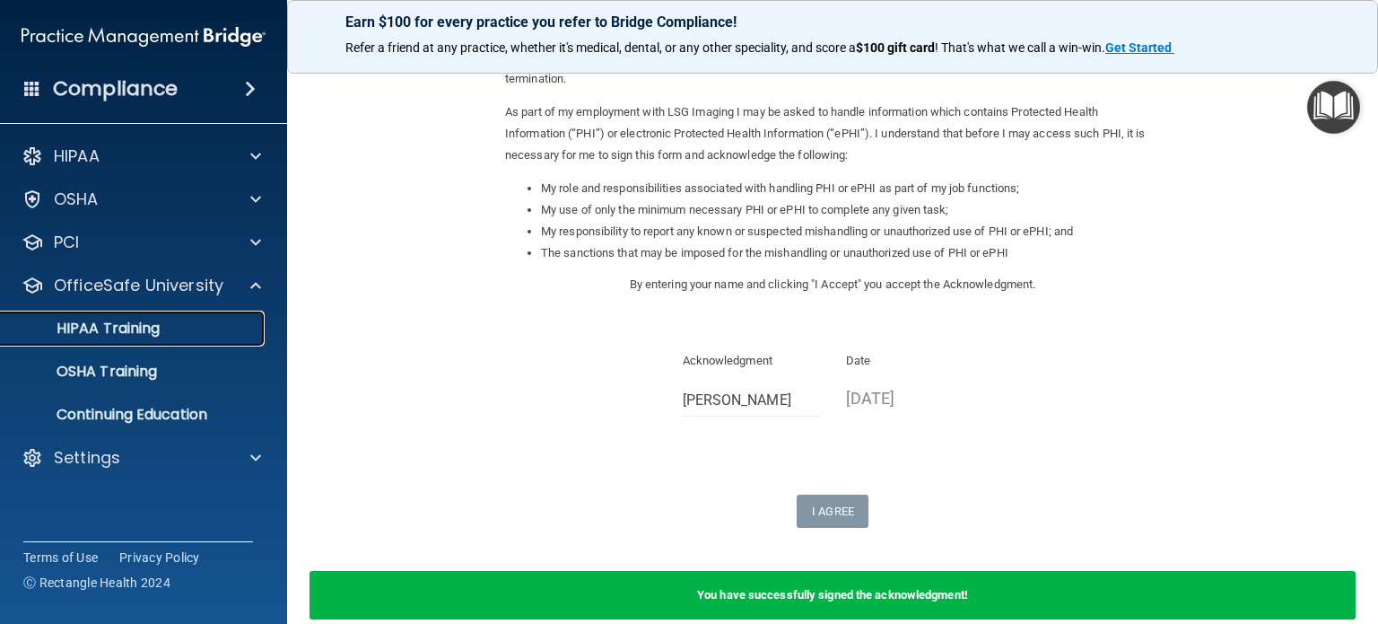
click at [129, 334] on p "HIPAA Training" at bounding box center [86, 328] width 148 height 18
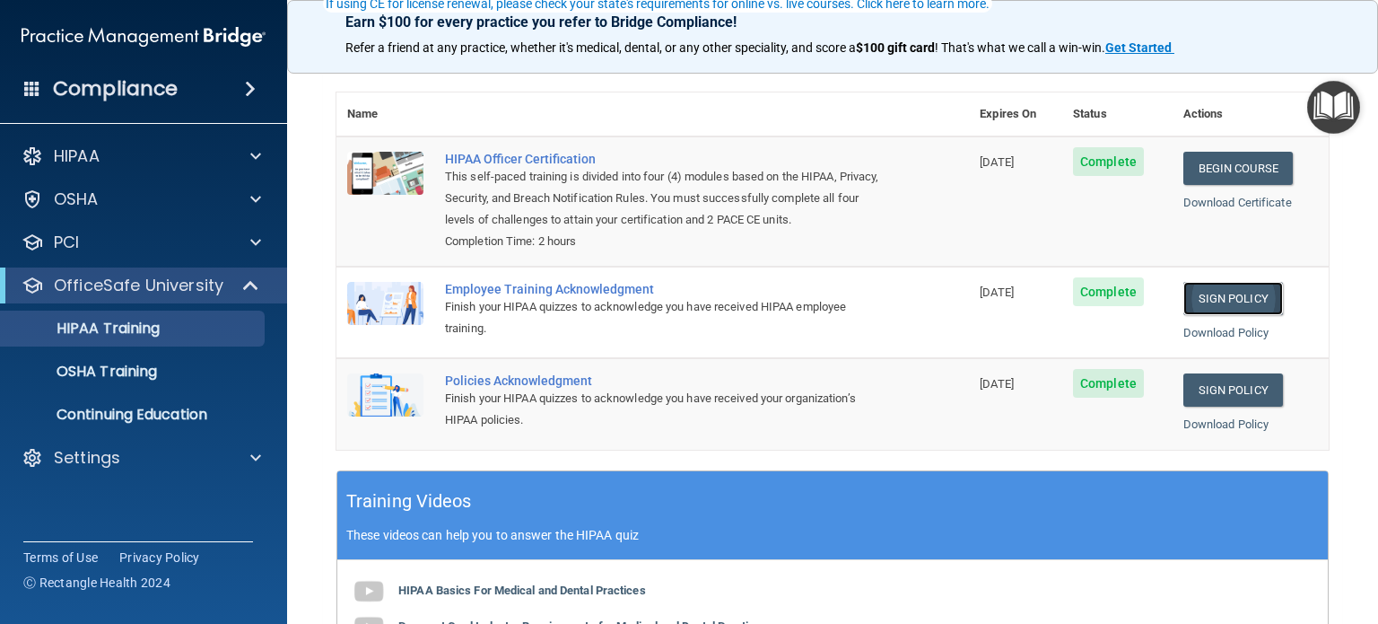
click at [1210, 315] on link "Sign Policy" at bounding box center [1233, 298] width 100 height 33
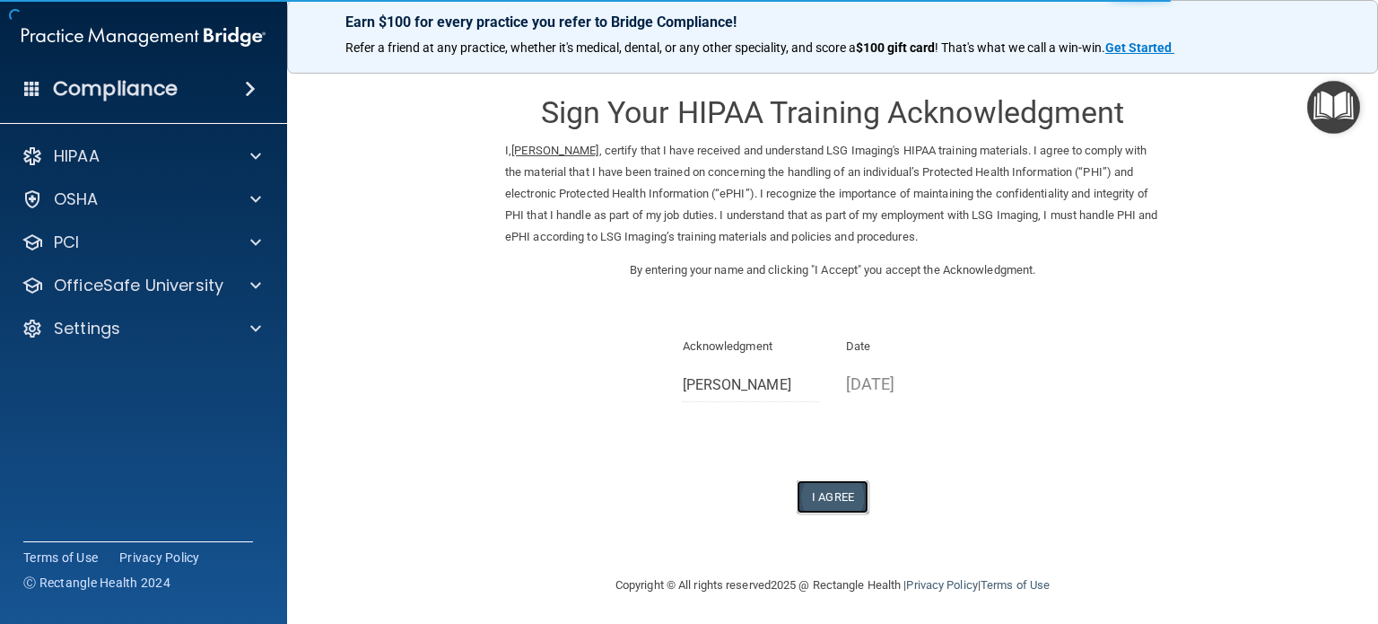
click at [818, 493] on button "I Agree" at bounding box center [833, 496] width 72 height 33
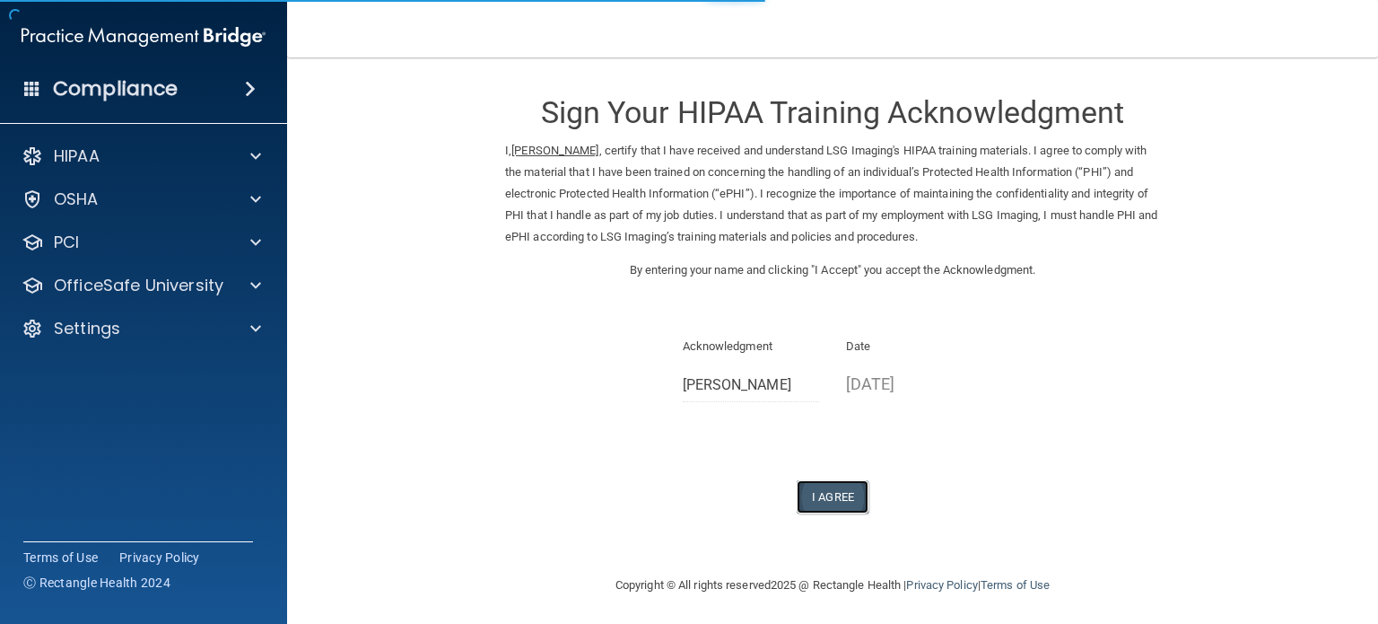
click at [833, 495] on button "I Agree" at bounding box center [833, 496] width 72 height 33
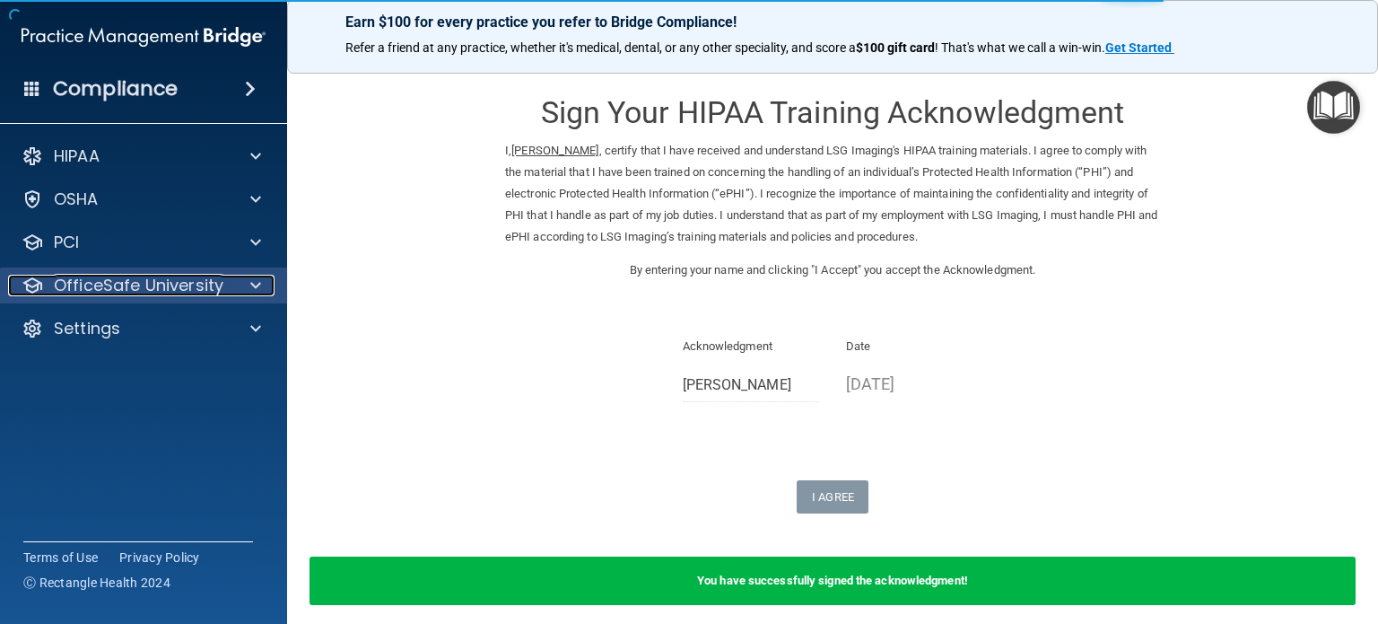
click at [71, 279] on p "OfficeSafe University" at bounding box center [139, 286] width 170 height 22
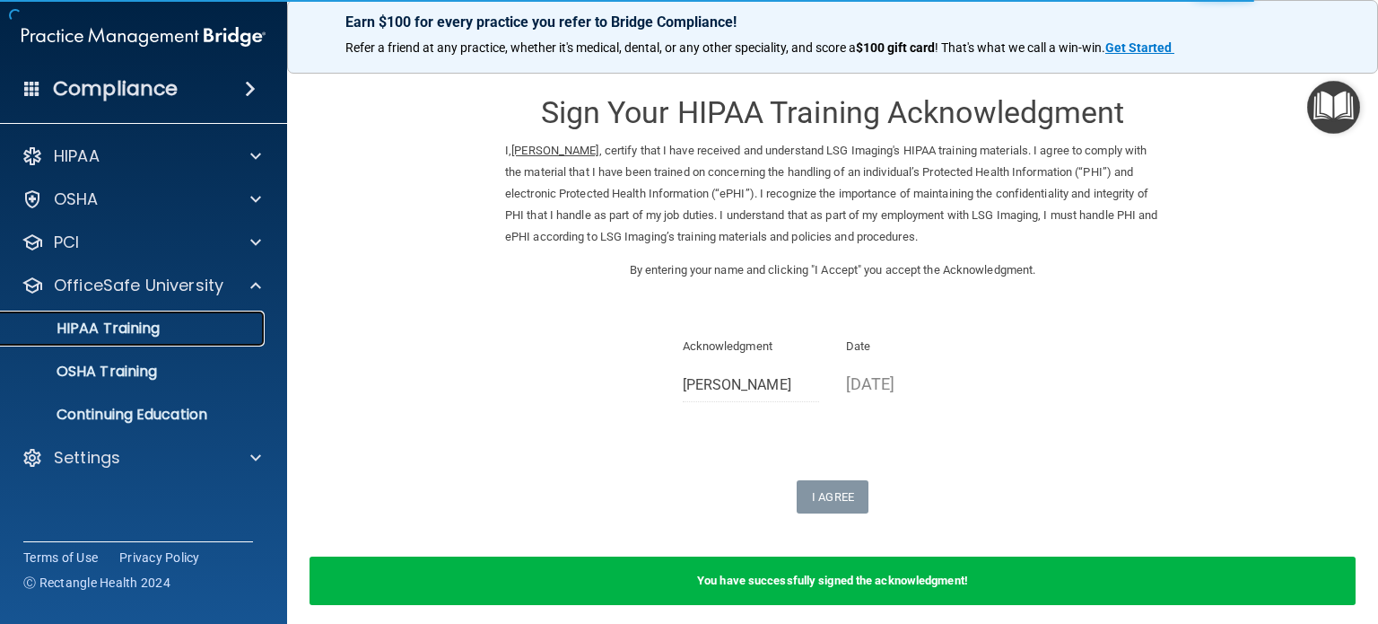
click at [115, 321] on p "HIPAA Training" at bounding box center [86, 328] width 148 height 18
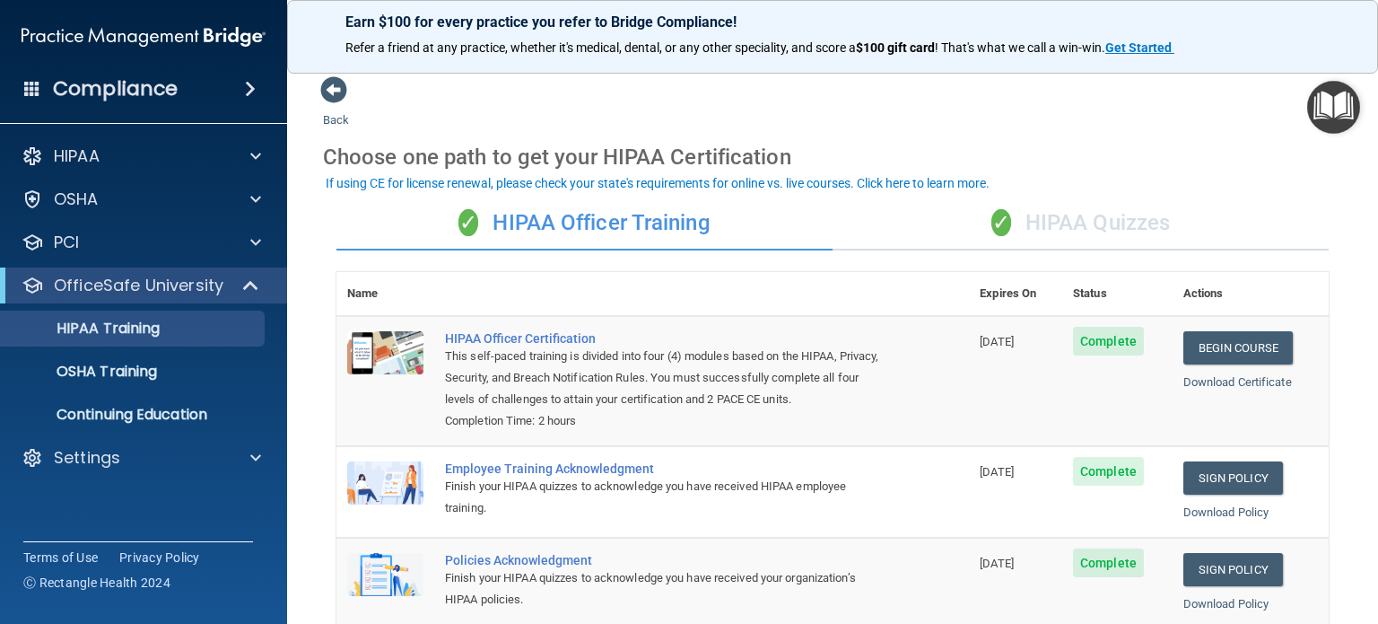
click at [1109, 222] on div "✓ HIPAA Quizzes" at bounding box center [1081, 223] width 496 height 54
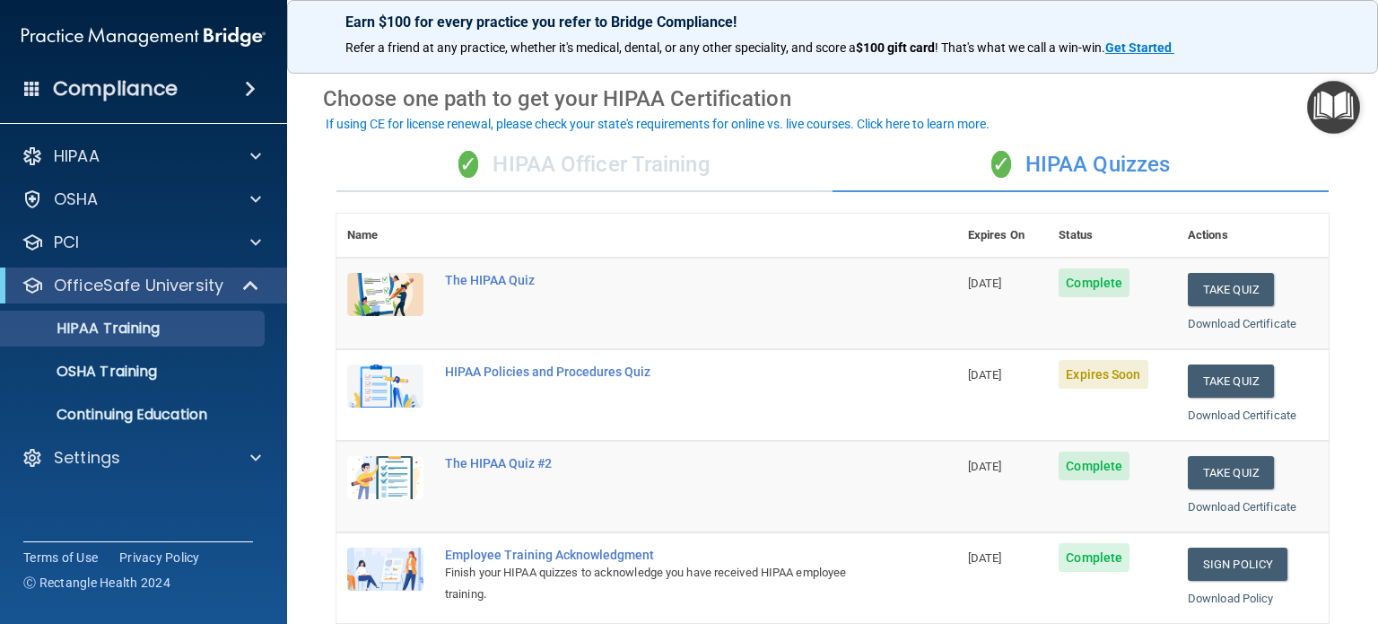
scroll to position [90, 0]
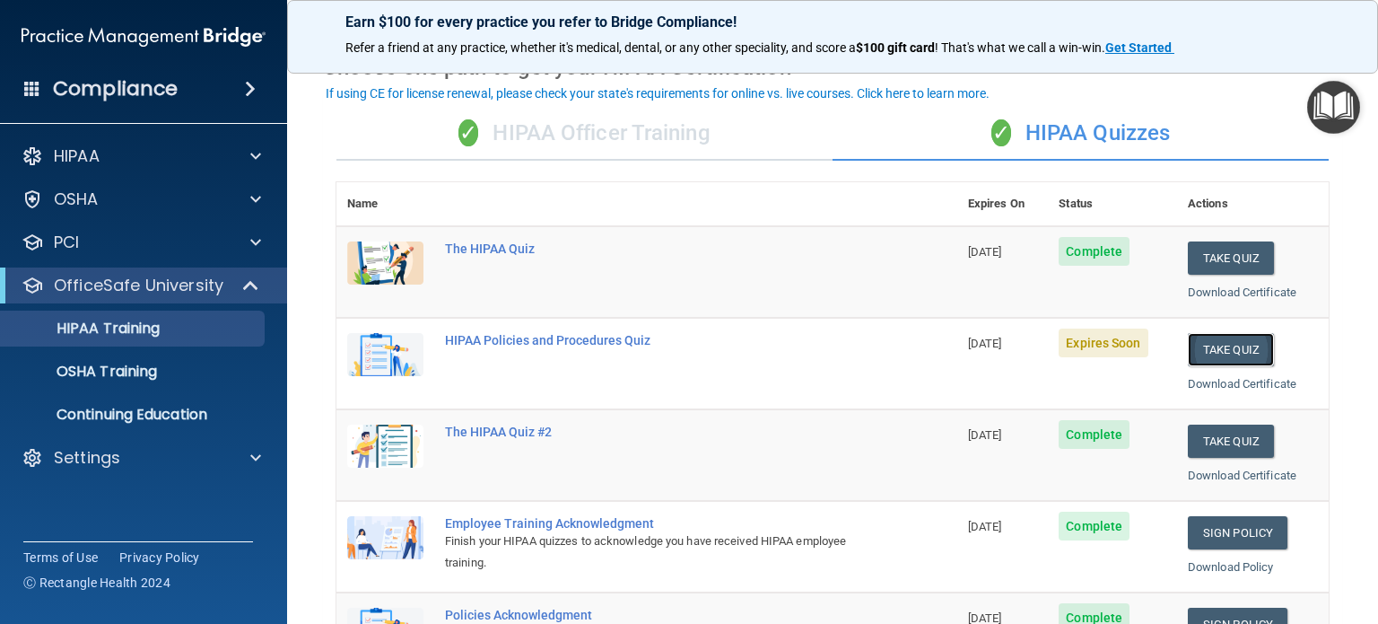
click at [1220, 345] on button "Take Quiz" at bounding box center [1231, 349] width 86 height 33
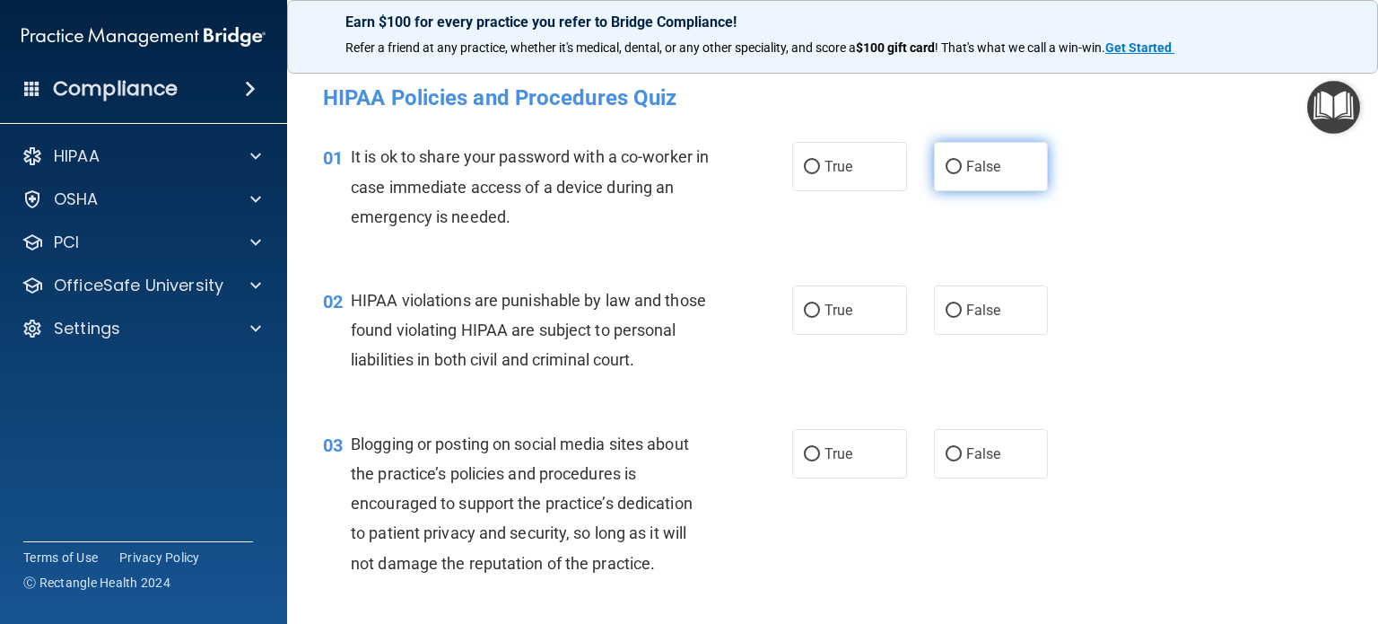
click at [957, 179] on label "False" at bounding box center [991, 166] width 115 height 49
click at [957, 174] on input "False" at bounding box center [954, 167] width 16 height 13
radio input "true"
click at [825, 301] on span "True" at bounding box center [839, 309] width 28 height 17
click at [820, 304] on input "True" at bounding box center [812, 310] width 16 height 13
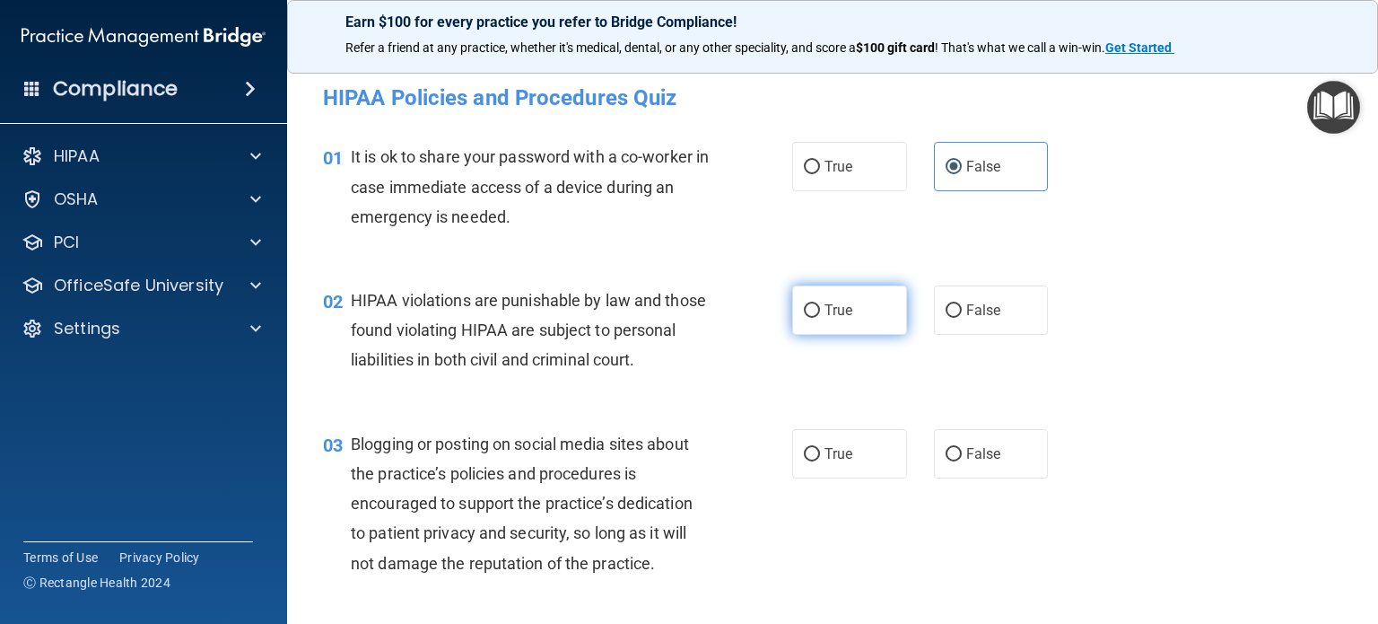
radio input "true"
click at [955, 478] on label "False" at bounding box center [991, 453] width 115 height 49
click at [955, 461] on input "False" at bounding box center [954, 454] width 16 height 13
radio input "true"
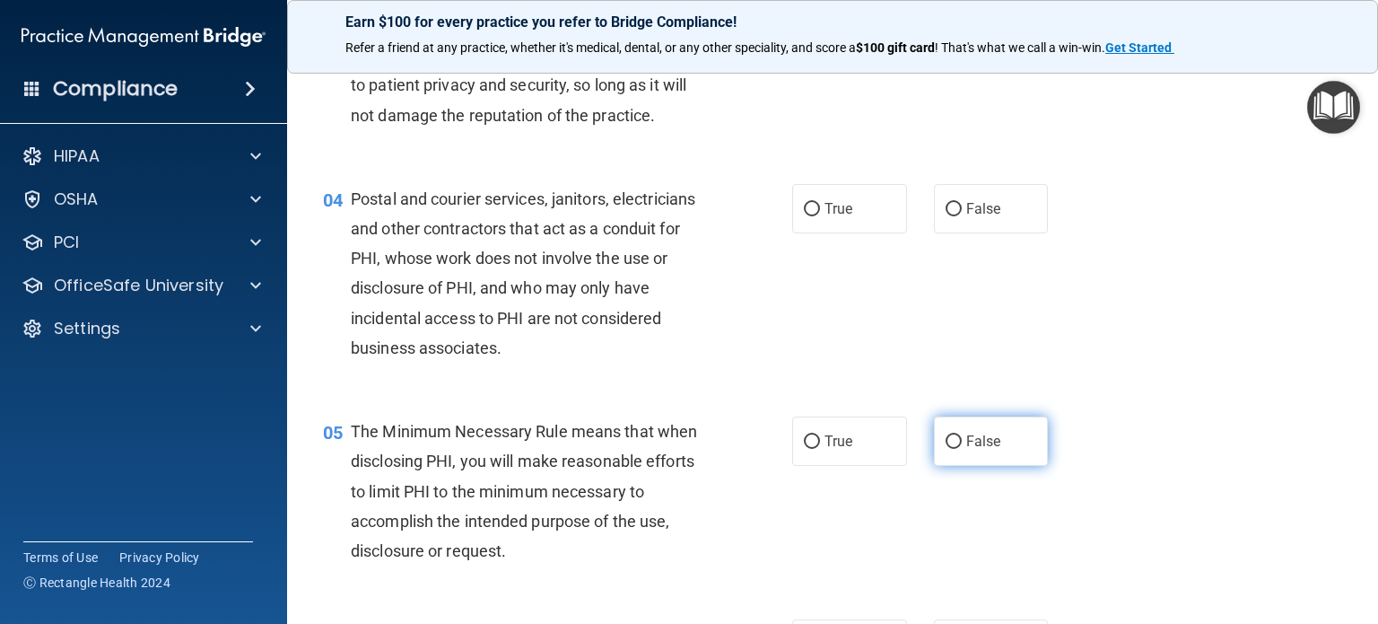
scroll to position [449, 0]
click at [833, 216] on span "True" at bounding box center [839, 207] width 28 height 17
click at [820, 215] on input "True" at bounding box center [812, 208] width 16 height 13
radio input "true"
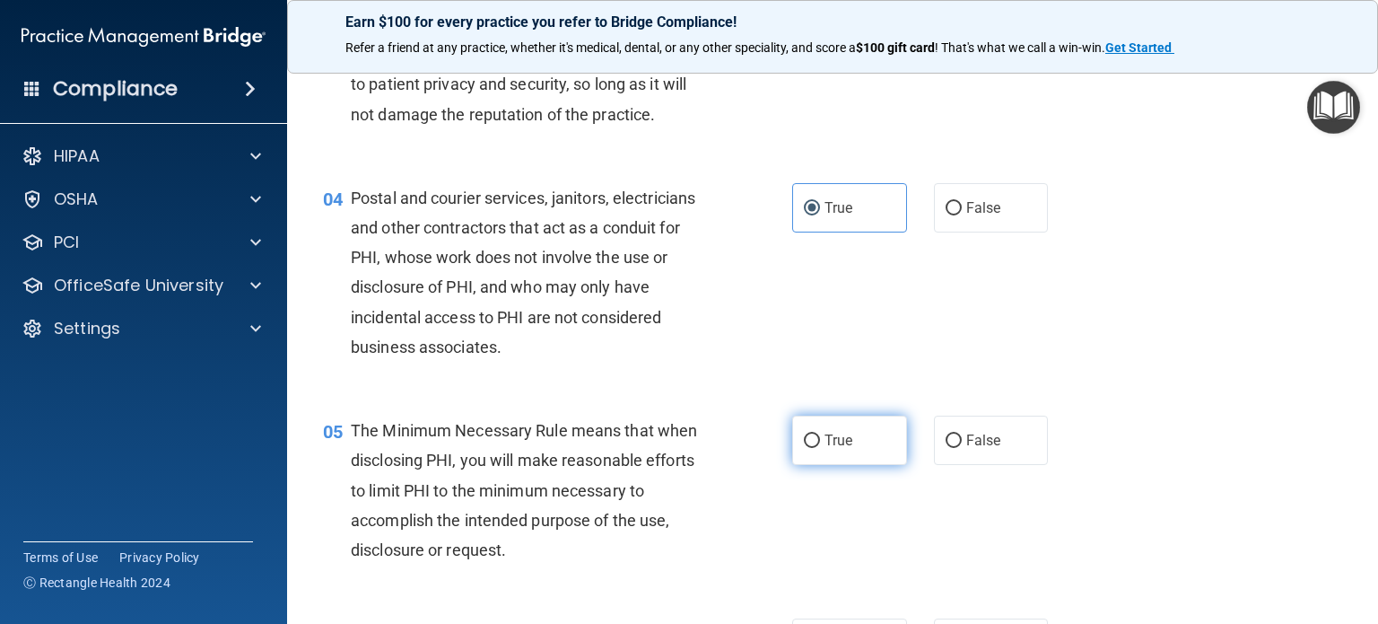
click at [816, 465] on label "True" at bounding box center [849, 439] width 115 height 49
click at [816, 448] on input "True" at bounding box center [812, 440] width 16 height 13
radio input "true"
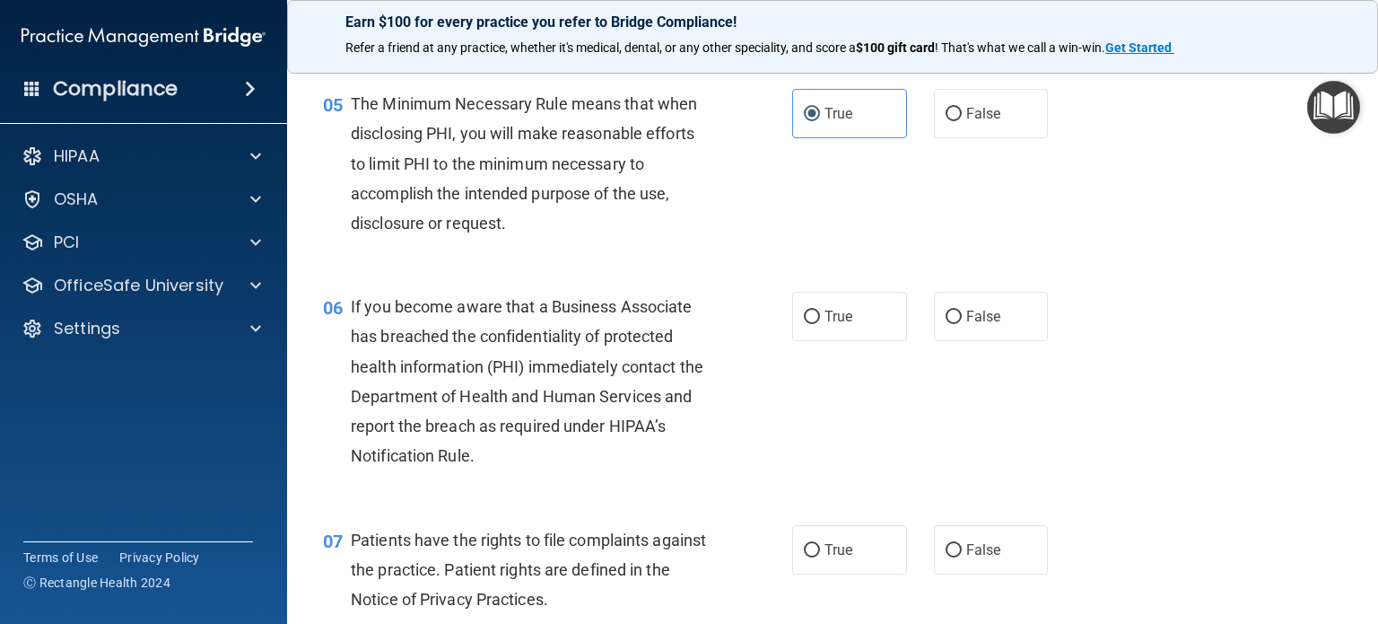
scroll to position [807, 0]
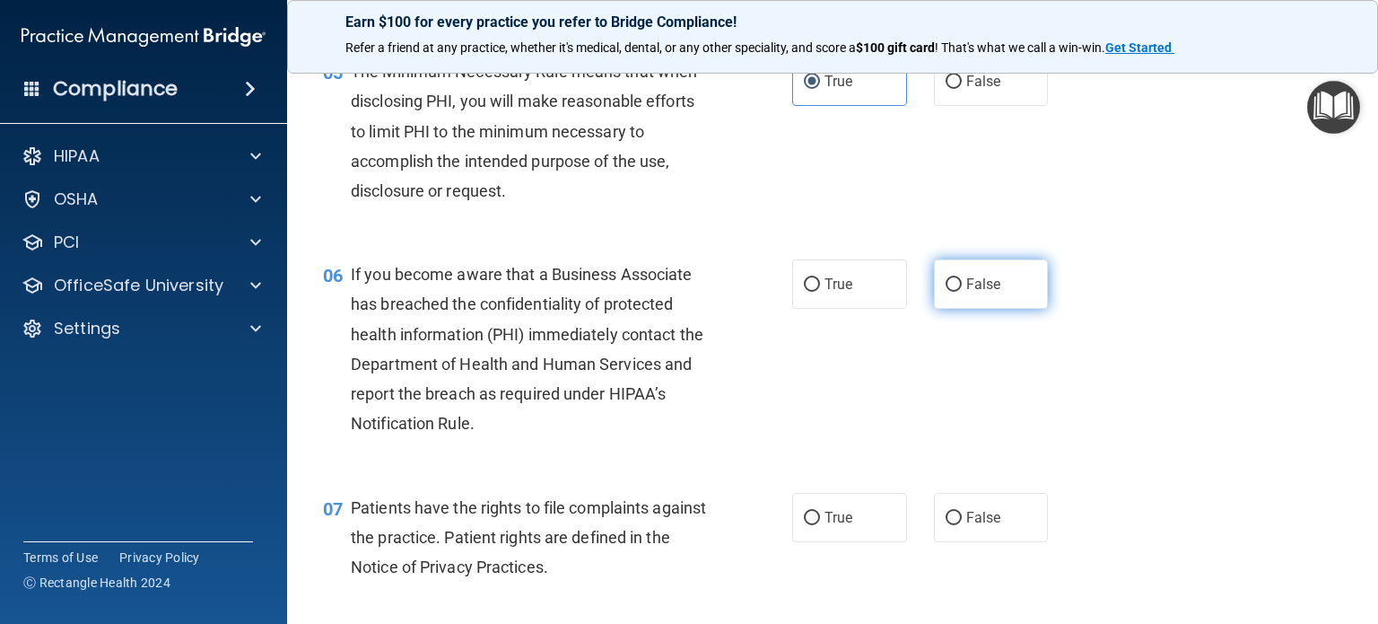
click at [967, 309] on label "False" at bounding box center [991, 283] width 115 height 49
click at [962, 292] on input "False" at bounding box center [954, 284] width 16 height 13
radio input "true"
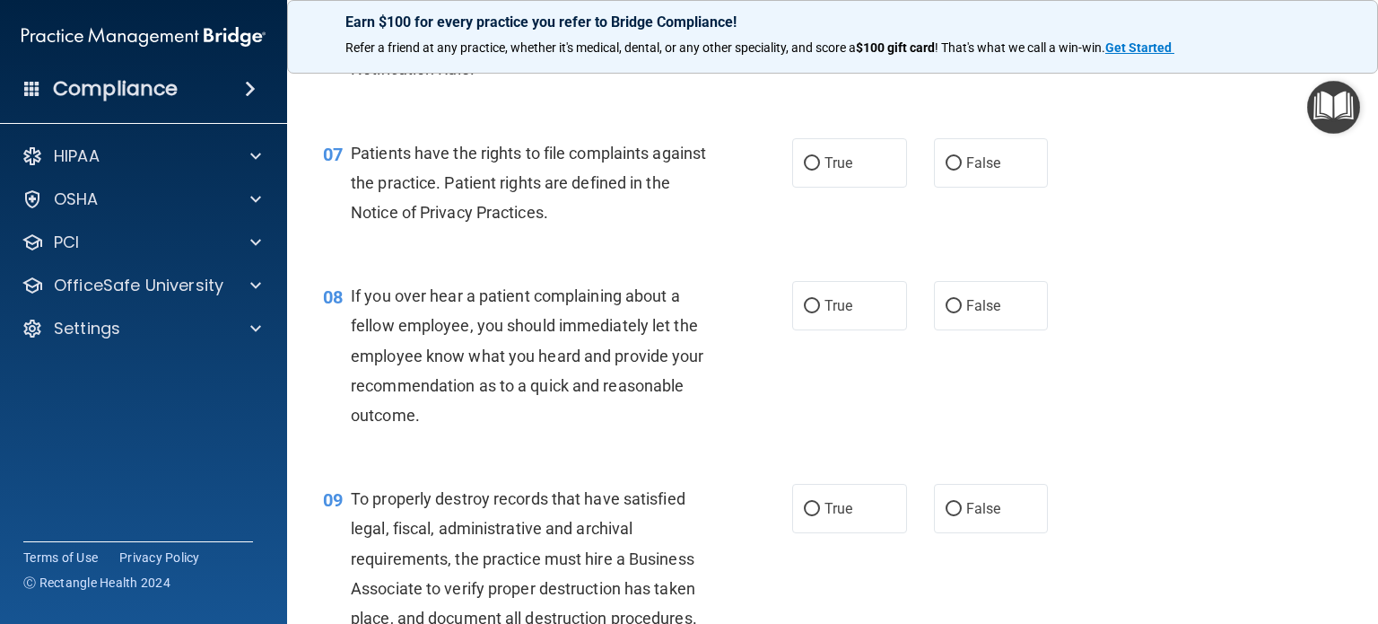
scroll to position [1166, 0]
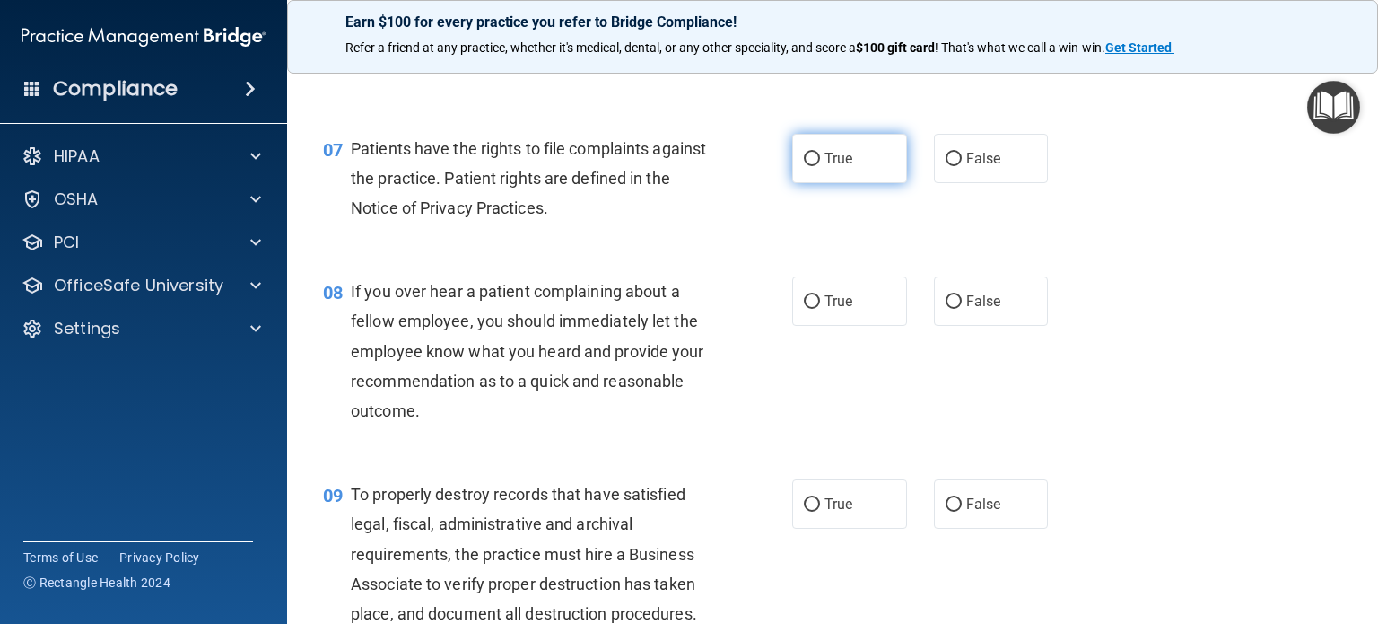
click at [816, 183] on label "True" at bounding box center [849, 158] width 115 height 49
click at [816, 166] on input "True" at bounding box center [812, 159] width 16 height 13
radio input "true"
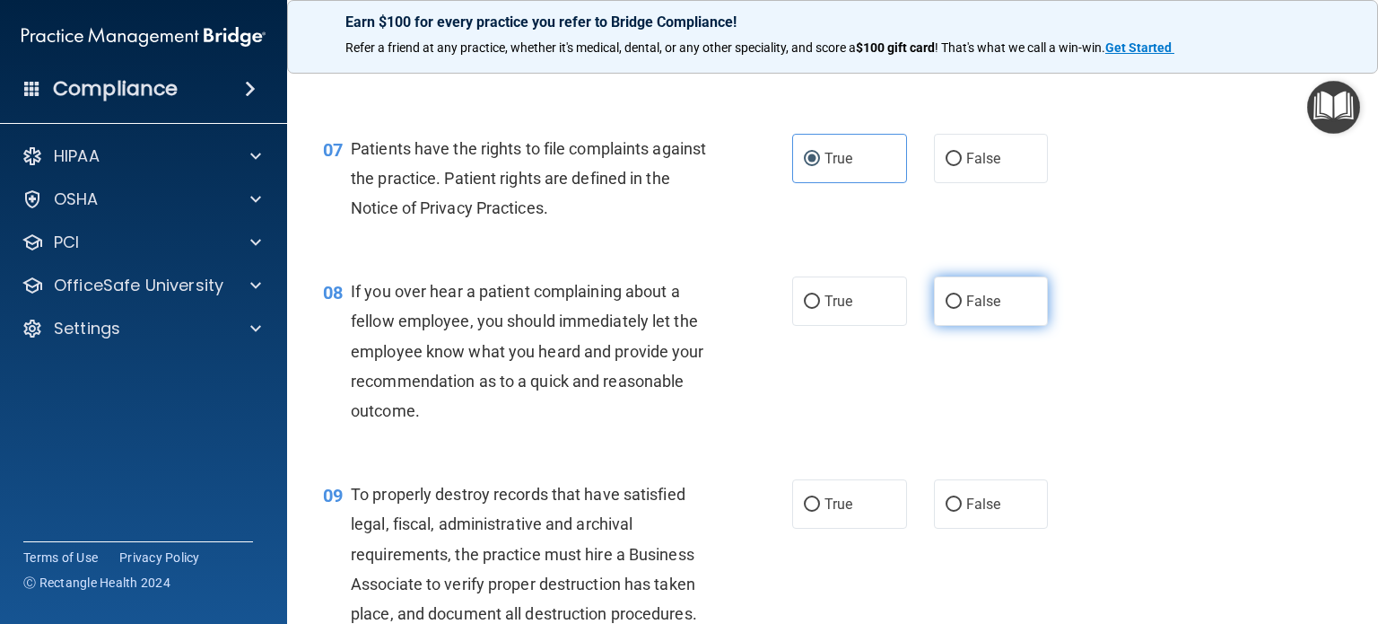
click at [1026, 326] on label "False" at bounding box center [991, 300] width 115 height 49
click at [962, 309] on input "False" at bounding box center [954, 301] width 16 height 13
radio input "true"
click at [978, 512] on span "False" at bounding box center [983, 503] width 35 height 17
click at [962, 511] on input "False" at bounding box center [954, 504] width 16 height 13
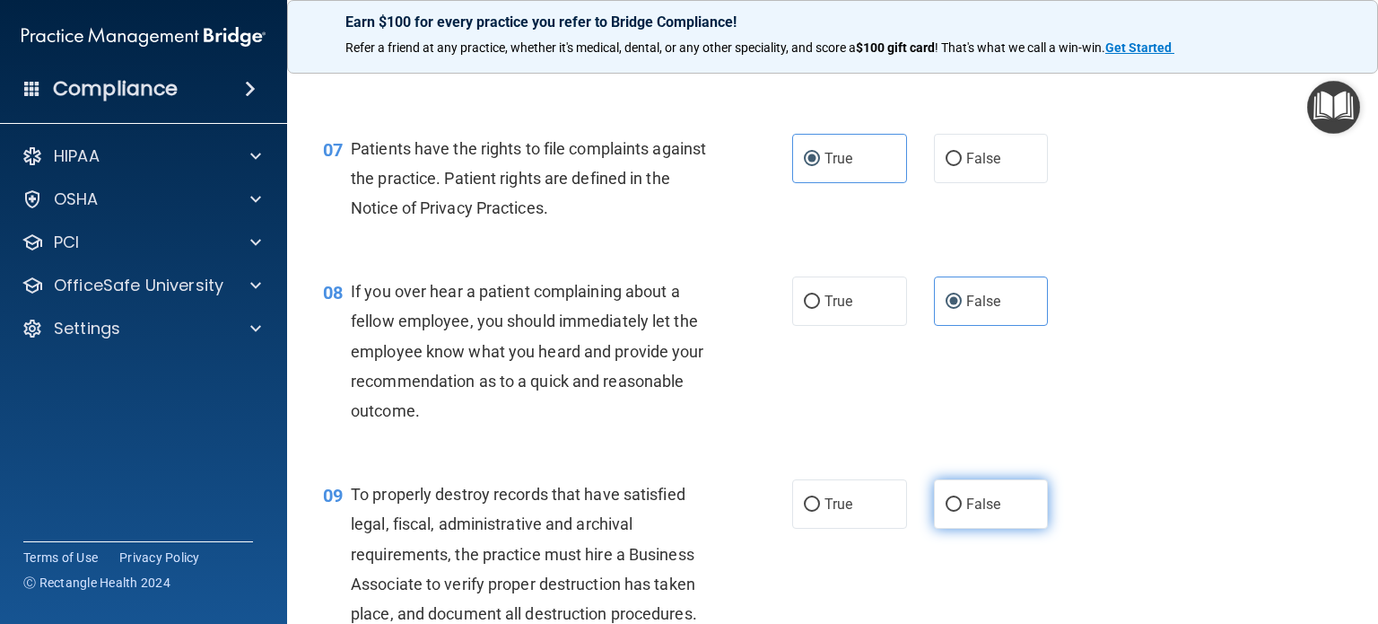
radio input "true"
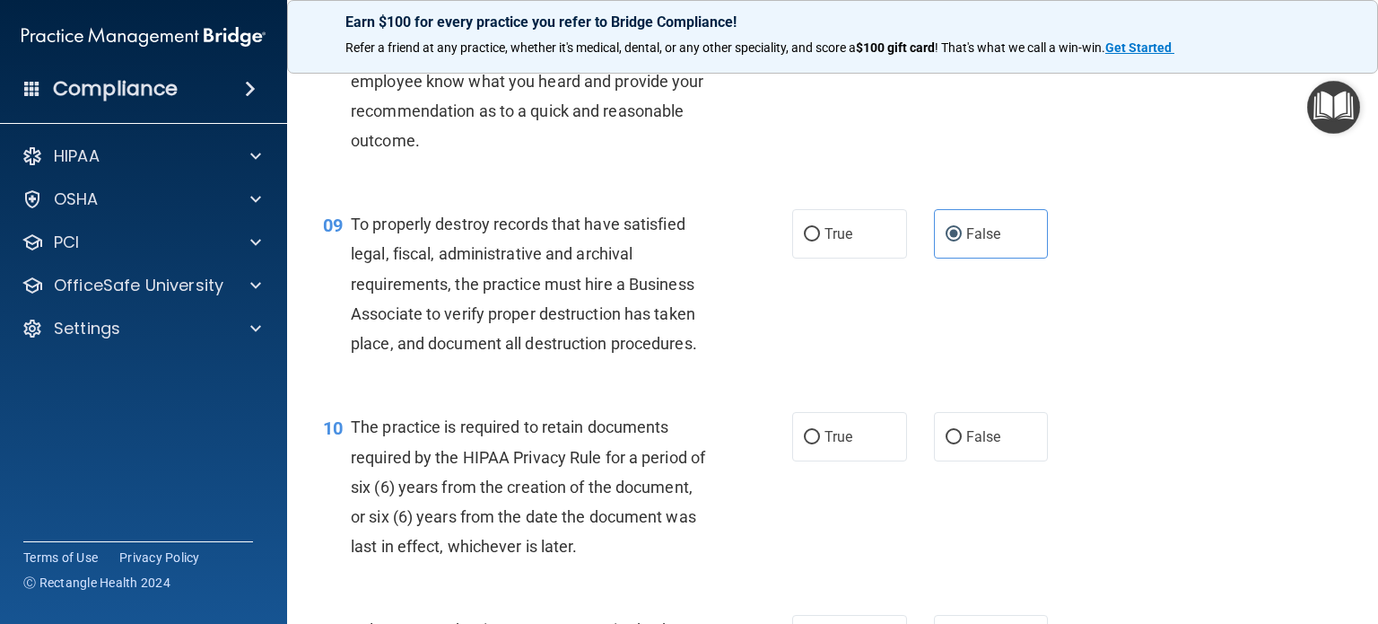
scroll to position [1525, 0]
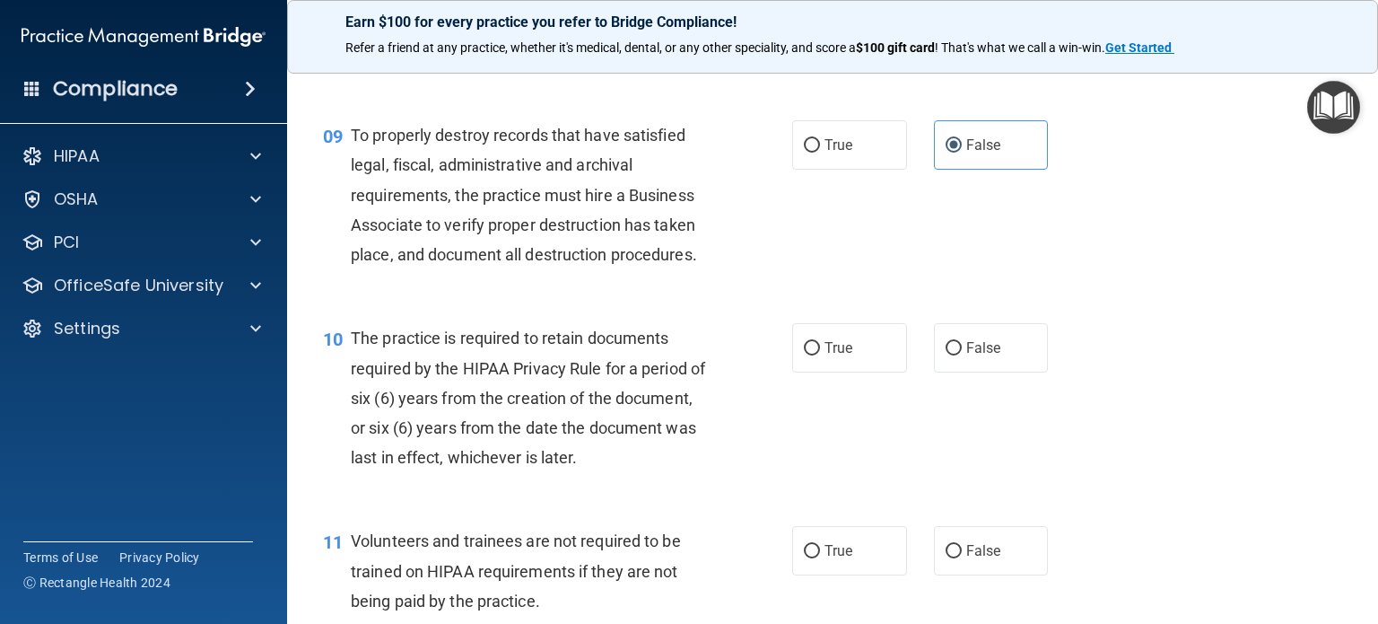
click at [845, 407] on div "10 The practice is required to retain documents required by the HIPAA Privacy R…" at bounding box center [833, 402] width 1046 height 203
click at [815, 371] on label "True" at bounding box center [849, 347] width 115 height 49
click at [815, 355] on input "True" at bounding box center [812, 348] width 16 height 13
radio input "true"
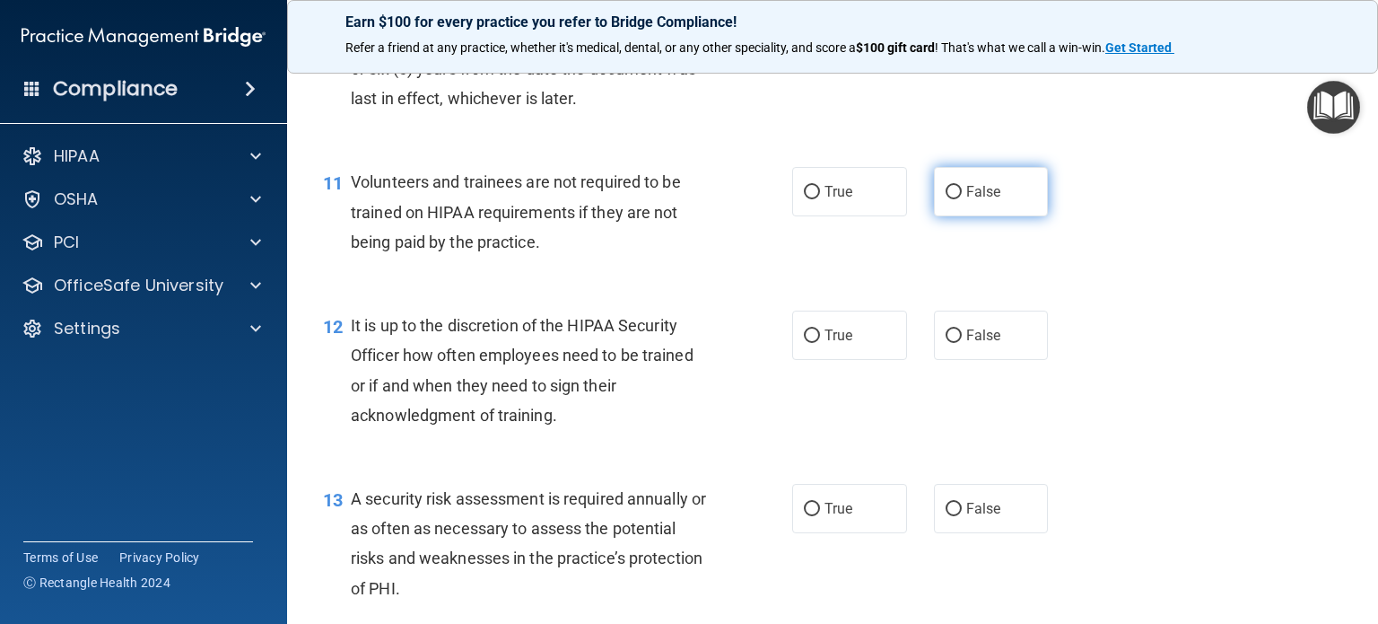
scroll to position [1974, 0]
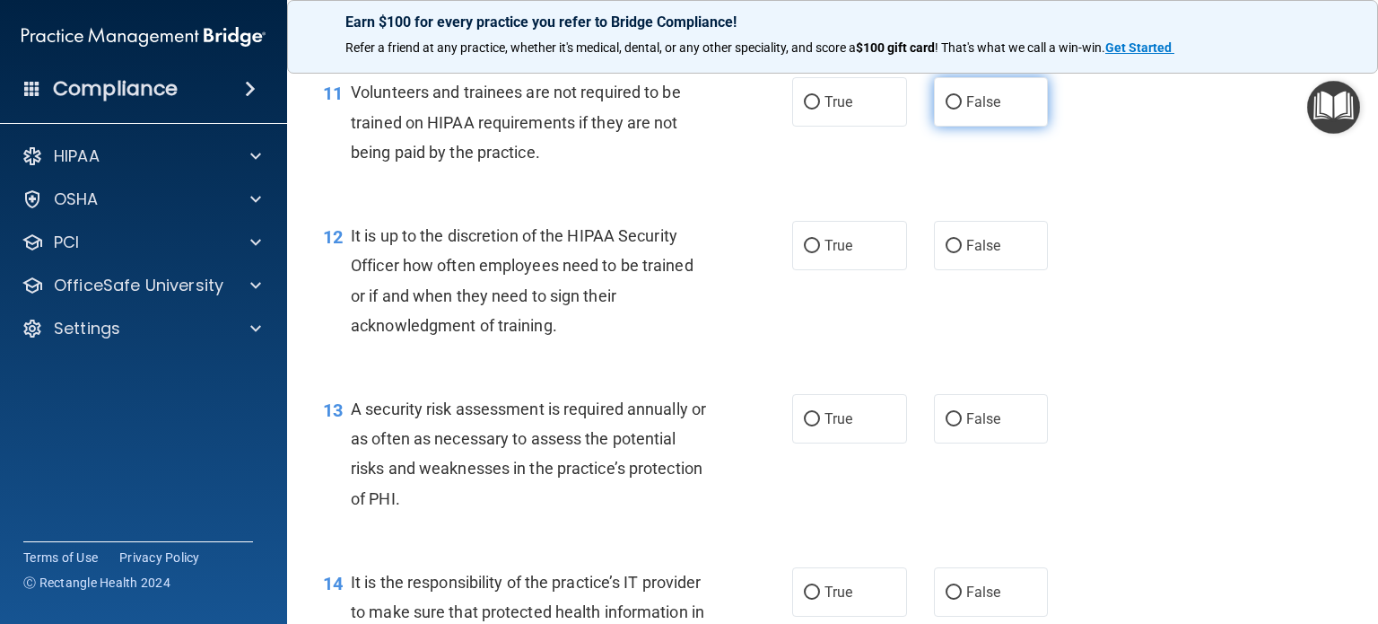
click at [994, 127] on label "False" at bounding box center [991, 101] width 115 height 49
click at [962, 109] on input "False" at bounding box center [954, 102] width 16 height 13
radio input "true"
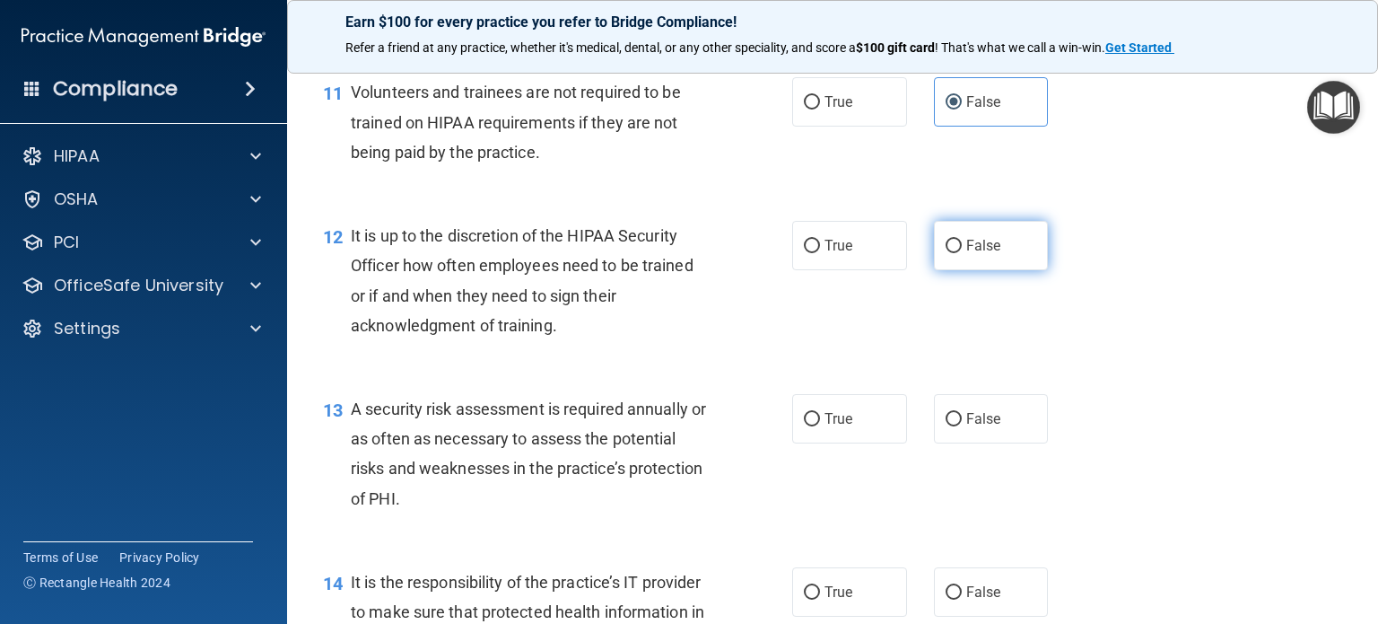
click at [974, 254] on span "False" at bounding box center [983, 245] width 35 height 17
click at [962, 253] on input "False" at bounding box center [954, 246] width 16 height 13
radio input "true"
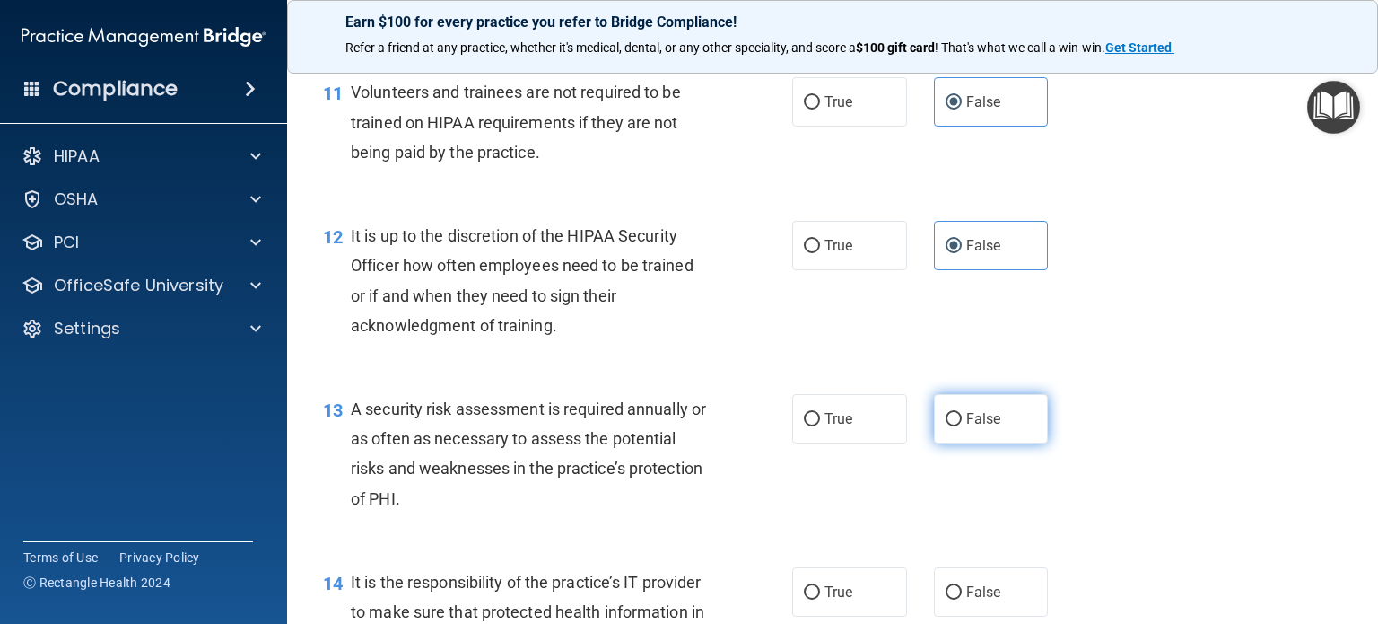
click at [978, 443] on label "False" at bounding box center [991, 418] width 115 height 49
click at [962, 426] on input "False" at bounding box center [954, 419] width 16 height 13
radio input "true"
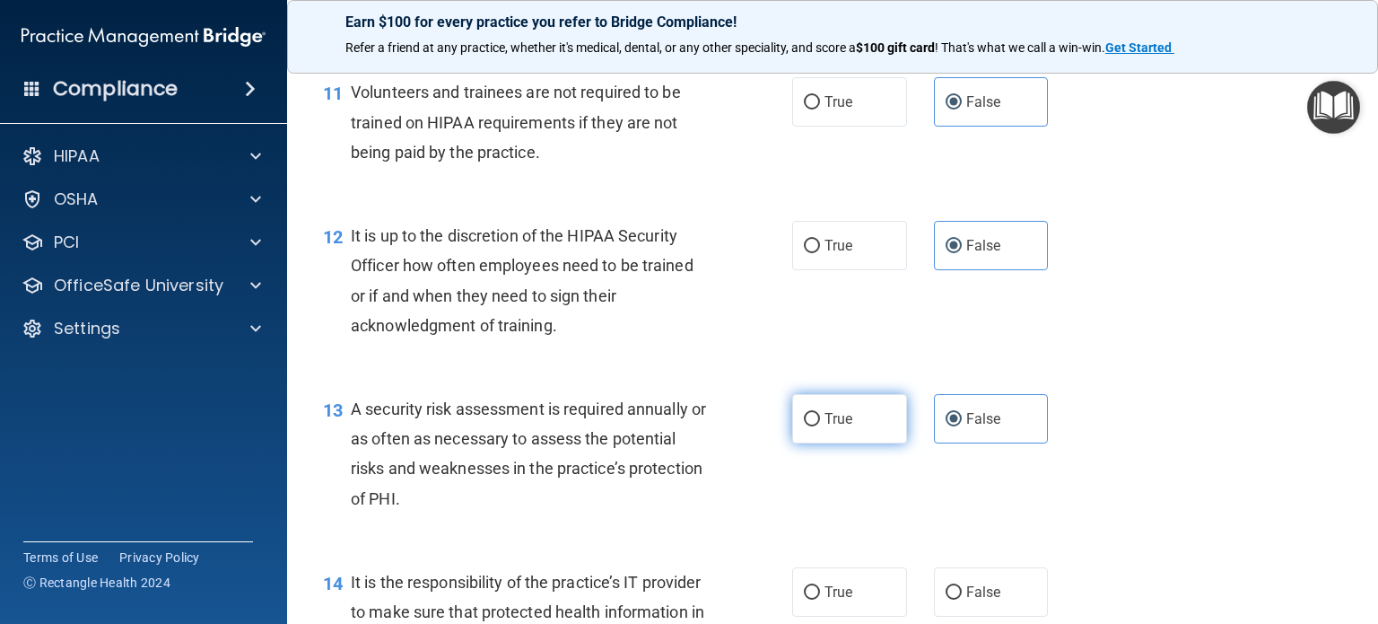
click at [807, 426] on input "True" at bounding box center [812, 419] width 16 height 13
radio input "true"
radio input "false"
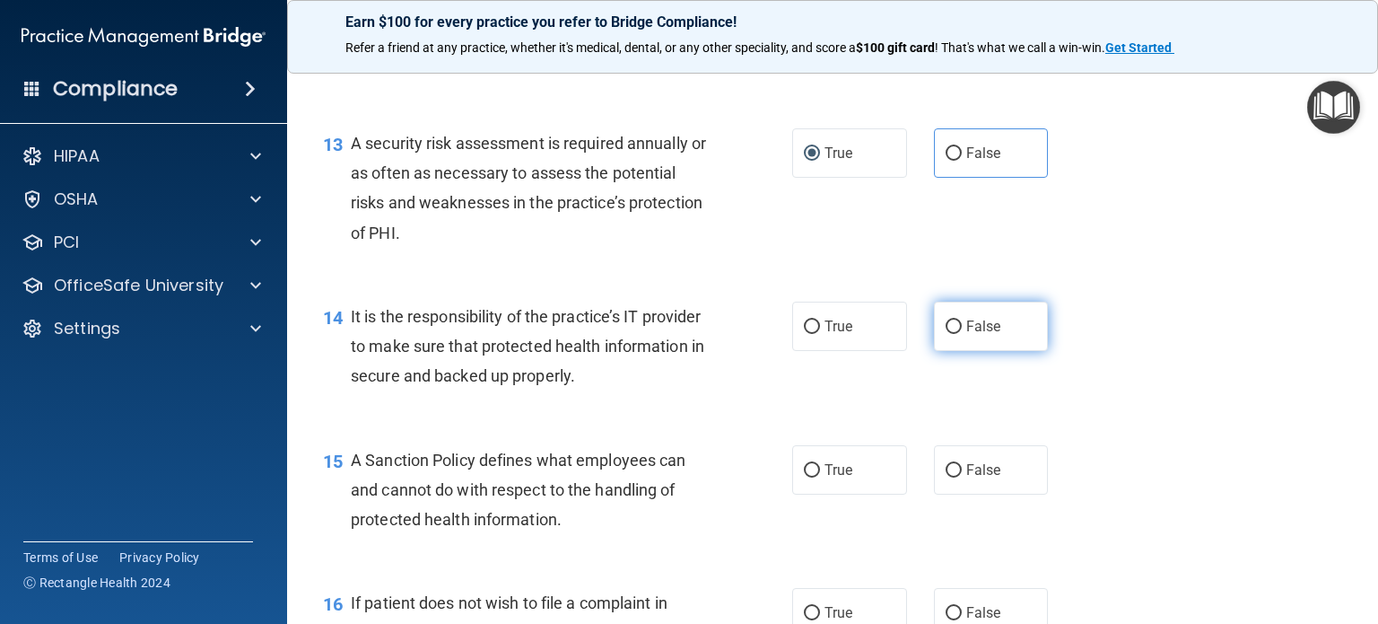
scroll to position [2243, 0]
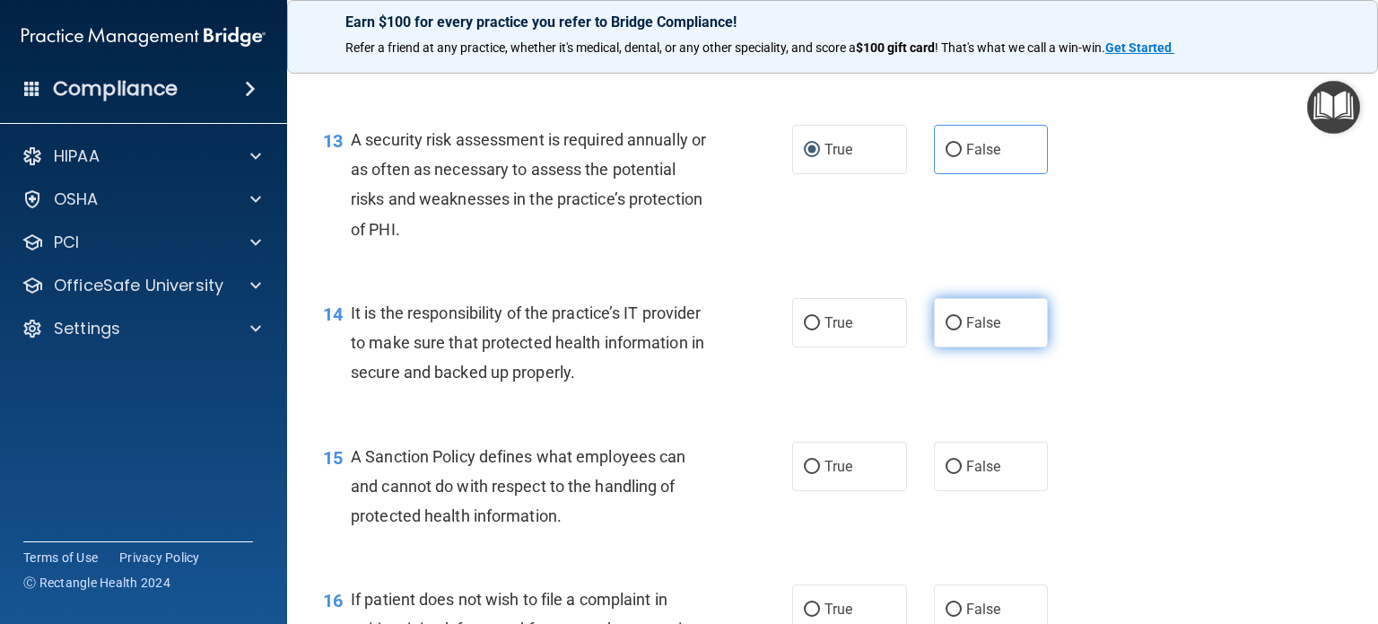
click at [973, 331] on span "False" at bounding box center [983, 322] width 35 height 17
click at [962, 330] on input "False" at bounding box center [954, 323] width 16 height 13
radio input "true"
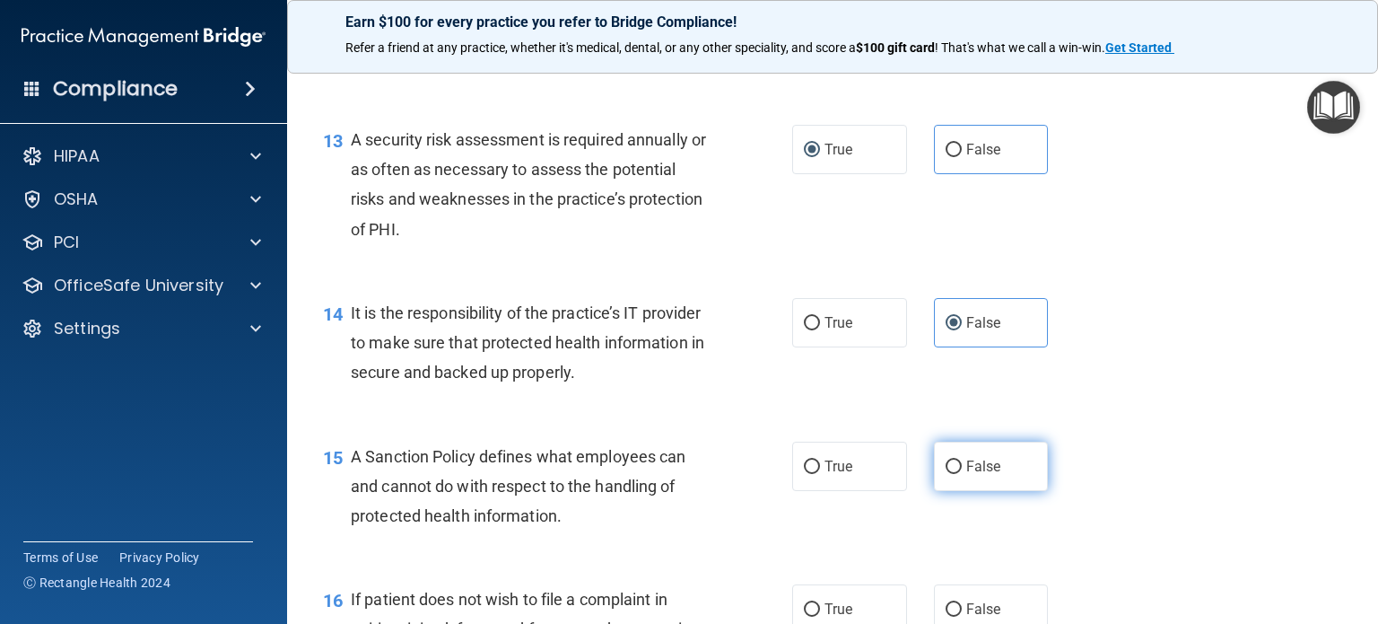
click at [953, 491] on label "False" at bounding box center [991, 465] width 115 height 49
click at [953, 474] on input "False" at bounding box center [954, 466] width 16 height 13
radio input "true"
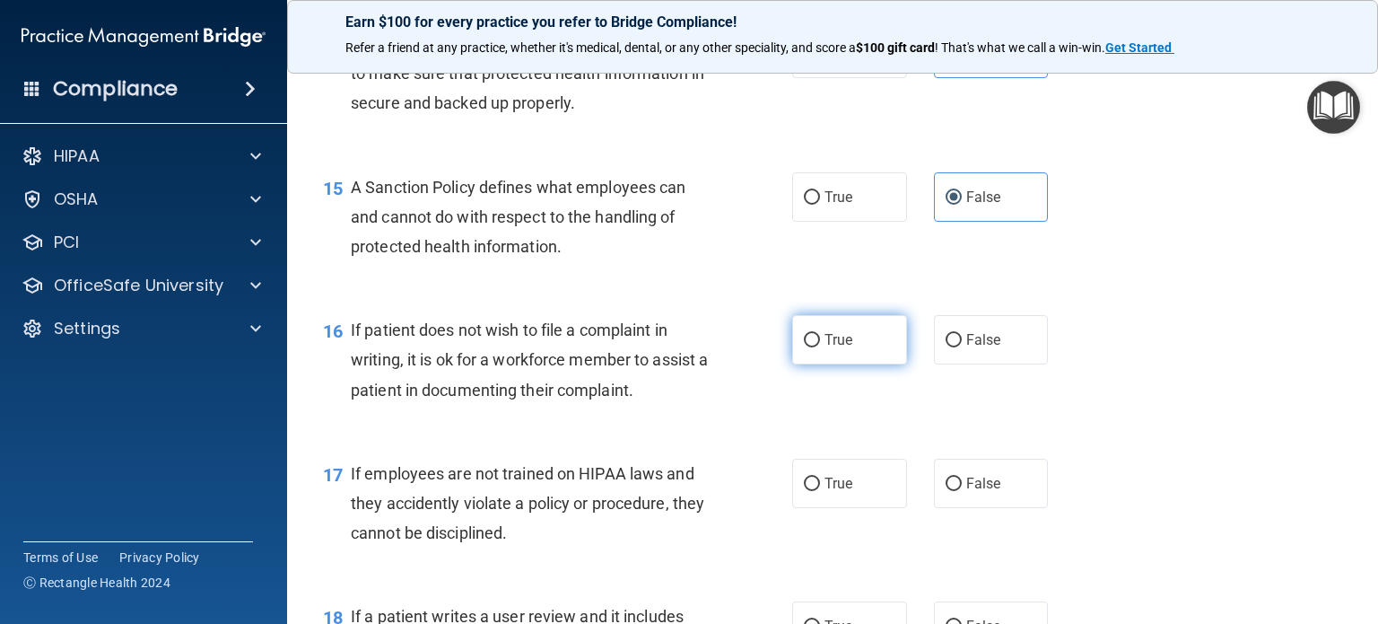
click at [825, 348] on span "True" at bounding box center [839, 339] width 28 height 17
click at [820, 347] on input "True" at bounding box center [812, 340] width 16 height 13
radio input "true"
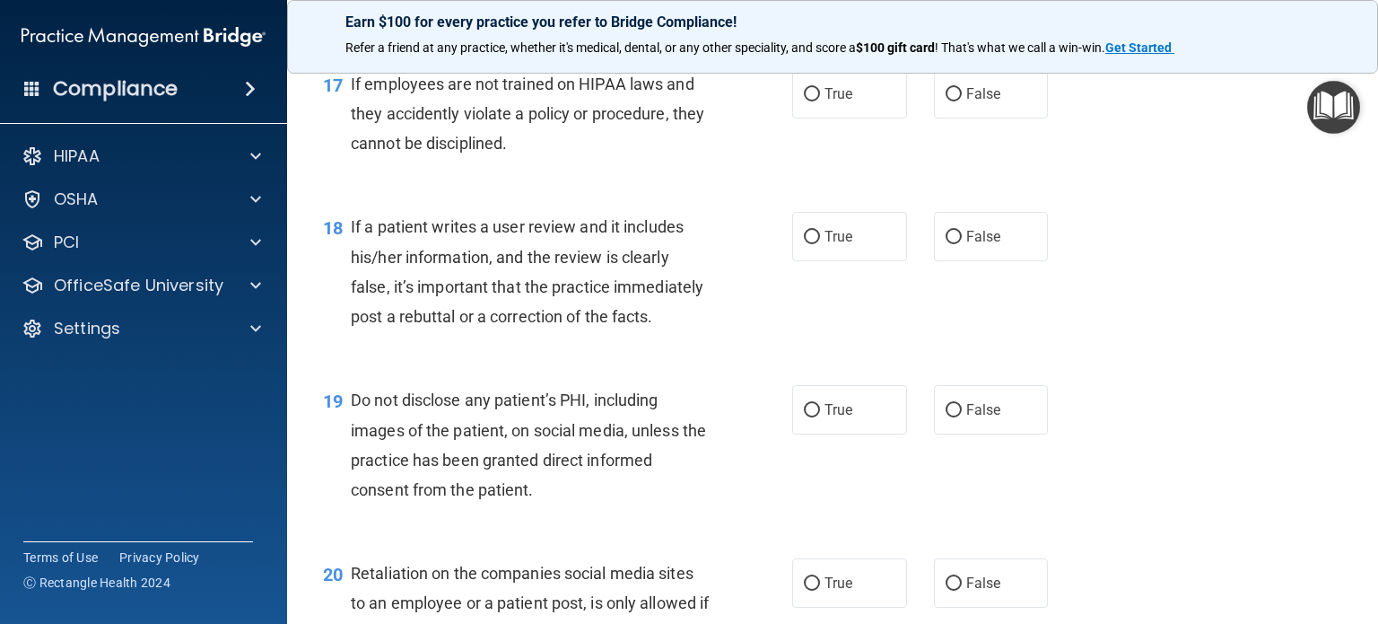
scroll to position [2871, 0]
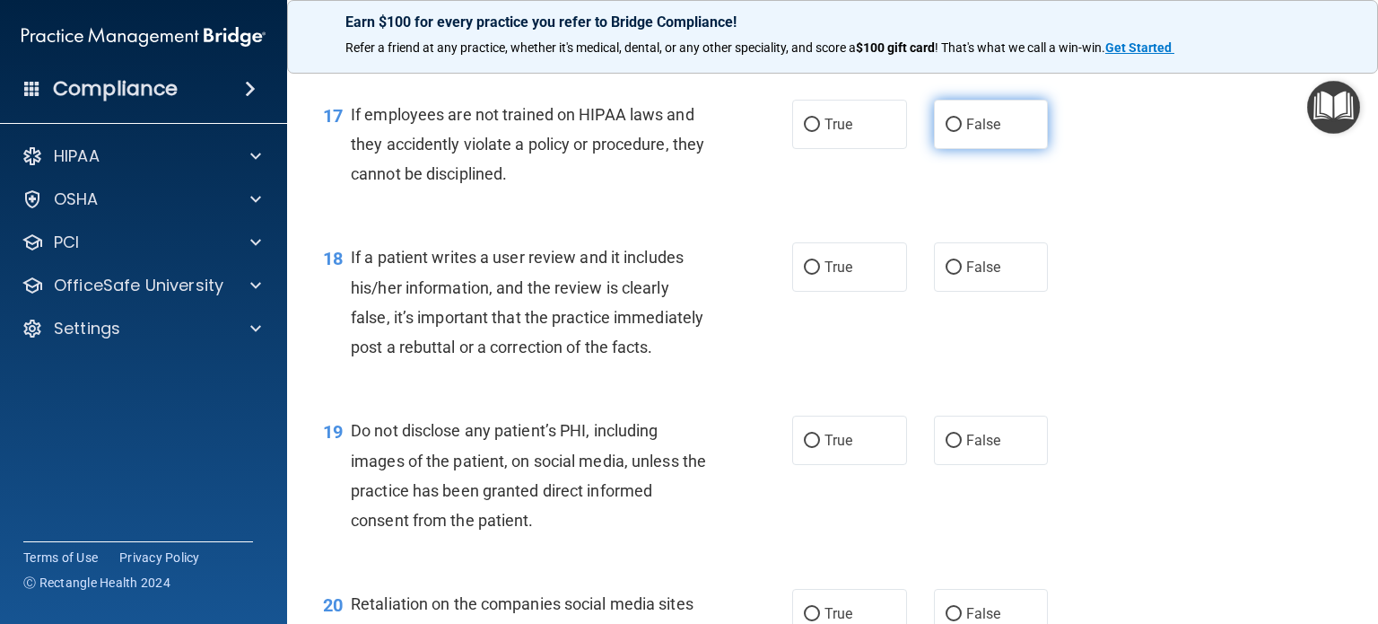
click at [986, 149] on label "False" at bounding box center [991, 124] width 115 height 49
click at [962, 132] on input "False" at bounding box center [954, 124] width 16 height 13
radio input "true"
click at [979, 275] on span "False" at bounding box center [983, 266] width 35 height 17
click at [962, 275] on input "False" at bounding box center [954, 267] width 16 height 13
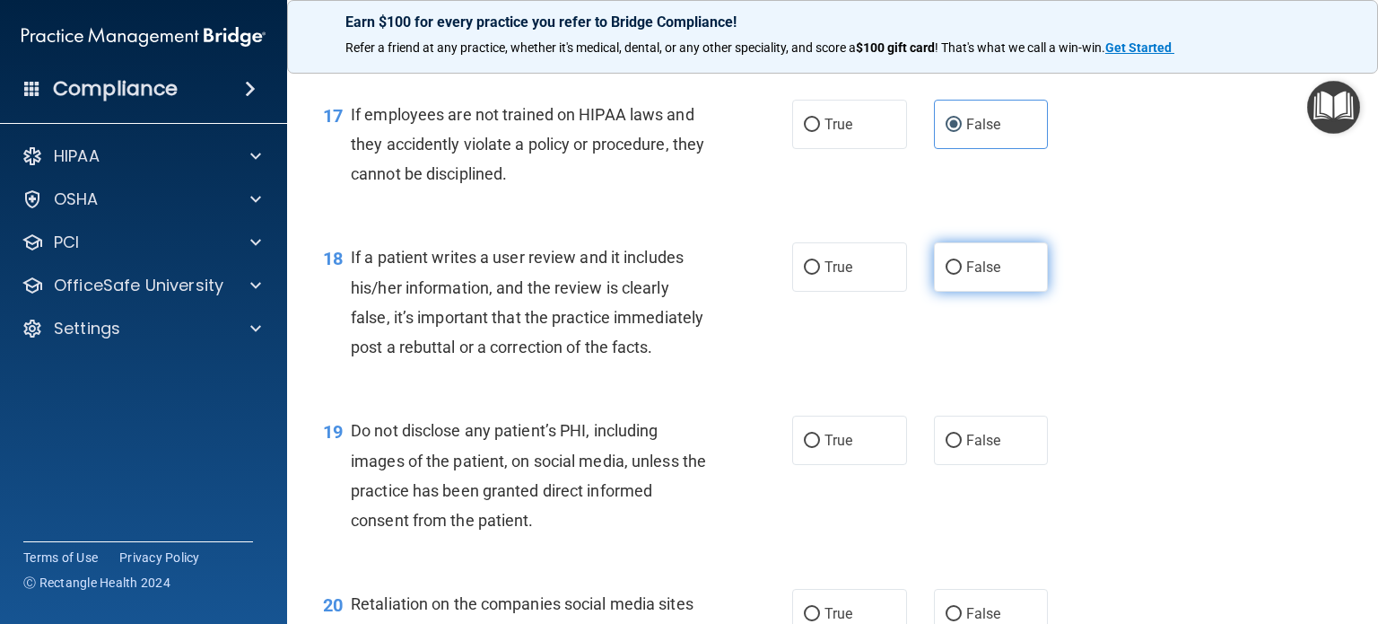
radio input "true"
click at [825, 449] on span "True" at bounding box center [839, 440] width 28 height 17
click at [820, 448] on input "True" at bounding box center [812, 440] width 16 height 13
radio input "true"
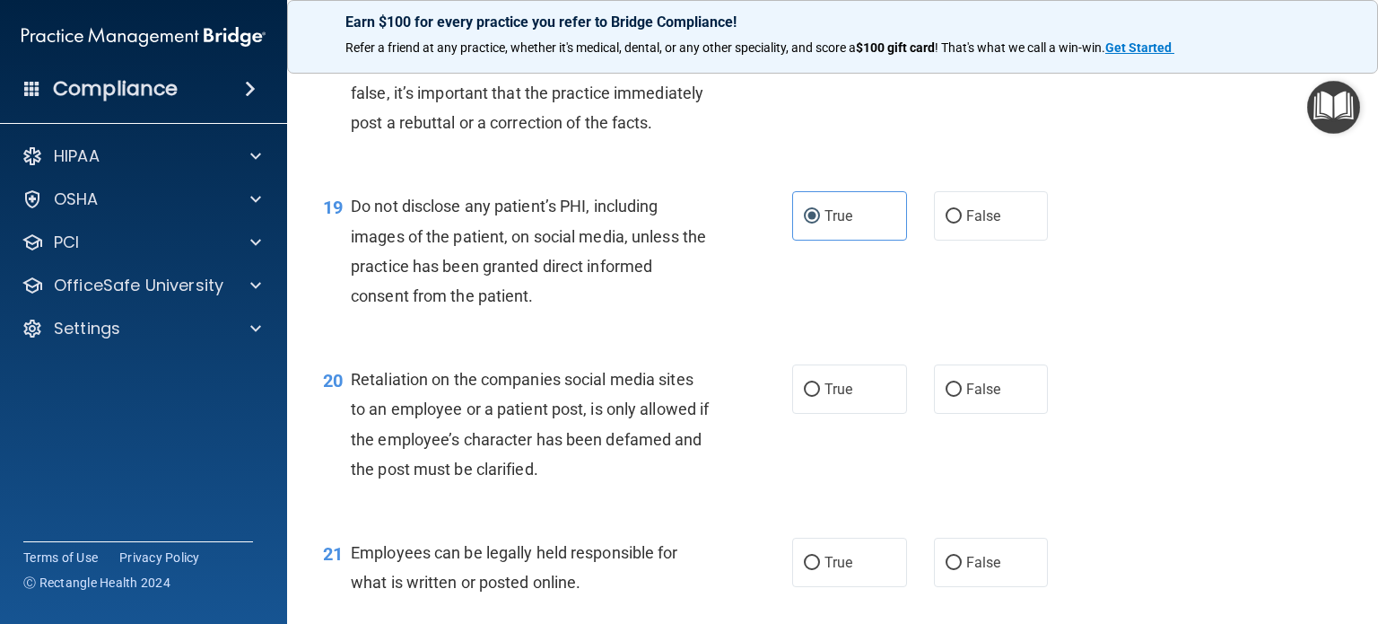
scroll to position [3230, 0]
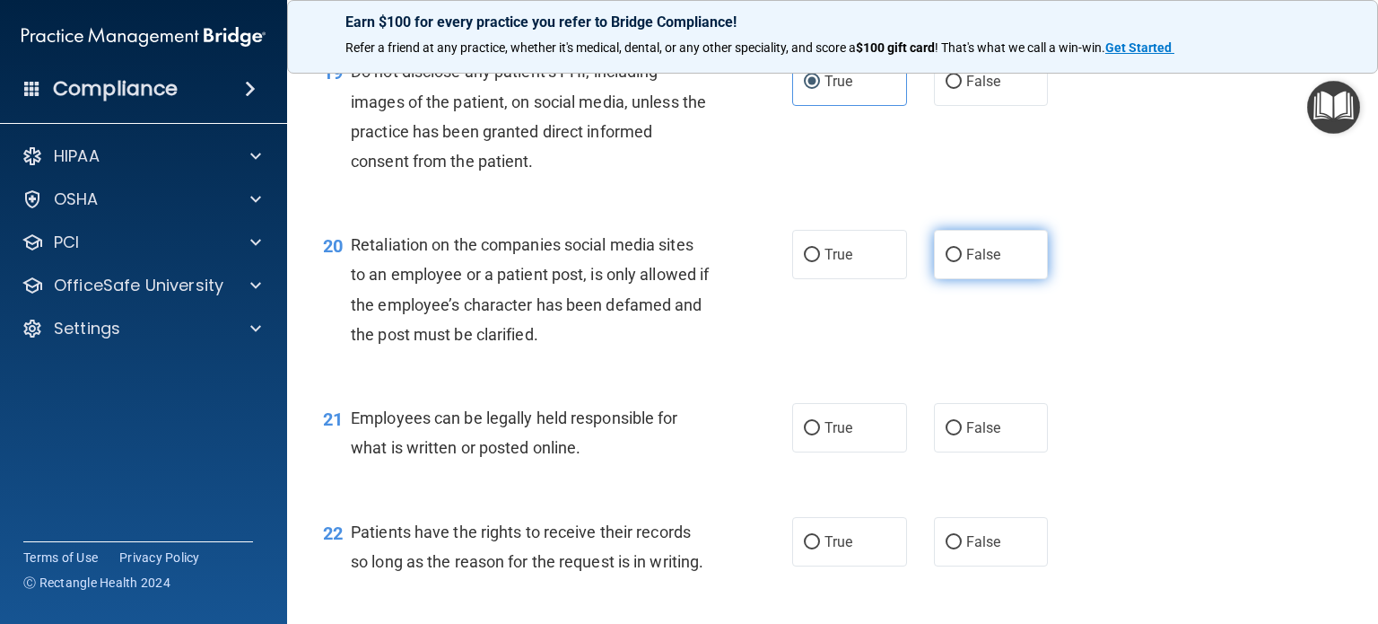
click at [966, 263] on span "False" at bounding box center [983, 254] width 35 height 17
click at [962, 262] on input "False" at bounding box center [954, 255] width 16 height 13
radio input "true"
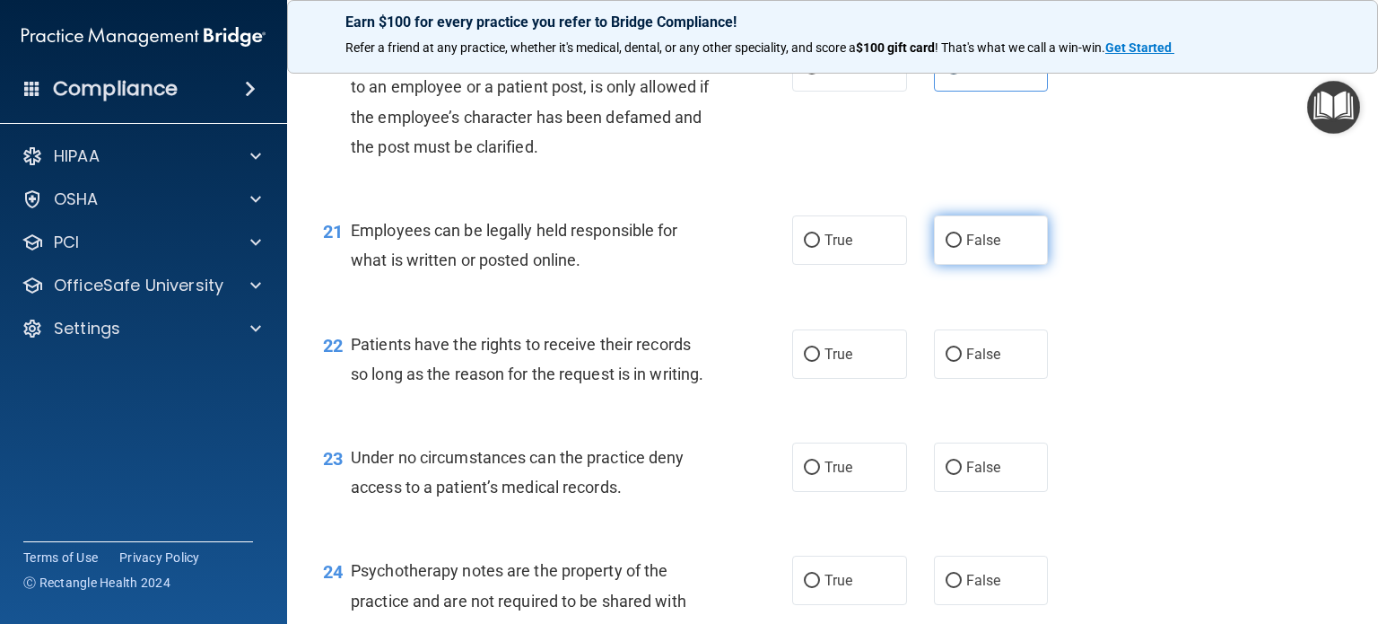
scroll to position [3499, 0]
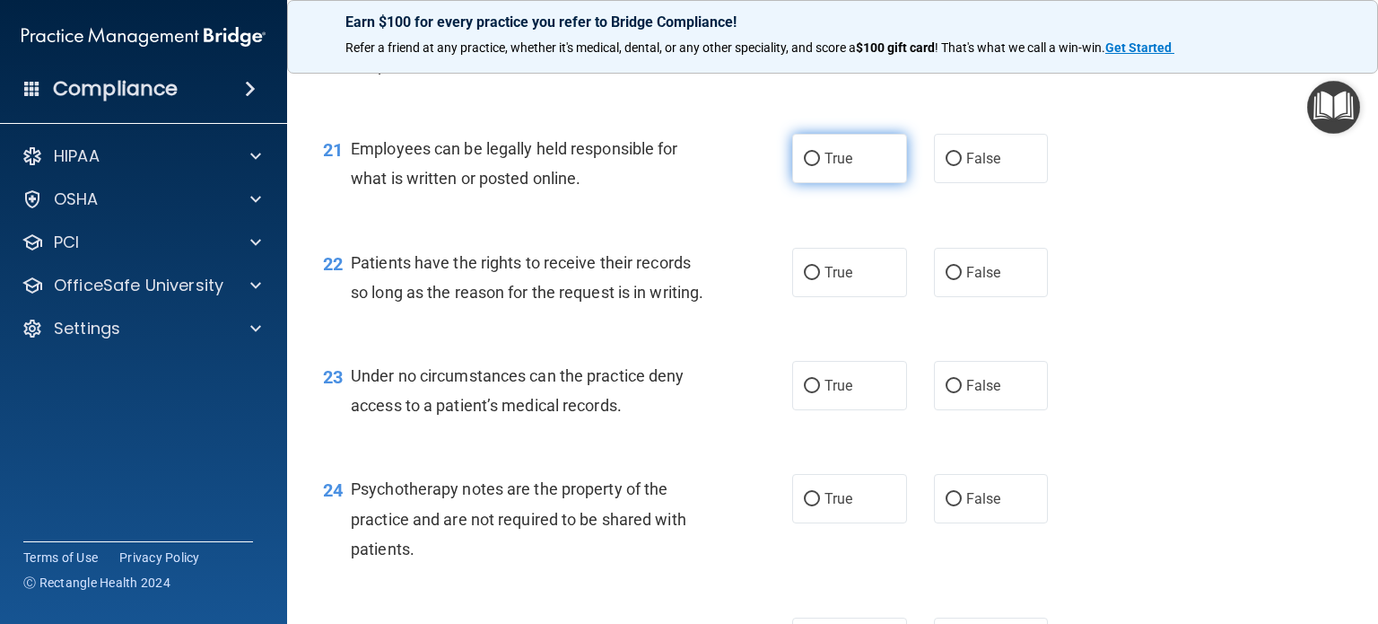
click at [843, 167] on span "True" at bounding box center [839, 158] width 28 height 17
click at [820, 166] on input "True" at bounding box center [812, 159] width 16 height 13
radio input "true"
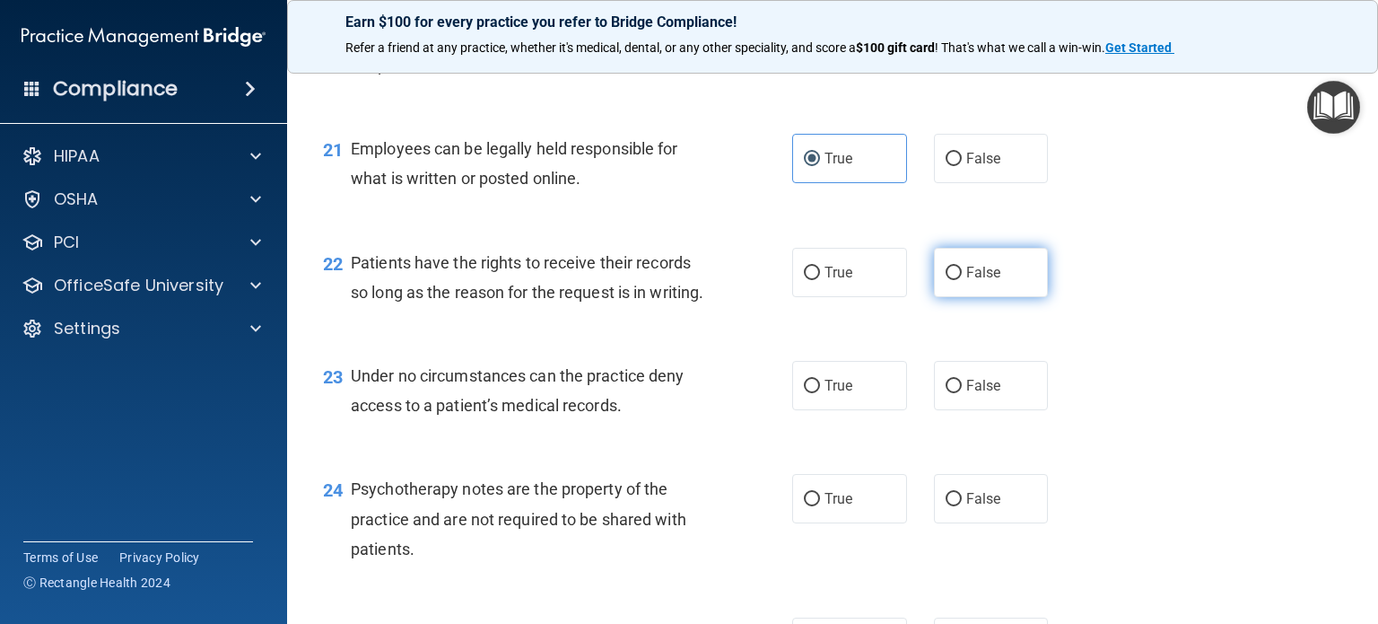
click at [970, 281] on span "False" at bounding box center [983, 272] width 35 height 17
click at [962, 280] on input "False" at bounding box center [954, 272] width 16 height 13
radio input "true"
click at [976, 394] on span "False" at bounding box center [983, 385] width 35 height 17
click at [962, 393] on input "False" at bounding box center [954, 386] width 16 height 13
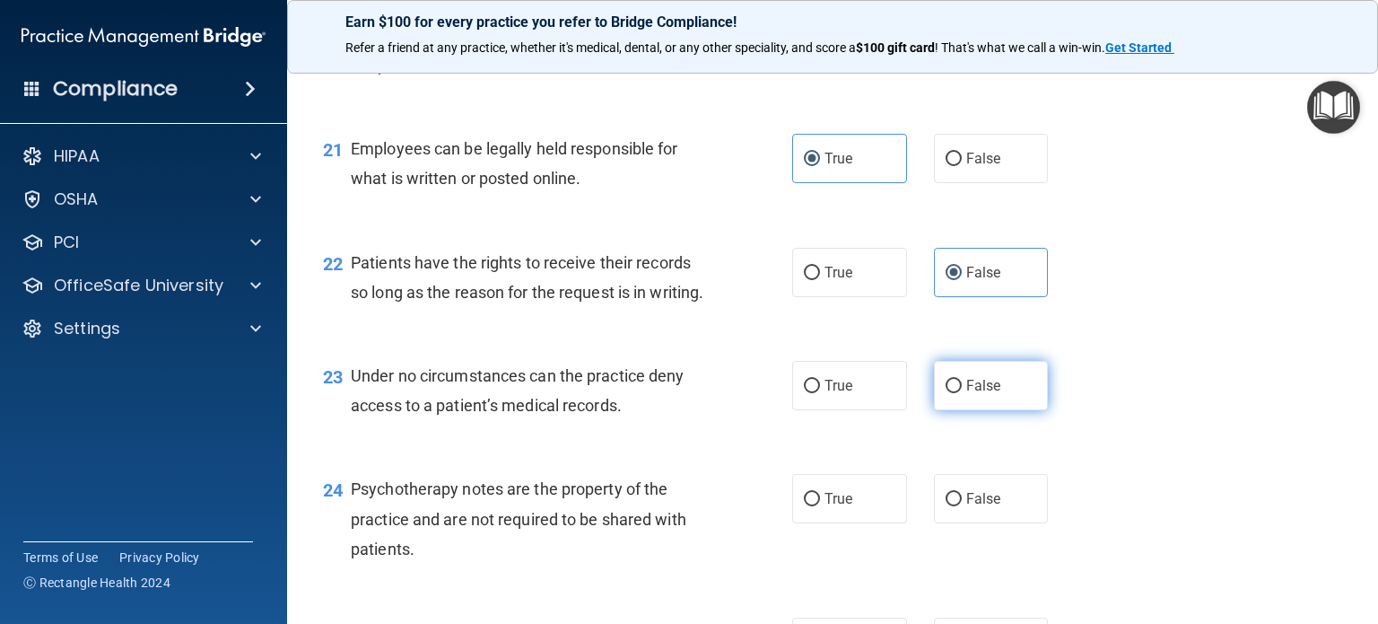
radio input "true"
click at [838, 523] on label "True" at bounding box center [849, 498] width 115 height 49
click at [820, 506] on input "True" at bounding box center [812, 499] width 16 height 13
radio input "true"
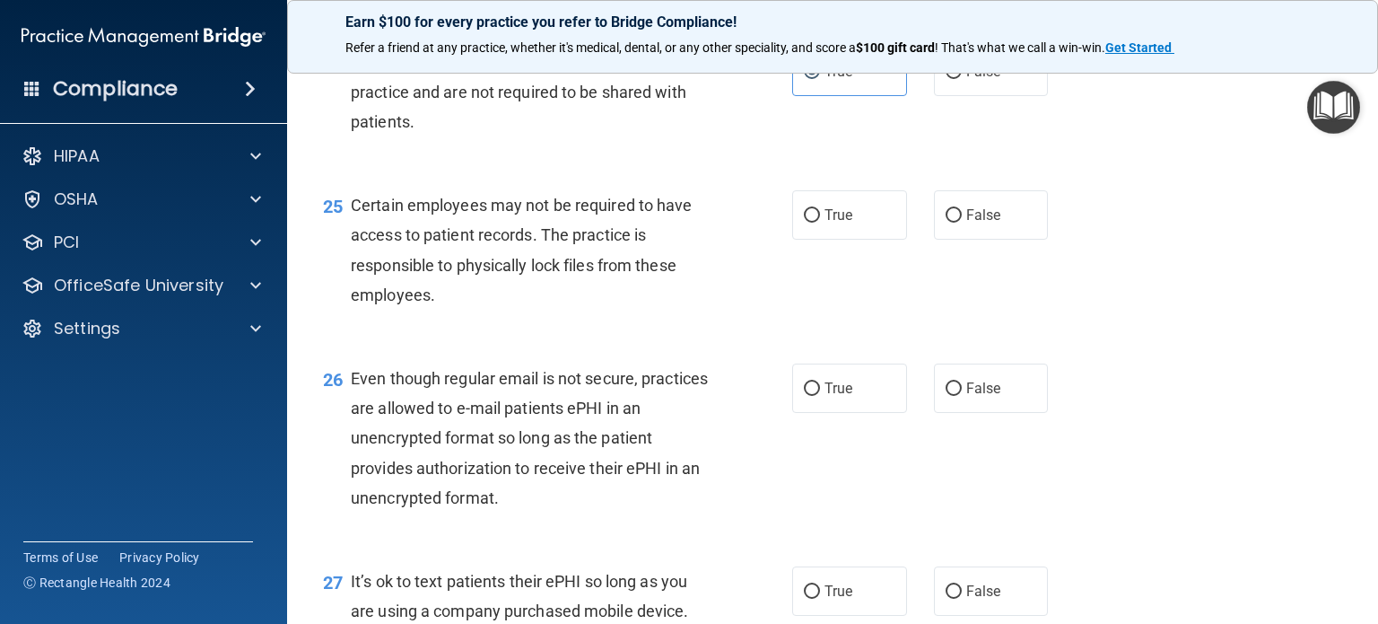
scroll to position [4037, 0]
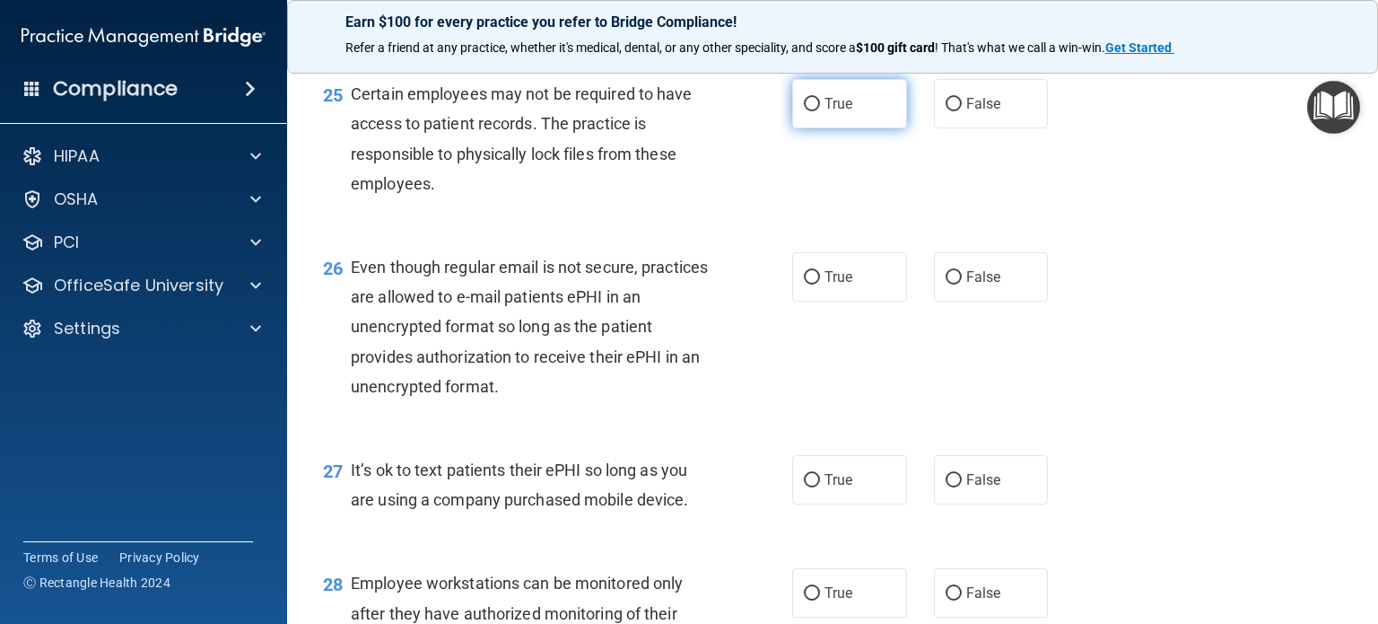
click at [825, 112] on span "True" at bounding box center [839, 103] width 28 height 17
click at [817, 111] on input "True" at bounding box center [812, 104] width 16 height 13
radio input "true"
click at [836, 285] on span "True" at bounding box center [839, 276] width 28 height 17
click at [820, 284] on input "True" at bounding box center [812, 277] width 16 height 13
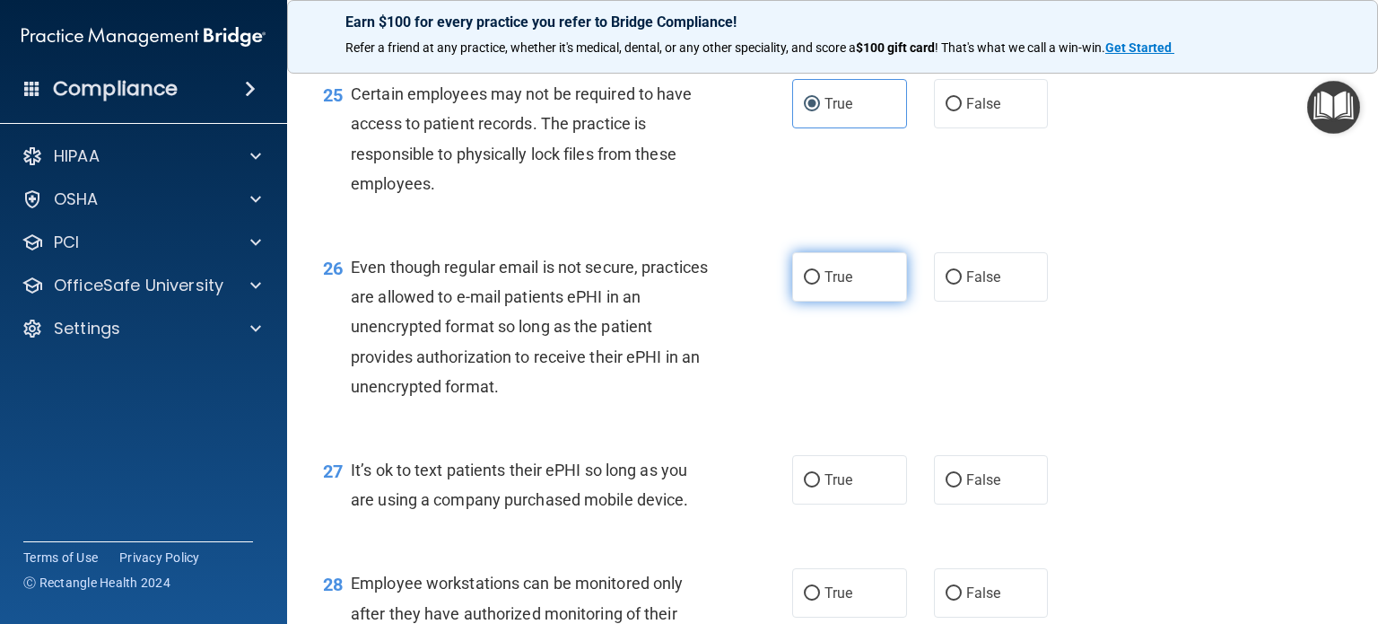
radio input "true"
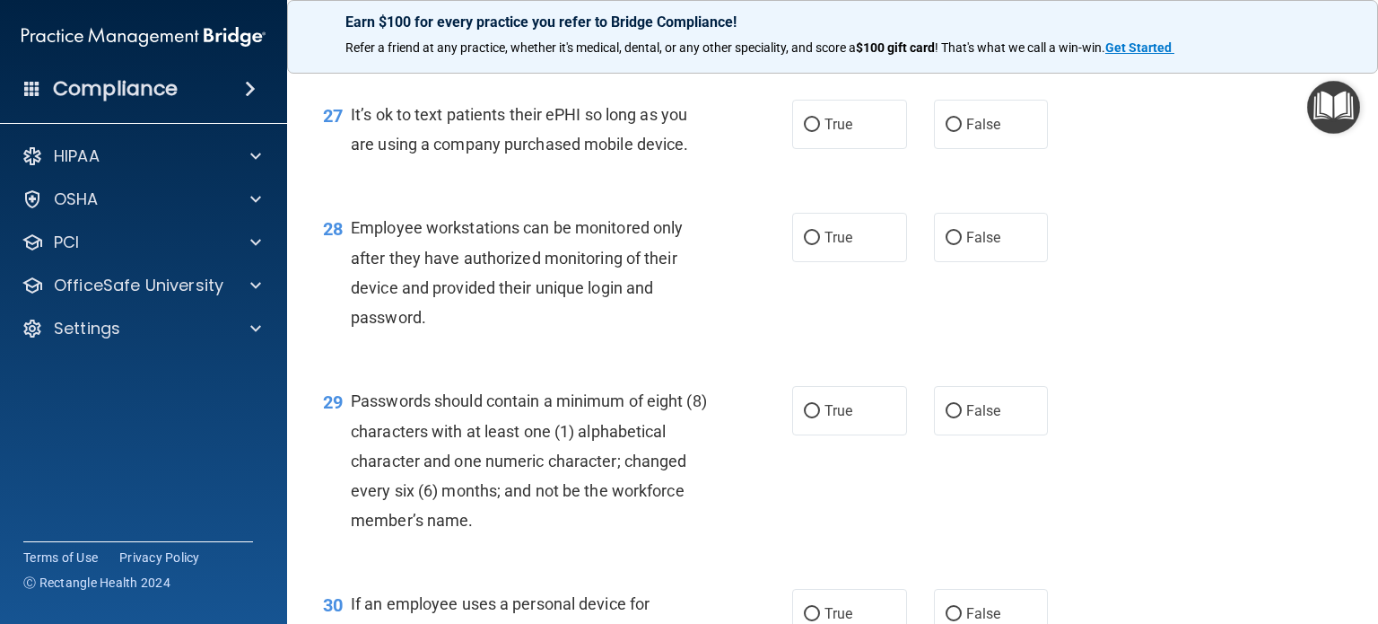
scroll to position [4396, 0]
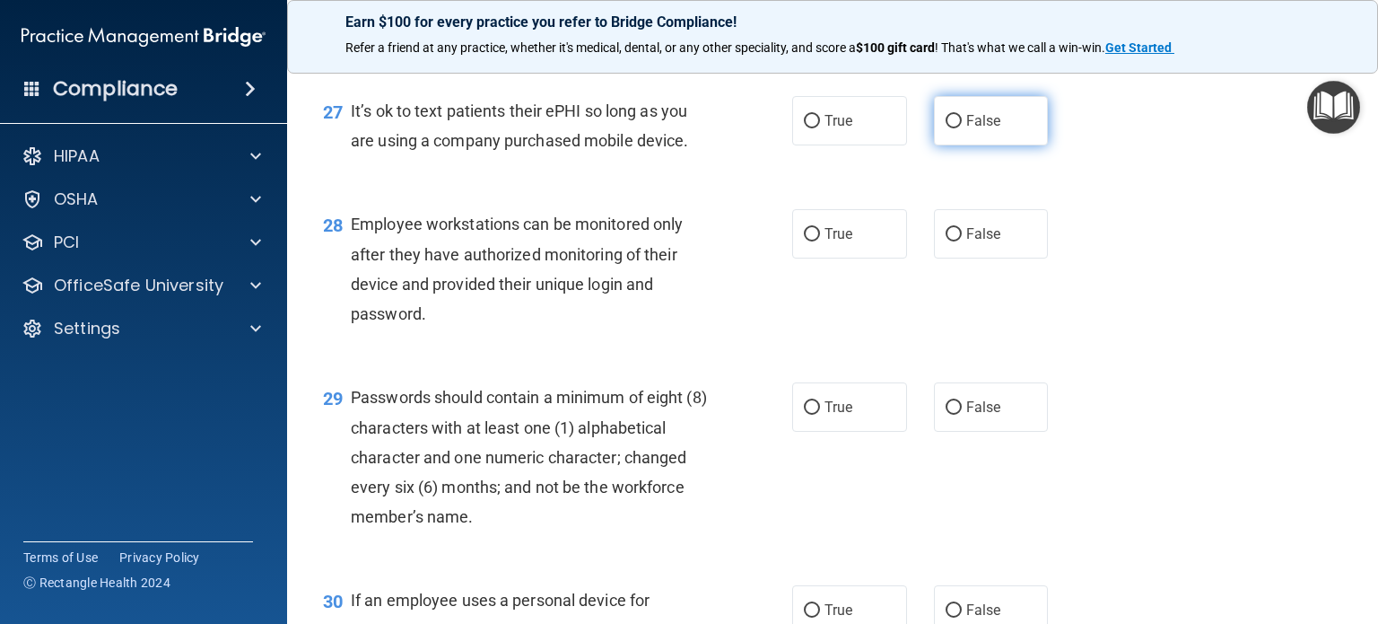
click at [970, 145] on label "False" at bounding box center [991, 120] width 115 height 49
click at [962, 128] on input "False" at bounding box center [954, 121] width 16 height 13
radio input "true"
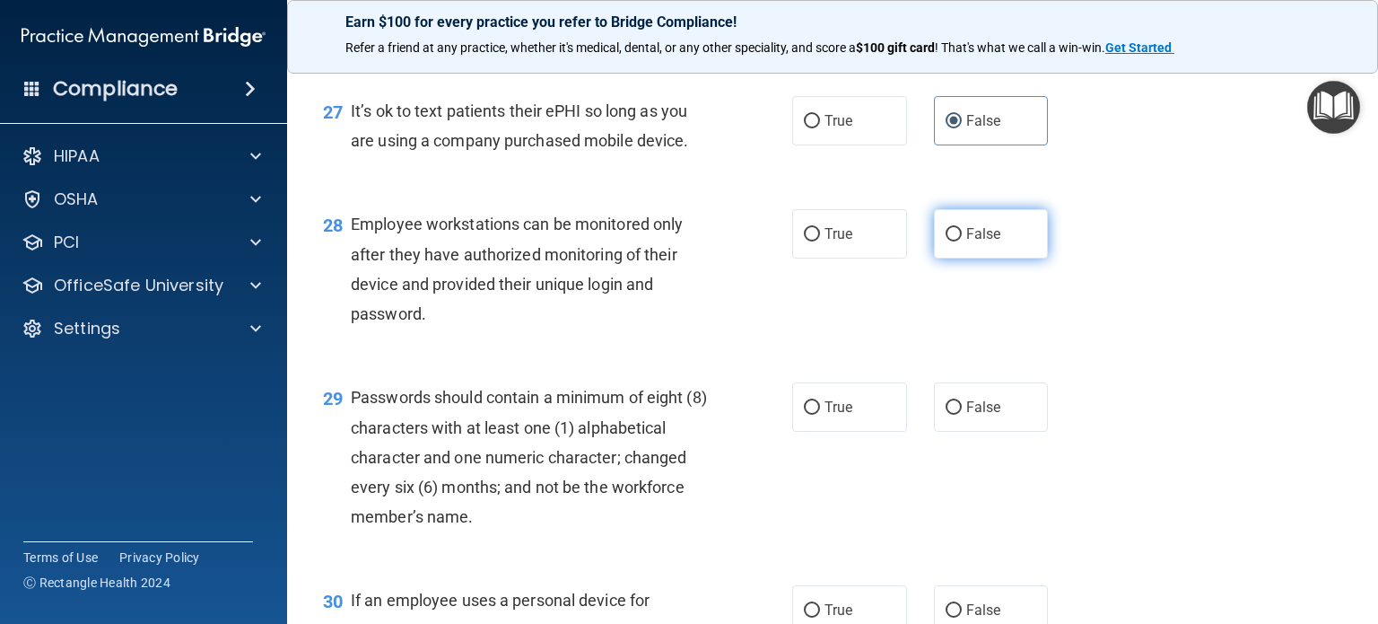
click at [974, 242] on span "False" at bounding box center [983, 233] width 35 height 17
click at [962, 241] on input "False" at bounding box center [954, 234] width 16 height 13
radio input "true"
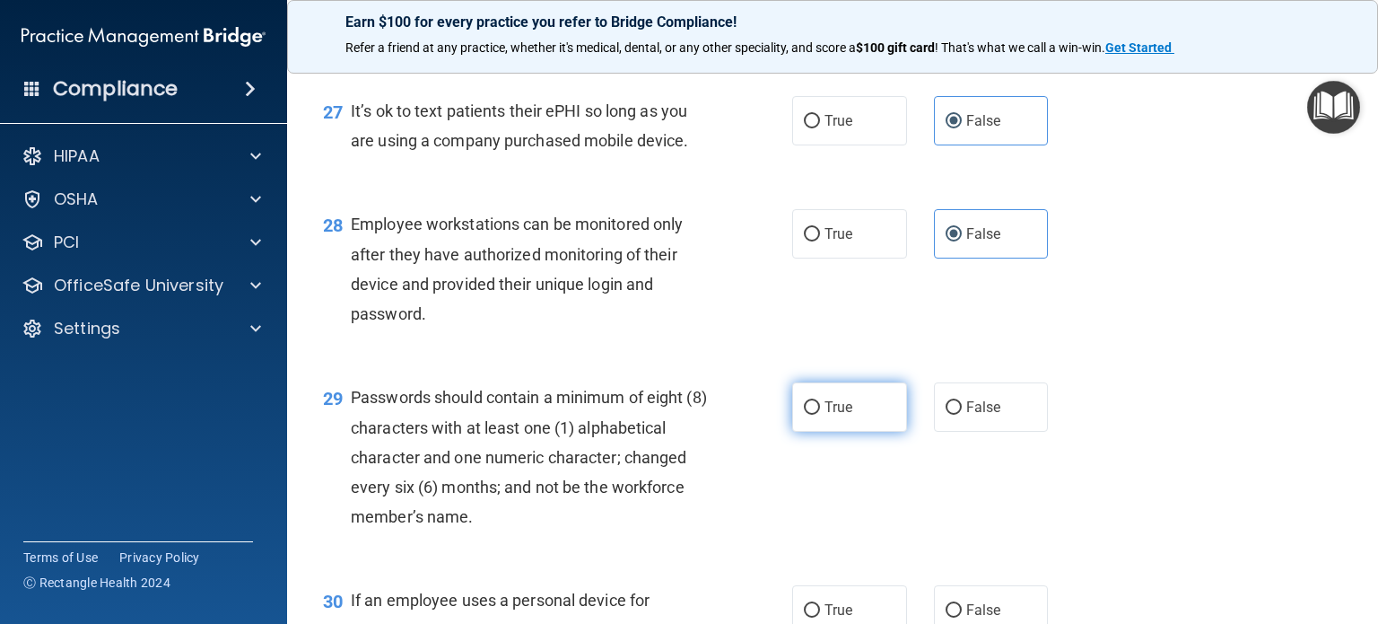
click at [868, 432] on label "True" at bounding box center [849, 406] width 115 height 49
click at [820, 414] on input "True" at bounding box center [812, 407] width 16 height 13
radio input "true"
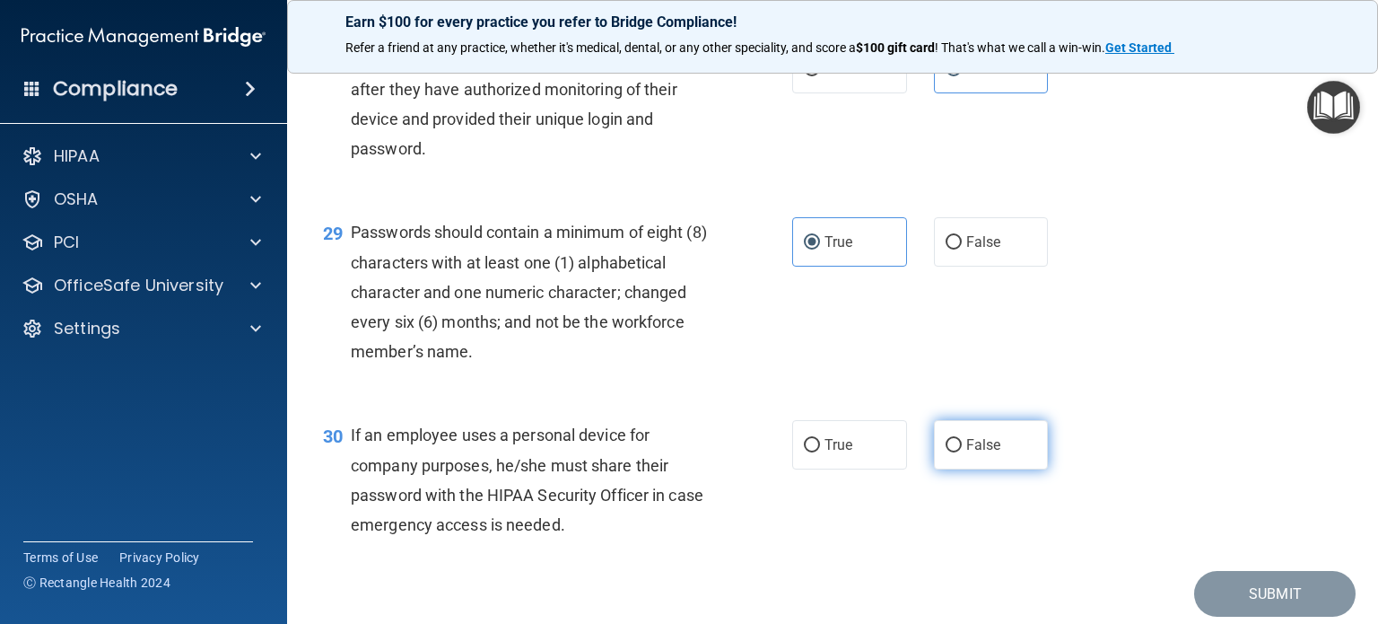
scroll to position [4665, 0]
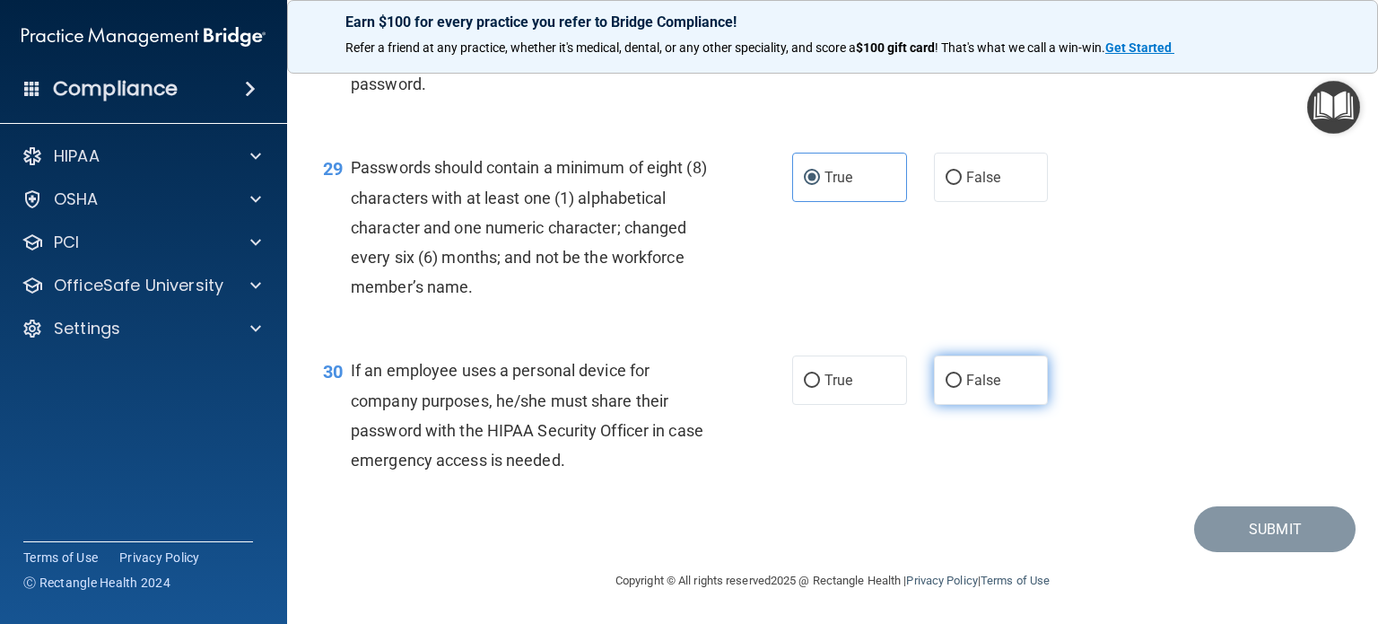
click at [989, 388] on span "False" at bounding box center [983, 379] width 35 height 17
click at [962, 388] on input "False" at bounding box center [954, 380] width 16 height 13
radio input "true"
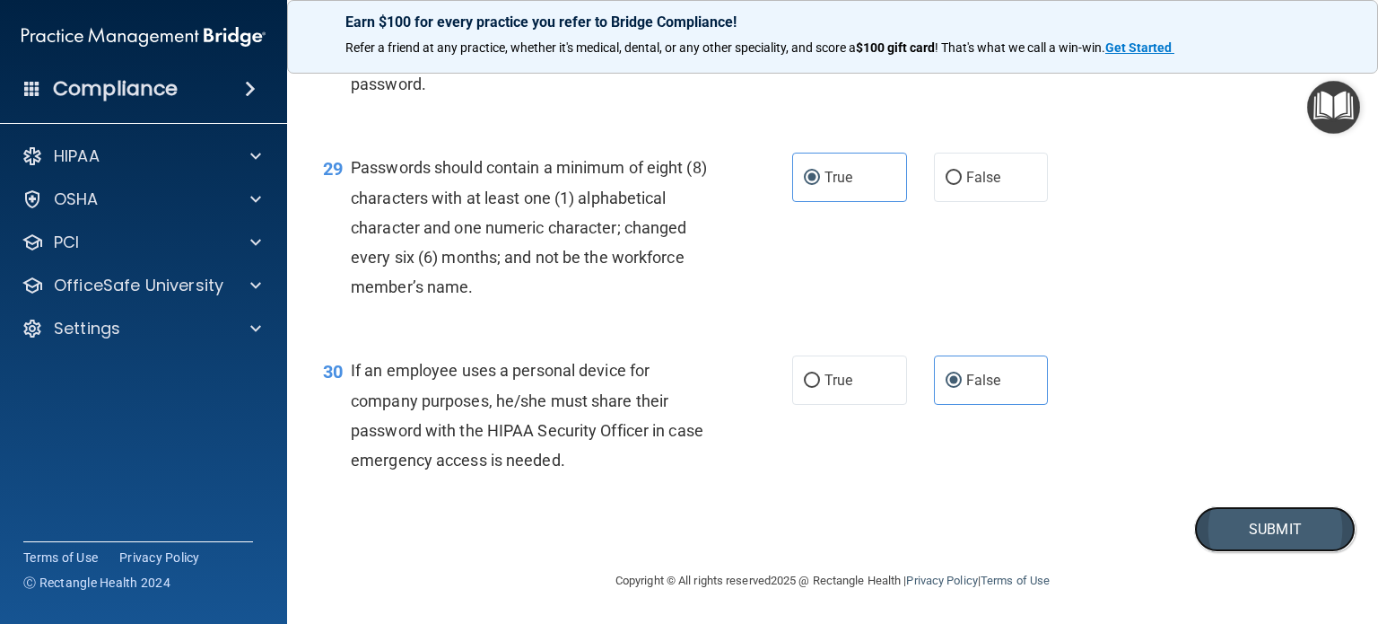
click at [1267, 552] on button "Submit" at bounding box center [1274, 529] width 161 height 46
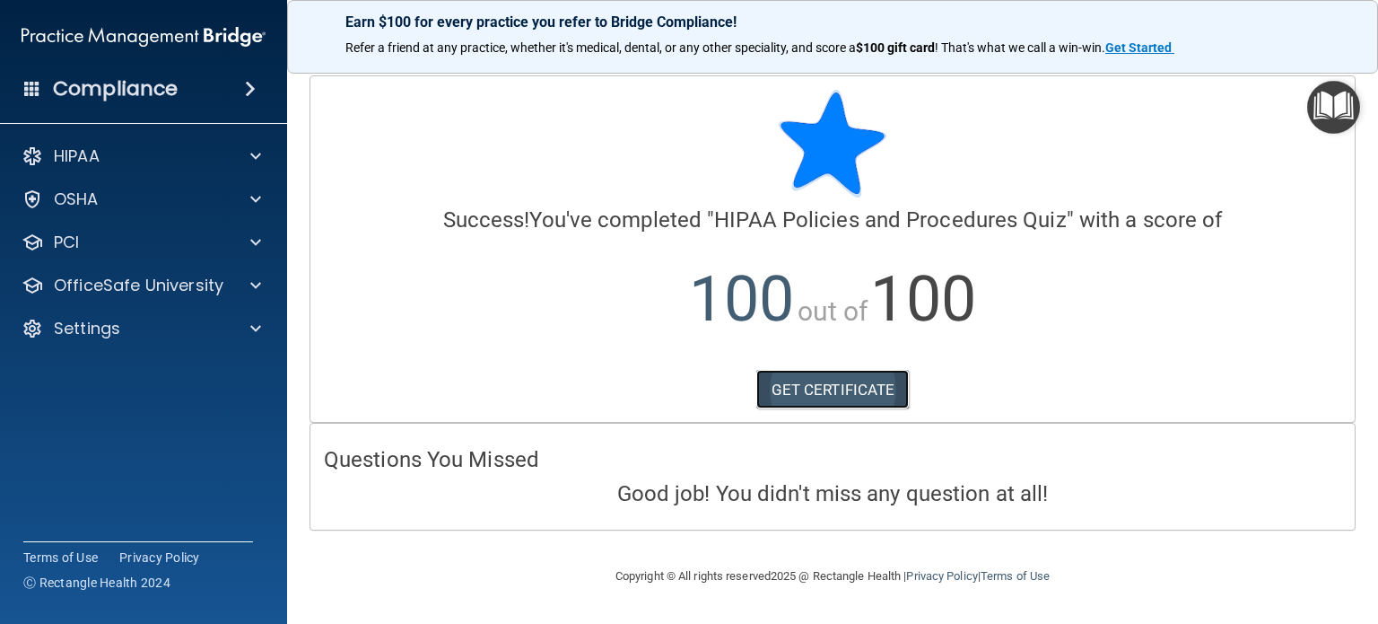
click at [838, 396] on link "GET CERTIFICATE" at bounding box center [832, 389] width 153 height 39
